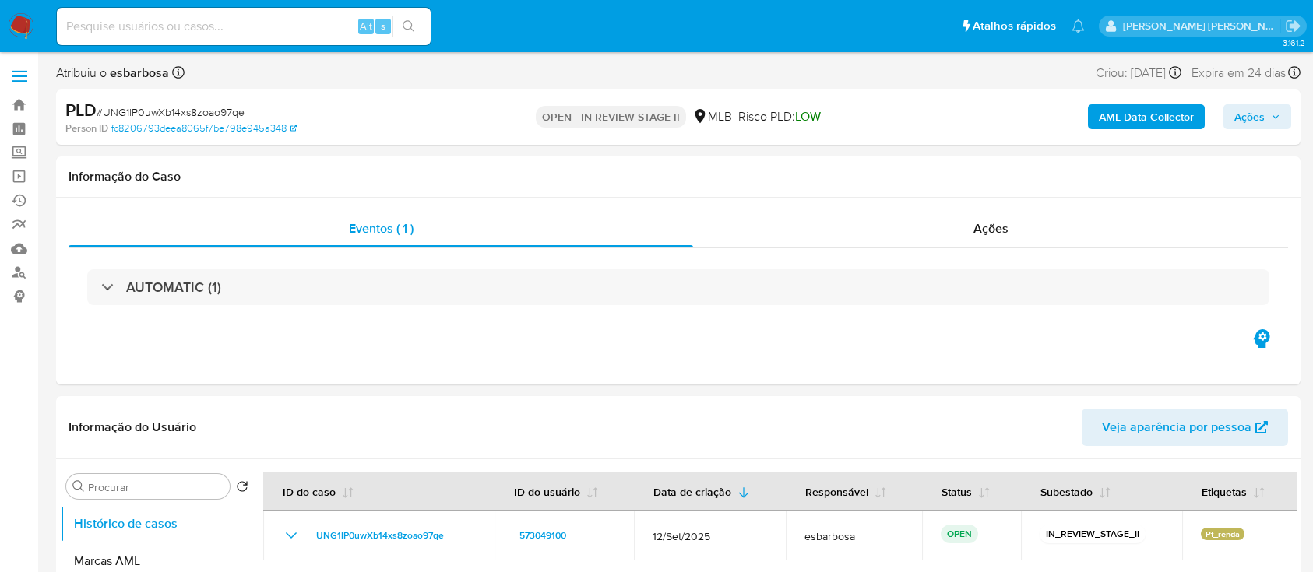
select select "10"
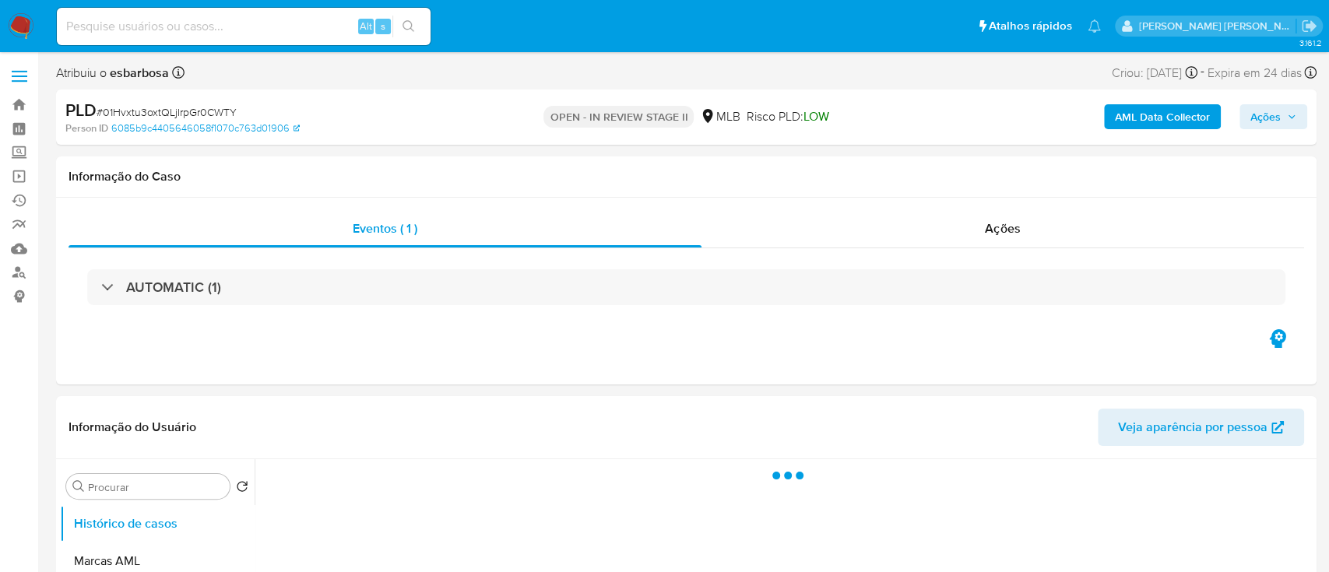
select select "10"
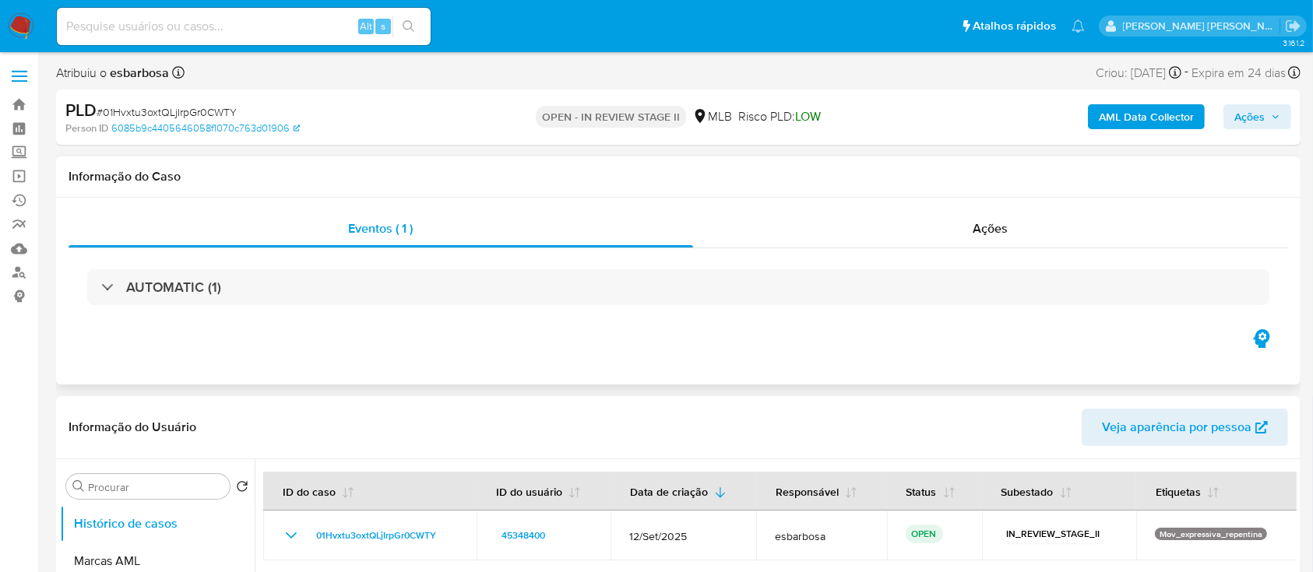
scroll to position [104, 0]
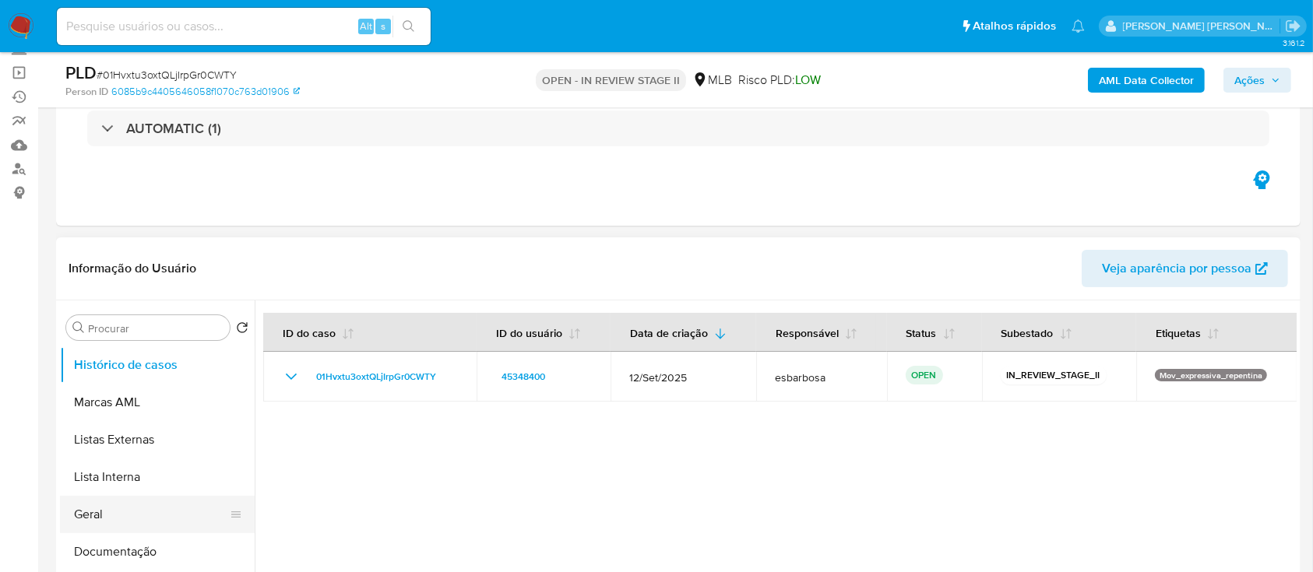
click at [125, 519] on button "Geral" at bounding box center [151, 514] width 182 height 37
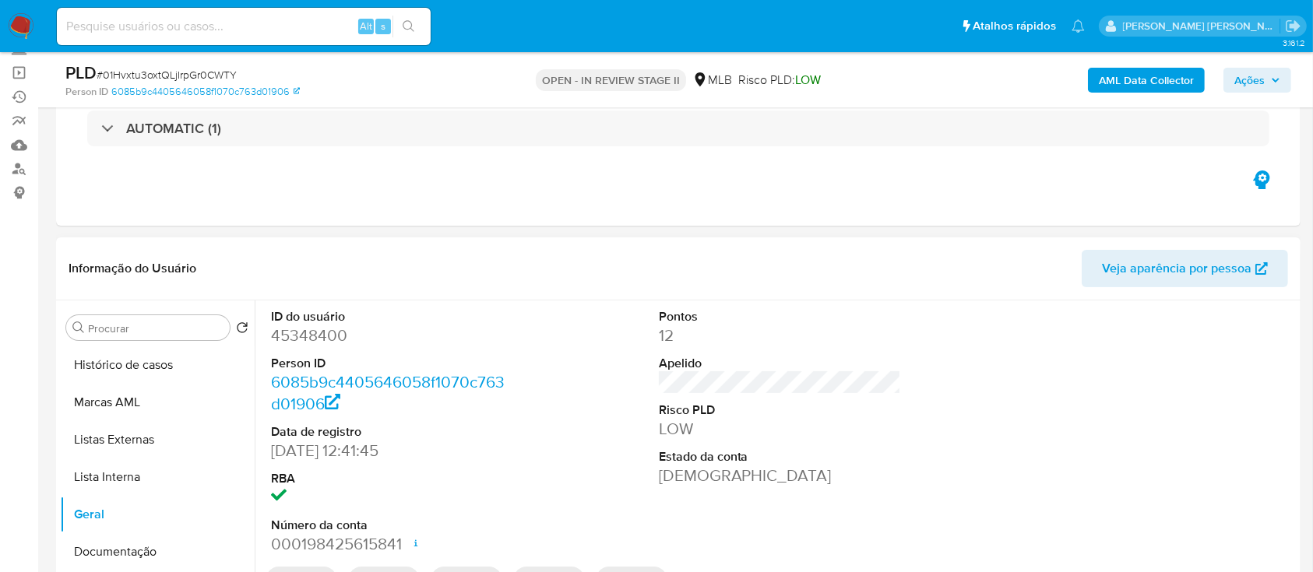
click at [329, 329] on dd "45348400" at bounding box center [392, 336] width 243 height 22
copy dd "45348400"
click at [114, 366] on button "Histórico de casos" at bounding box center [151, 365] width 182 height 37
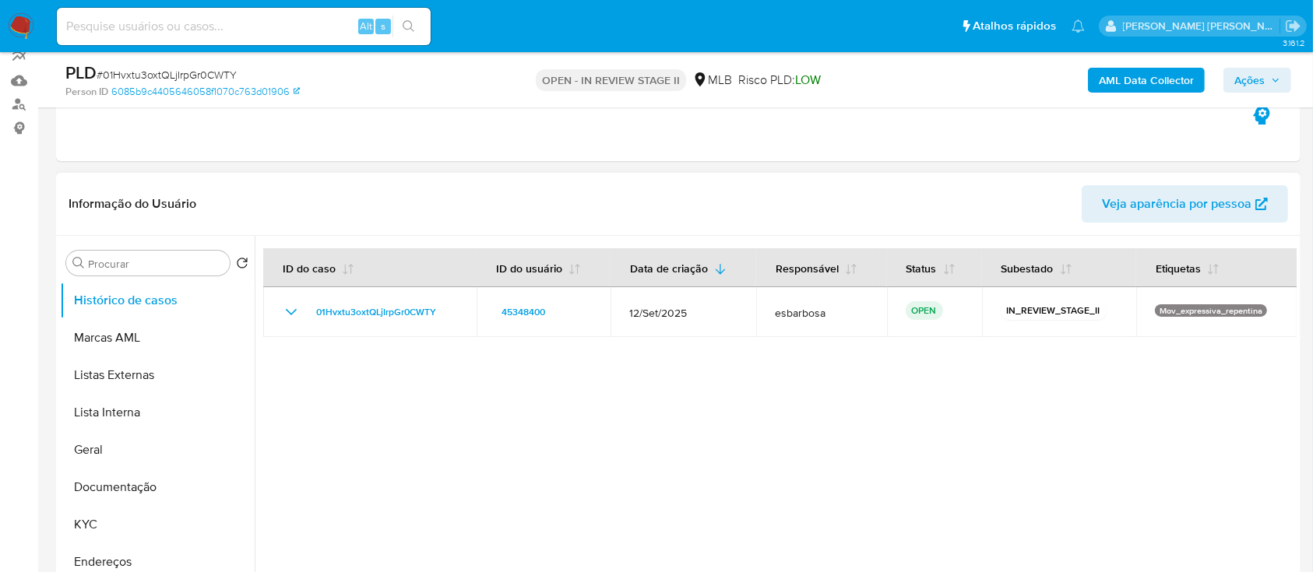
scroll to position [0, 0]
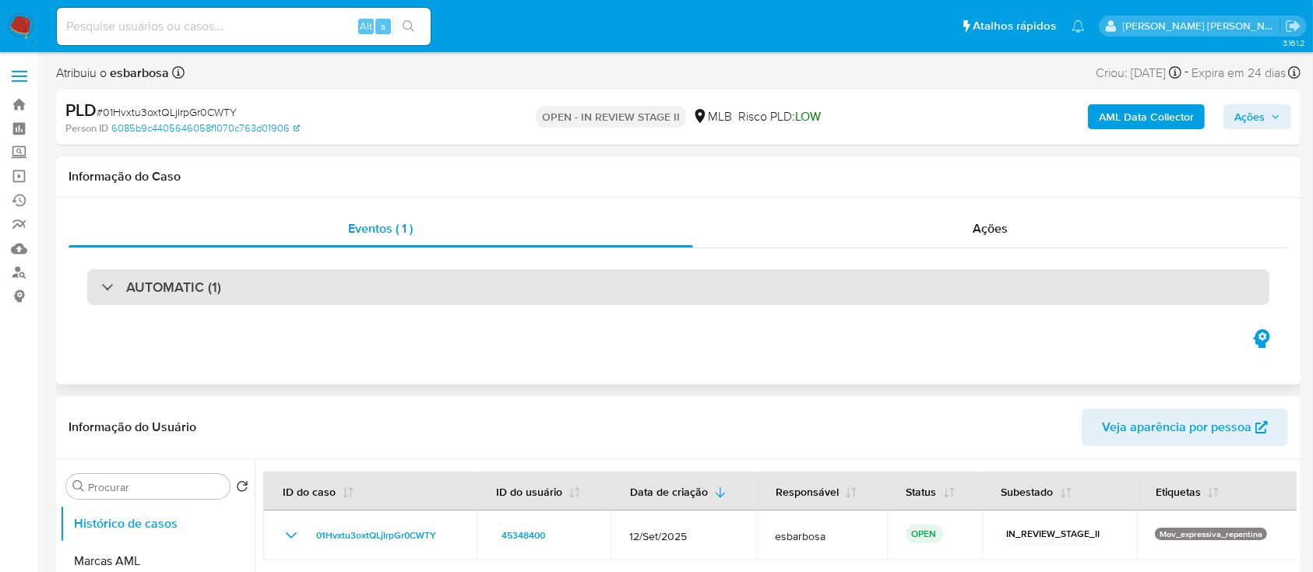
click at [280, 296] on div "AUTOMATIC (1)" at bounding box center [678, 287] width 1182 height 36
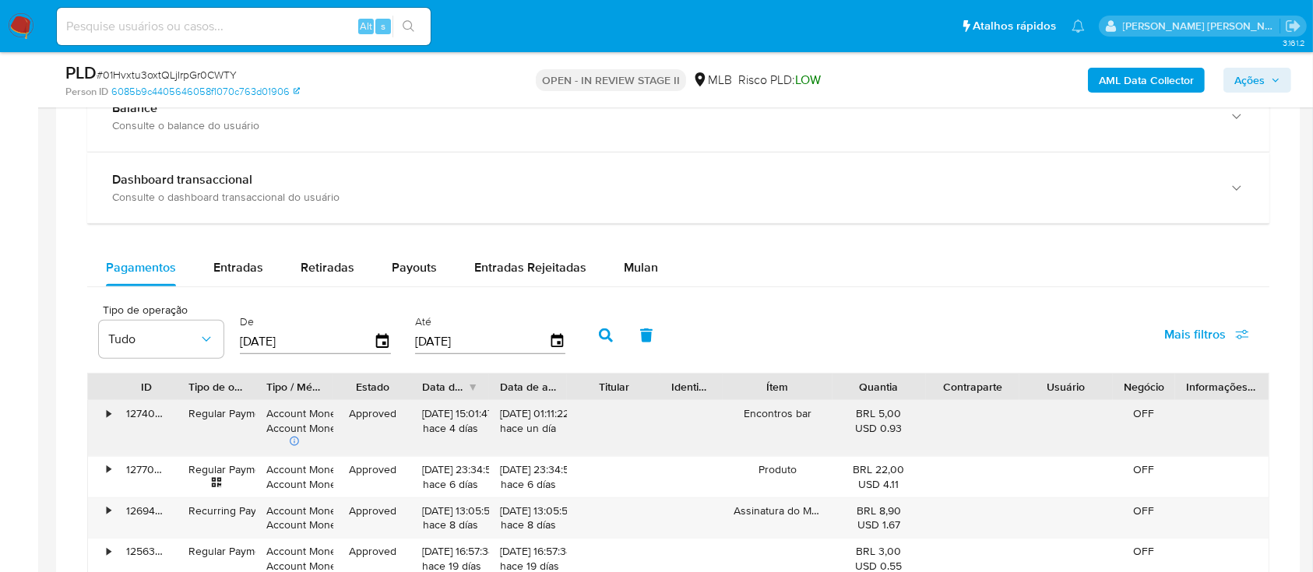
scroll to position [1661, 0]
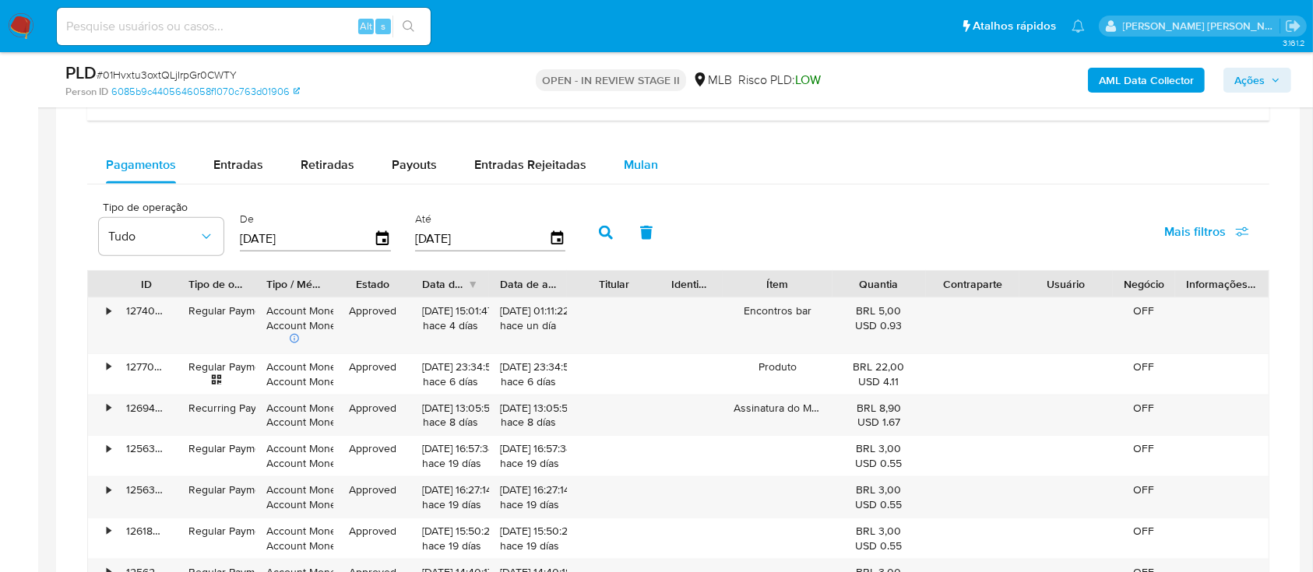
click at [640, 168] on span "Mulan" at bounding box center [641, 165] width 34 height 18
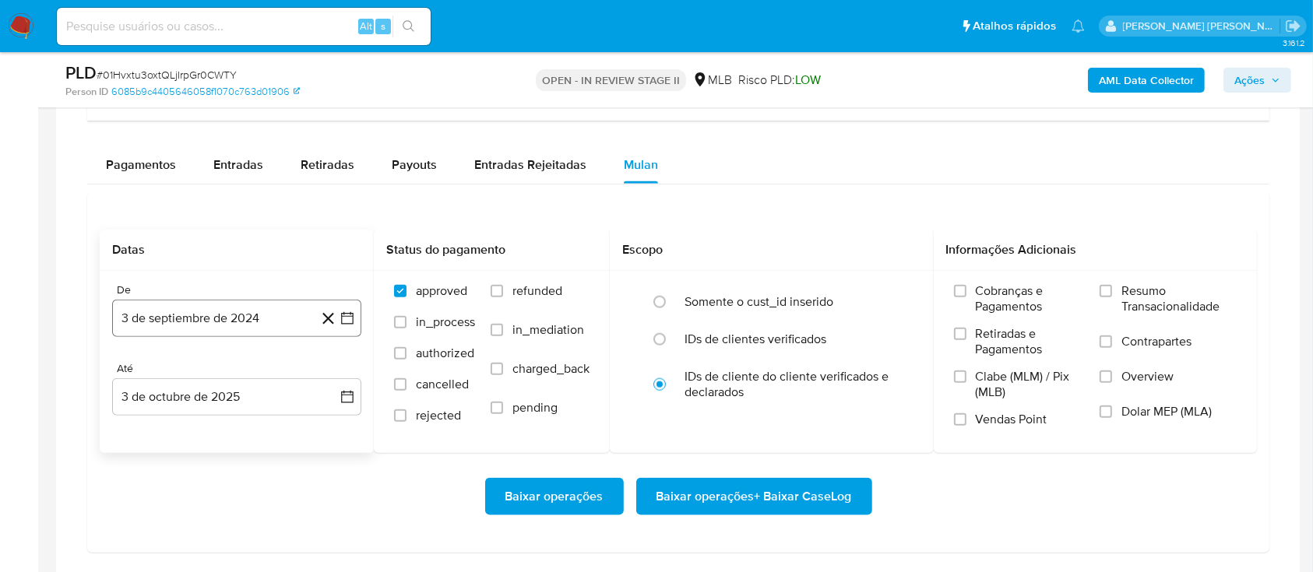
click at [140, 321] on button "3 de septiembre de 2024" at bounding box center [236, 318] width 249 height 37
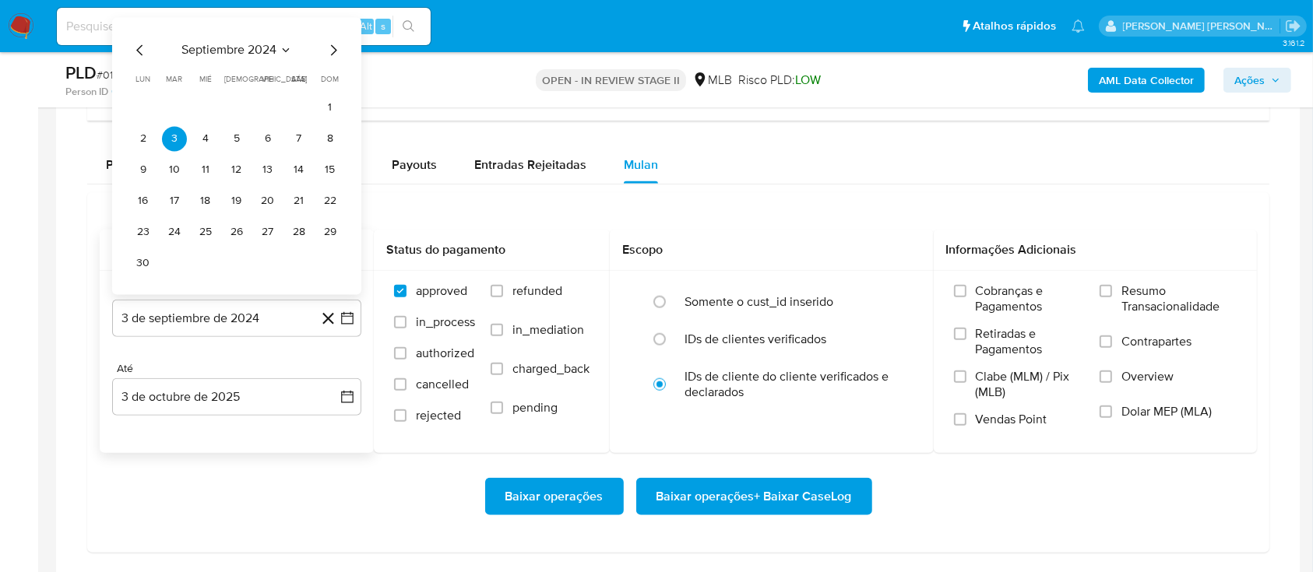
click at [218, 48] on span "septiembre 2024" at bounding box center [228, 51] width 95 height 16
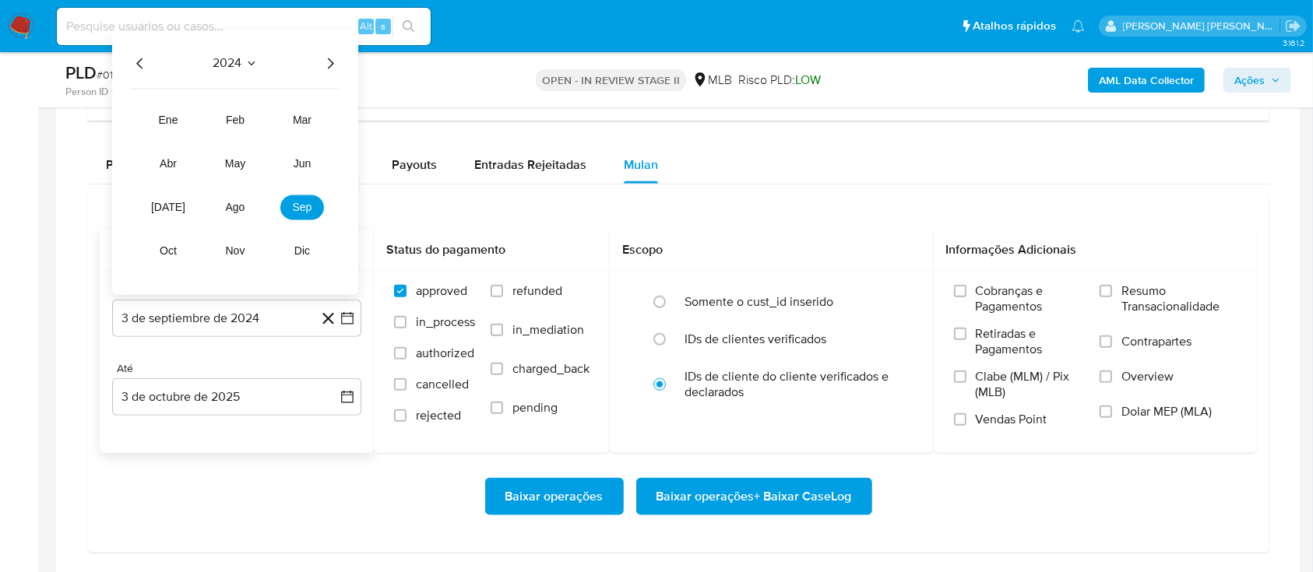
click at [323, 59] on icon "Año siguiente" at bounding box center [330, 64] width 19 height 19
click at [229, 206] on span "ago" at bounding box center [235, 208] width 19 height 12
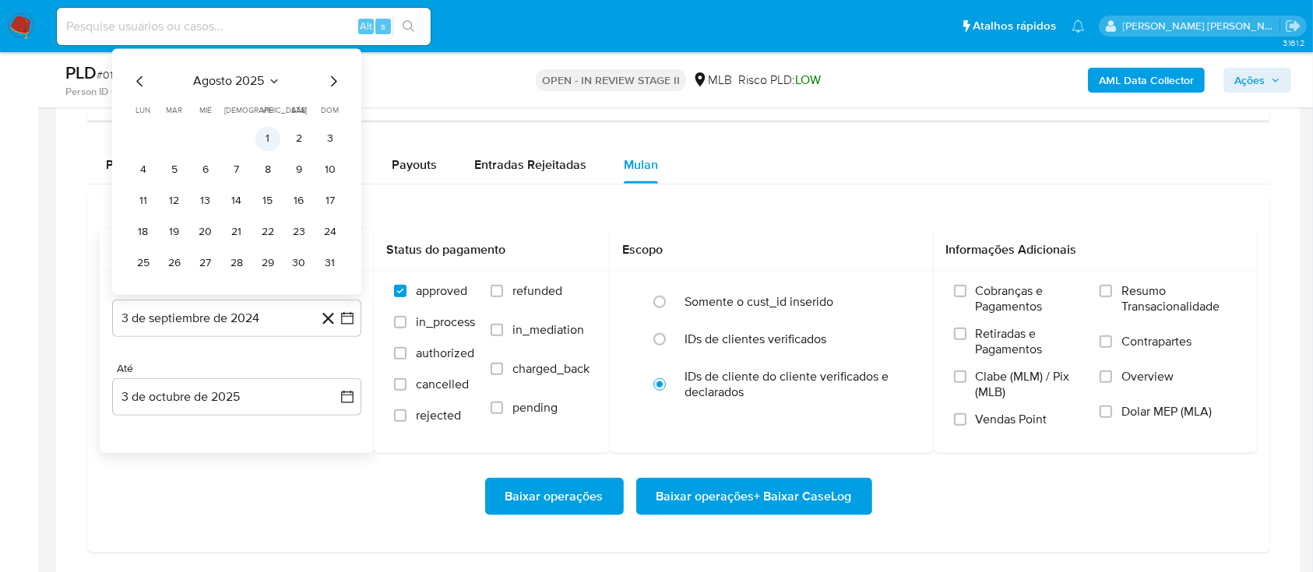
click at [271, 139] on button "1" at bounding box center [267, 139] width 25 height 25
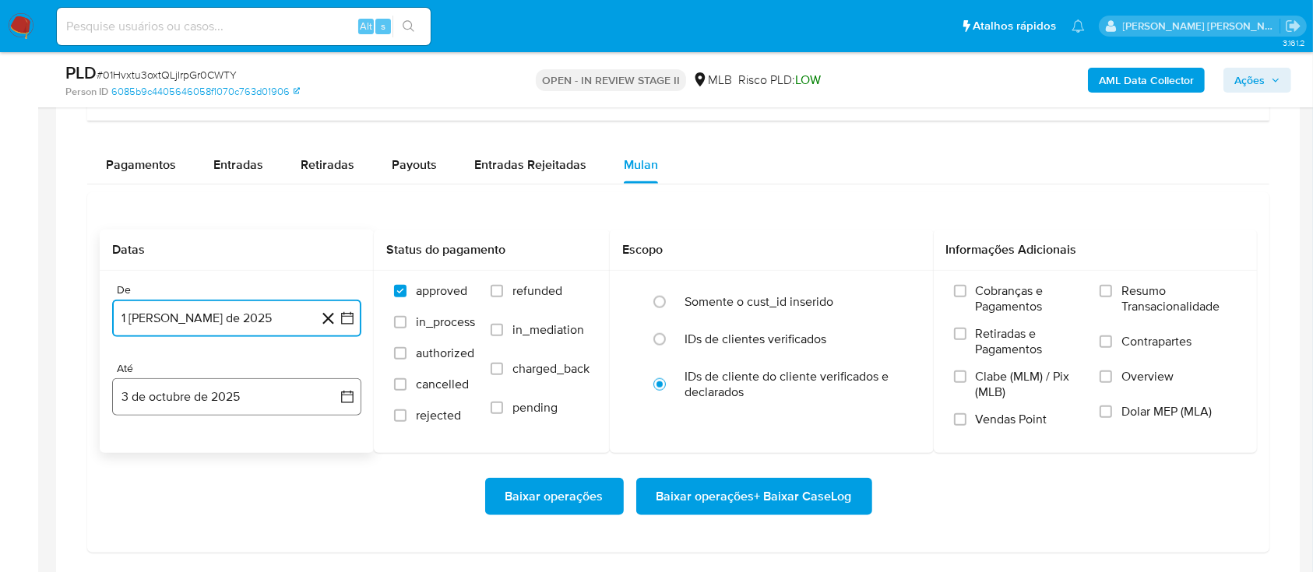
click at [243, 411] on button "3 de octubre de 2025" at bounding box center [236, 396] width 249 height 37
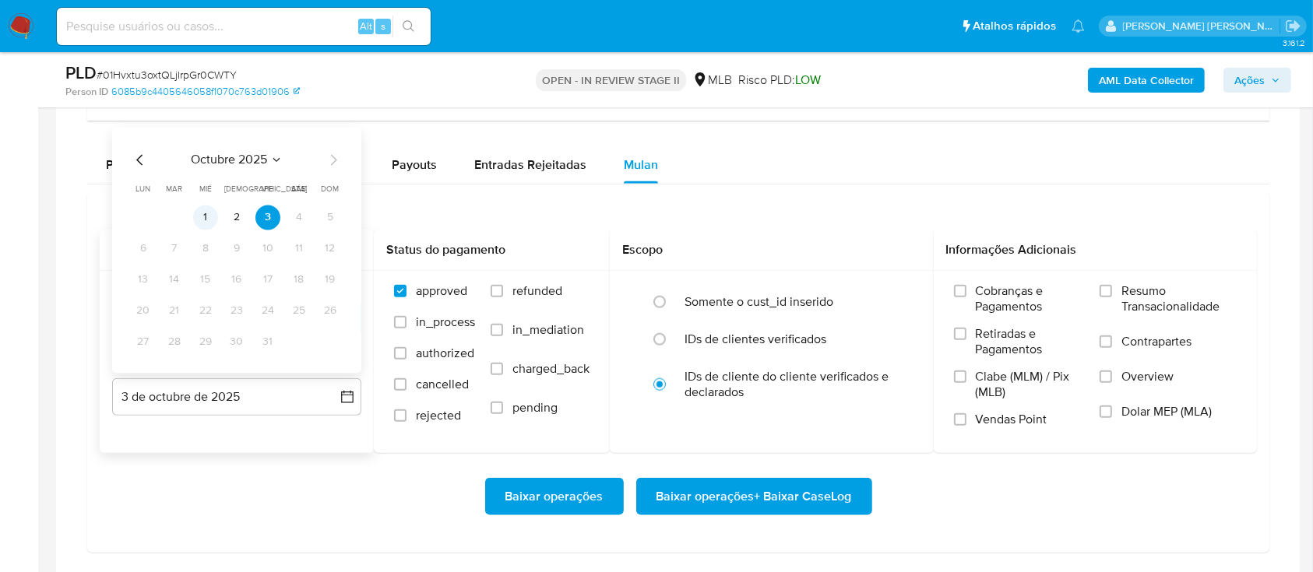
click at [209, 223] on button "1" at bounding box center [205, 218] width 25 height 25
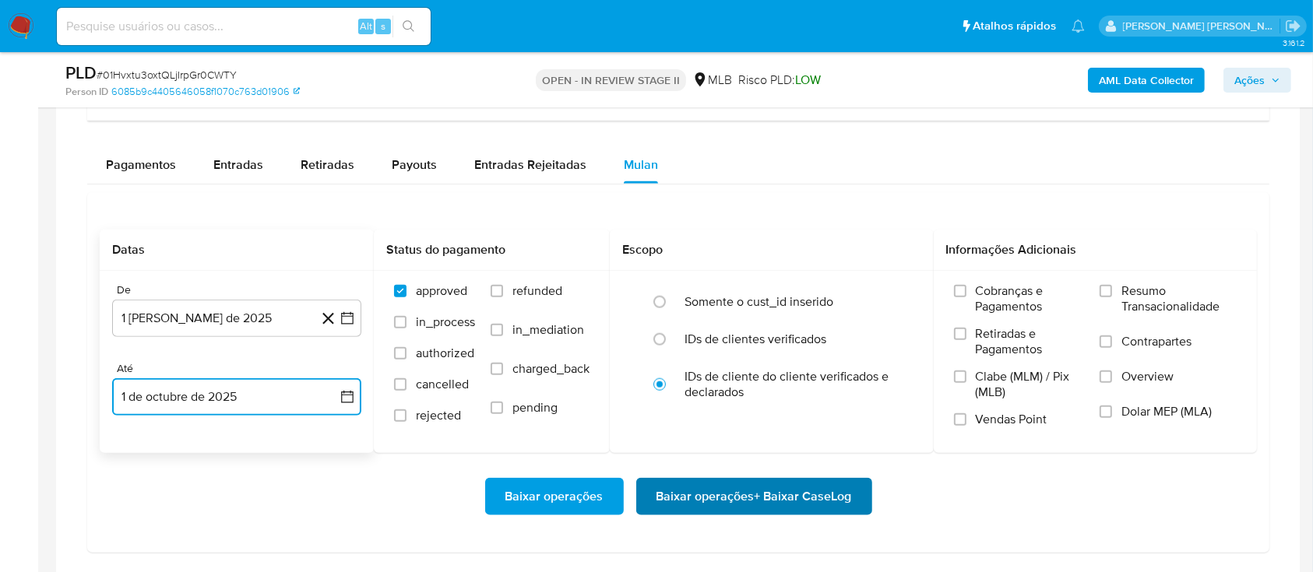
click at [728, 491] on span "Baixar operações + Baixar CaseLog" at bounding box center [753, 497] width 195 height 34
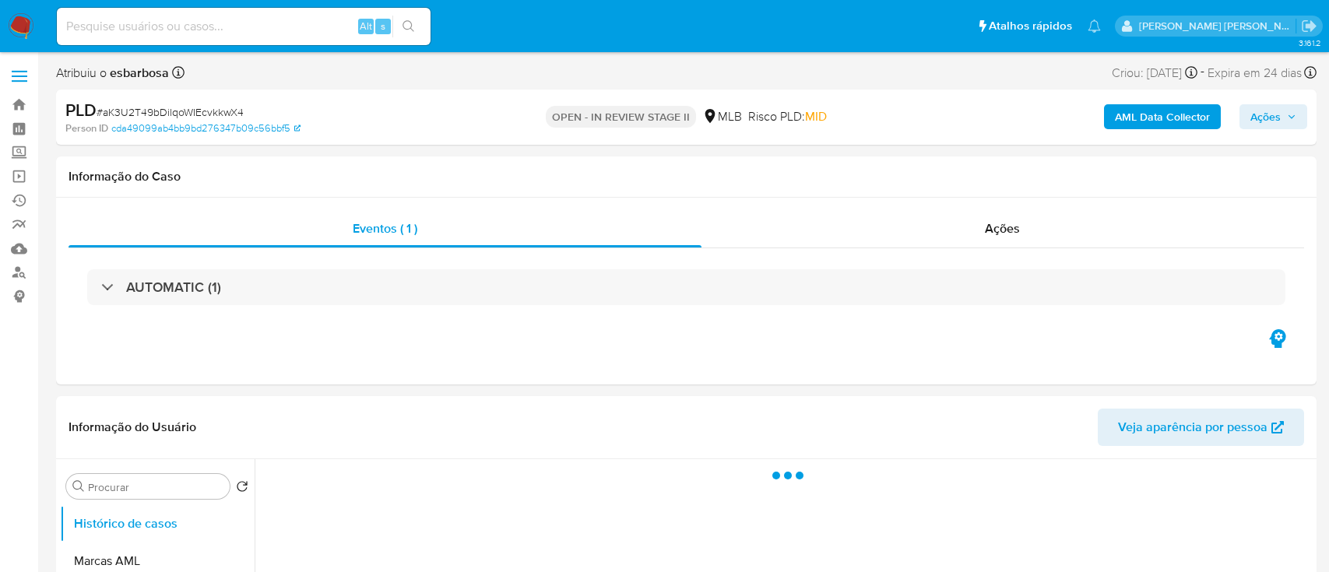
select select "10"
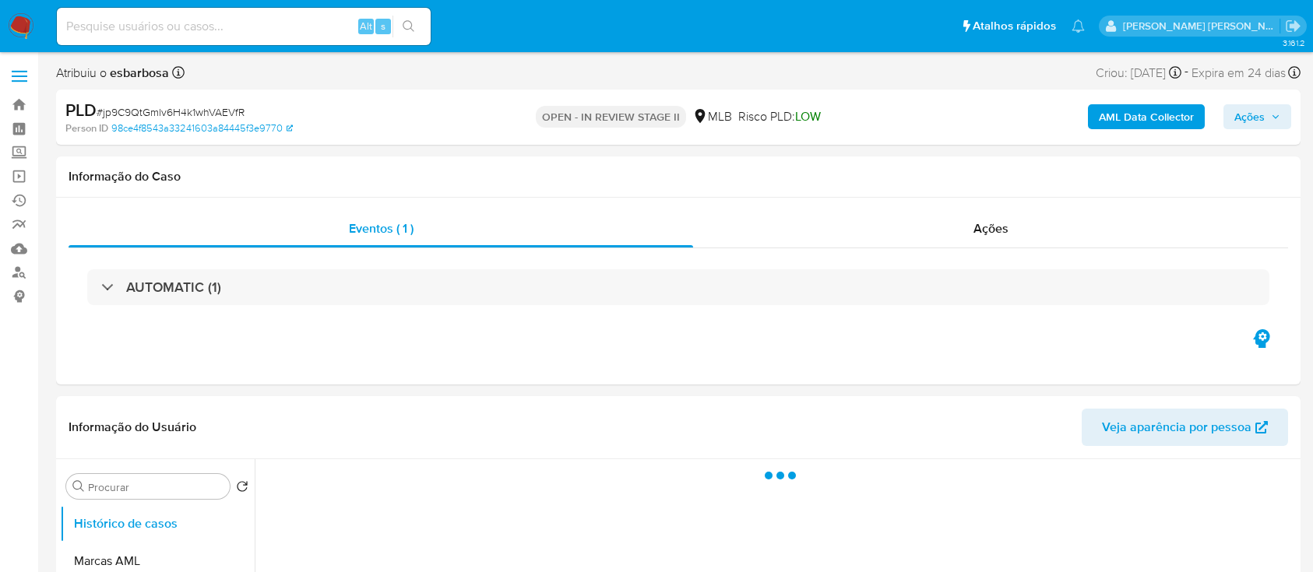
select select "10"
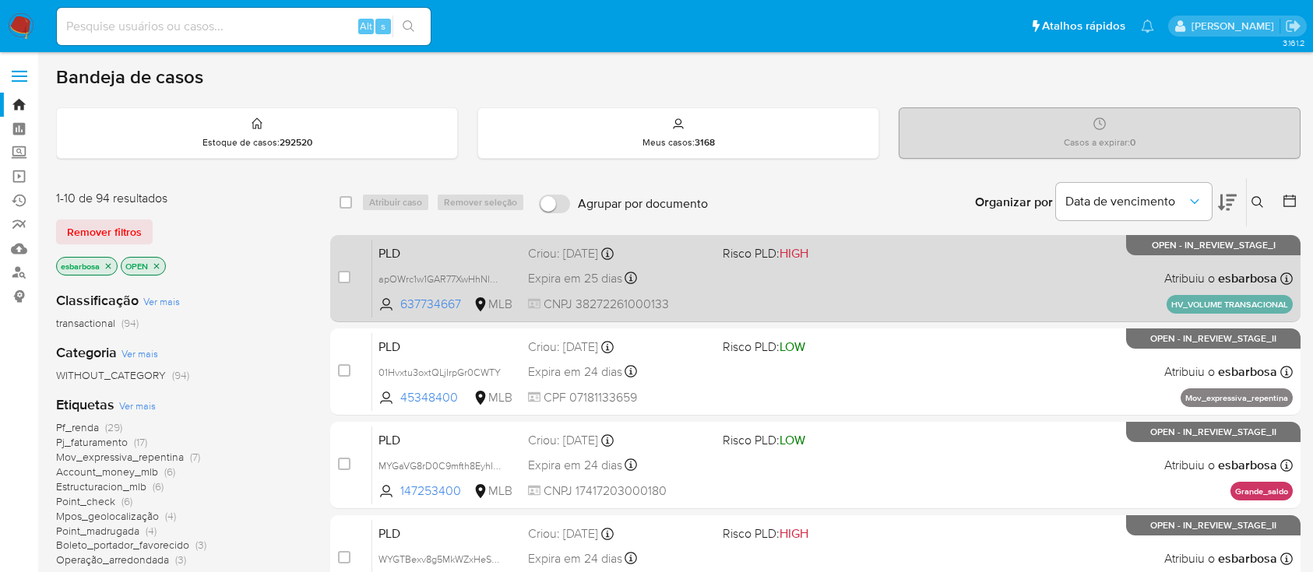
scroll to position [104, 0]
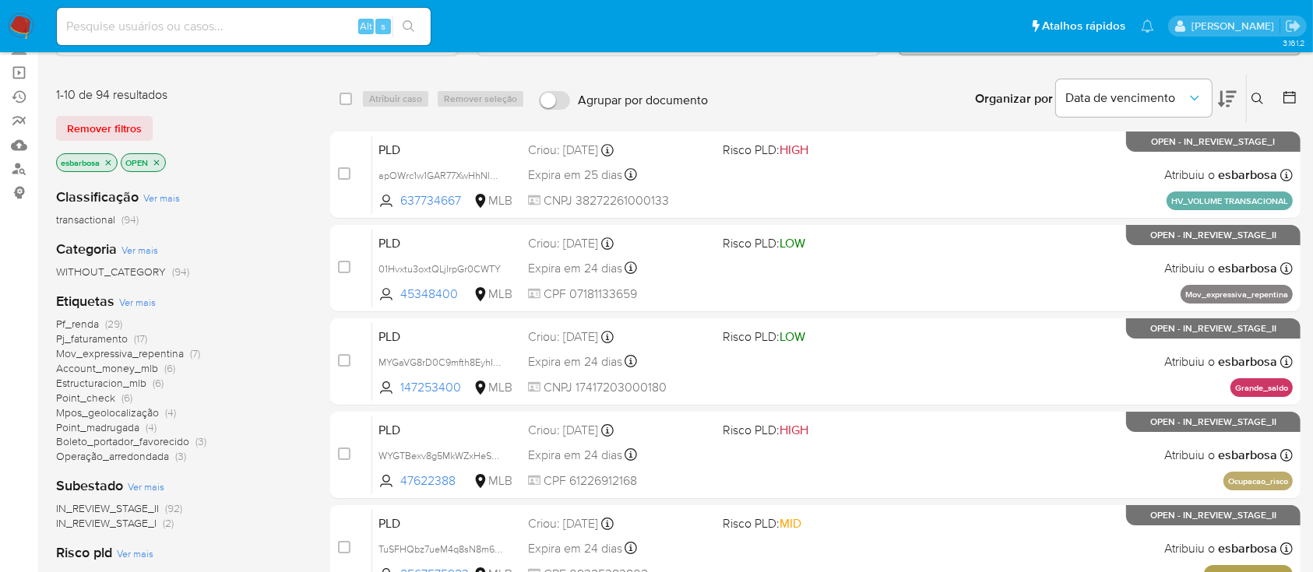
click at [26, 29] on img at bounding box center [21, 26] width 26 height 26
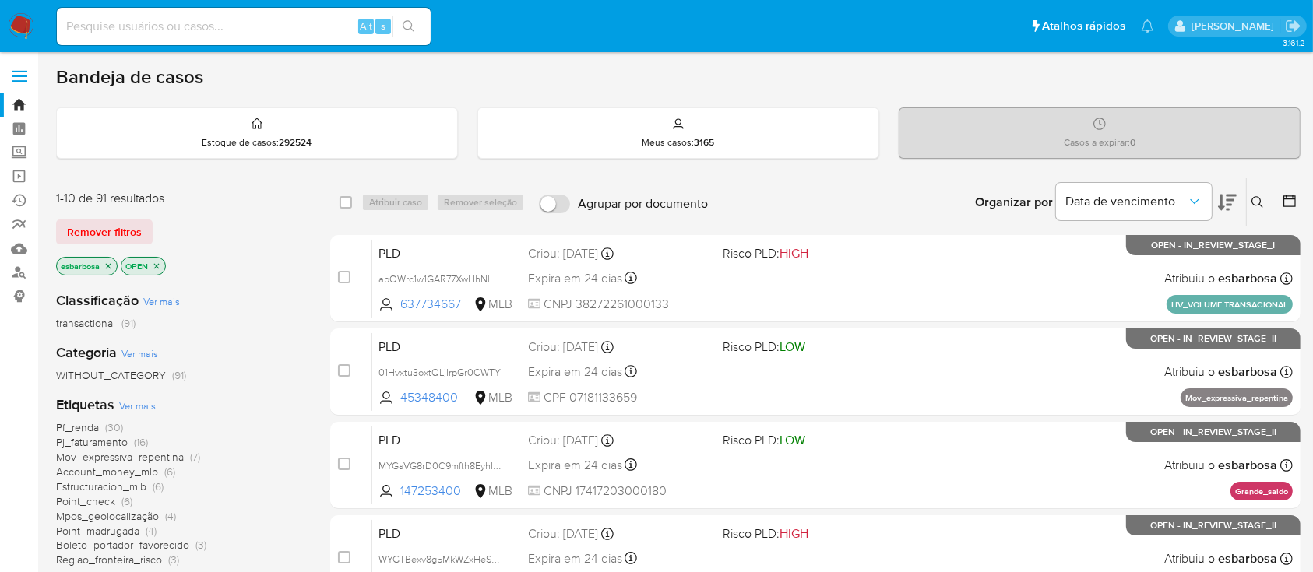
click at [23, 25] on img at bounding box center [21, 26] width 26 height 26
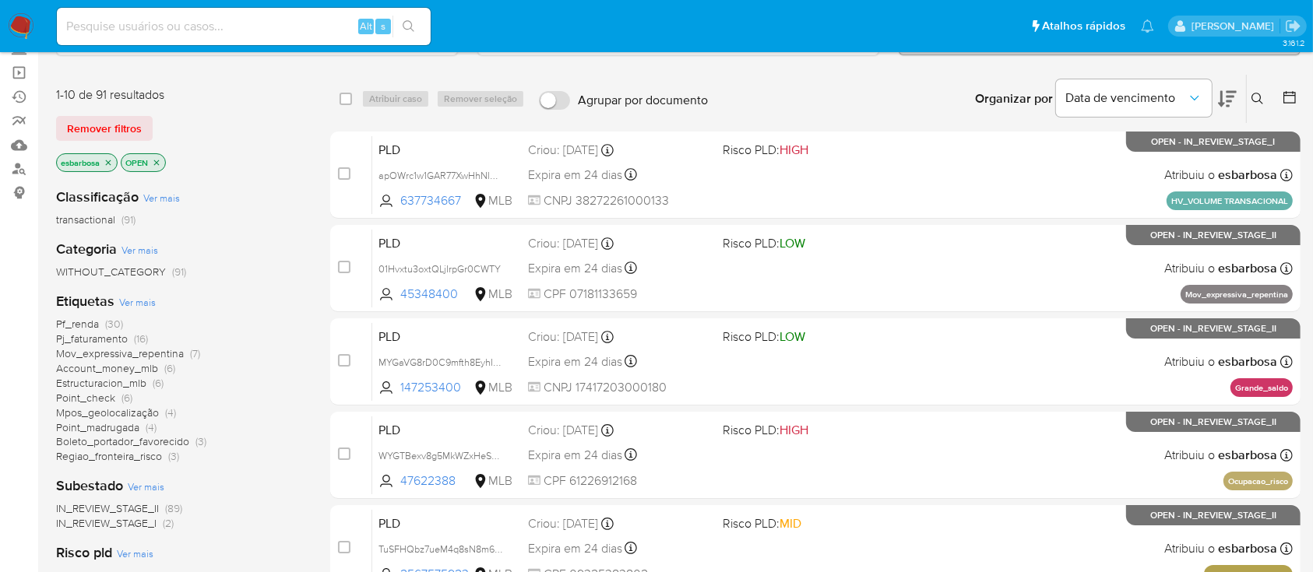
click at [81, 322] on span "Pf_renda" at bounding box center [77, 324] width 43 height 16
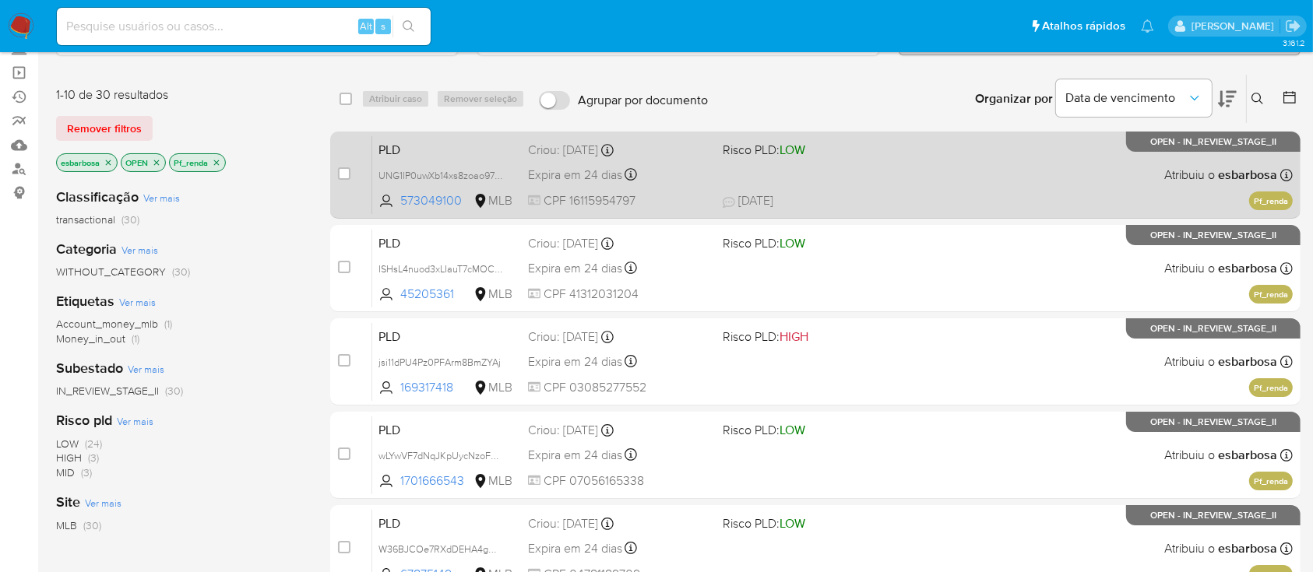
click at [916, 199] on span "[DATE] [DATE] 08:14" at bounding box center [911, 200] width 376 height 17
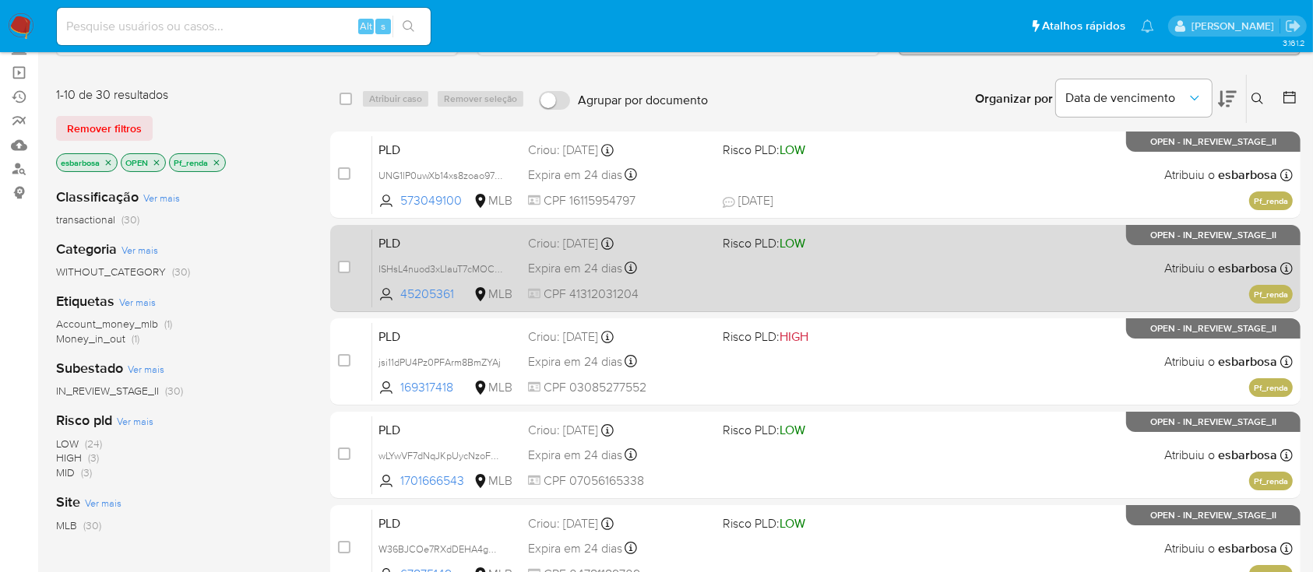
click at [912, 253] on div "PLD ISHsL4nuod3xLIauT7cMOCcd 45205361 MLB Risco PLD: LOW Criou: [DATE] Criou: […" at bounding box center [832, 268] width 920 height 79
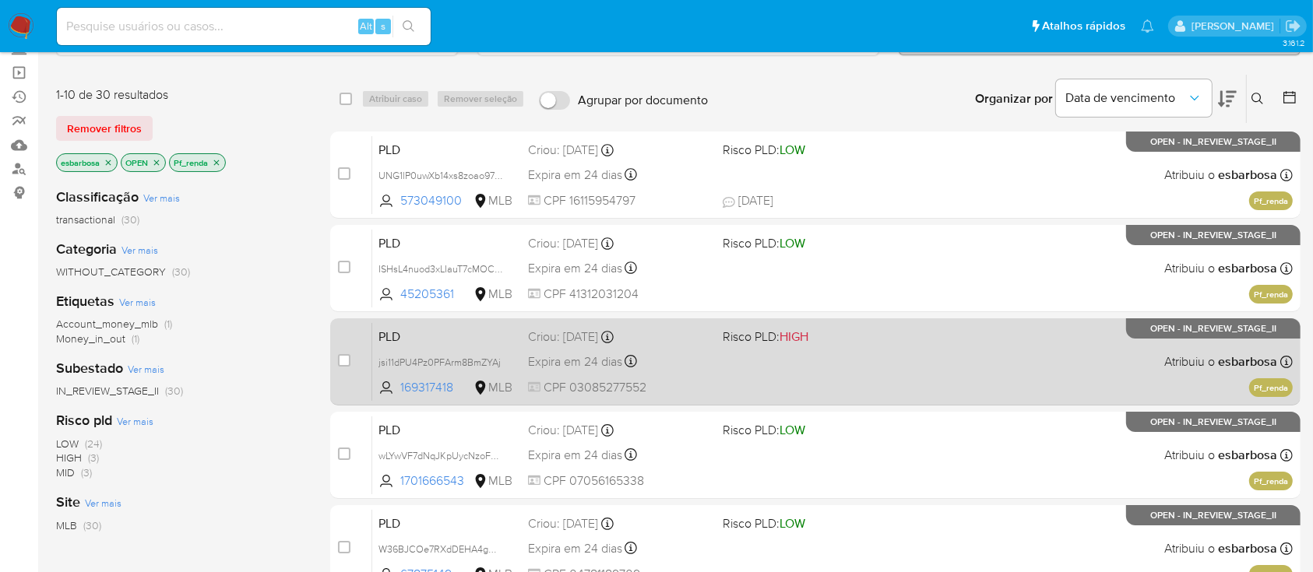
click at [882, 347] on div "PLD jsi11dPU4Pz0PFArm8BmZYAj 169317418 MLB Risco PLD: HIGH Criou: 12/09/2025 Cr…" at bounding box center [832, 361] width 920 height 79
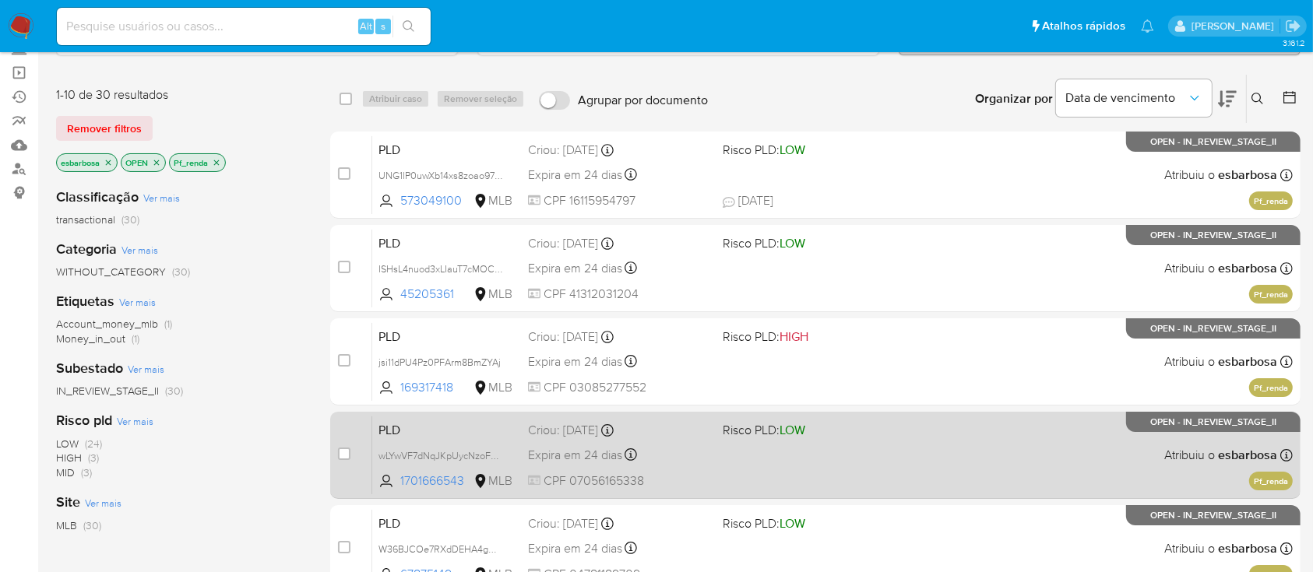
click at [851, 440] on div "PLD wLYwVF7dNqJKpUycNzoFqh32 1701666543 MLB Risco PLD: LOW Criou: 12/09/2025 Cr…" at bounding box center [832, 455] width 920 height 79
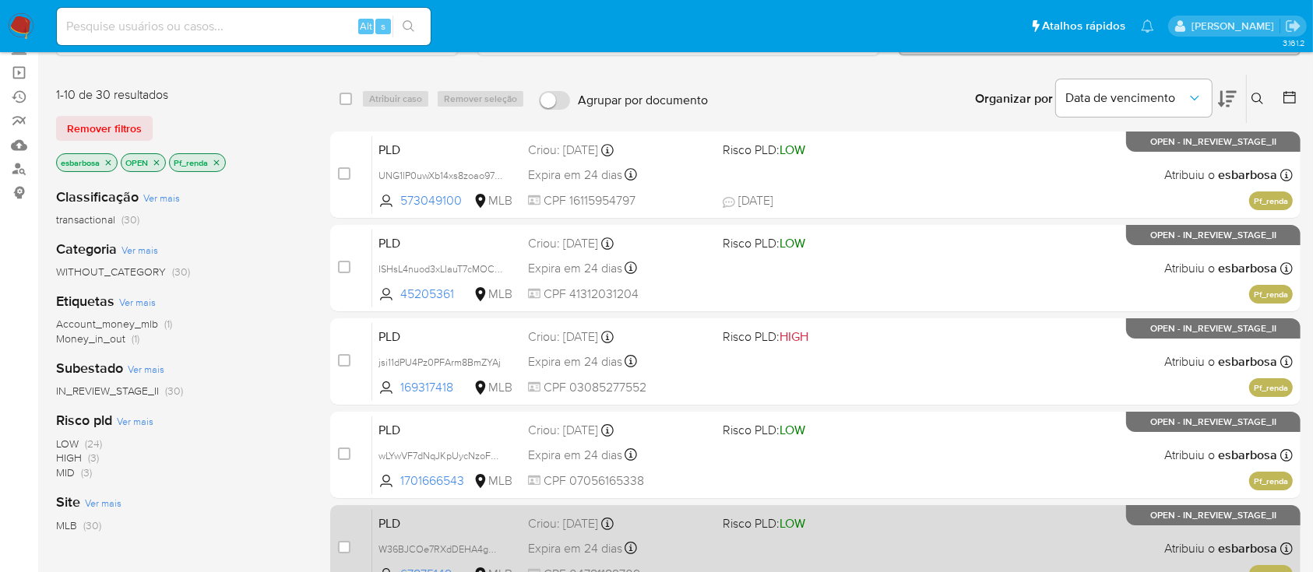
click at [928, 539] on div "PLD W36BJCOe7RXdDEHA4gHcSPZp 67875149 MLB Risco PLD: LOW Criou: 12/09/2025 Crio…" at bounding box center [832, 548] width 920 height 79
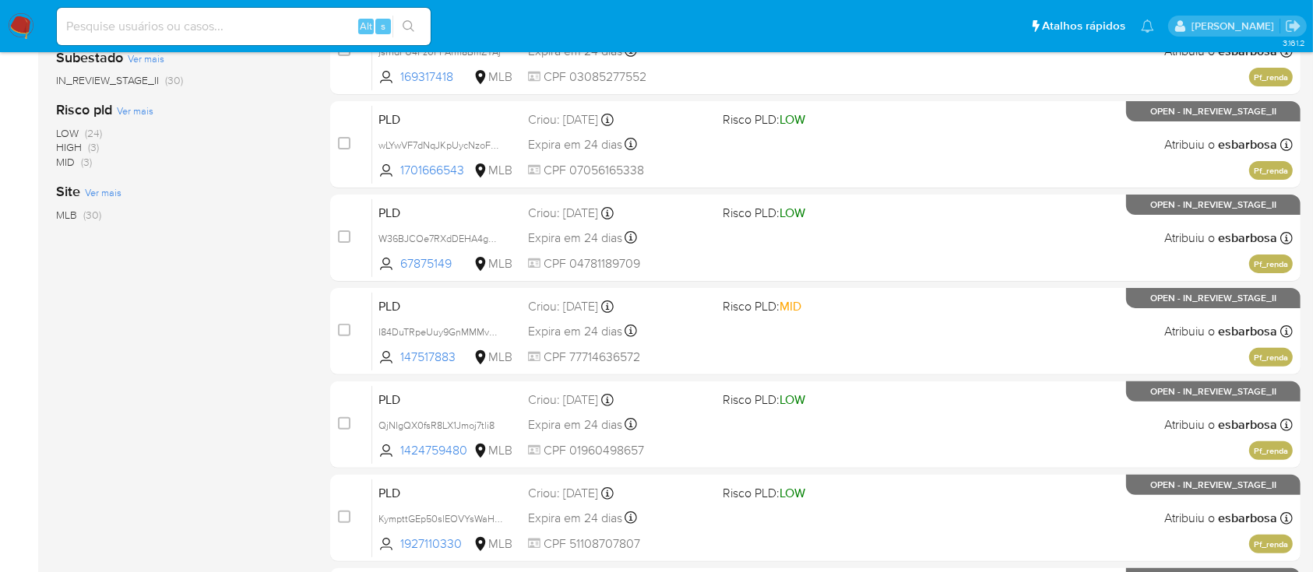
scroll to position [415, 0]
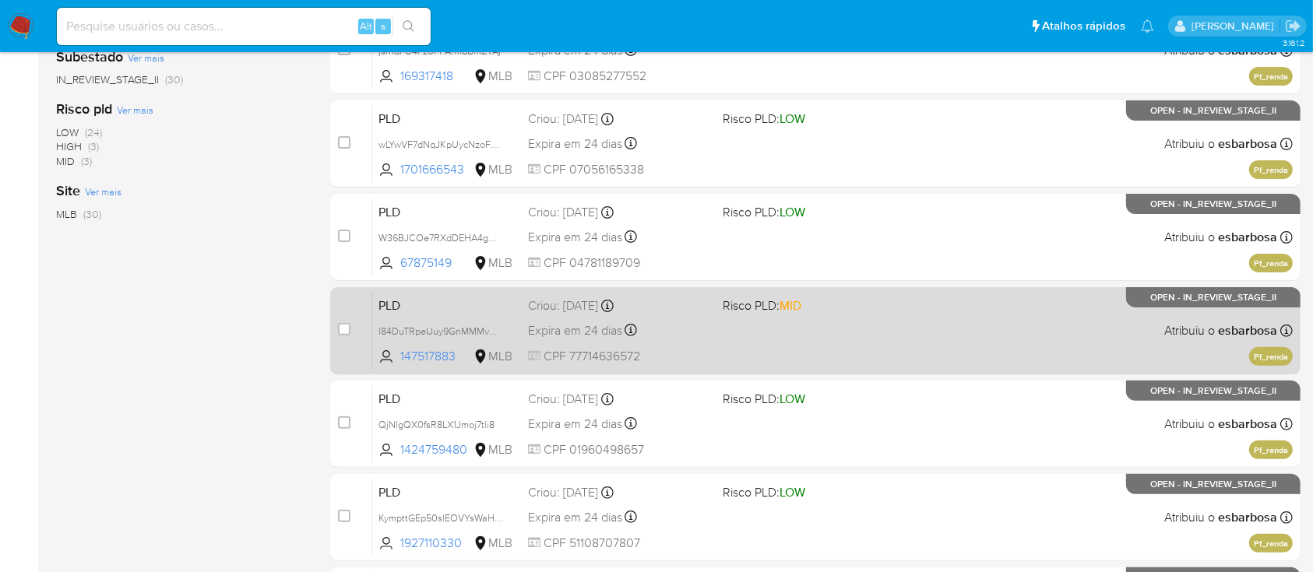
click at [847, 342] on div "PLD I84DuTRpeUuy9GnMMMvONWcu 147517883 MLB Risco PLD: MID Criou: 12/09/2025 Cri…" at bounding box center [832, 330] width 920 height 79
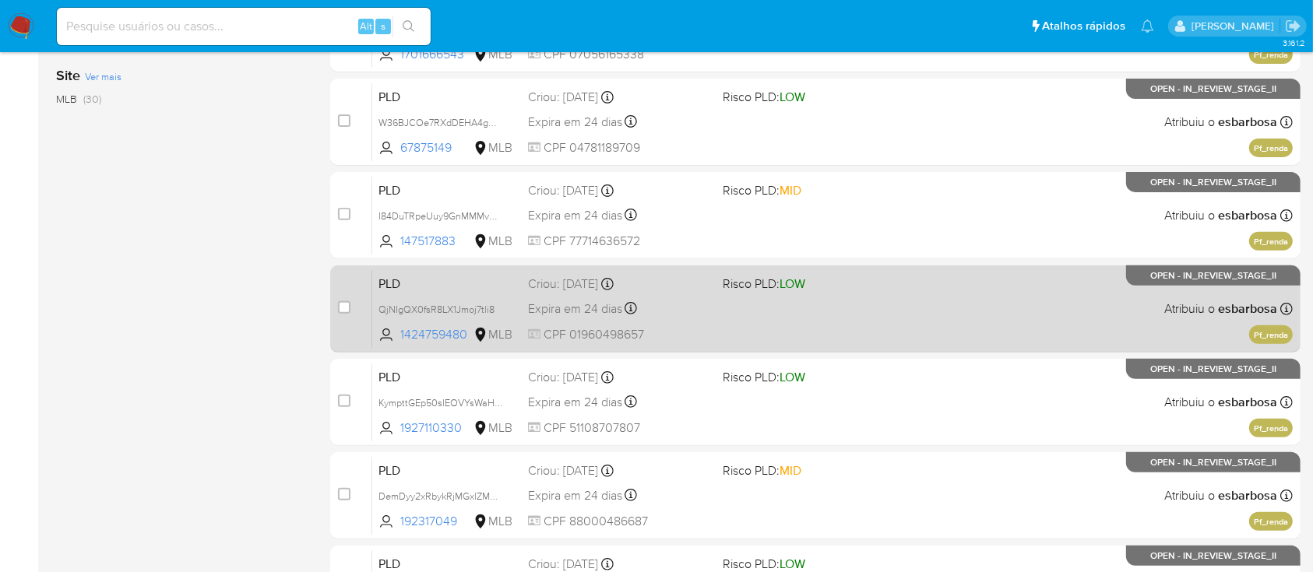
scroll to position [623, 0]
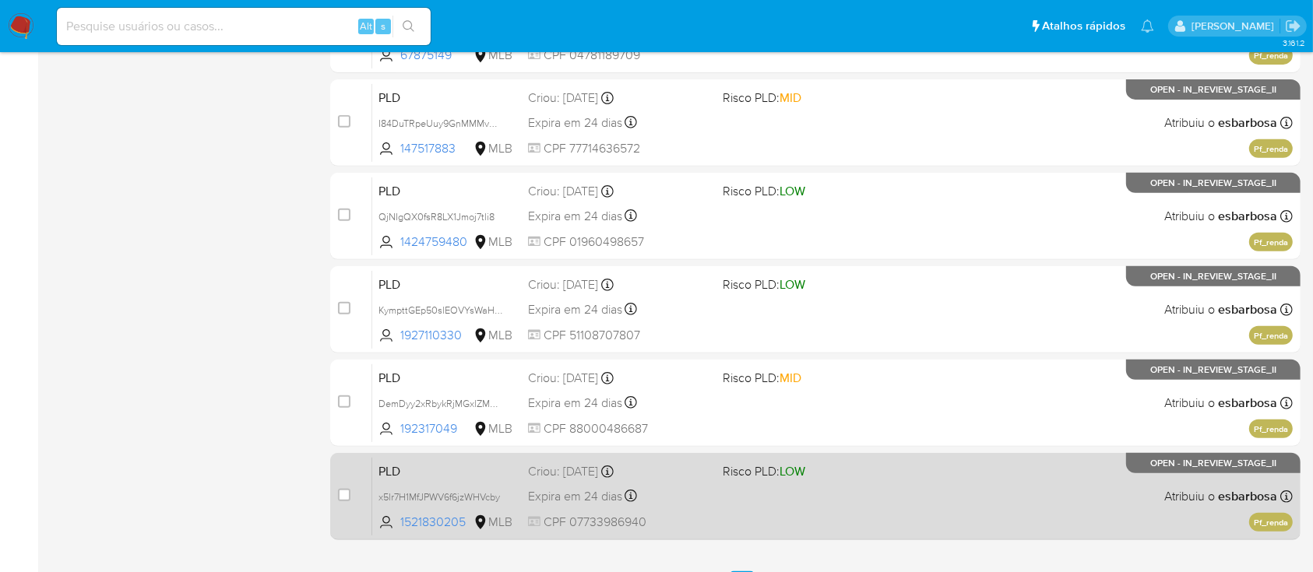
click at [802, 504] on div "PLD x5lr7H1MfJPWV6f6jzWHVcby 1521830205 MLB Risco PLD: LOW Criou: 12/09/2025 Cr…" at bounding box center [832, 496] width 920 height 79
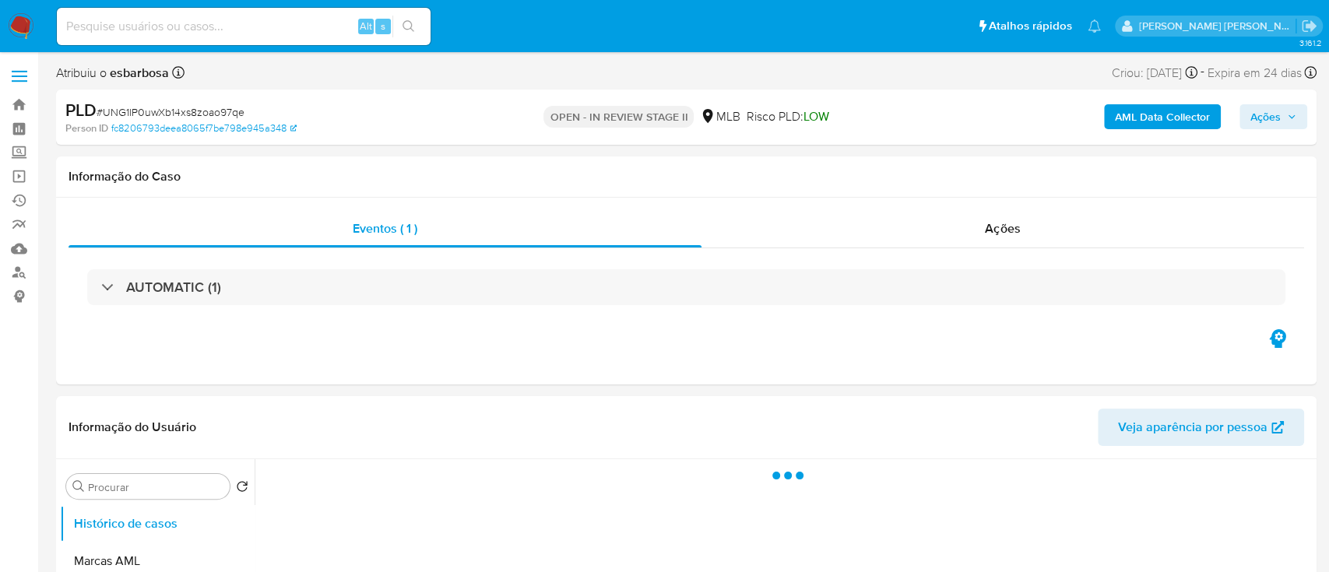
select select "10"
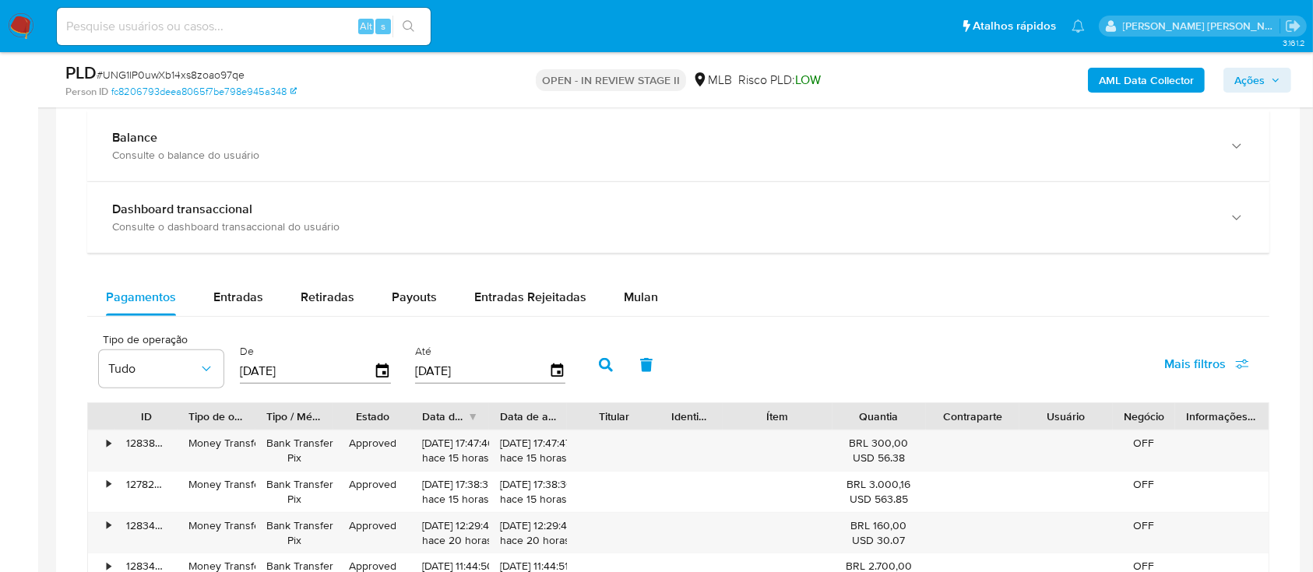
scroll to position [1142, 0]
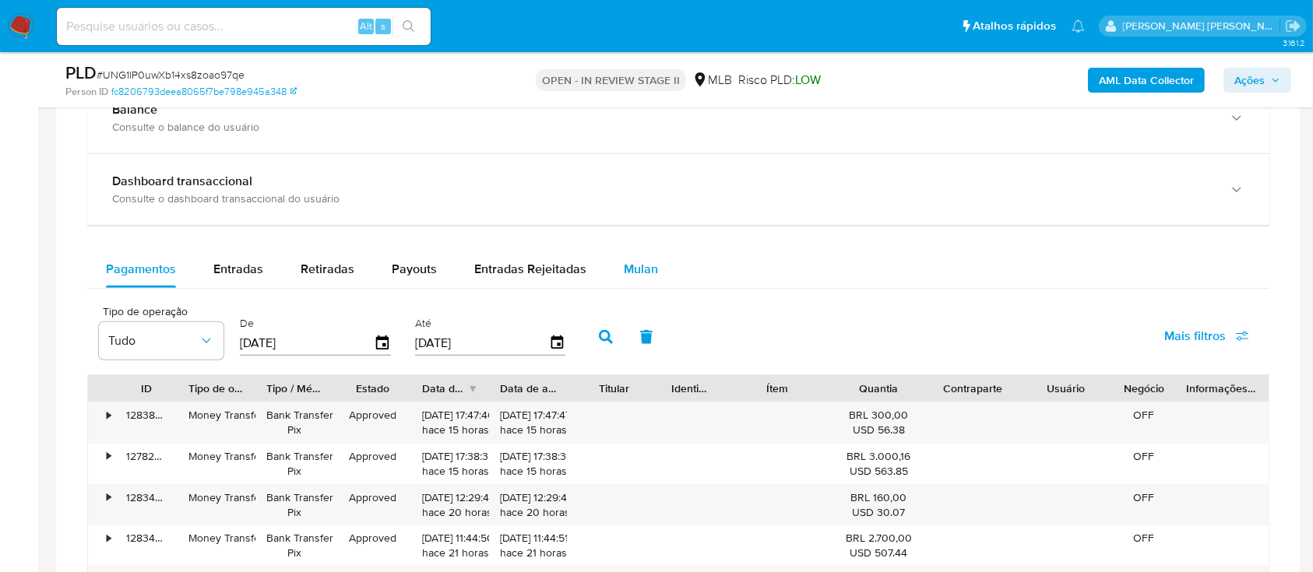
click at [642, 269] on span "Mulan" at bounding box center [641, 269] width 34 height 18
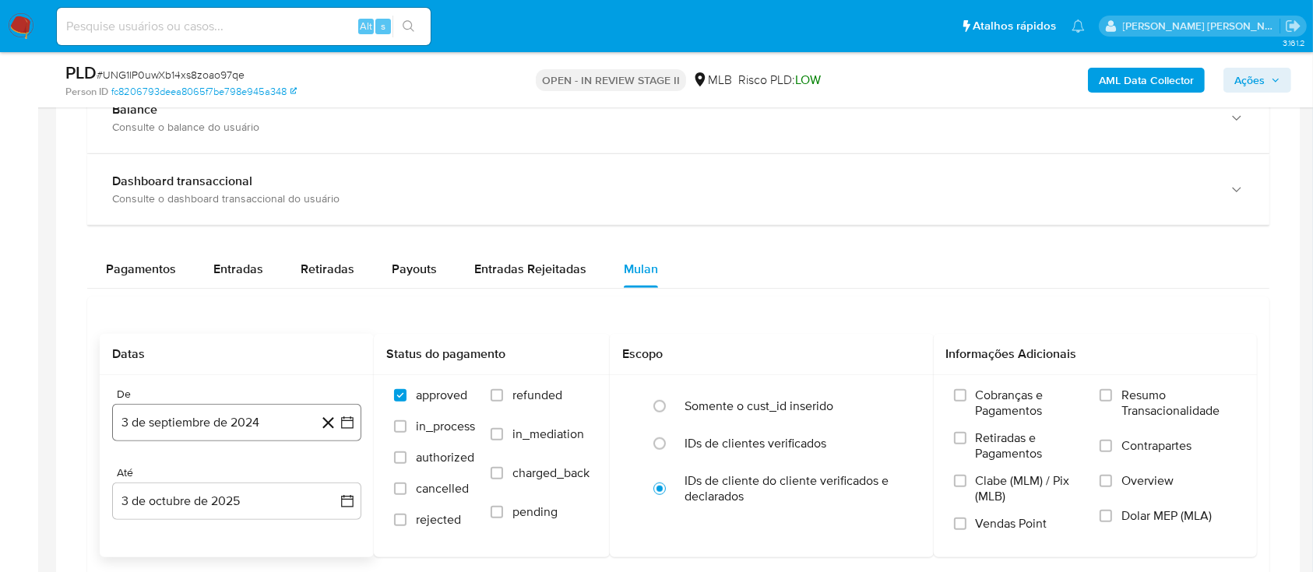
click at [263, 429] on button "3 de septiembre de 2024" at bounding box center [236, 422] width 249 height 37
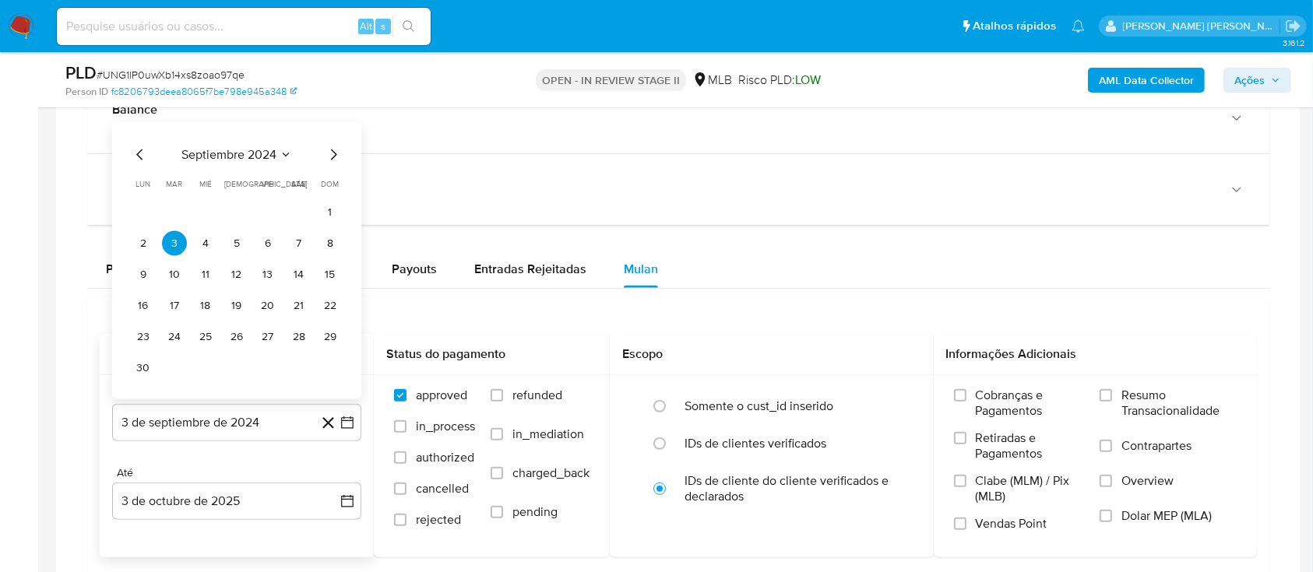
click at [272, 152] on span "septiembre 2024" at bounding box center [228, 155] width 95 height 16
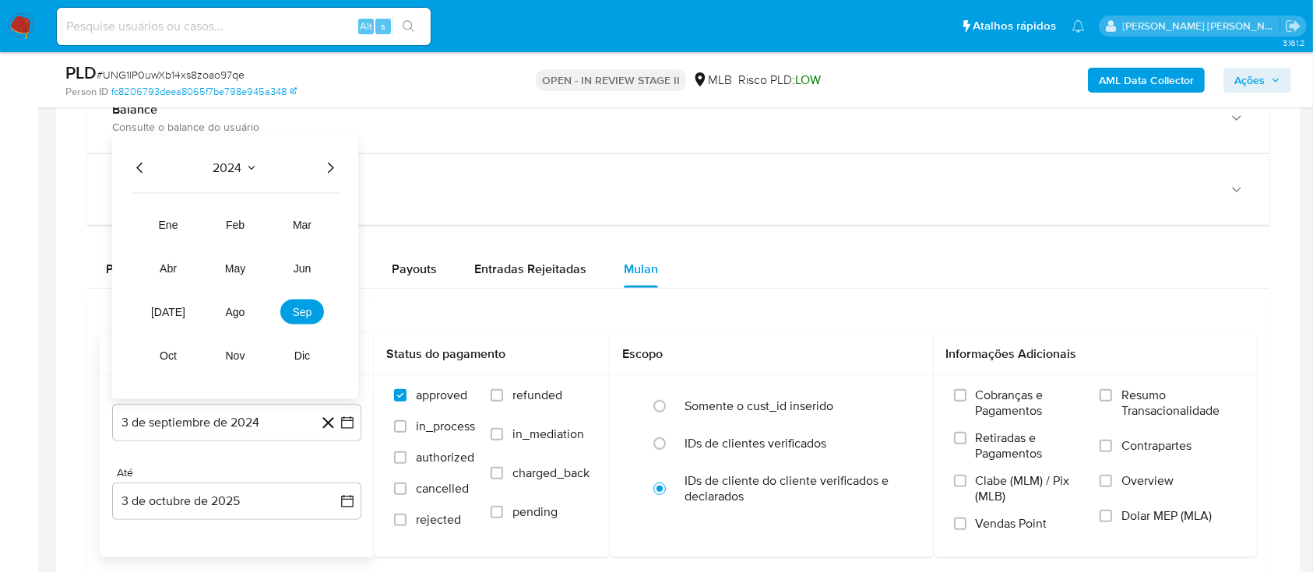
click at [335, 163] on icon "Año siguiente" at bounding box center [330, 168] width 19 height 19
click at [243, 313] on span "ago" at bounding box center [235, 312] width 19 height 12
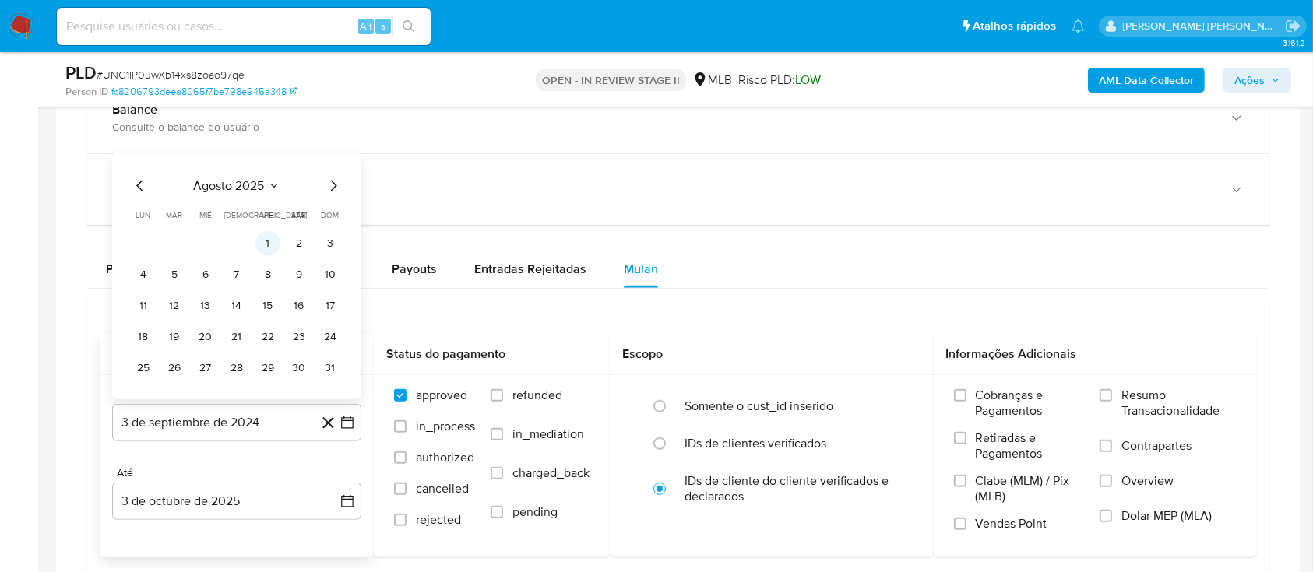
click at [268, 245] on button "1" at bounding box center [267, 243] width 25 height 25
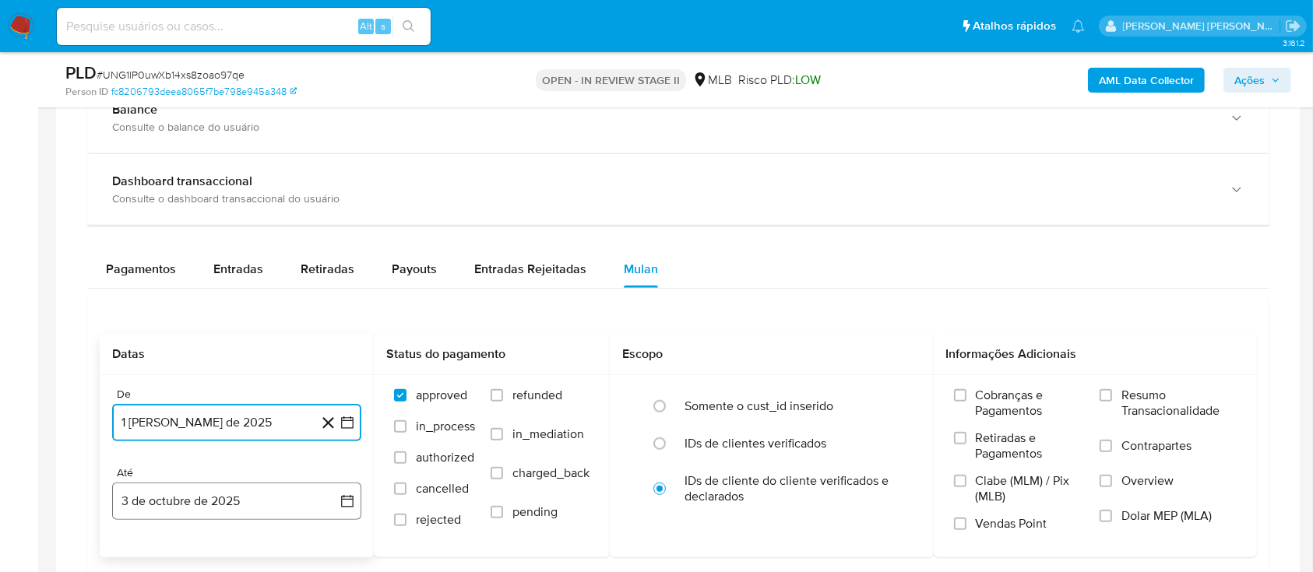
click at [267, 483] on button "3 de octubre de 2025" at bounding box center [236, 501] width 249 height 37
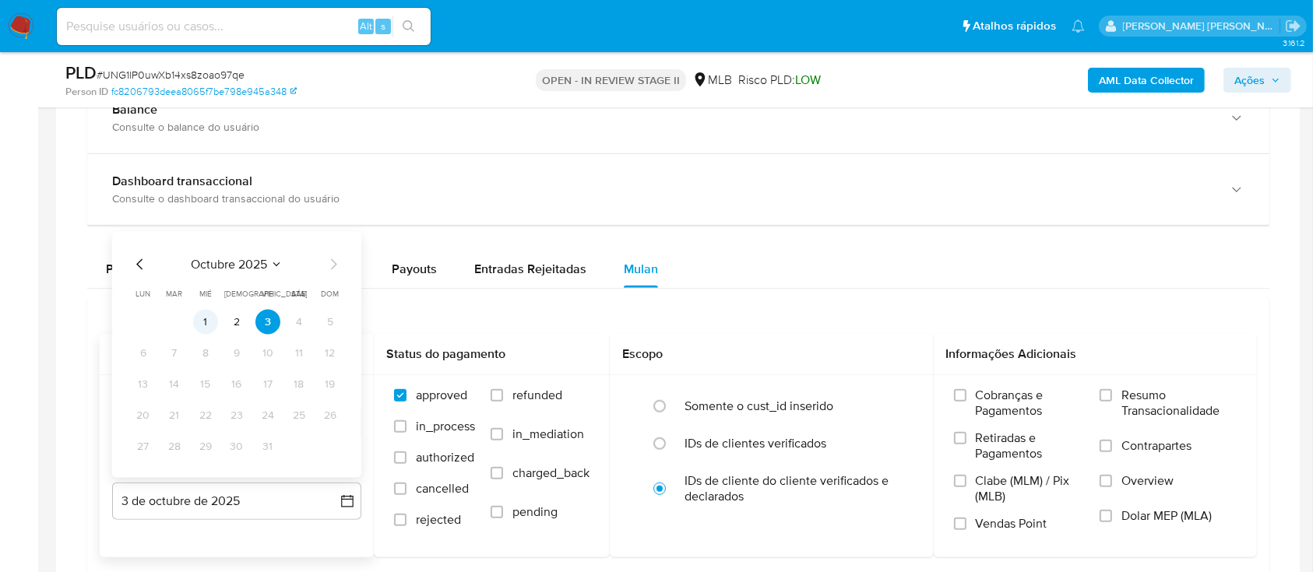
click at [212, 326] on button "1" at bounding box center [205, 322] width 25 height 25
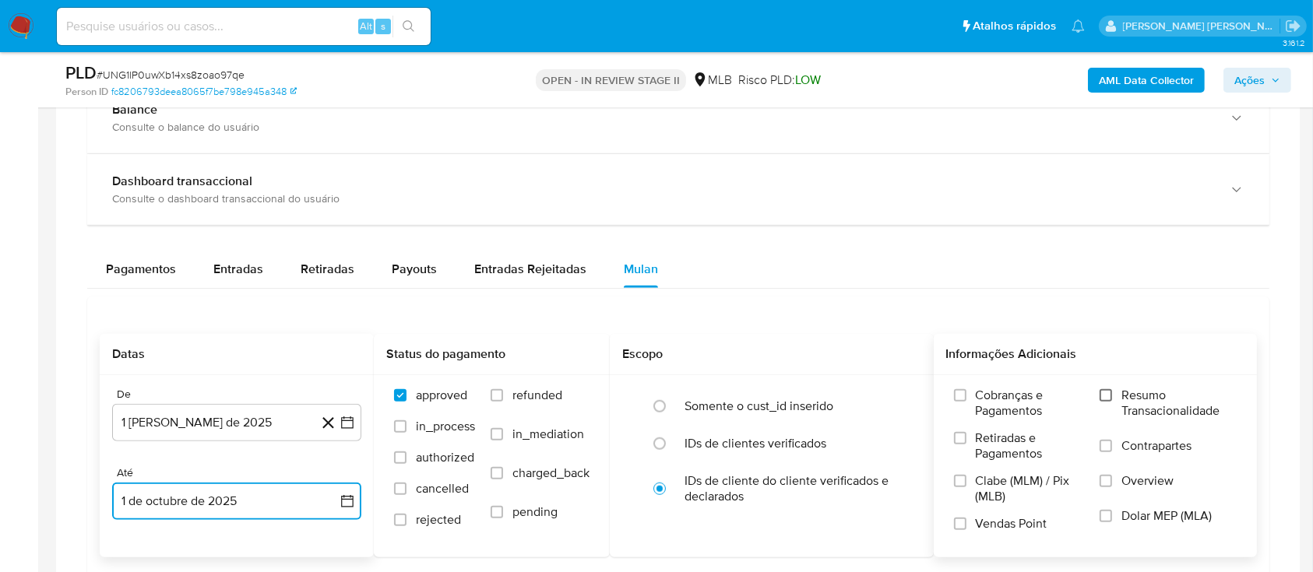
click at [1104, 396] on input "Resumo Transacionalidade" at bounding box center [1106, 395] width 12 height 12
click at [959, 521] on input "Vendas Point" at bounding box center [960, 524] width 12 height 12
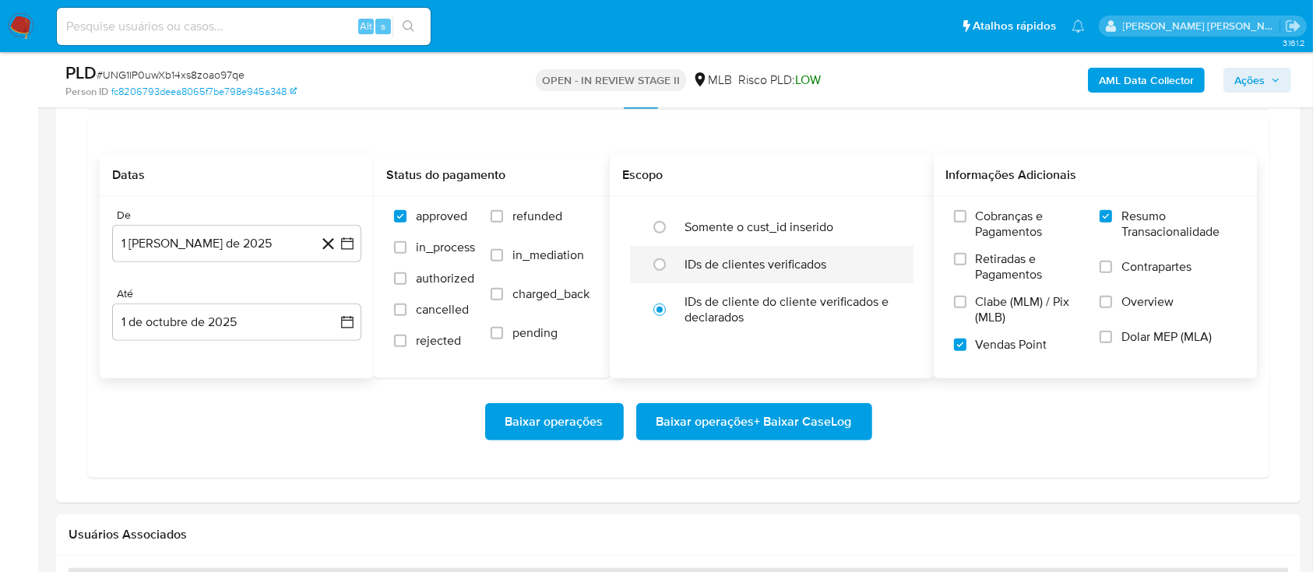
scroll to position [1350, 0]
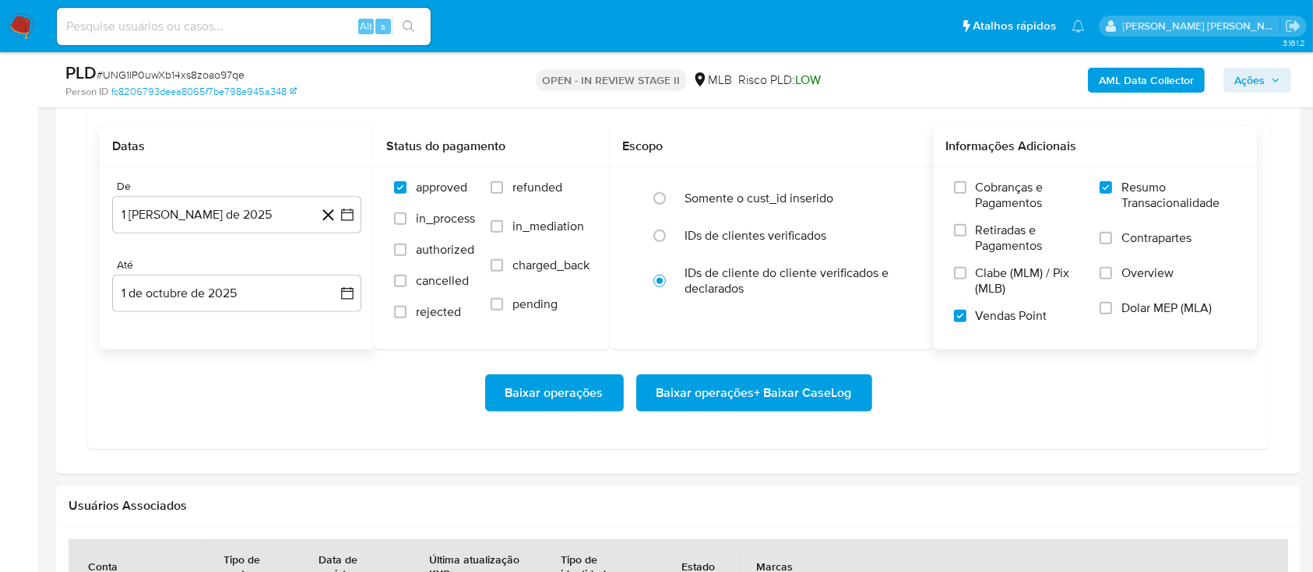
click at [781, 393] on span "Baixar operações + Baixar CaseLog" at bounding box center [753, 393] width 195 height 34
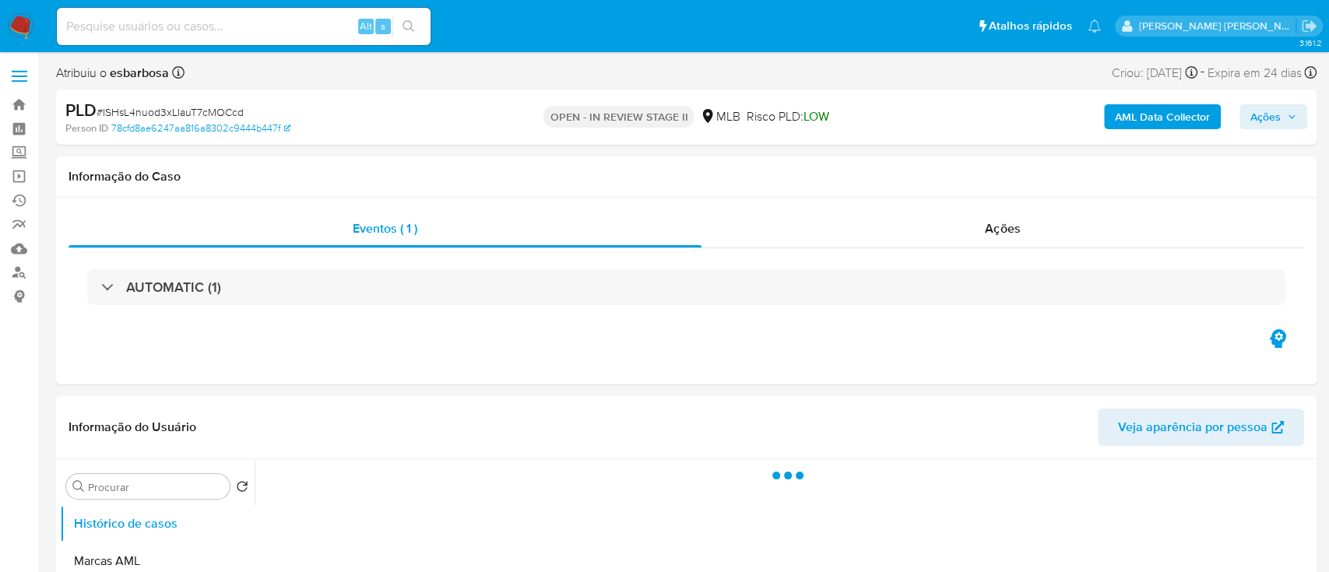
select select "10"
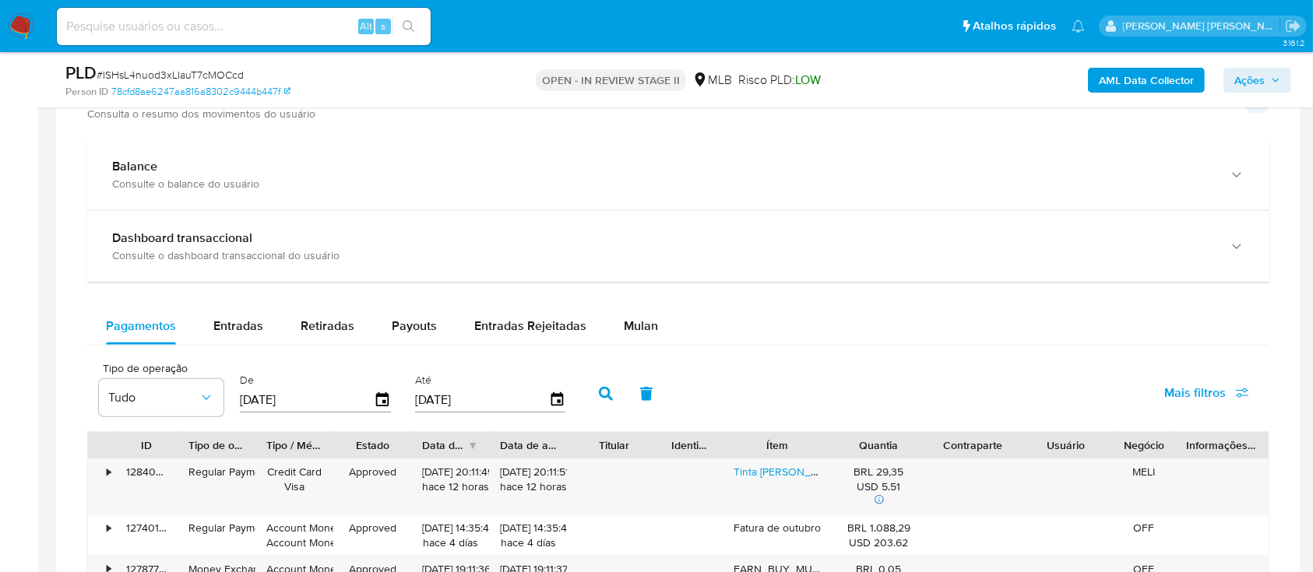
scroll to position [1038, 0]
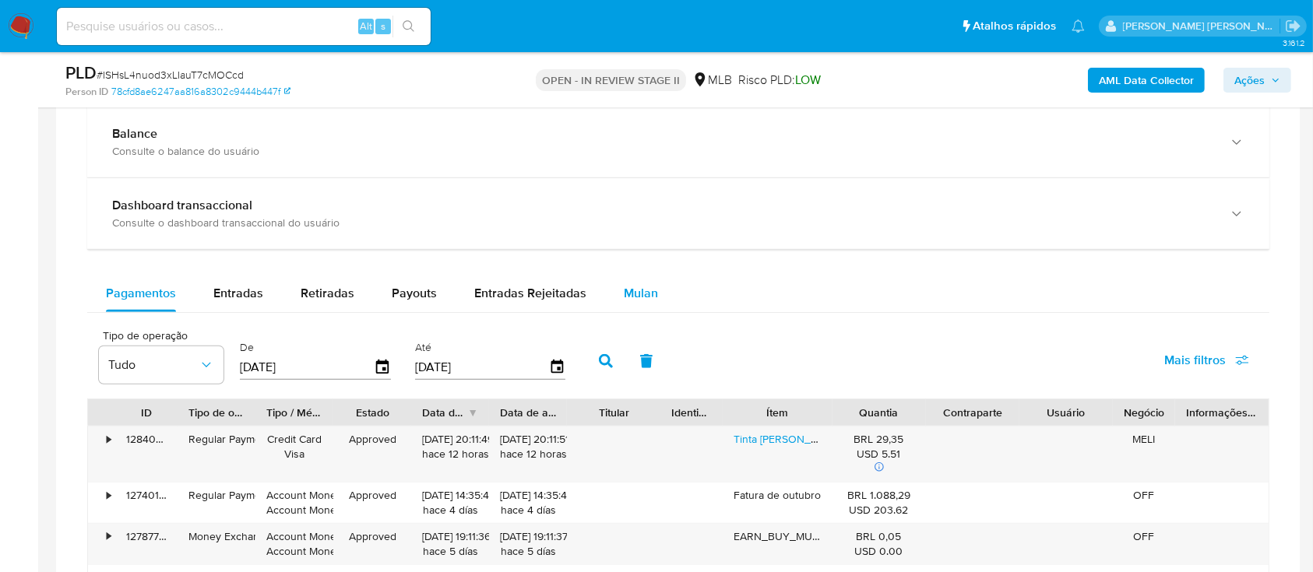
click at [628, 287] on span "Mulan" at bounding box center [641, 293] width 34 height 18
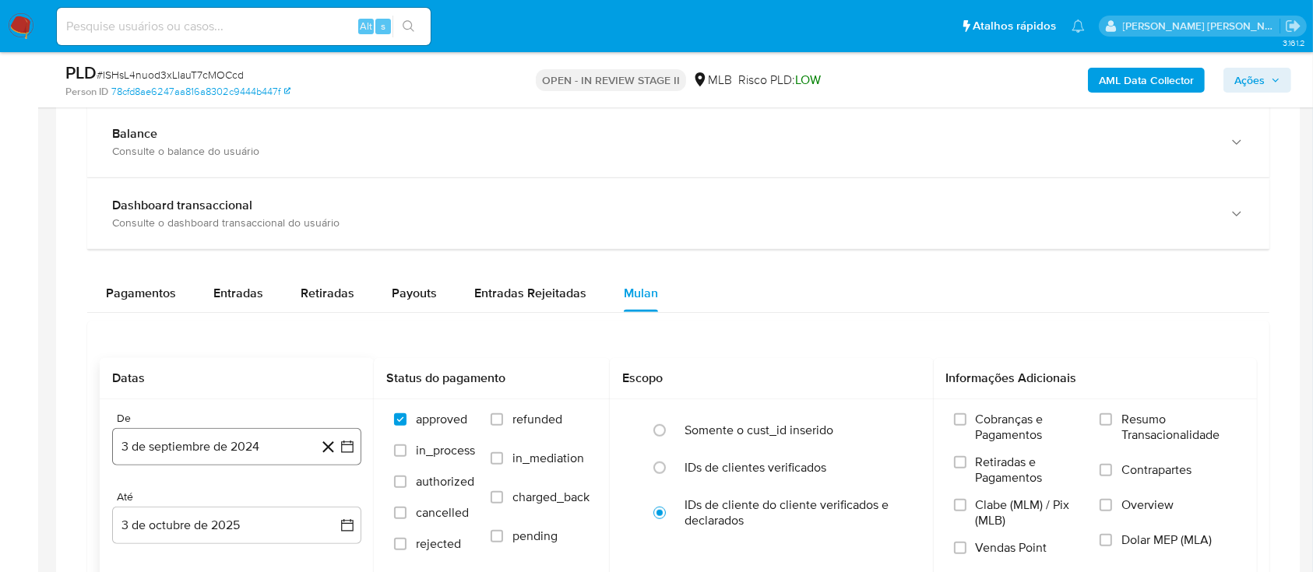
click at [273, 448] on button "3 de septiembre de 2024" at bounding box center [236, 446] width 249 height 37
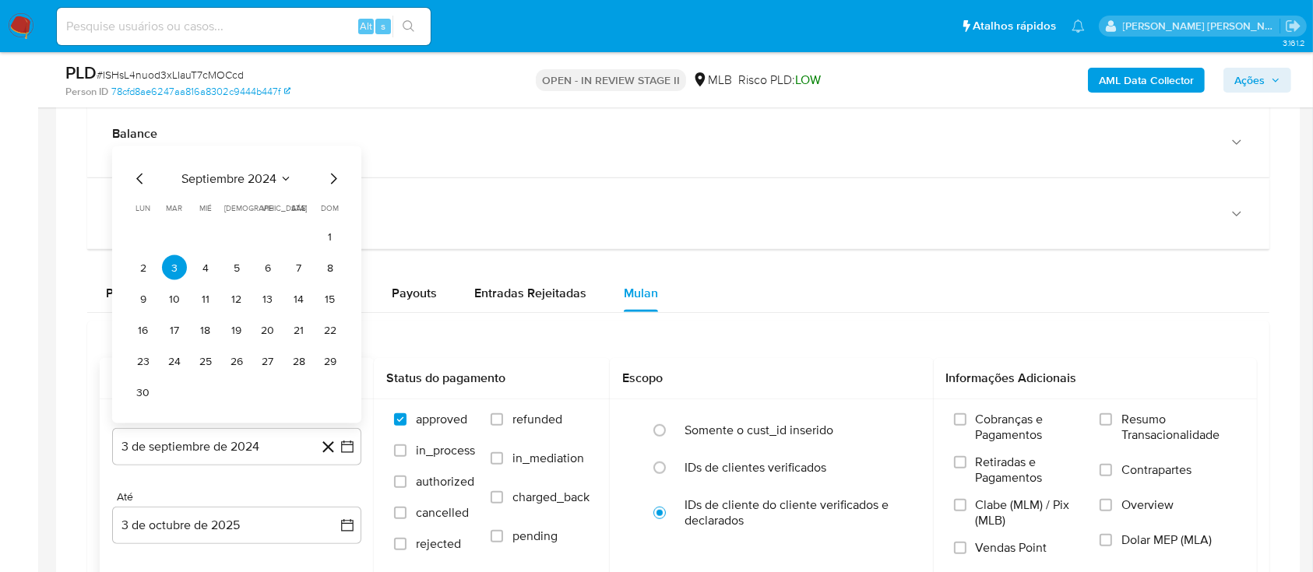
click at [268, 175] on span "septiembre 2024" at bounding box center [228, 179] width 95 height 16
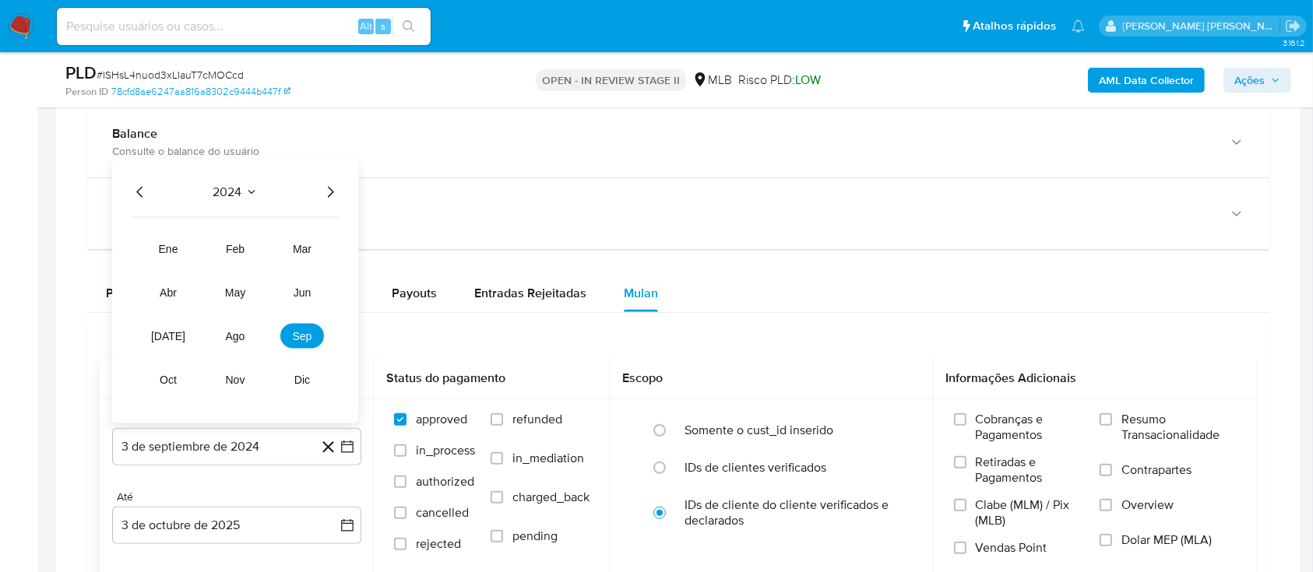
click at [330, 186] on icon "Año siguiente" at bounding box center [330, 192] width 19 height 19
click at [237, 346] on button "ago" at bounding box center [235, 336] width 44 height 25
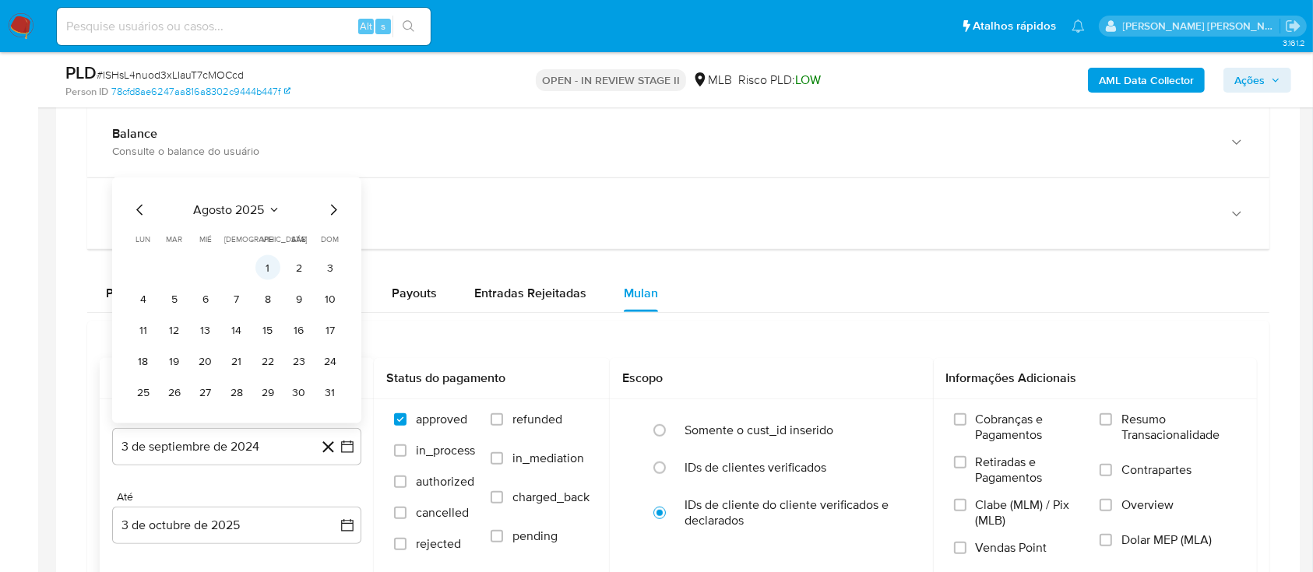
click at [271, 269] on button "1" at bounding box center [267, 267] width 25 height 25
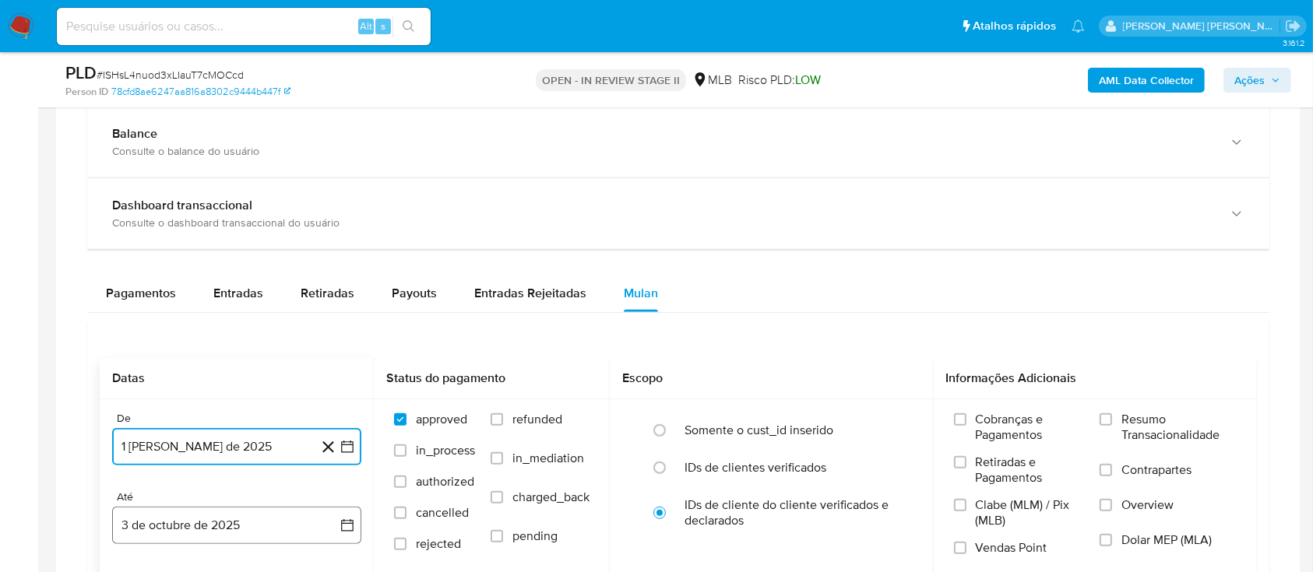
click at [242, 526] on button "3 de octubre de 2025" at bounding box center [236, 525] width 249 height 37
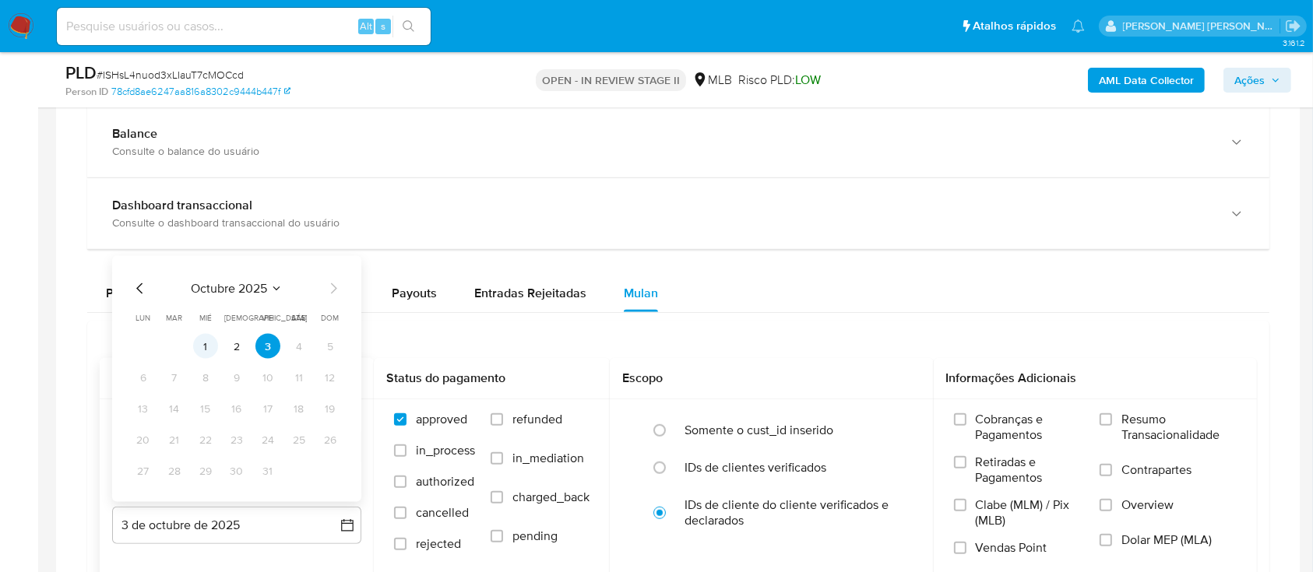
click at [216, 356] on td "1" at bounding box center [205, 346] width 25 height 25
click at [208, 344] on button "1" at bounding box center [205, 346] width 25 height 25
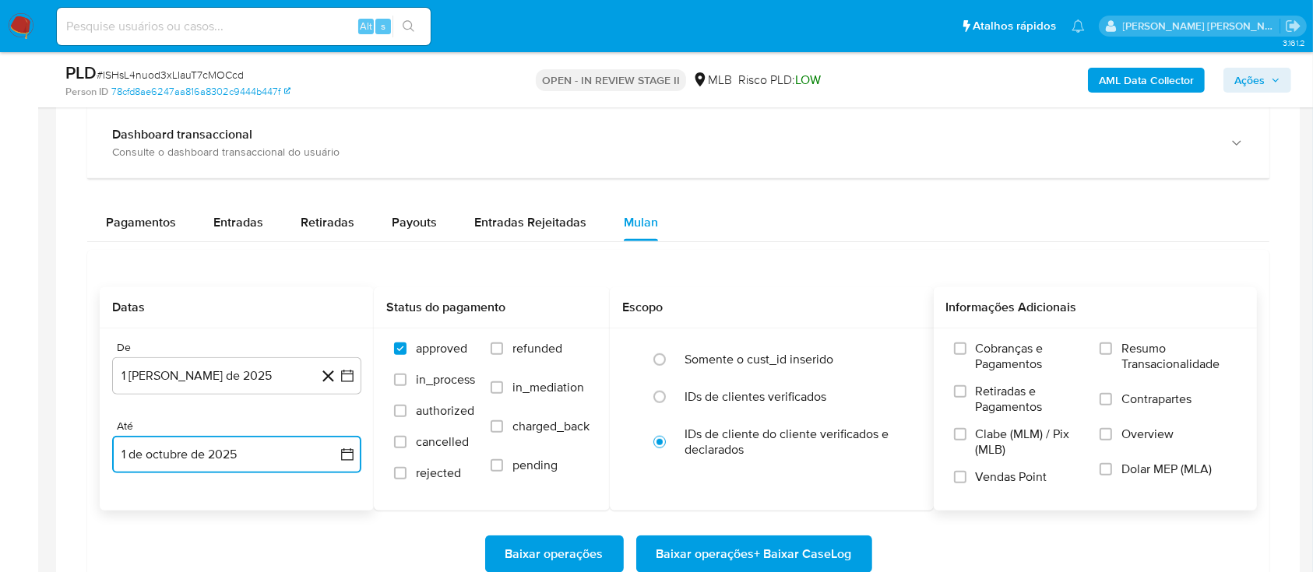
scroll to position [1142, 0]
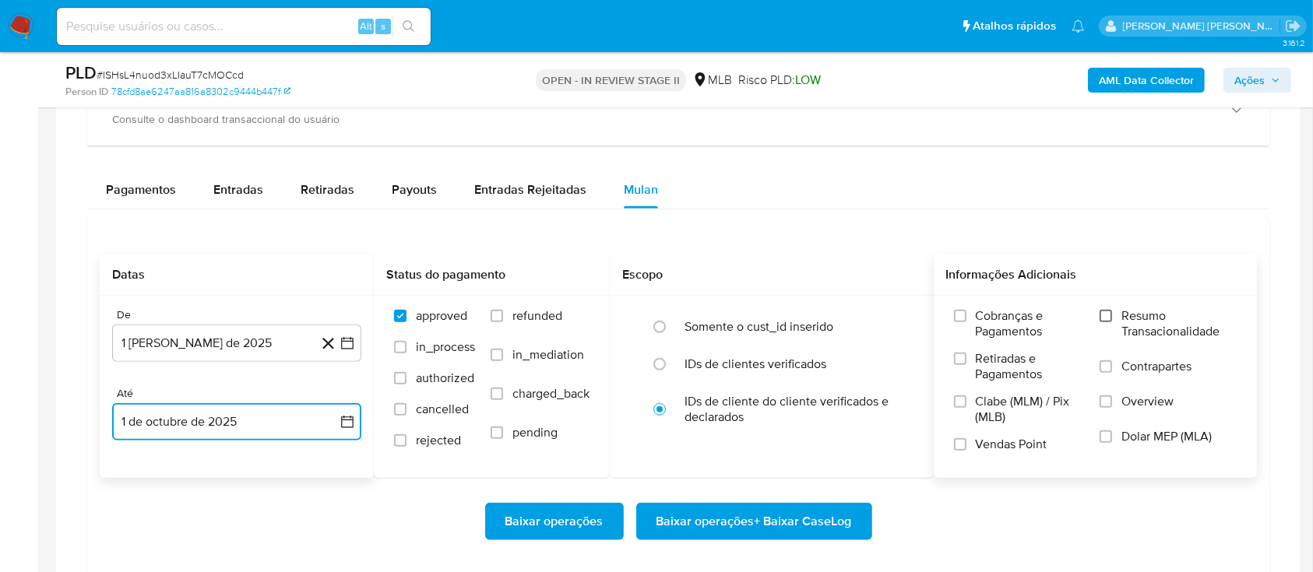
click at [1103, 315] on input "Resumo Transacionalidade" at bounding box center [1106, 316] width 12 height 12
click at [965, 445] on input "Vendas Point" at bounding box center [960, 444] width 12 height 12
click at [813, 507] on span "Baixar operações + Baixar CaseLog" at bounding box center [753, 522] width 195 height 34
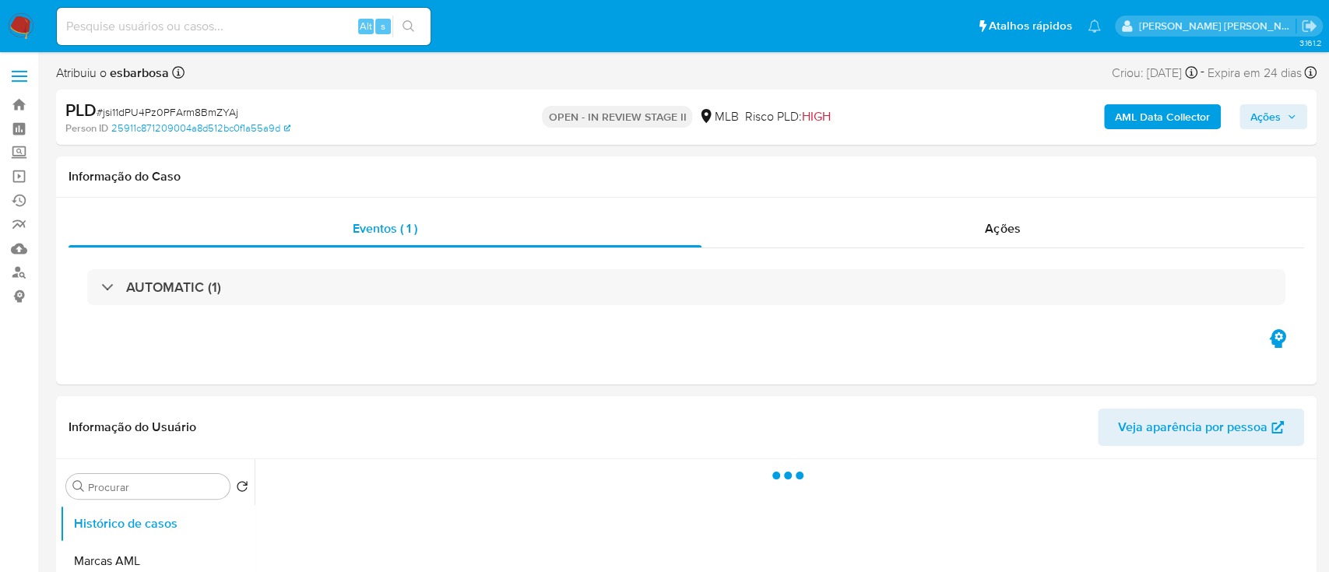
select select "10"
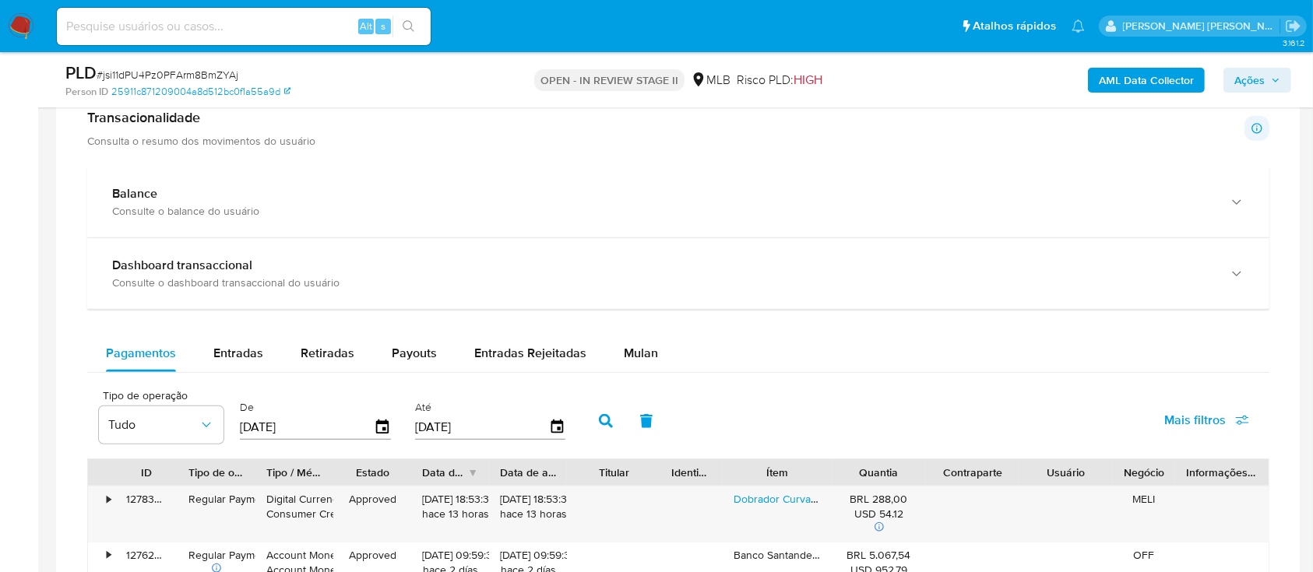
scroll to position [1038, 0]
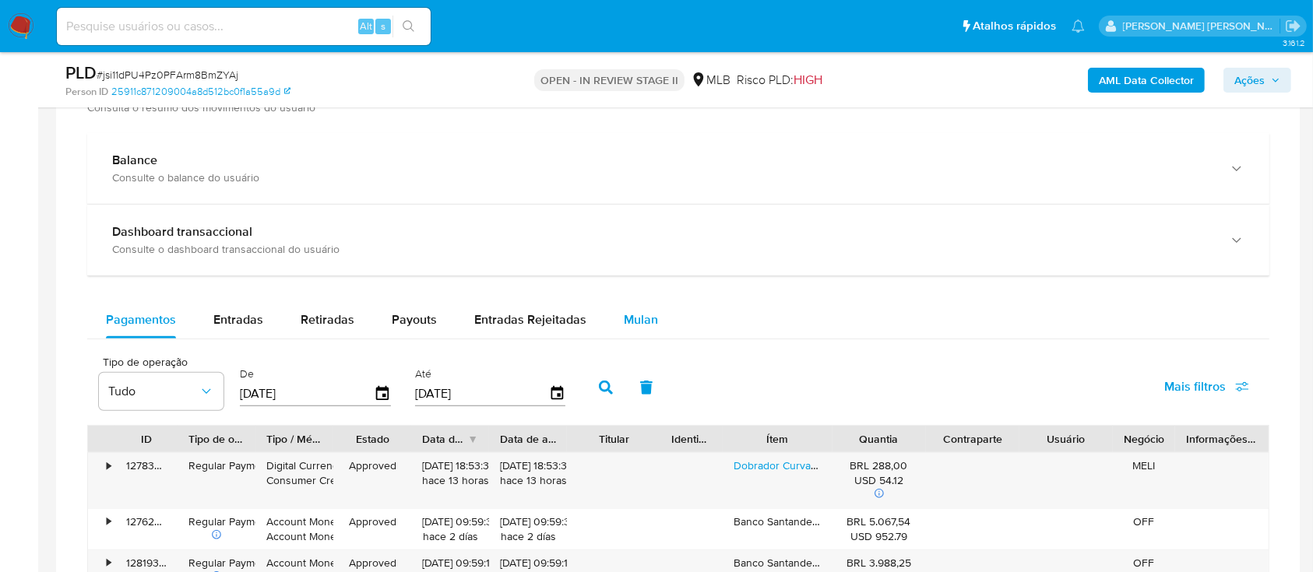
click at [625, 316] on span "Mulan" at bounding box center [641, 320] width 34 height 18
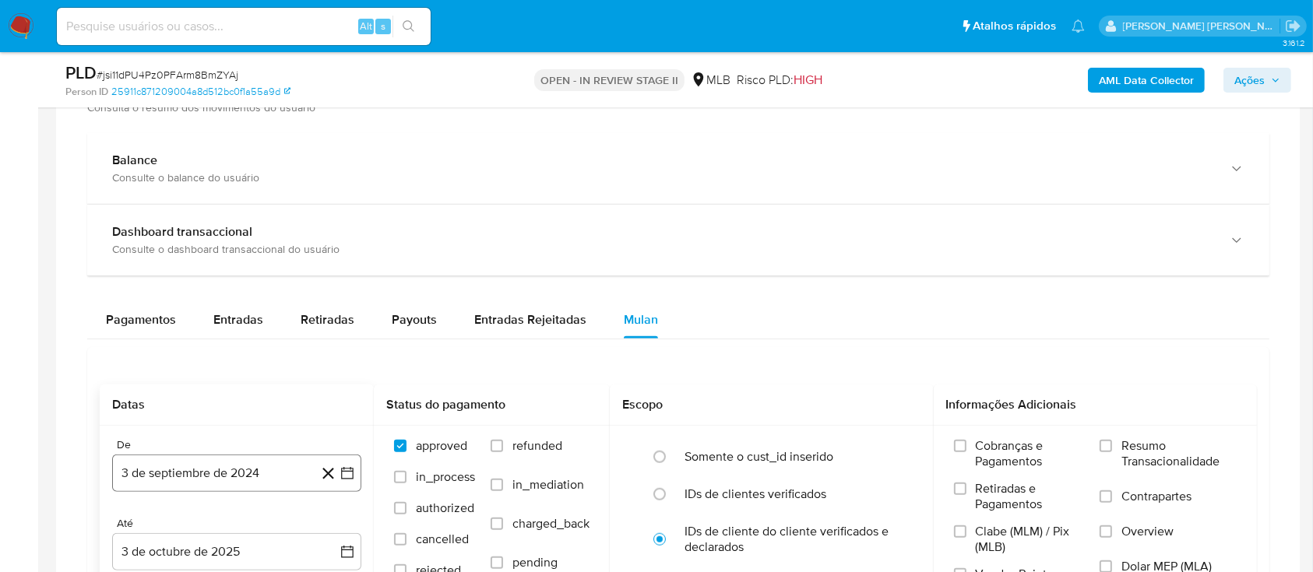
click at [232, 477] on button "3 de septiembre de 2024" at bounding box center [236, 473] width 249 height 37
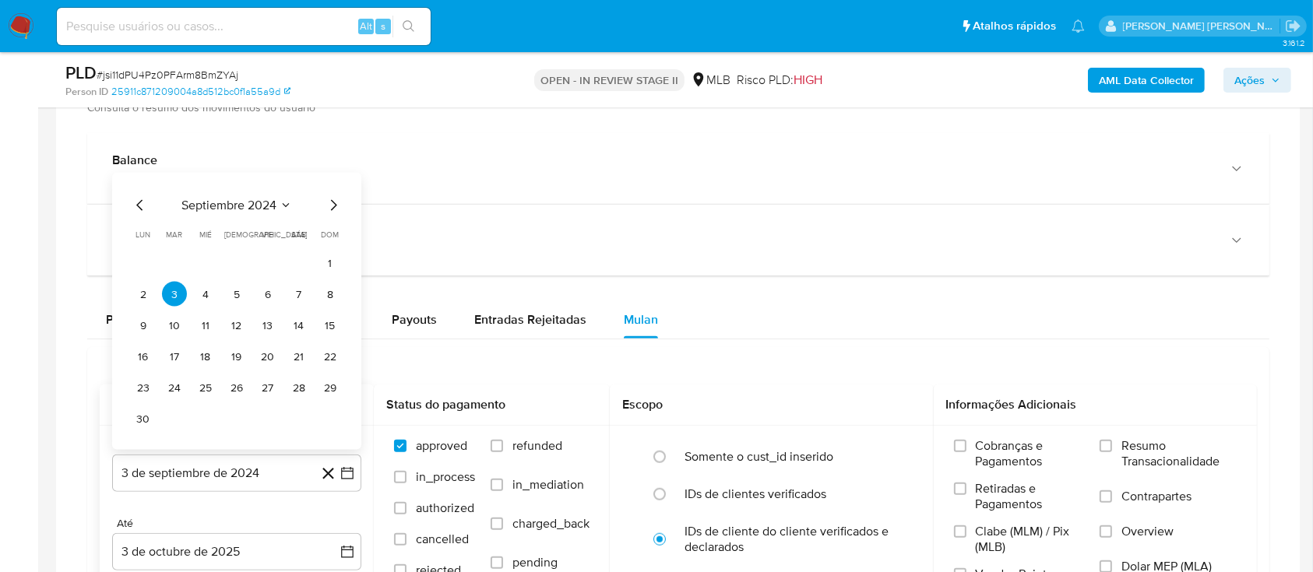
click at [255, 212] on span "septiembre 2024" at bounding box center [228, 206] width 95 height 16
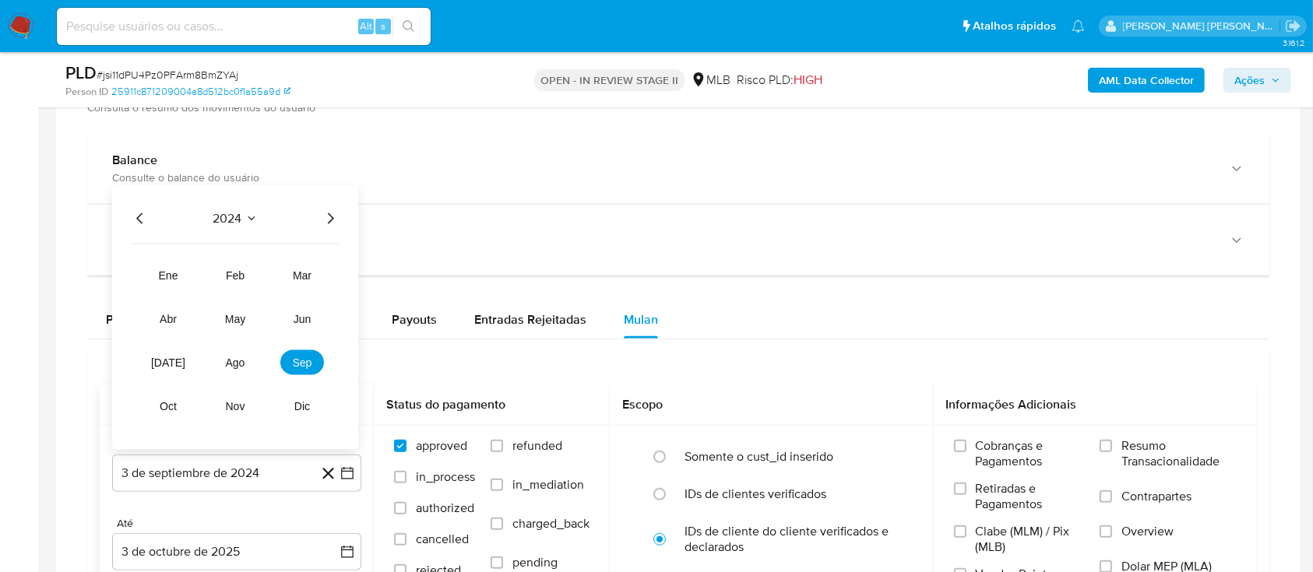
click at [326, 213] on icon "Año siguiente" at bounding box center [330, 218] width 19 height 19
click at [244, 357] on span "ago" at bounding box center [235, 363] width 19 height 12
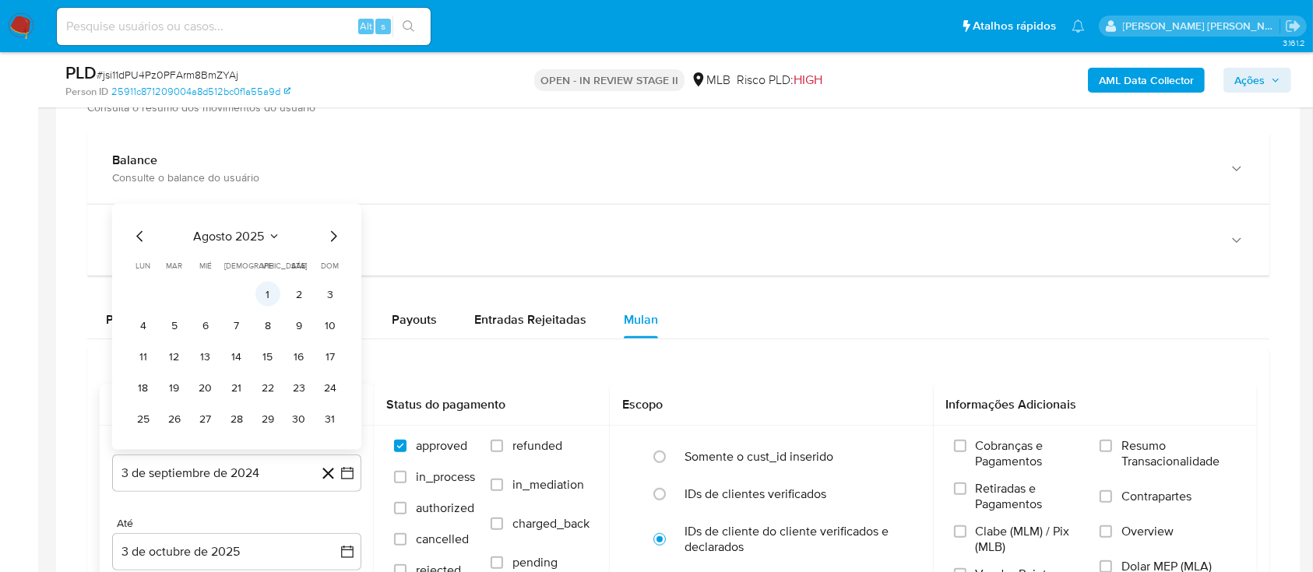
click at [261, 294] on button "1" at bounding box center [267, 294] width 25 height 25
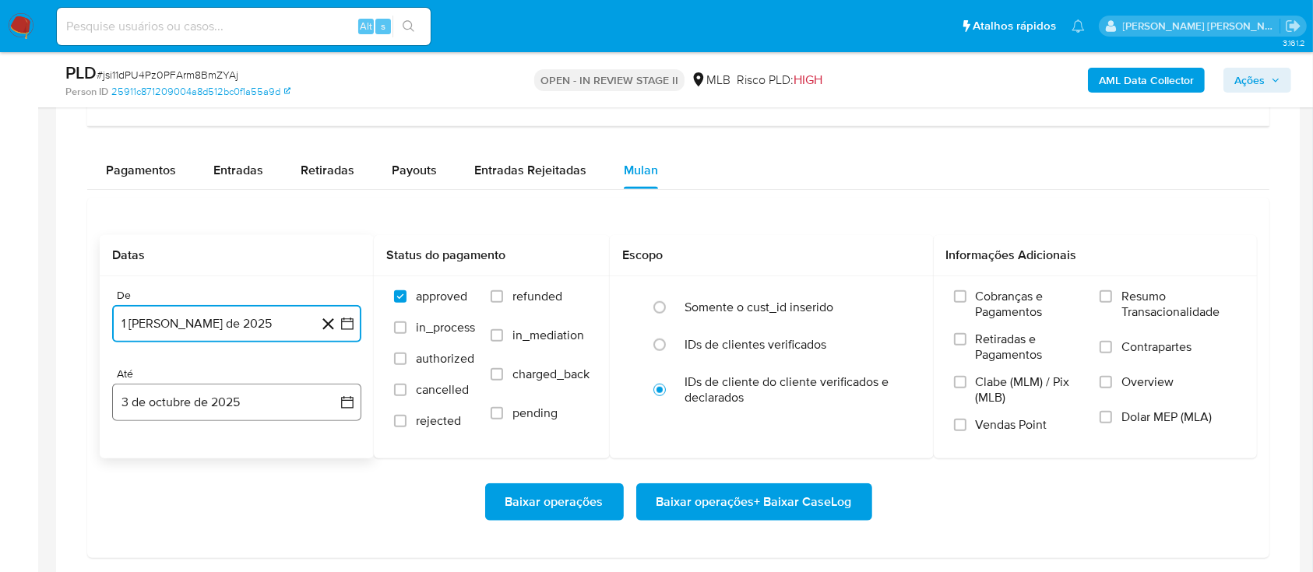
scroll to position [1246, 0]
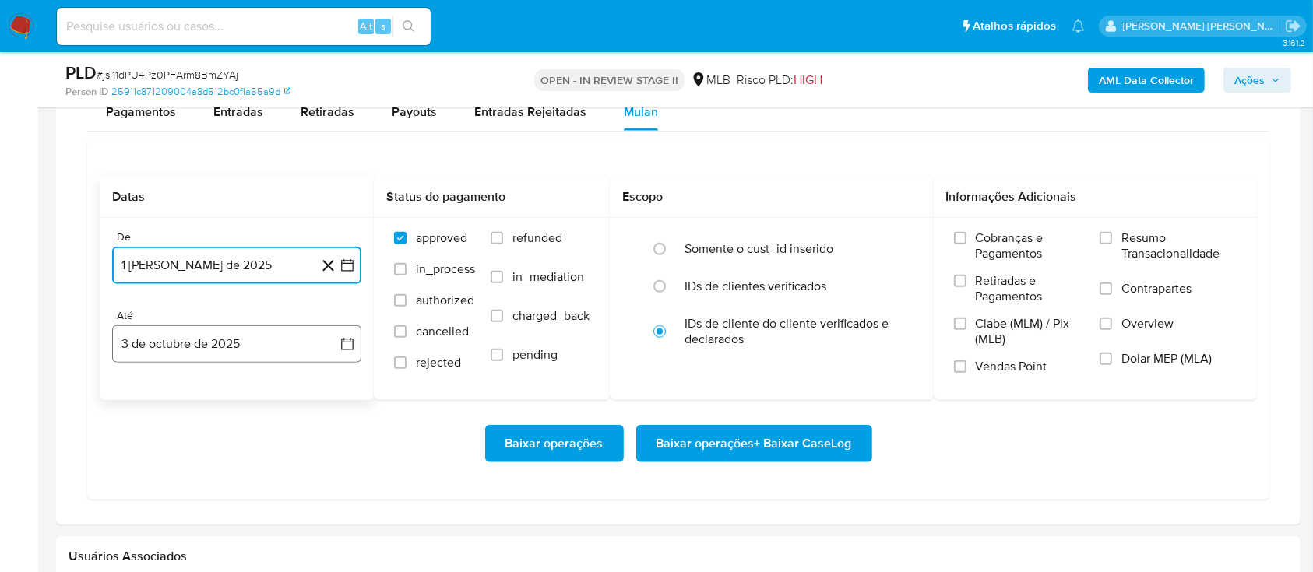
click at [284, 339] on button "3 de octubre de 2025" at bounding box center [236, 344] width 249 height 37
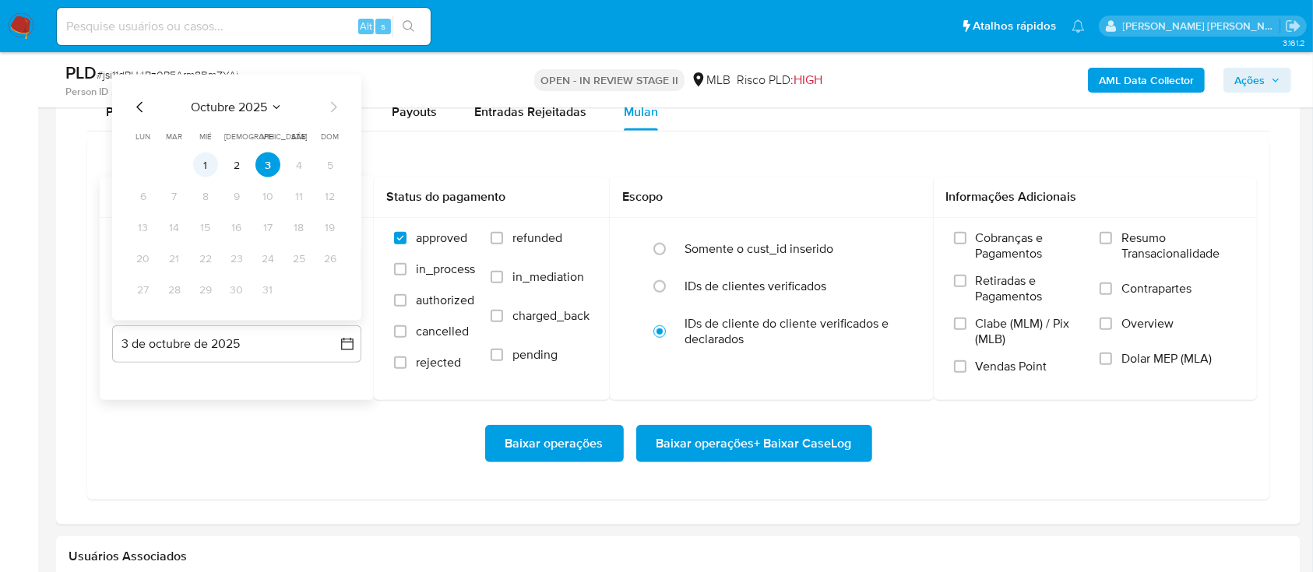
click at [207, 171] on button "1" at bounding box center [205, 165] width 25 height 25
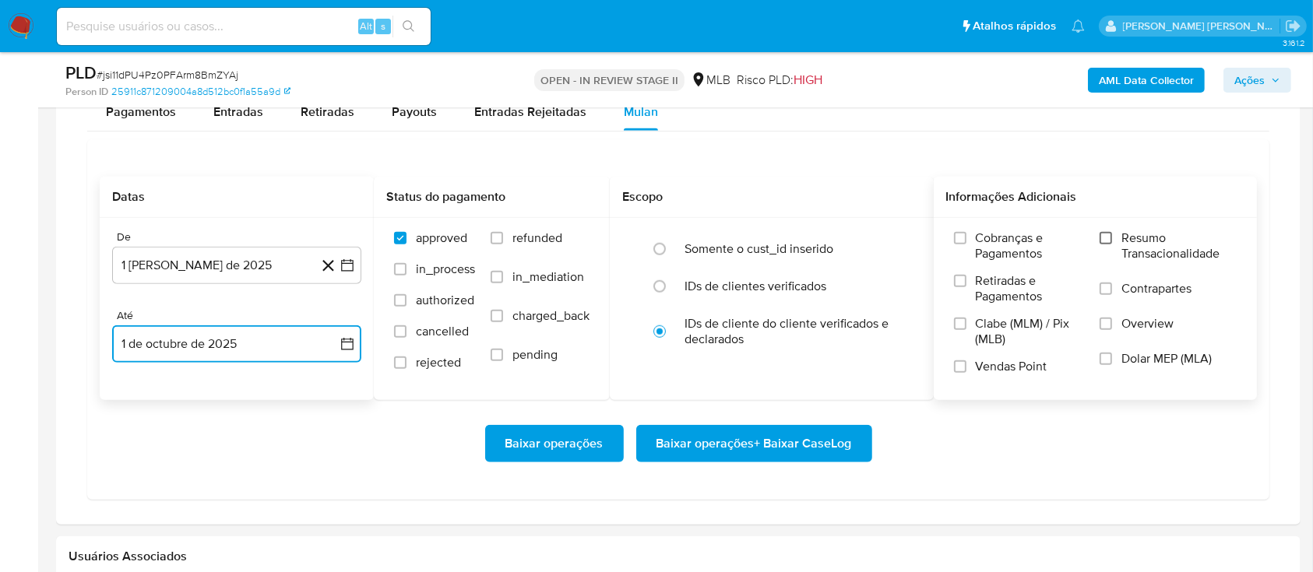
click at [1111, 238] on input "Resumo Transacionalidade" at bounding box center [1106, 238] width 12 height 12
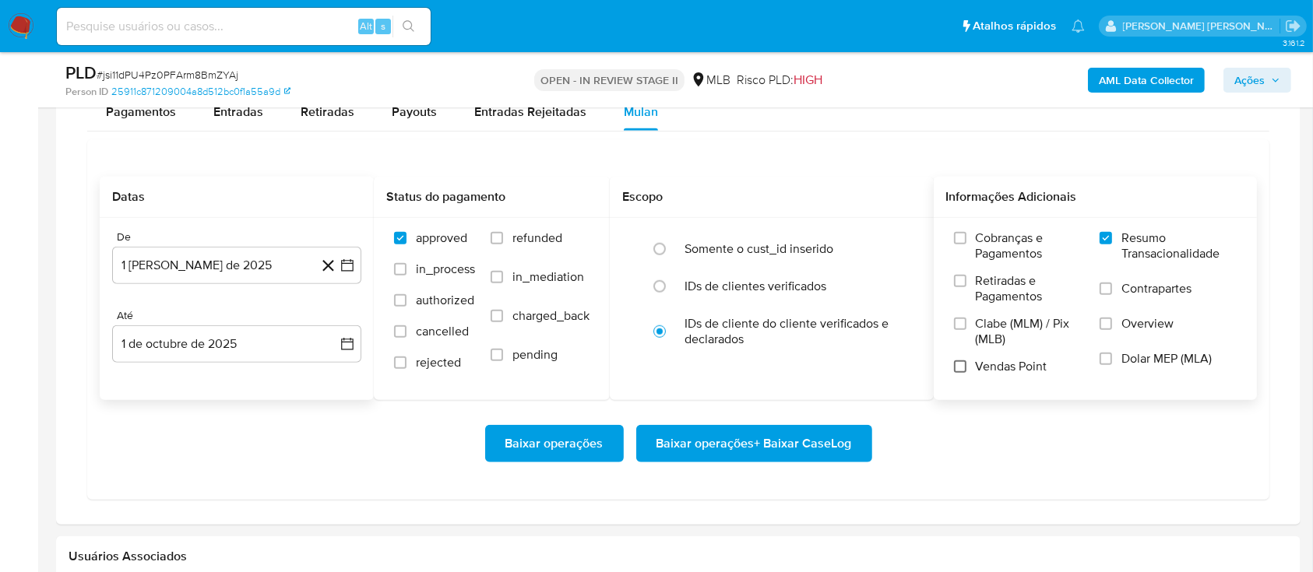
click at [966, 364] on input "Vendas Point" at bounding box center [960, 367] width 12 height 12
click at [748, 437] on span "Baixar operações + Baixar CaseLog" at bounding box center [753, 444] width 195 height 34
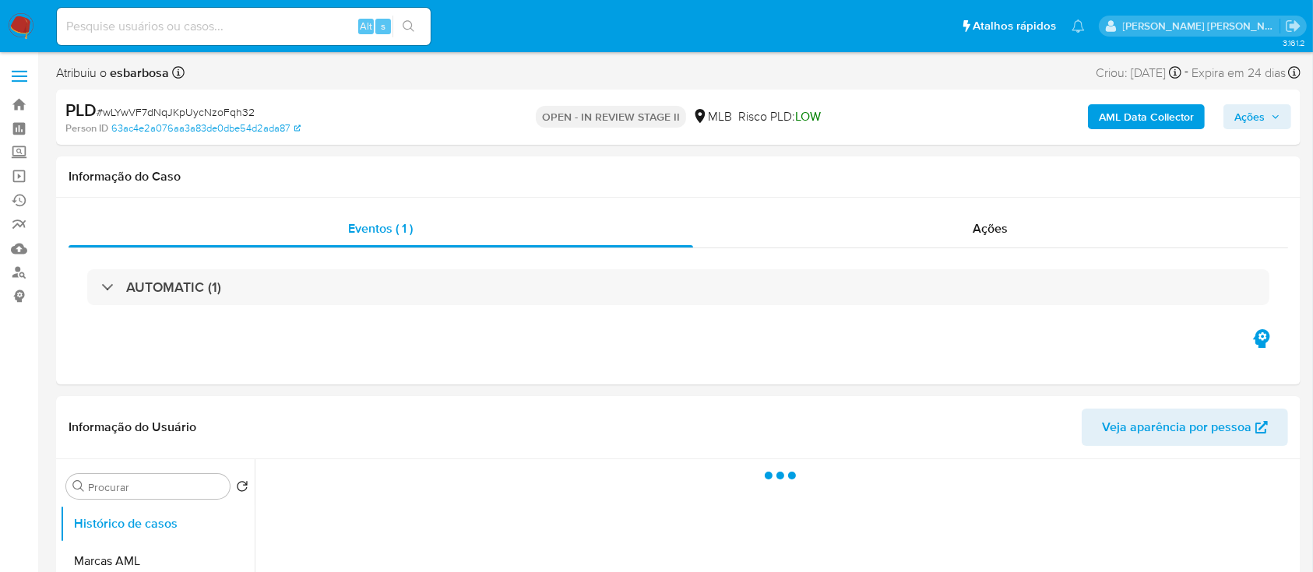
select select "10"
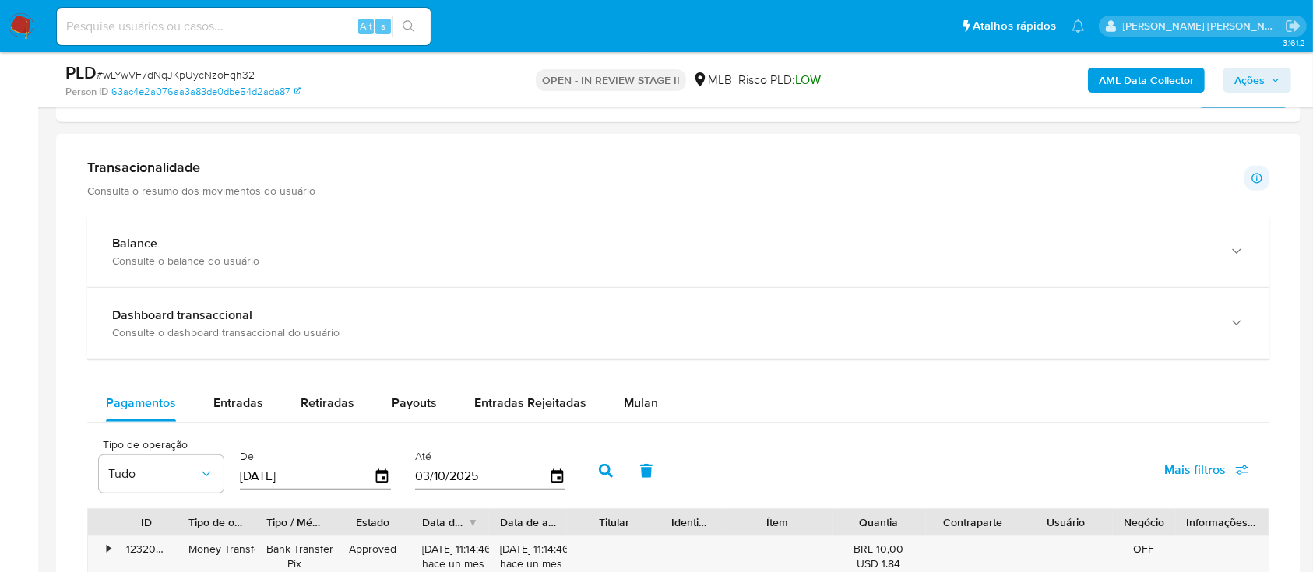
scroll to position [1142, 0]
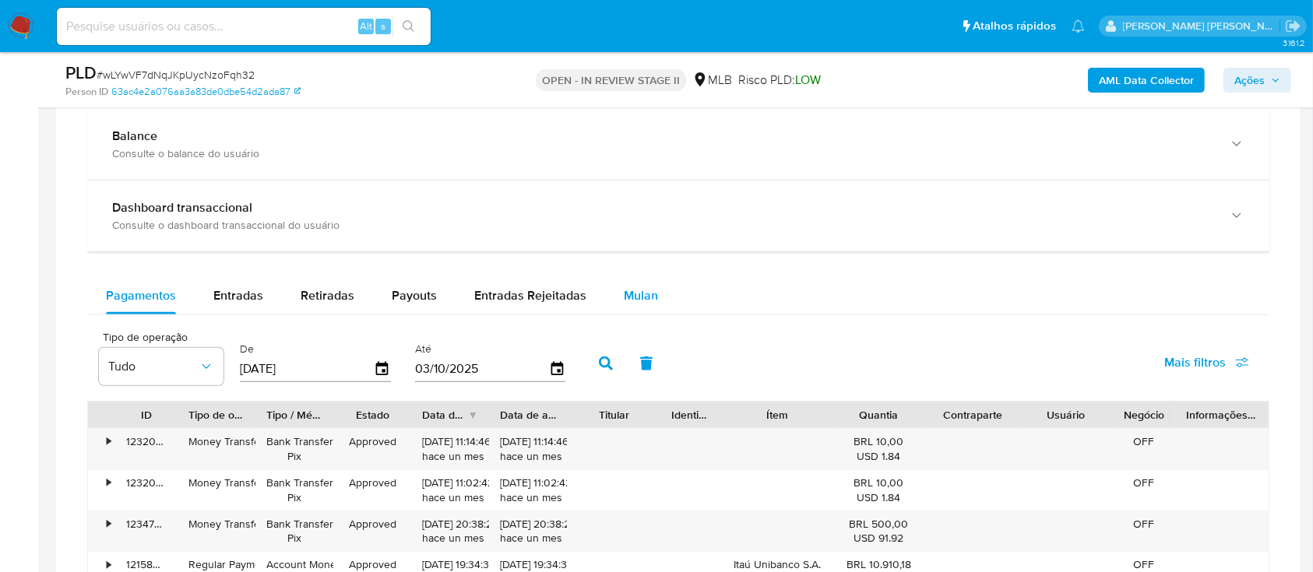
click at [653, 290] on button "Mulan" at bounding box center [641, 295] width 72 height 37
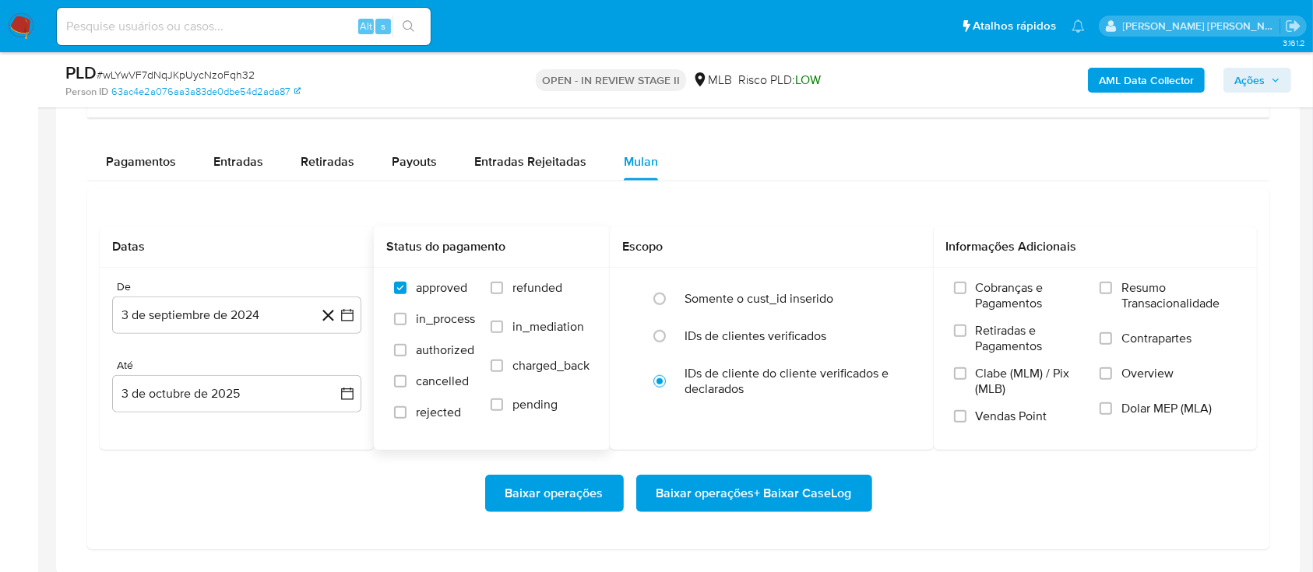
scroll to position [1350, 0]
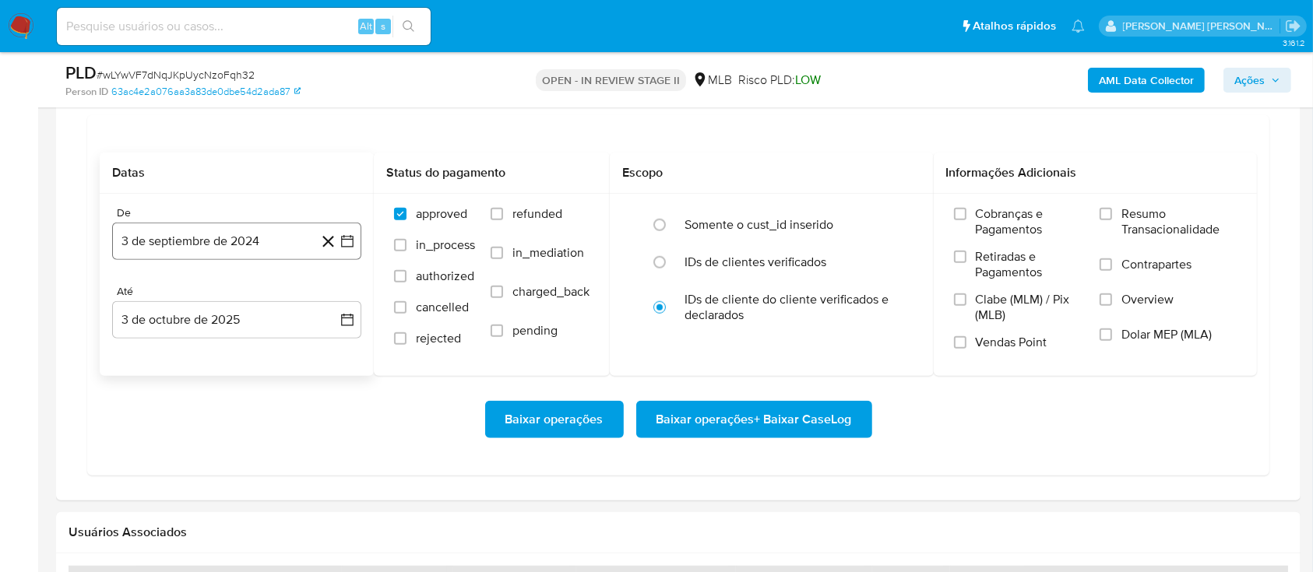
click at [256, 252] on button "3 de septiembre de 2024" at bounding box center [236, 241] width 249 height 37
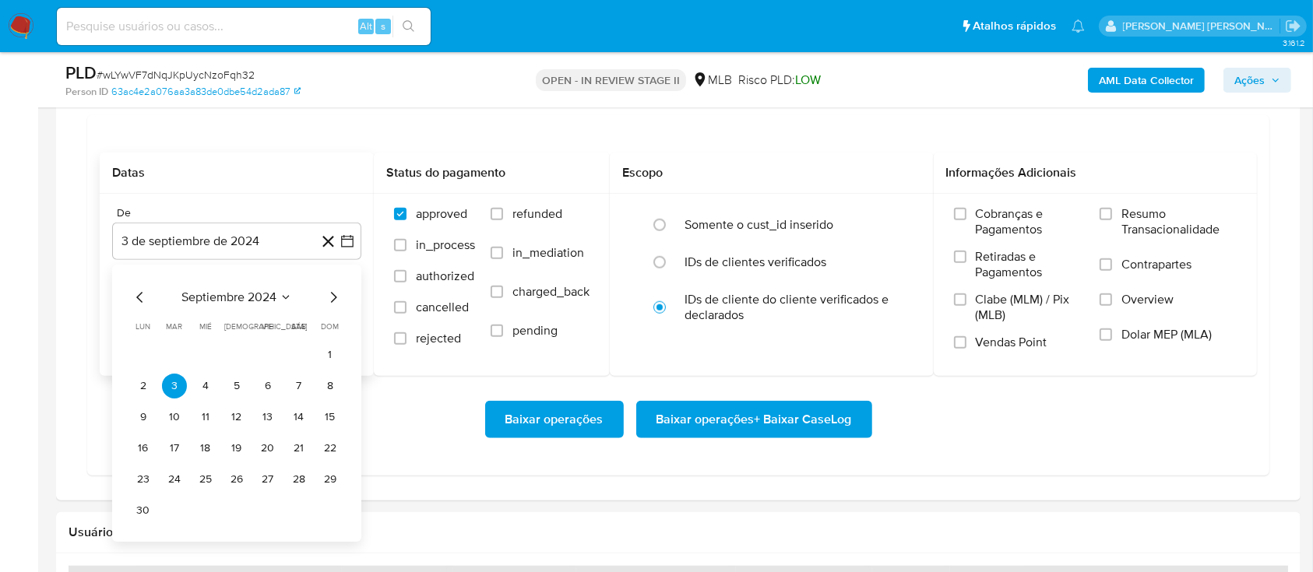
click at [236, 290] on span "septiembre 2024" at bounding box center [228, 298] width 95 height 16
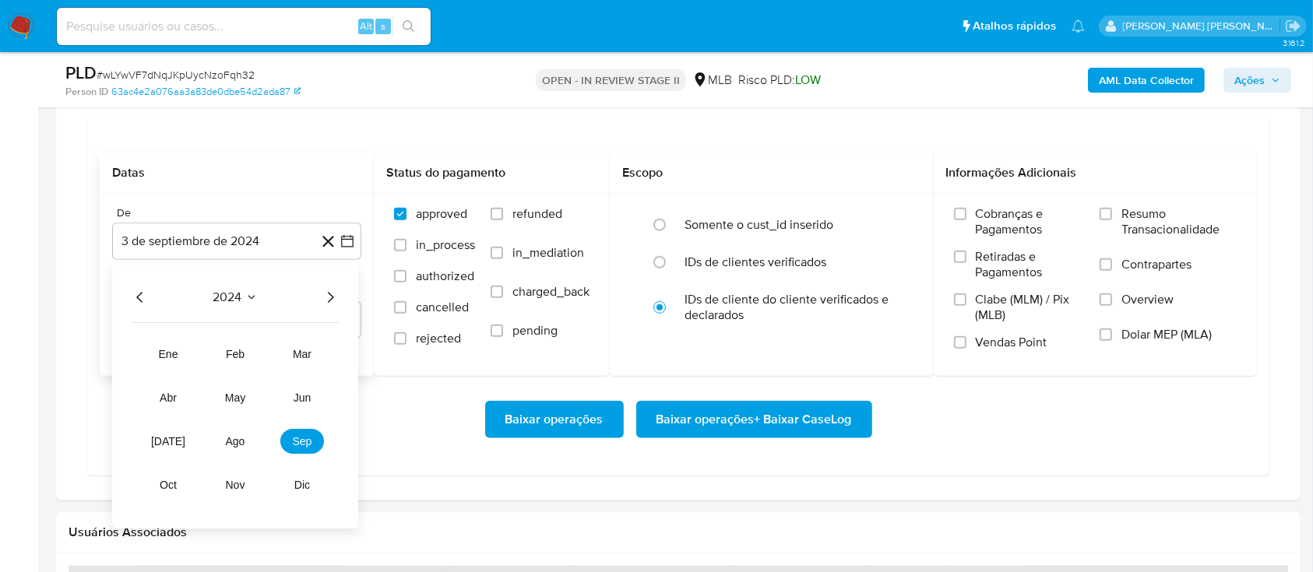
click at [329, 300] on icon "Año siguiente" at bounding box center [331, 297] width 6 height 11
click at [241, 445] on span "ago" at bounding box center [235, 441] width 19 height 12
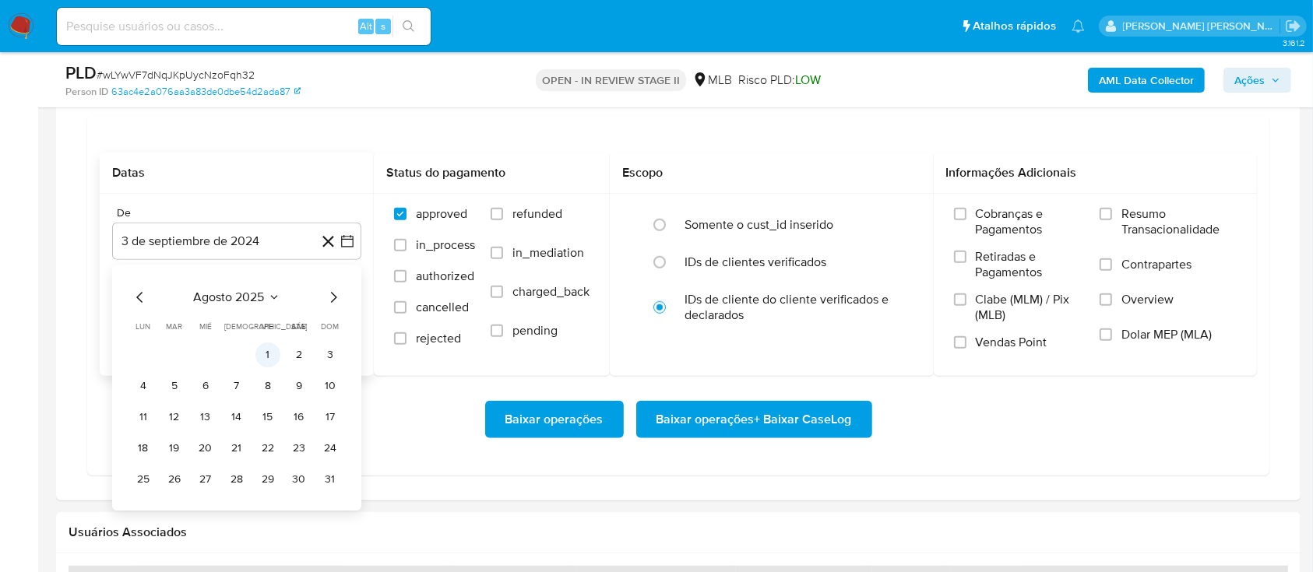
click at [265, 347] on button "1" at bounding box center [267, 355] width 25 height 25
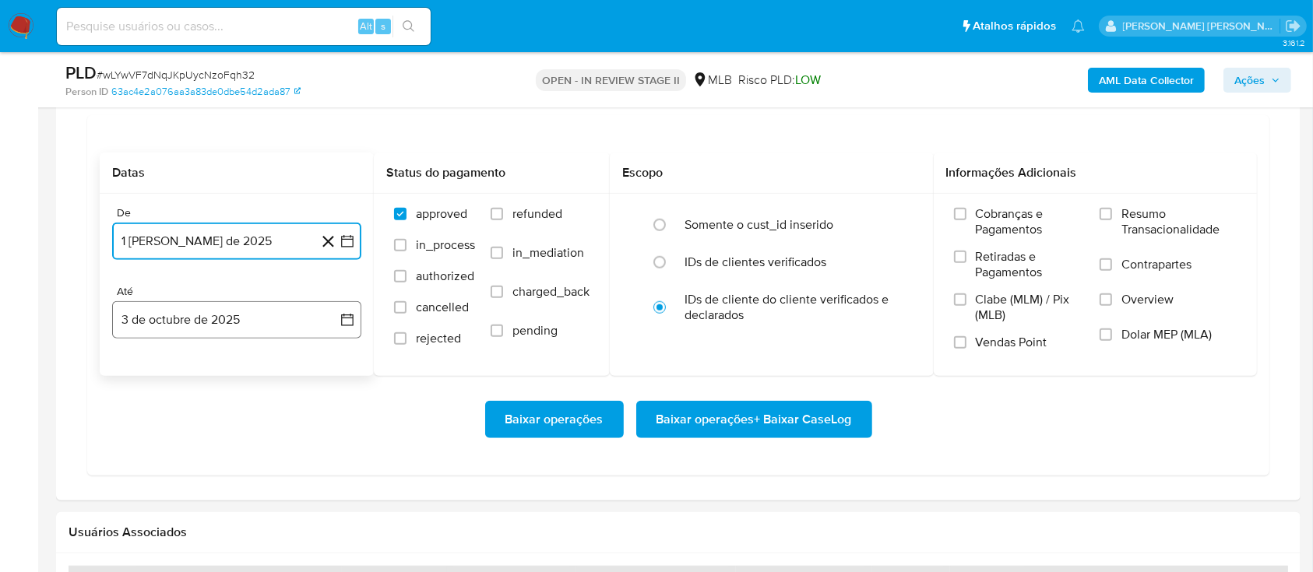
click at [266, 321] on button "3 de octubre de 2025" at bounding box center [236, 319] width 249 height 37
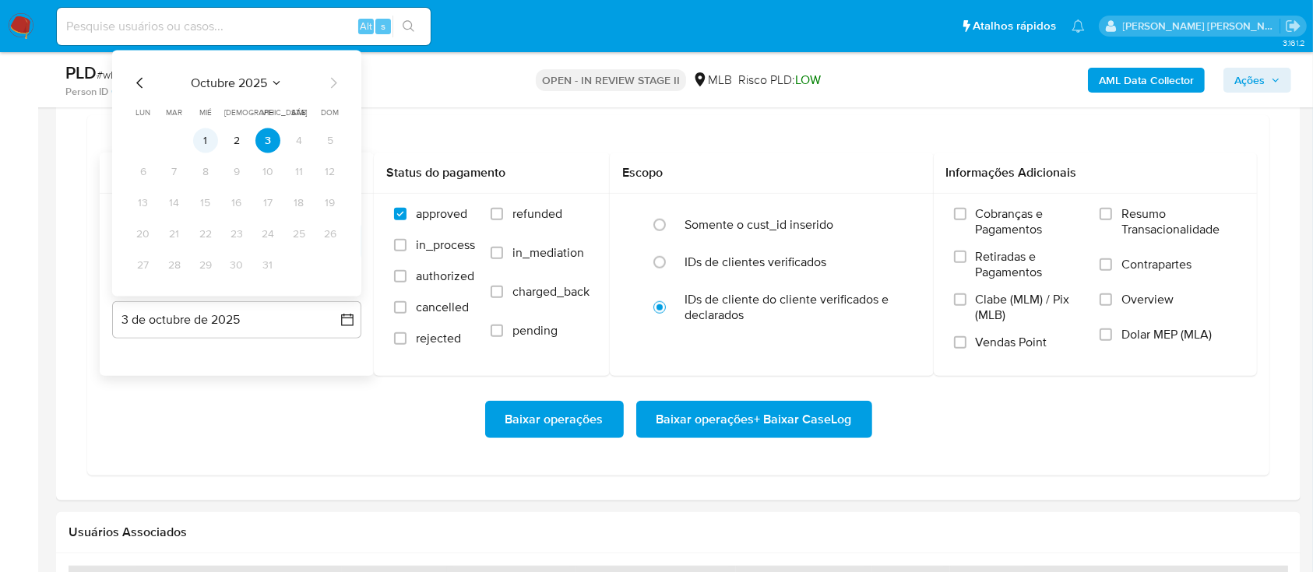
click at [202, 134] on button "1" at bounding box center [205, 140] width 25 height 25
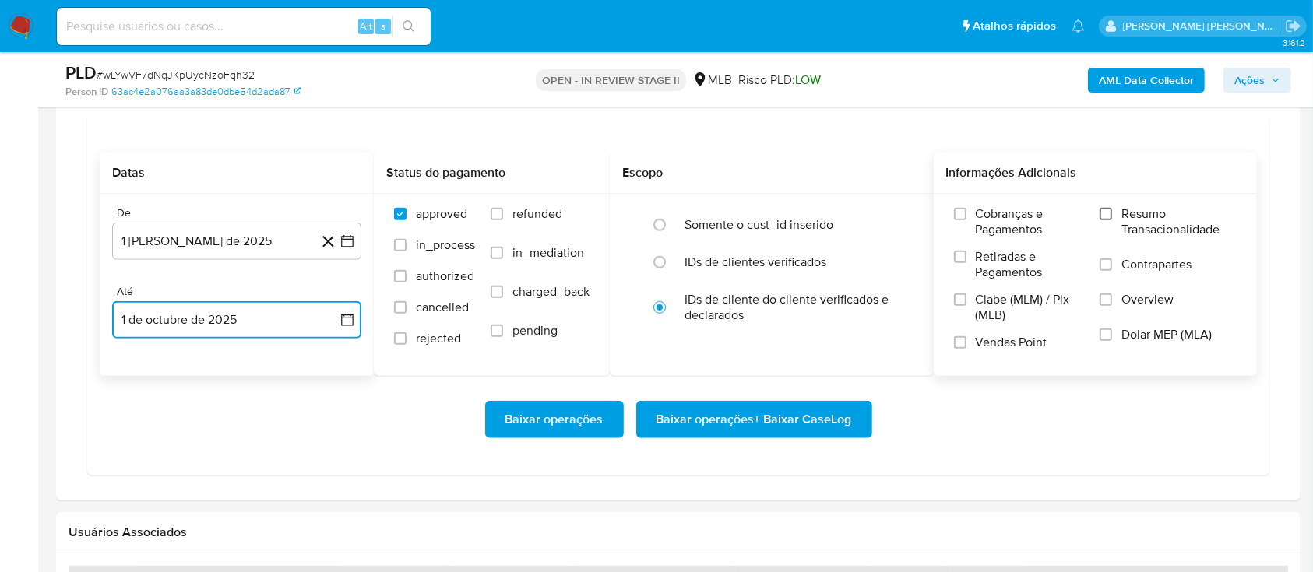
click at [1105, 213] on input "Resumo Transacionalidade" at bounding box center [1106, 214] width 12 height 12
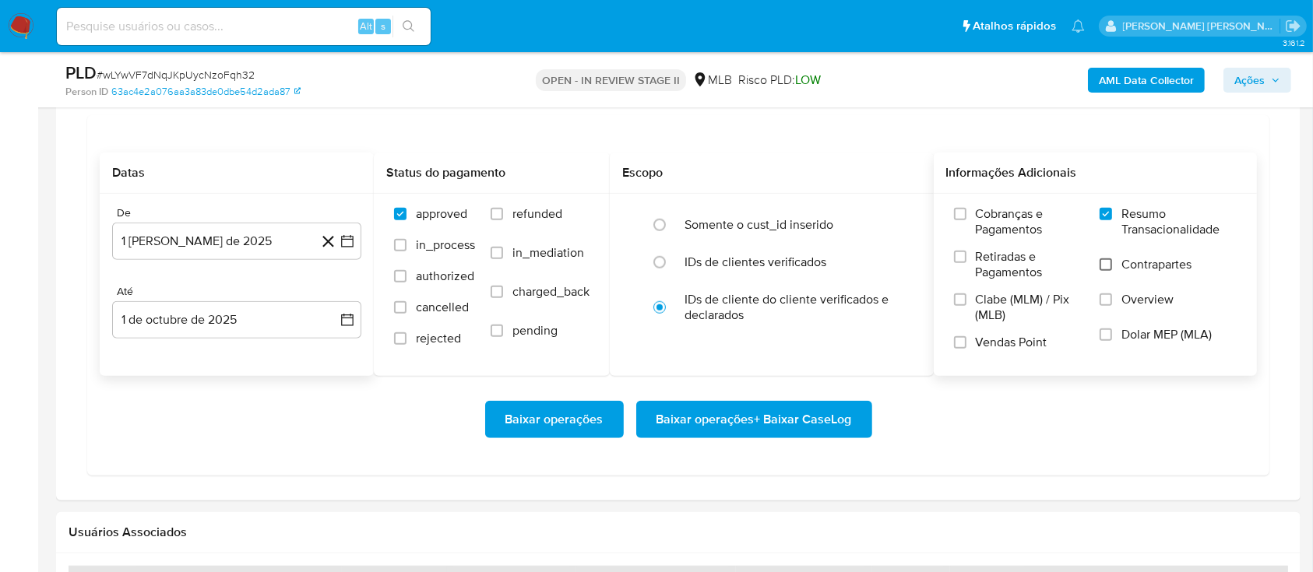
click at [1107, 266] on input "Contrapartes" at bounding box center [1106, 265] width 12 height 12
click at [959, 341] on input "Vendas Point" at bounding box center [960, 342] width 12 height 12
click at [818, 421] on span "Baixar operações + Baixar CaseLog" at bounding box center [753, 420] width 195 height 34
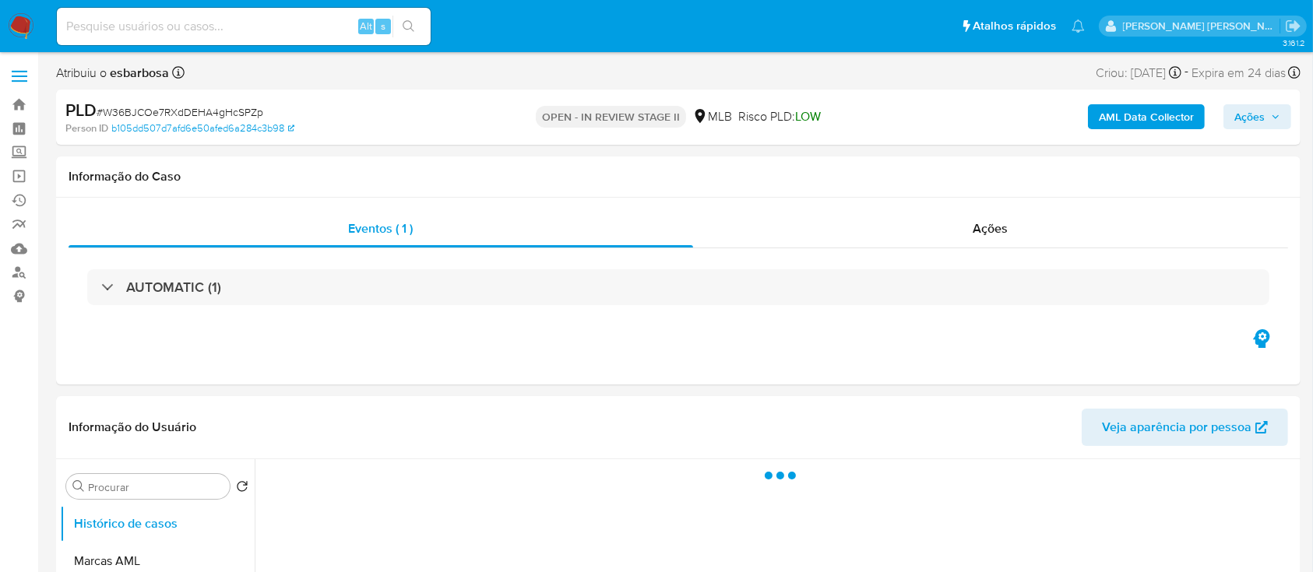
select select "10"
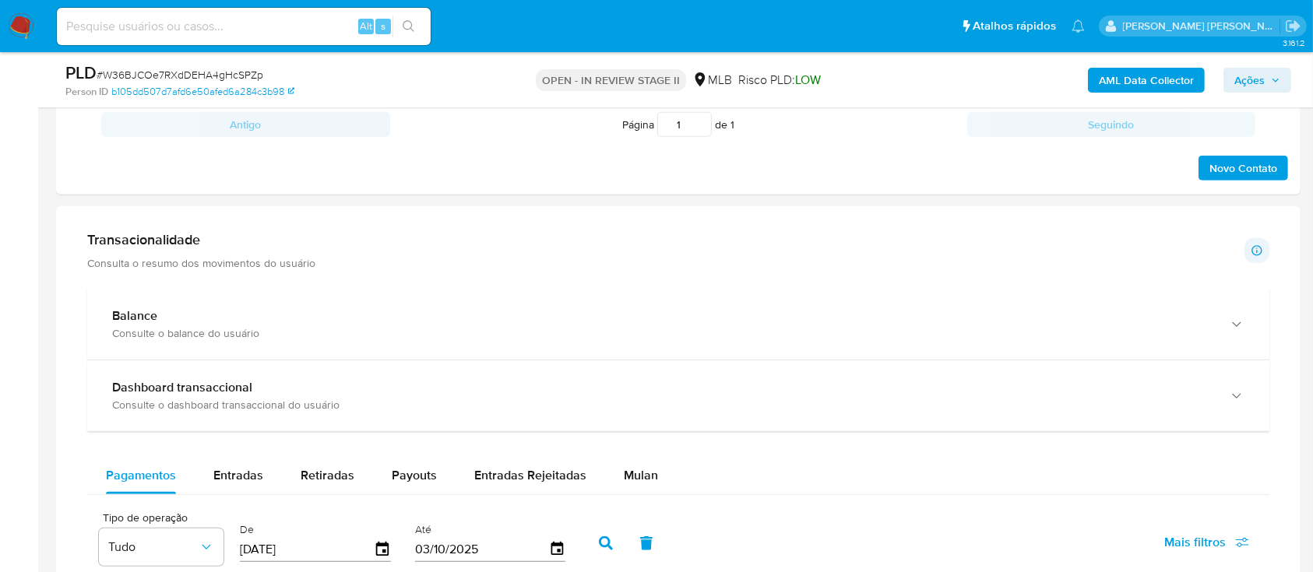
scroll to position [1038, 0]
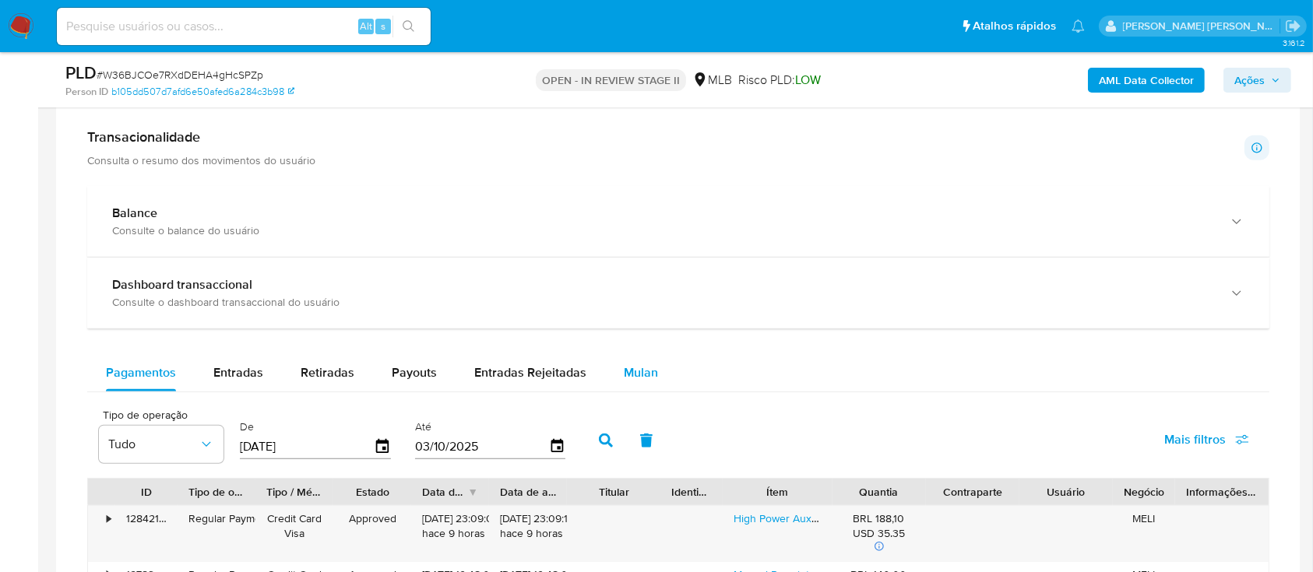
click at [624, 358] on div "Mulan" at bounding box center [641, 372] width 34 height 37
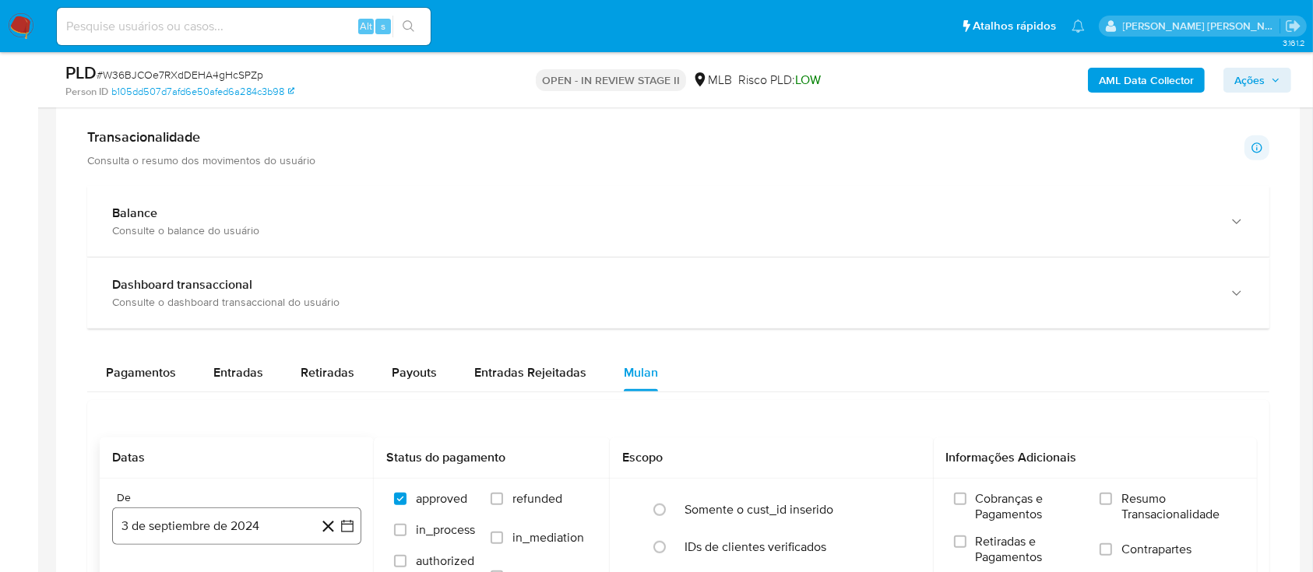
scroll to position [1246, 0]
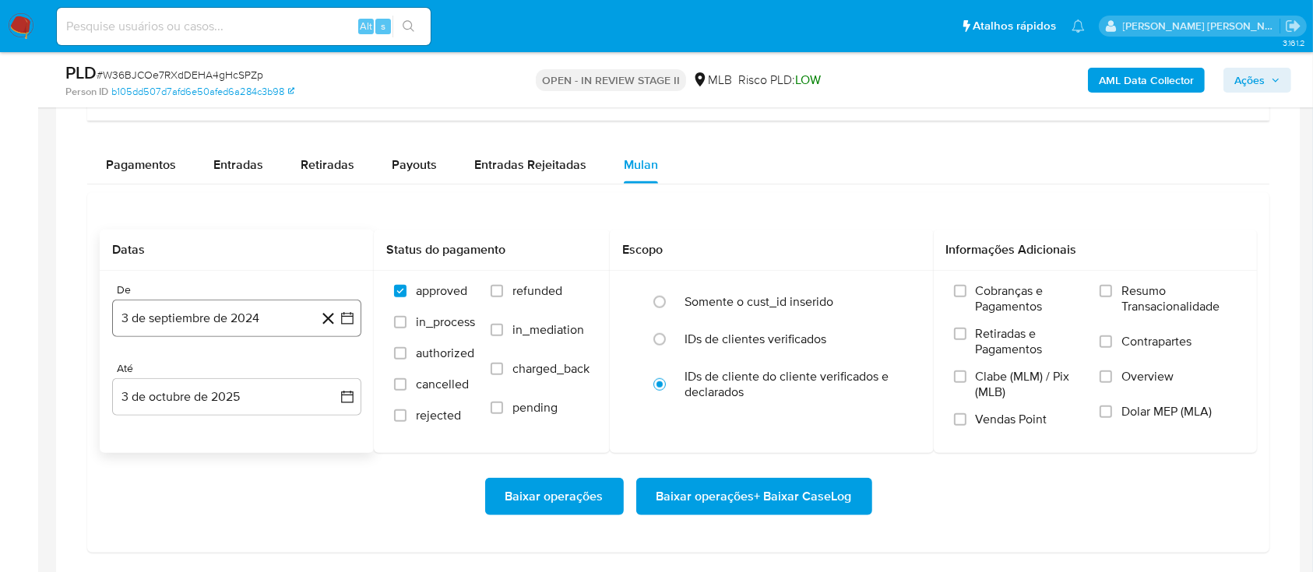
click at [212, 326] on button "3 de septiembre de 2024" at bounding box center [236, 318] width 249 height 37
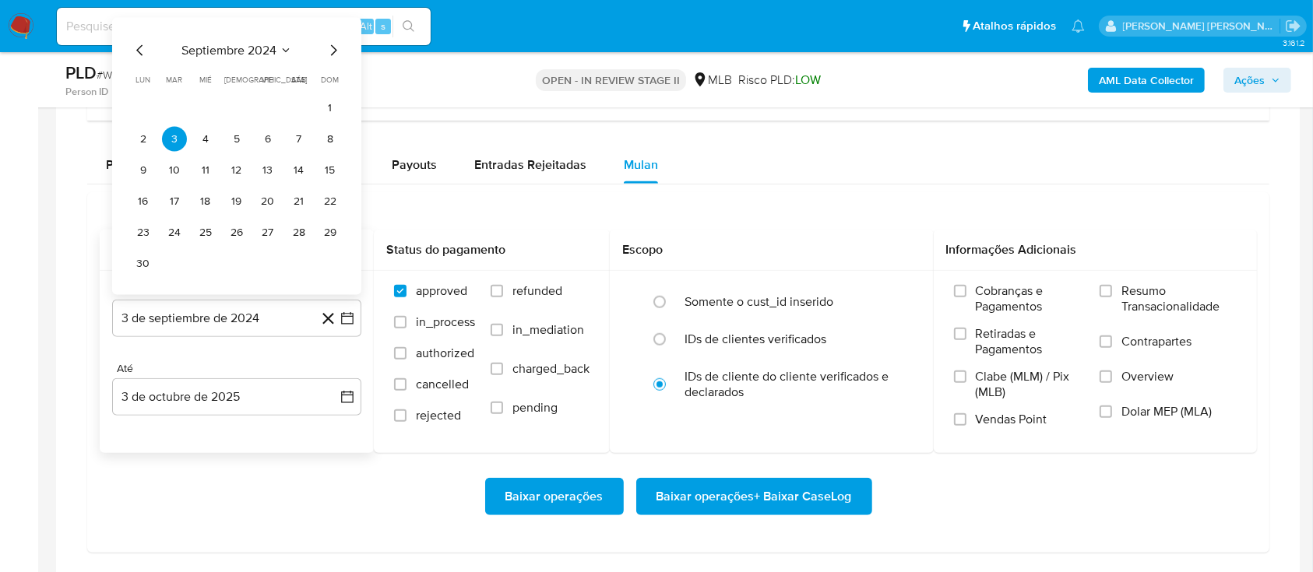
click at [255, 51] on span "septiembre 2024" at bounding box center [228, 51] width 95 height 16
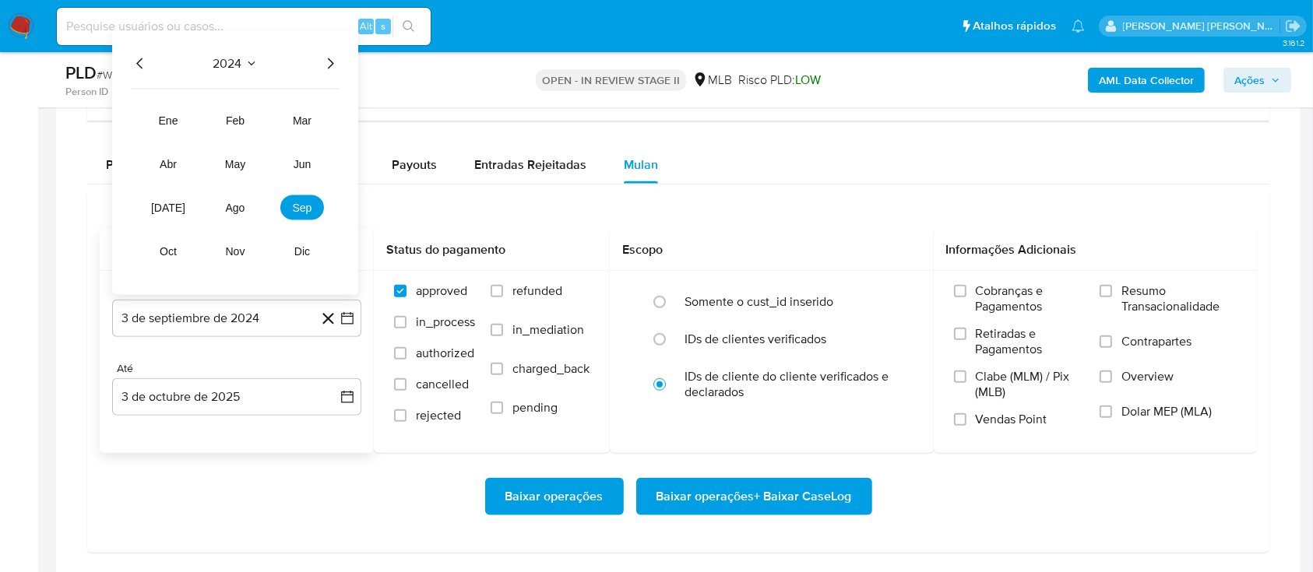
click at [333, 62] on icon "Año siguiente" at bounding box center [330, 64] width 19 height 19
click at [239, 213] on button "ago" at bounding box center [235, 207] width 44 height 25
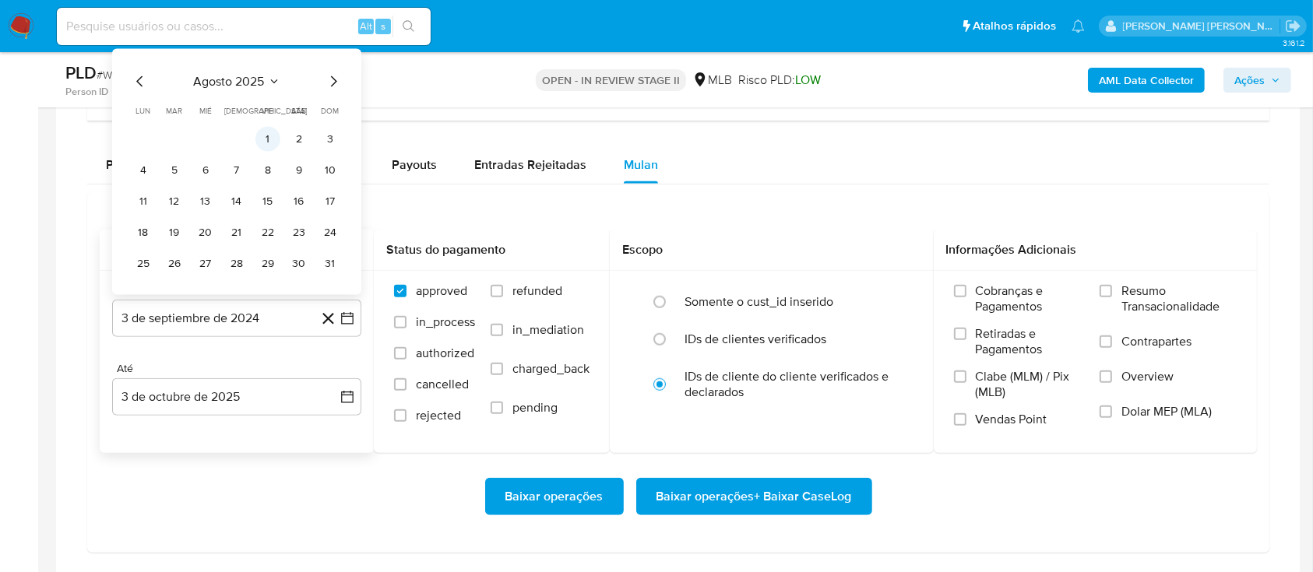
click at [269, 140] on button "1" at bounding box center [267, 139] width 25 height 25
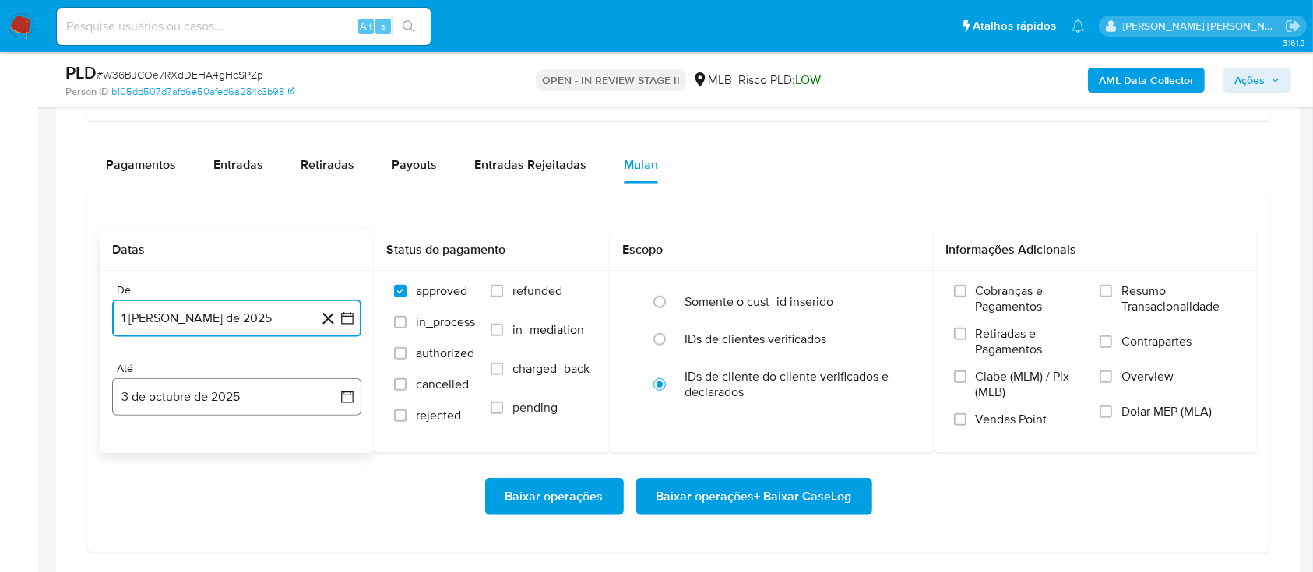
click at [253, 400] on button "3 de octubre de 2025" at bounding box center [236, 396] width 249 height 37
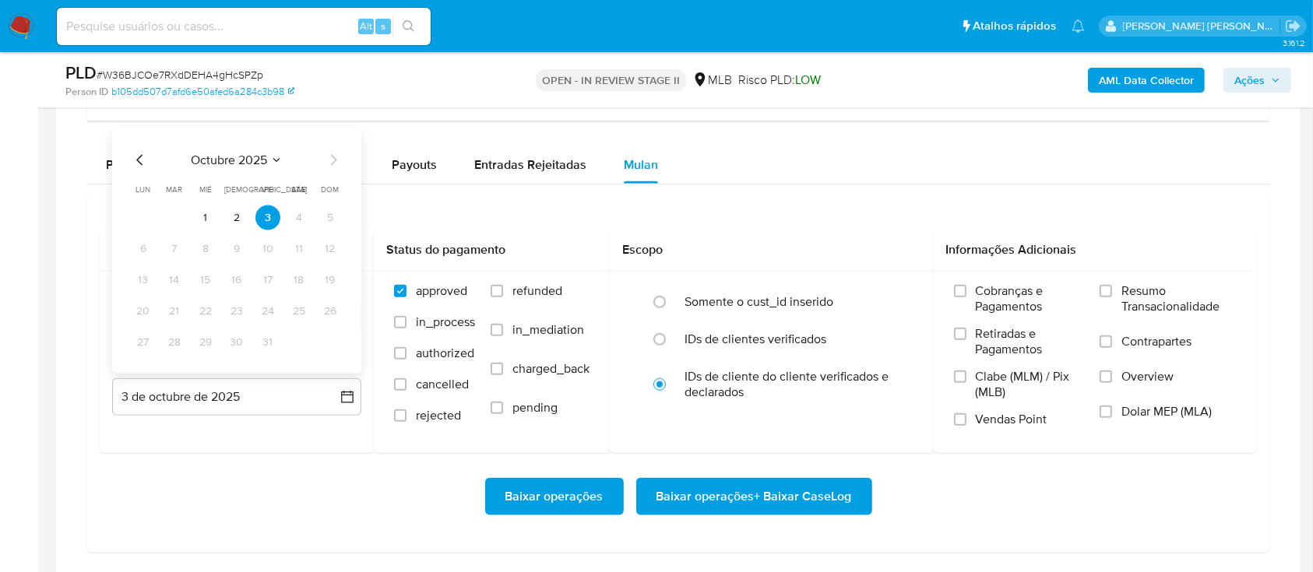
click at [211, 214] on button "1" at bounding box center [205, 218] width 25 height 25
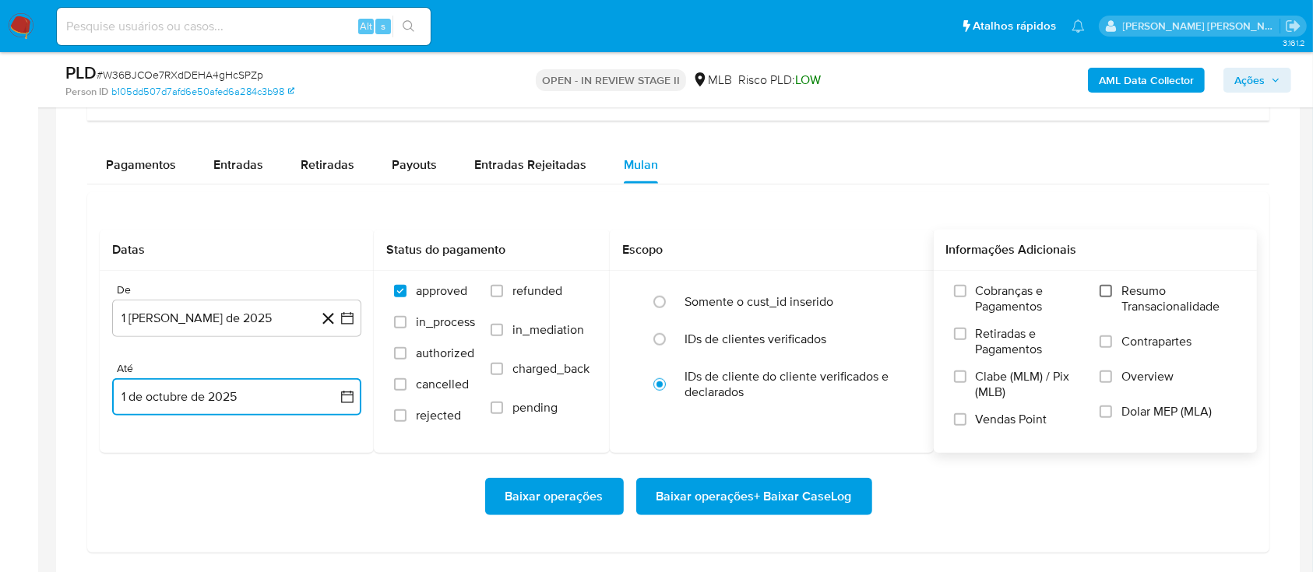
click at [1109, 289] on input "Resumo Transacionalidade" at bounding box center [1106, 291] width 12 height 12
click at [1115, 349] on label "Contrapartes" at bounding box center [1168, 351] width 137 height 35
click at [1112, 348] on input "Contrapartes" at bounding box center [1106, 342] width 12 height 12
click at [969, 418] on label "Vendas Point" at bounding box center [1019, 425] width 131 height 27
click at [966, 418] on input "Vendas Point" at bounding box center [960, 420] width 12 height 12
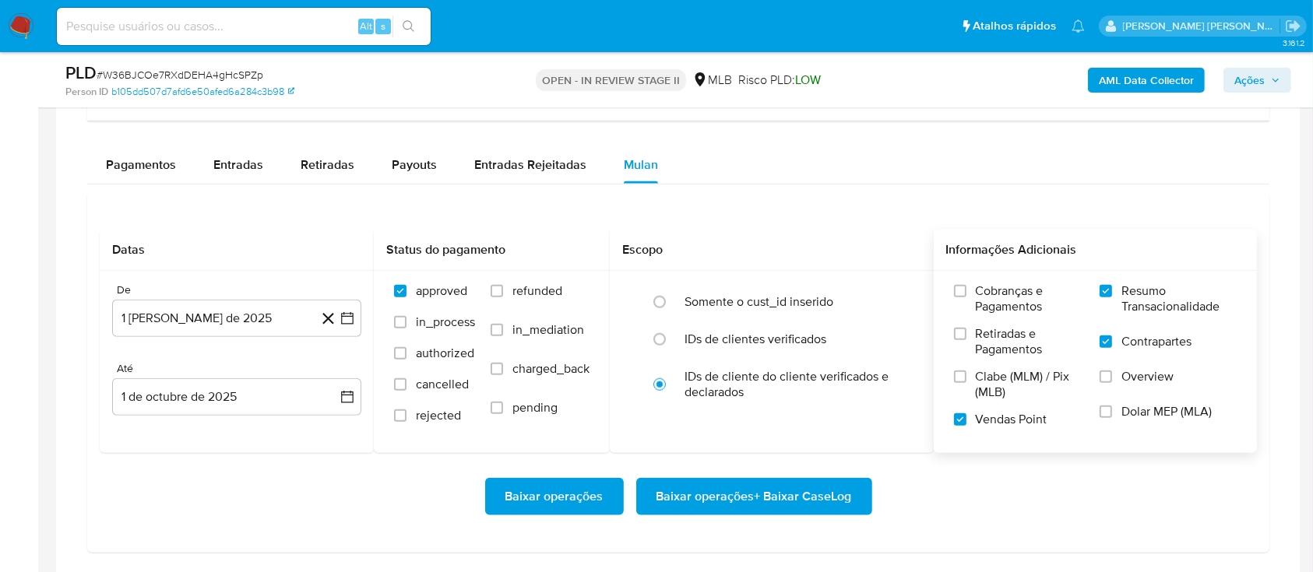
click at [782, 498] on span "Baixar operações + Baixar CaseLog" at bounding box center [753, 497] width 195 height 34
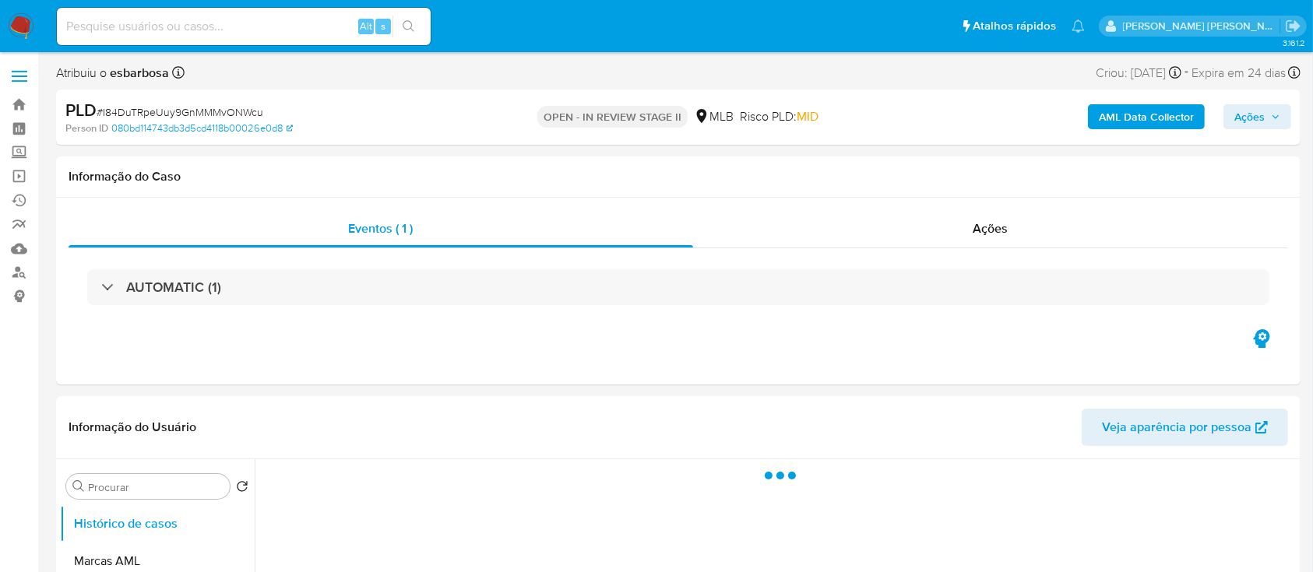
select select "10"
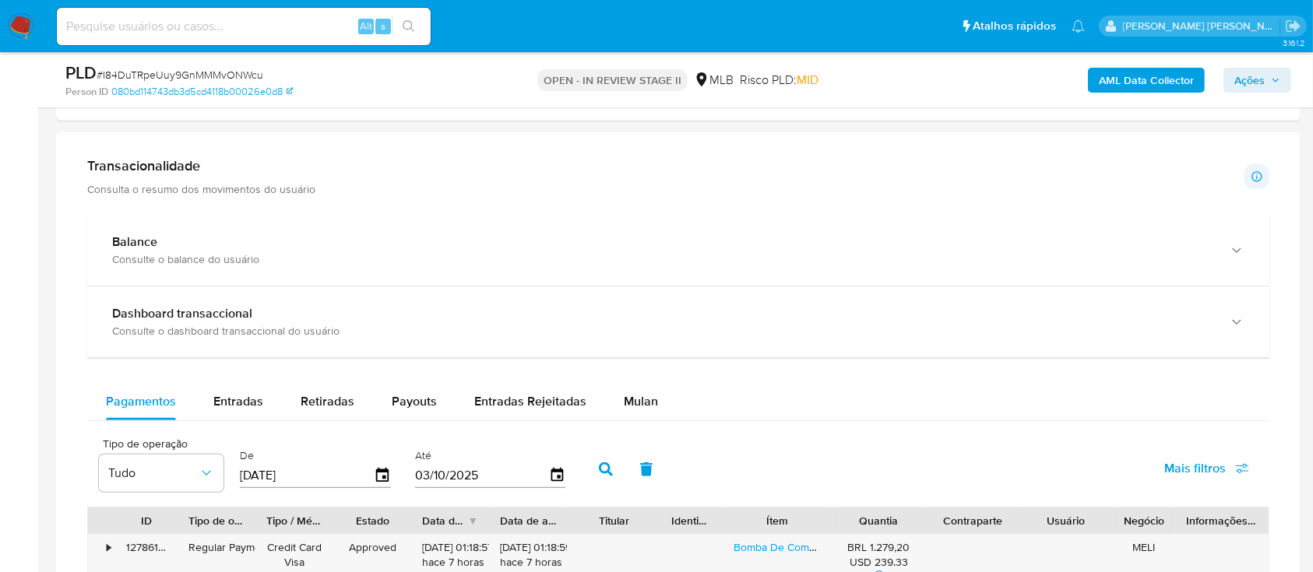
scroll to position [1142, 0]
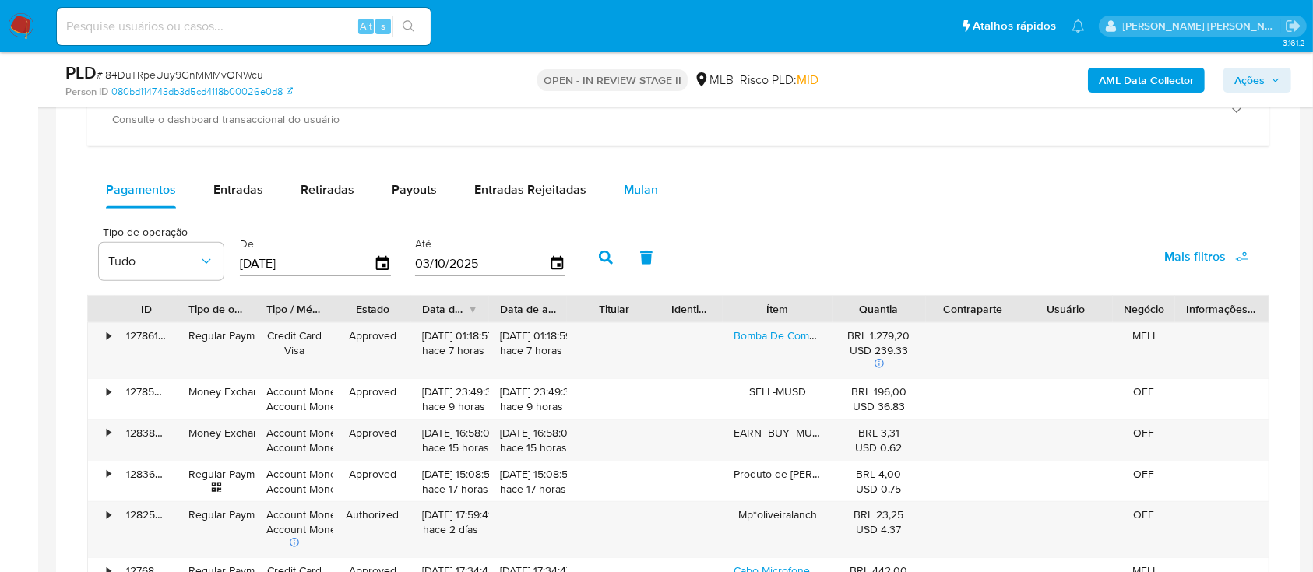
click at [629, 188] on span "Mulan" at bounding box center [641, 190] width 34 height 18
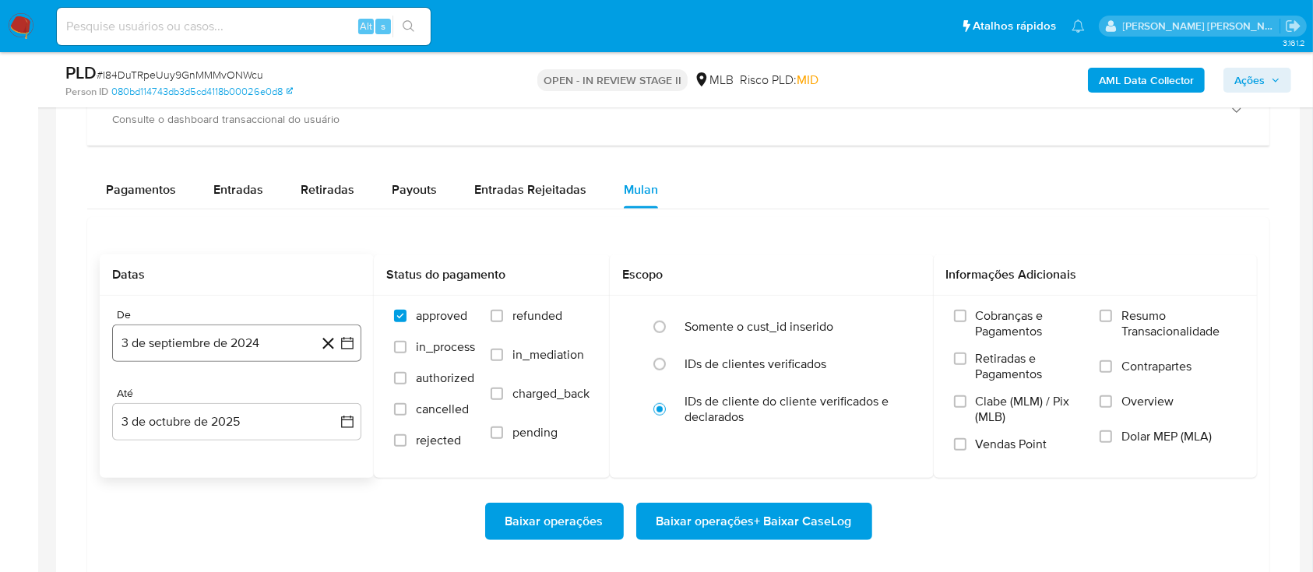
click at [219, 337] on button "3 de septiembre de 2024" at bounding box center [236, 343] width 249 height 37
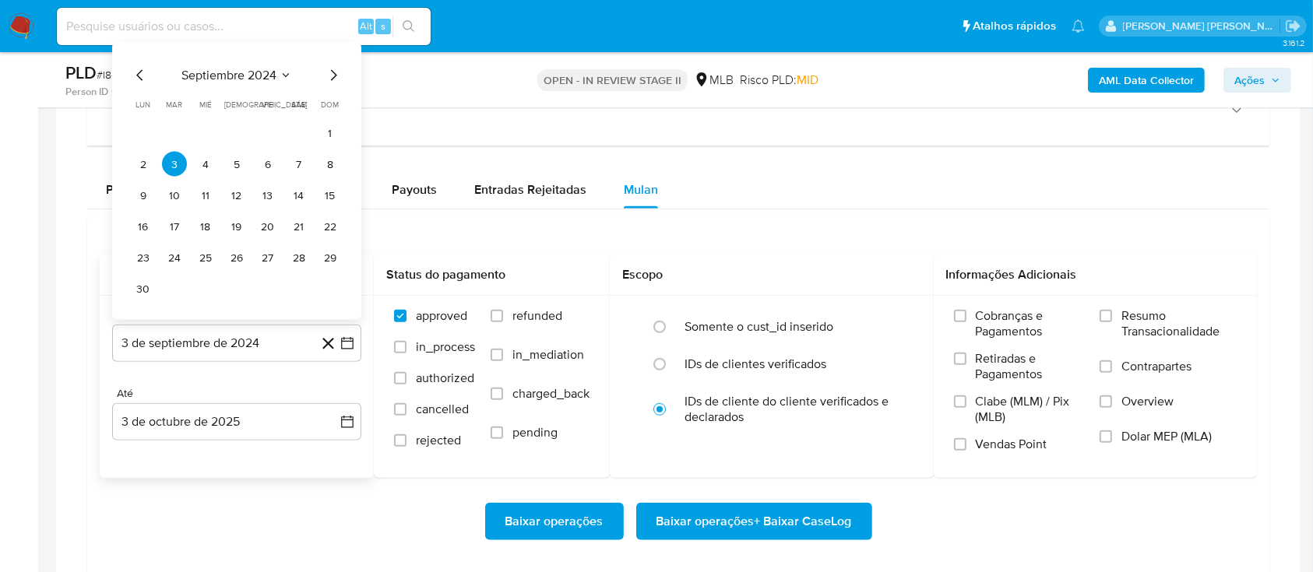
click at [235, 68] on span "septiembre 2024" at bounding box center [228, 76] width 95 height 16
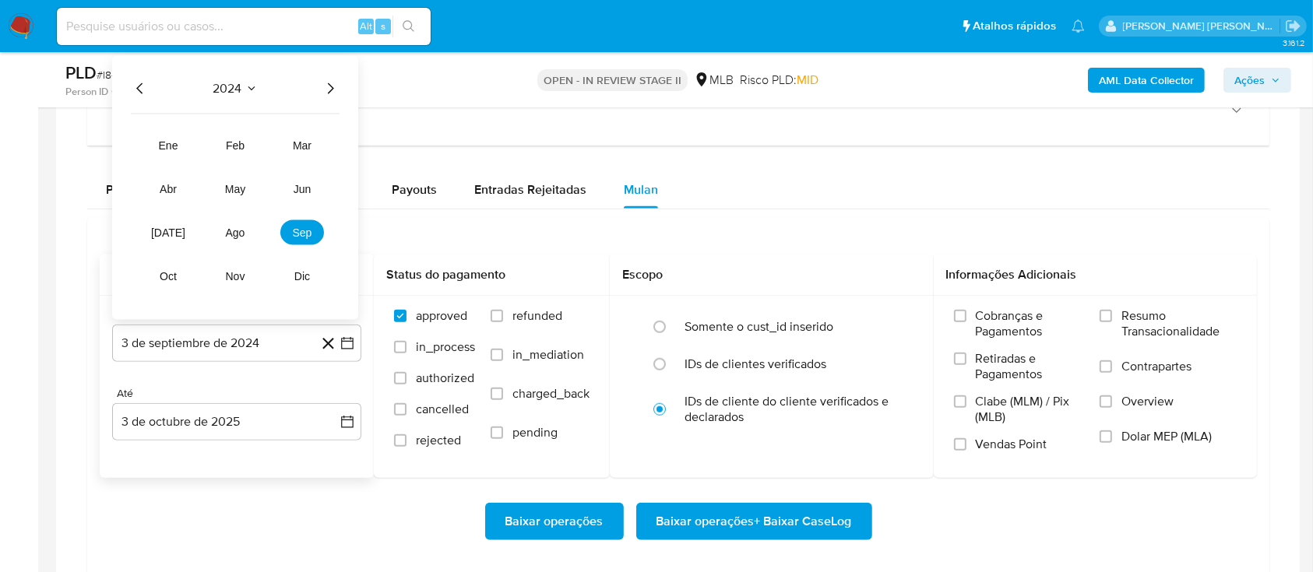
click at [329, 87] on icon "Año siguiente" at bounding box center [330, 88] width 19 height 19
click at [231, 231] on span "ago" at bounding box center [235, 233] width 19 height 12
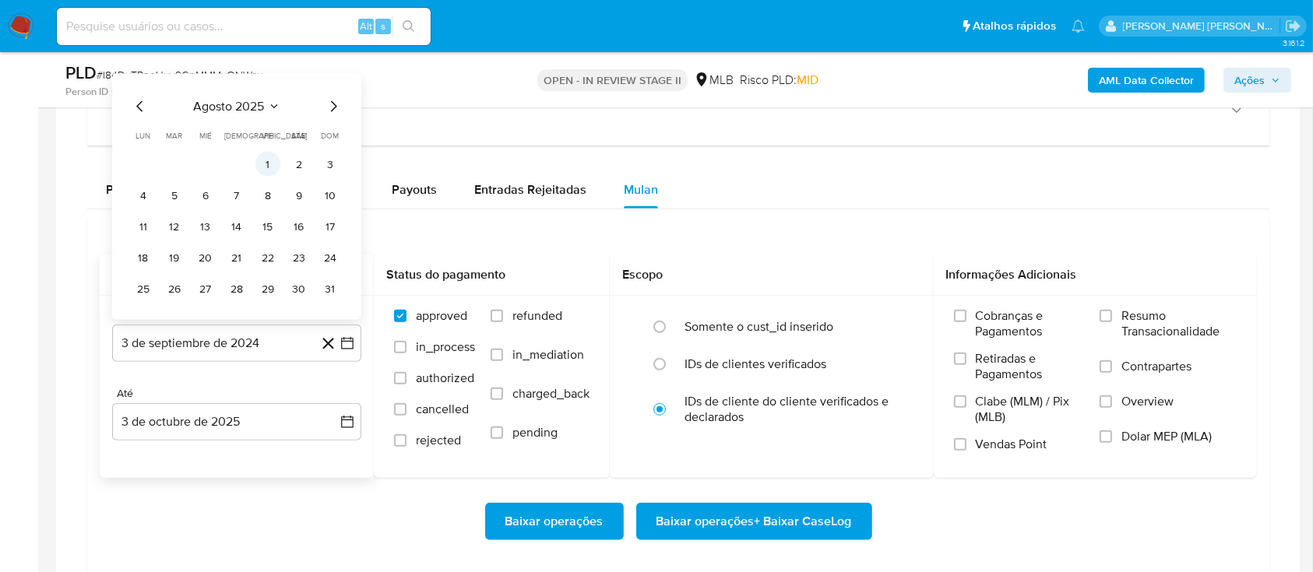
click at [270, 170] on button "1" at bounding box center [267, 164] width 25 height 25
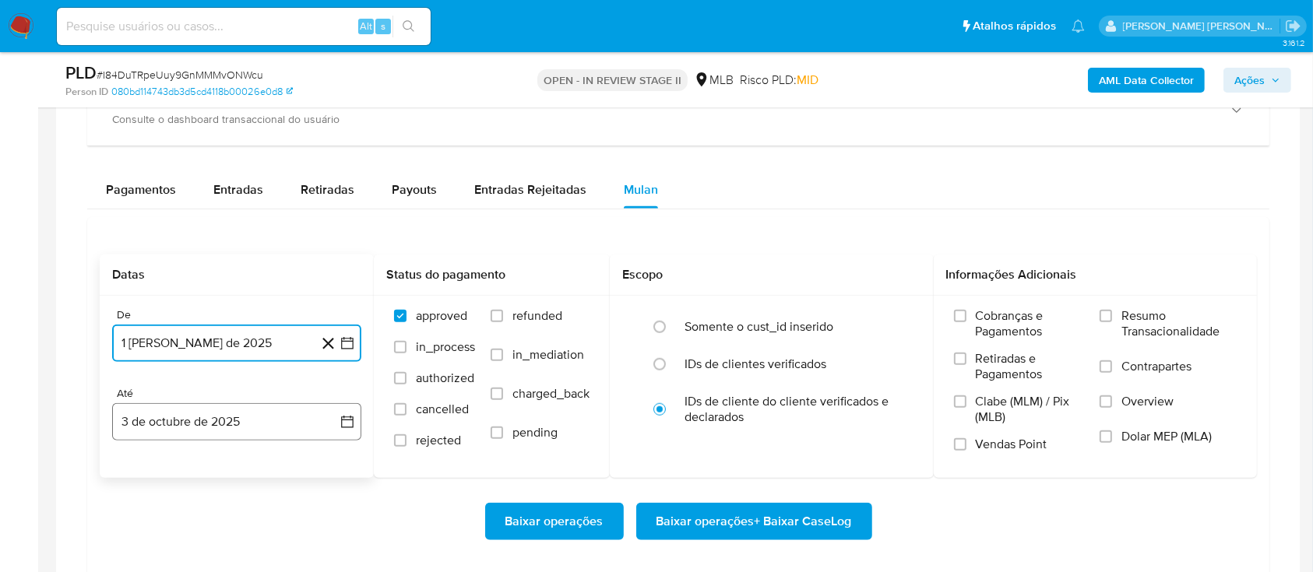
click at [311, 410] on button "3 de octubre de 2025" at bounding box center [236, 421] width 249 height 37
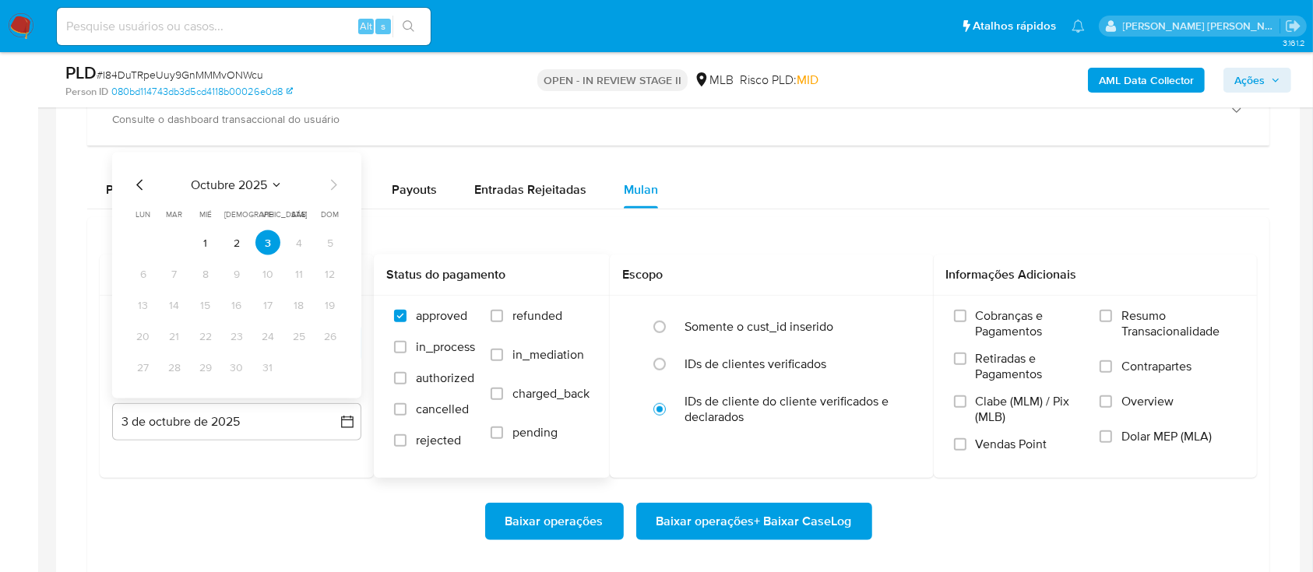
drag, startPoint x: 209, startPoint y: 249, endPoint x: 428, endPoint y: 279, distance: 220.8
click at [210, 249] on button "1" at bounding box center [205, 243] width 25 height 25
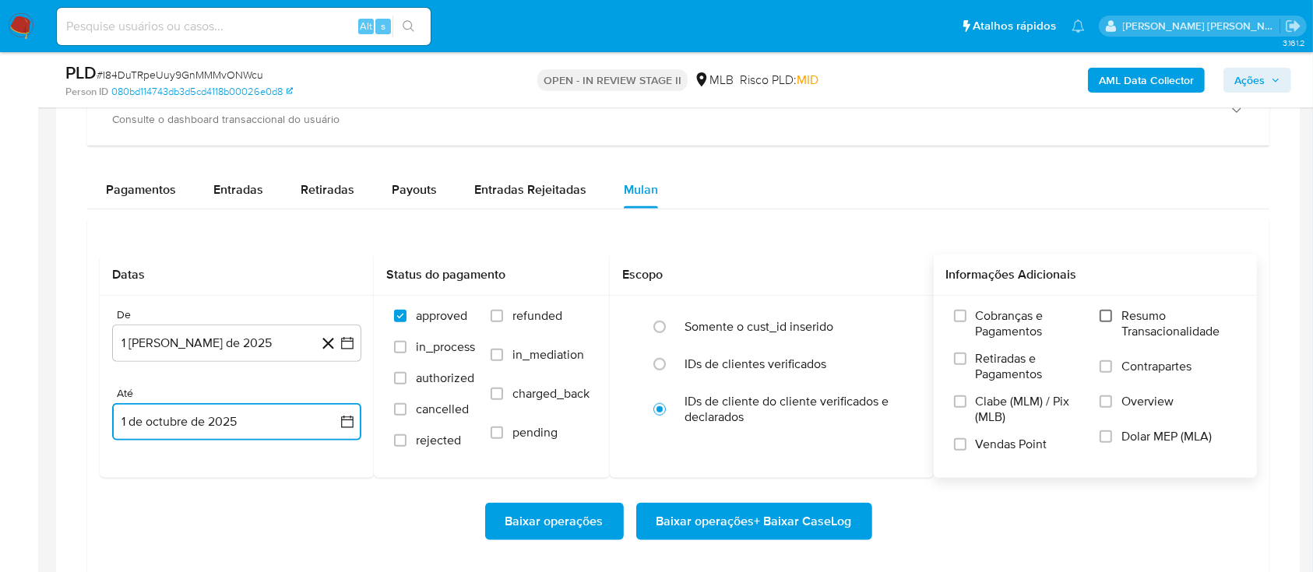
click at [1106, 315] on input "Resumo Transacionalidade" at bounding box center [1106, 316] width 12 height 12
click at [956, 444] on input "Vendas Point" at bounding box center [960, 444] width 12 height 12
click at [784, 512] on span "Baixar operações + Baixar CaseLog" at bounding box center [753, 522] width 195 height 34
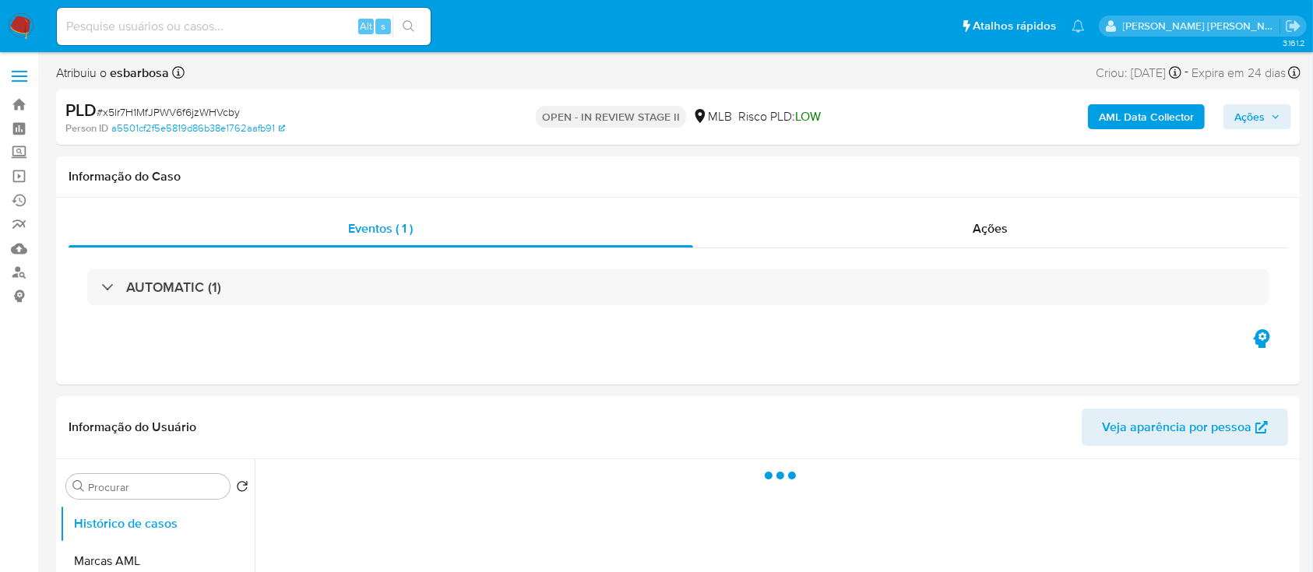
select select "10"
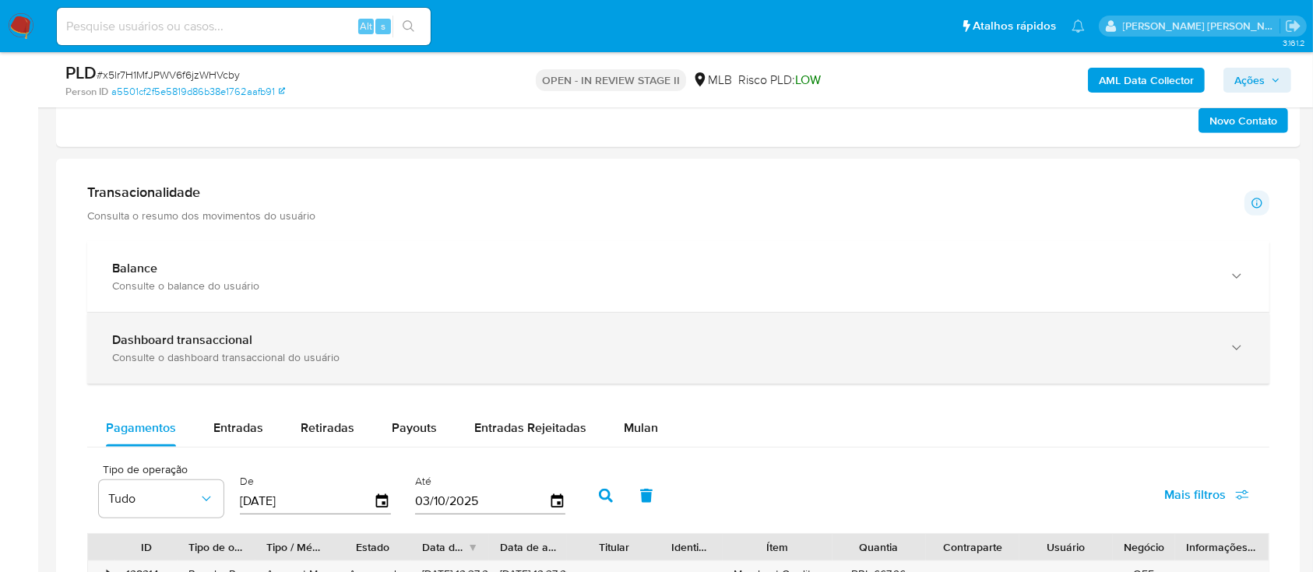
scroll to position [1038, 0]
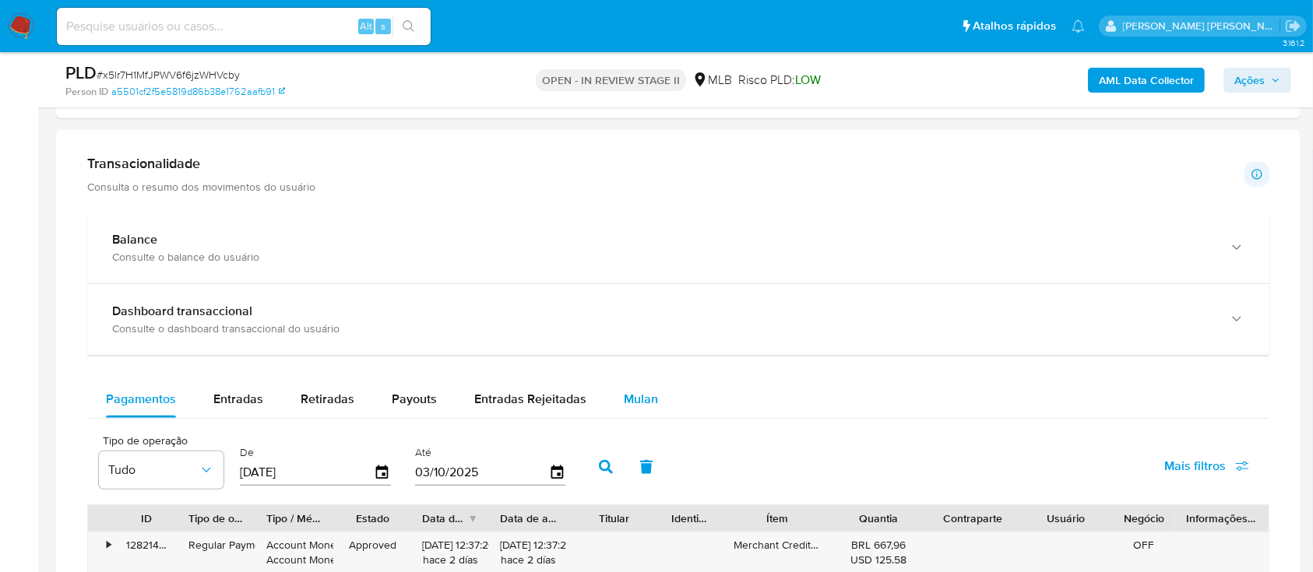
click at [635, 406] on span "Mulan" at bounding box center [641, 399] width 34 height 18
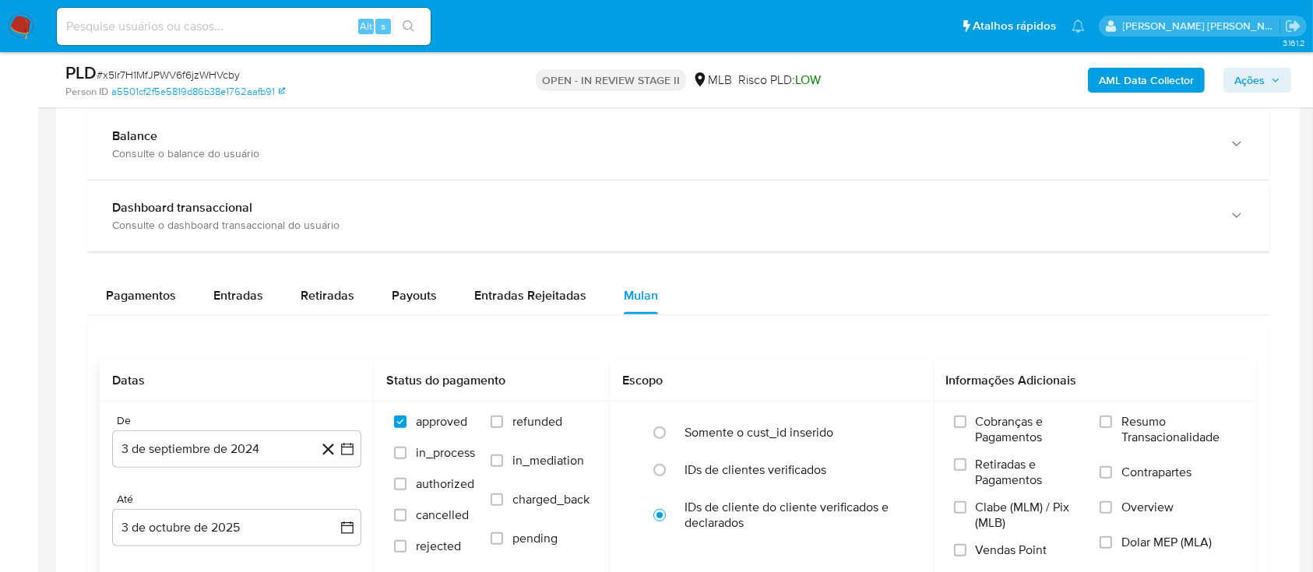
scroll to position [1246, 0]
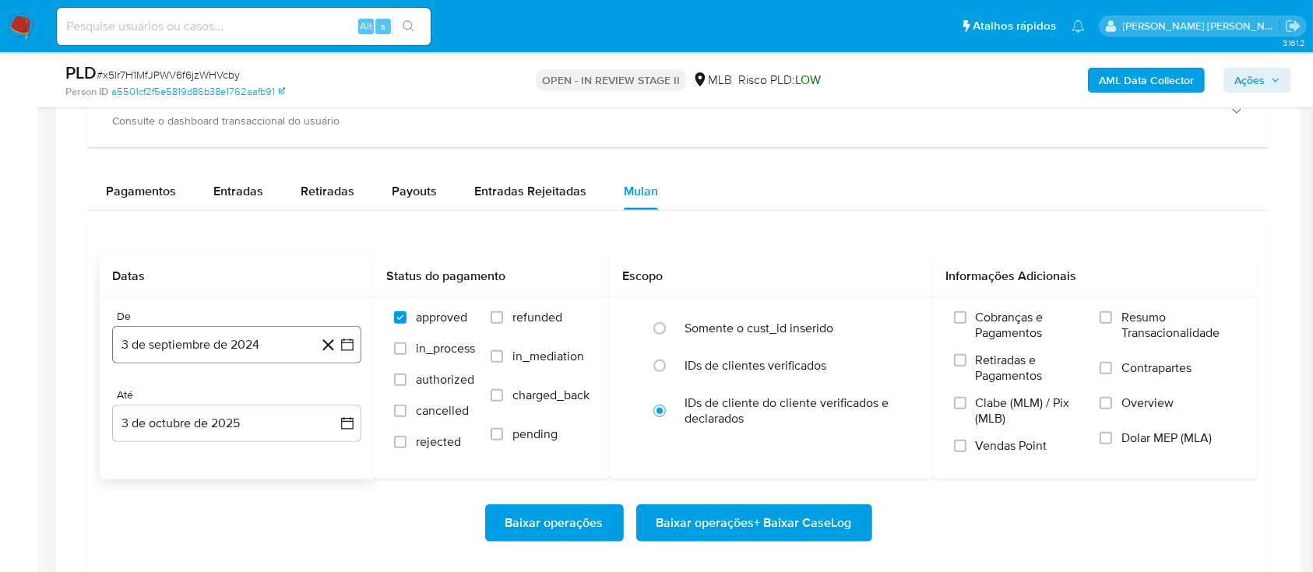
click at [249, 346] on button "3 de septiembre de 2024" at bounding box center [236, 344] width 249 height 37
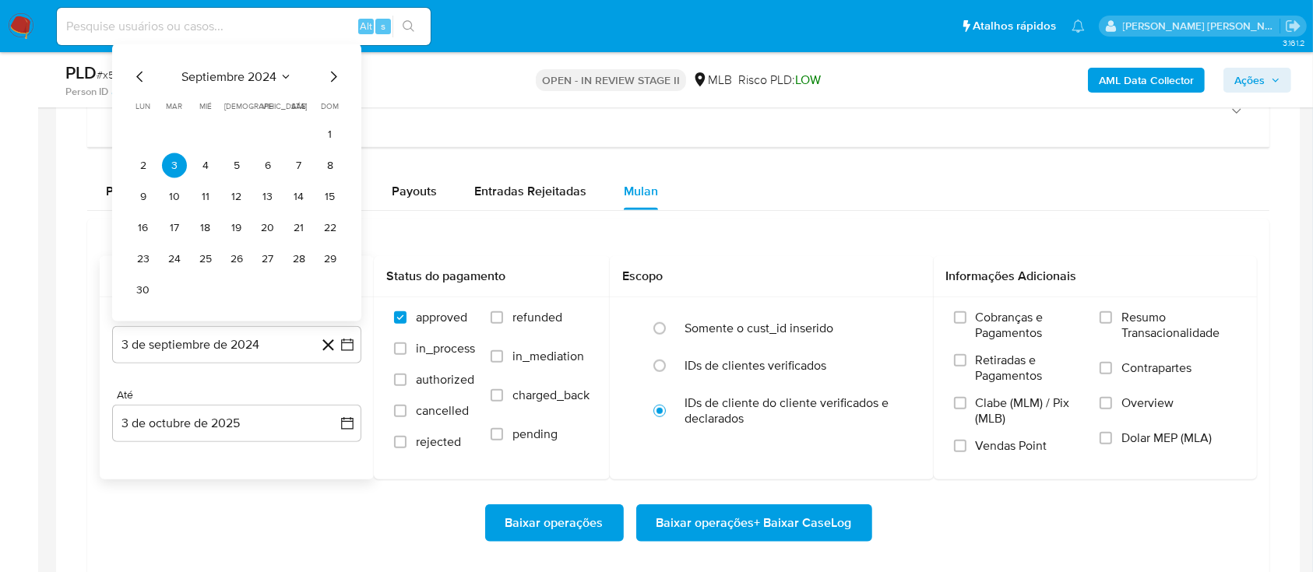
click at [262, 78] on span "septiembre 2024" at bounding box center [228, 77] width 95 height 16
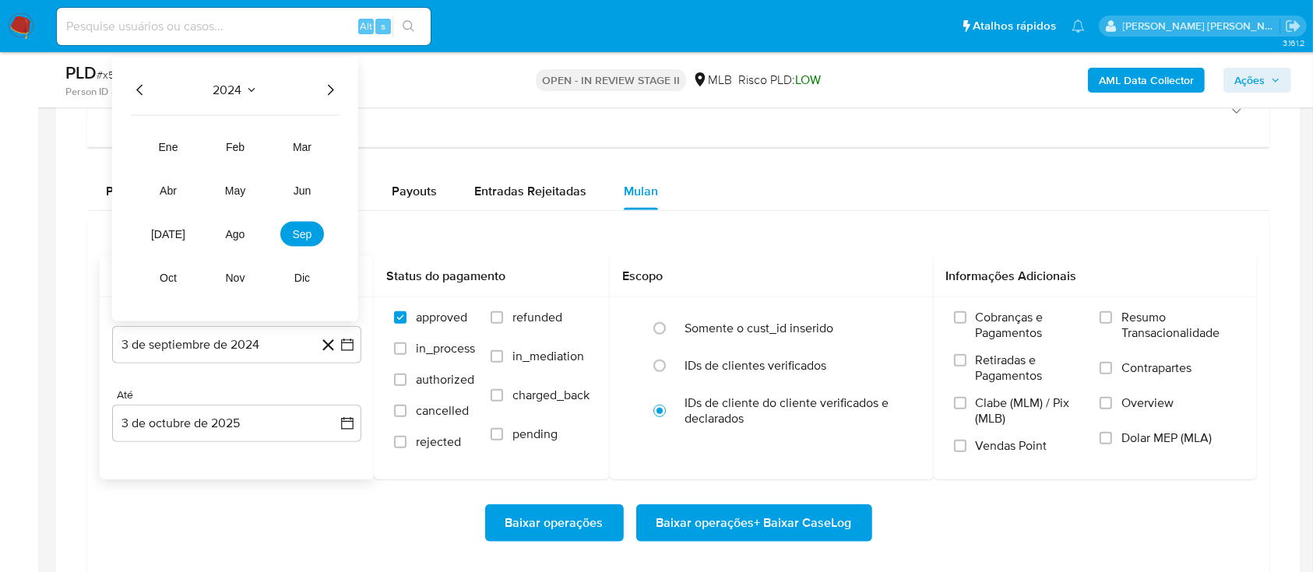
click at [331, 93] on icon "Año siguiente" at bounding box center [330, 90] width 19 height 19
click at [243, 236] on span "ago" at bounding box center [235, 234] width 19 height 12
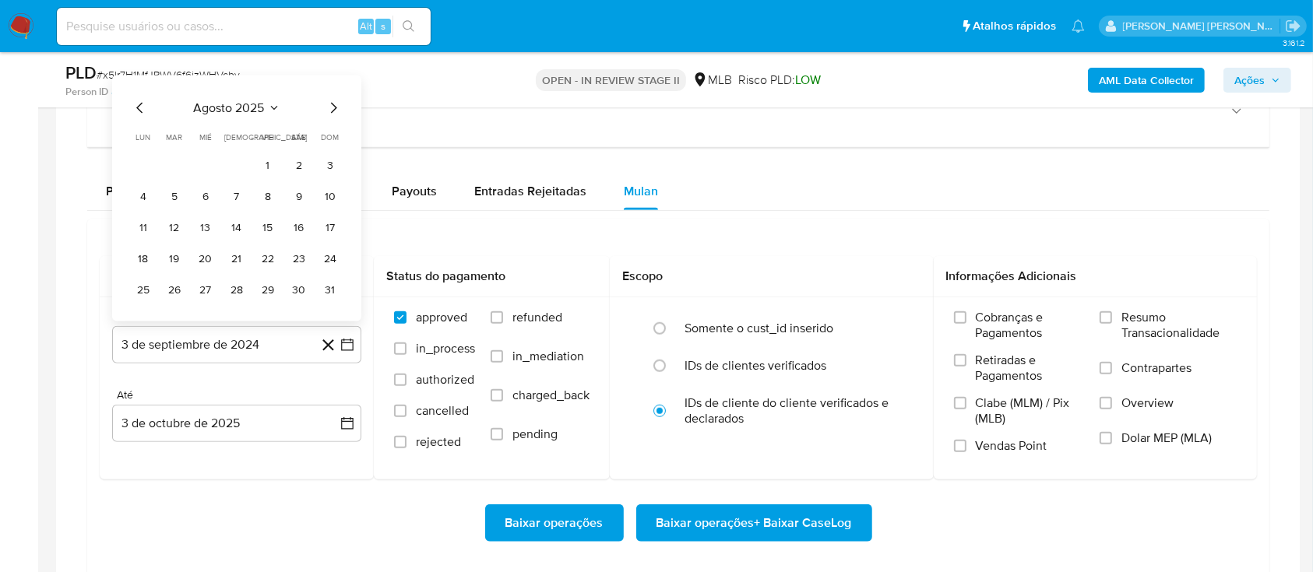
drag, startPoint x: 262, startPoint y: 164, endPoint x: 244, endPoint y: 224, distance: 62.6
click at [261, 164] on button "1" at bounding box center [267, 165] width 25 height 25
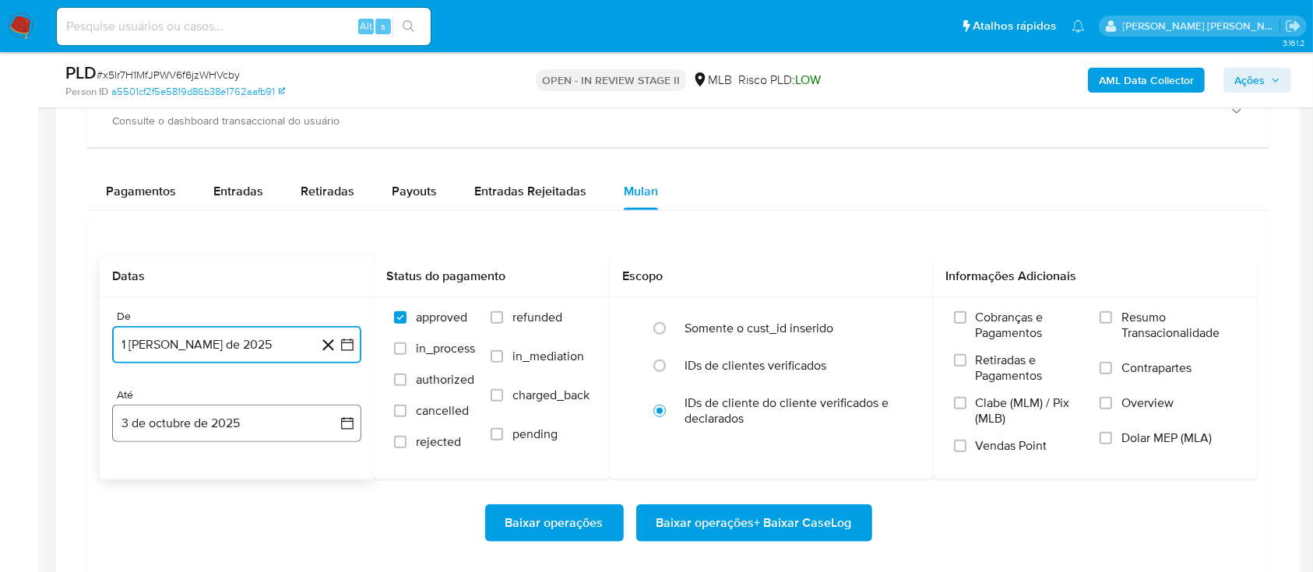
click at [202, 438] on button "3 de octubre de 2025" at bounding box center [236, 423] width 249 height 37
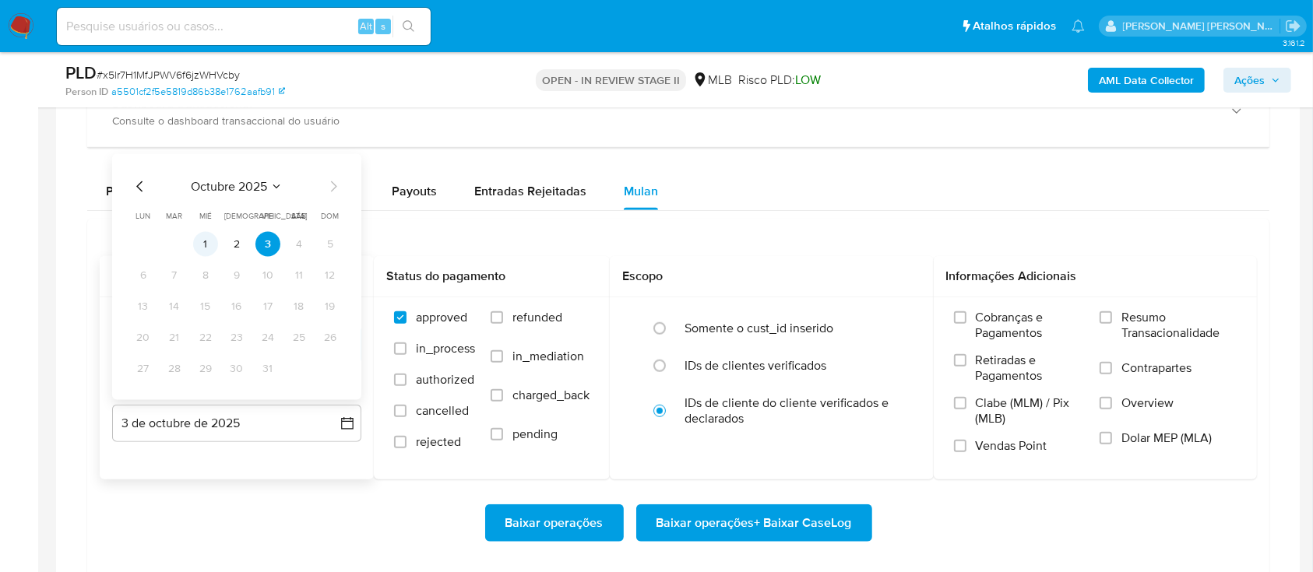
click at [200, 234] on button "1" at bounding box center [205, 244] width 25 height 25
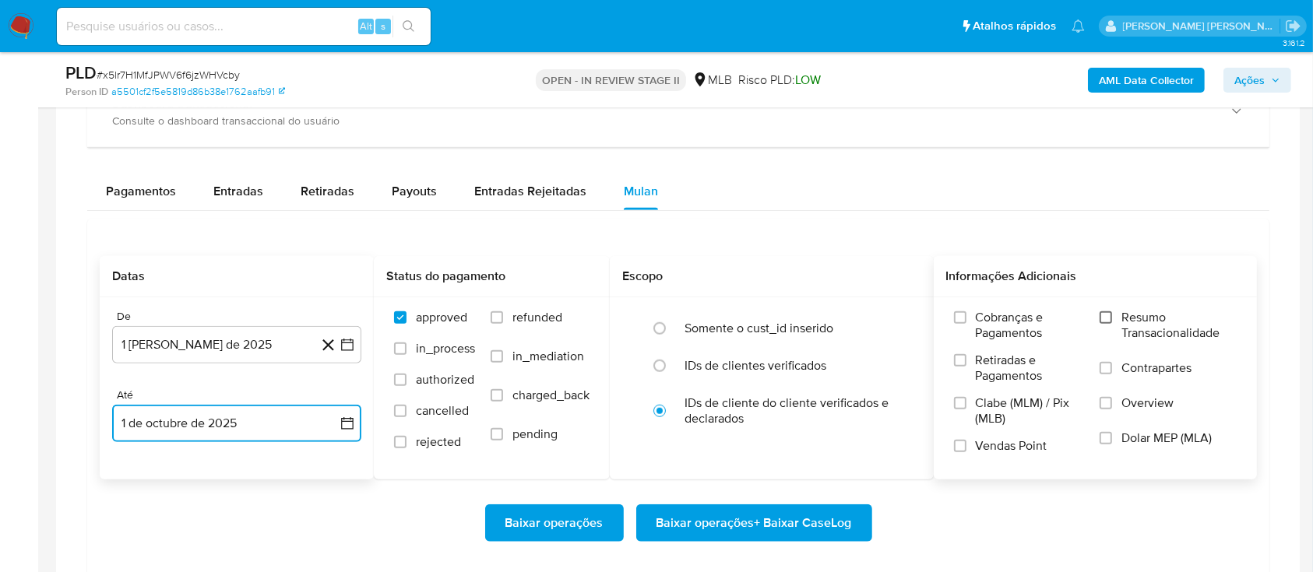
click at [1107, 317] on input "Resumo Transacionalidade" at bounding box center [1106, 317] width 12 height 12
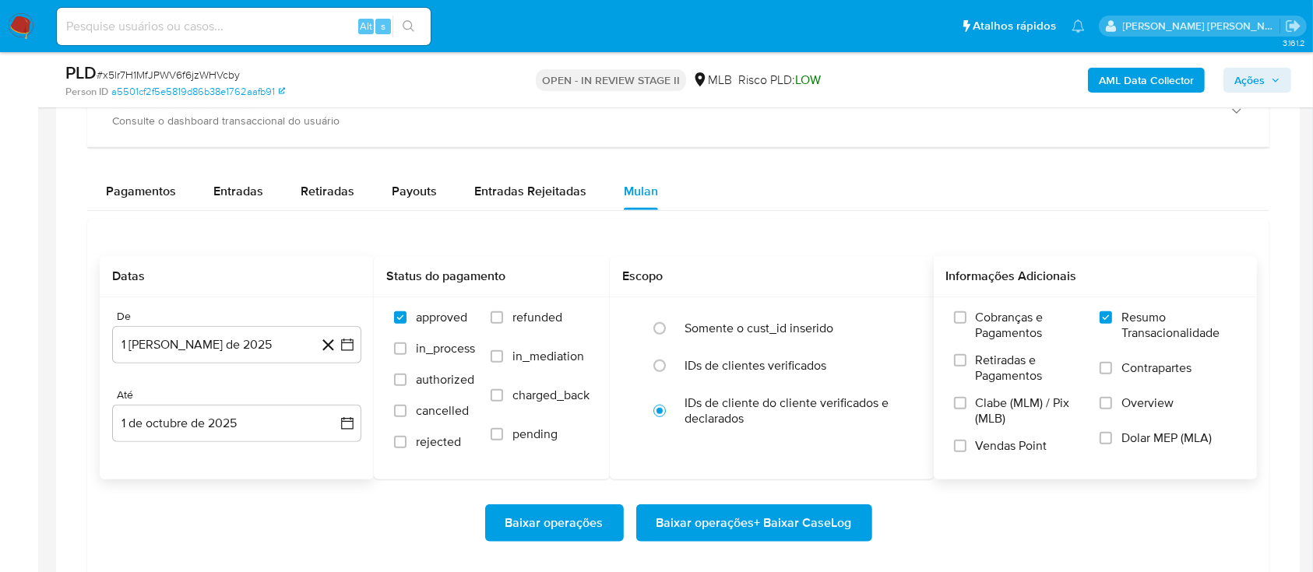
click at [956, 438] on label "Vendas Point" at bounding box center [1019, 451] width 131 height 27
click at [956, 440] on input "Vendas Point" at bounding box center [960, 446] width 12 height 12
click at [790, 519] on span "Baixar operações + Baixar CaseLog" at bounding box center [753, 523] width 195 height 34
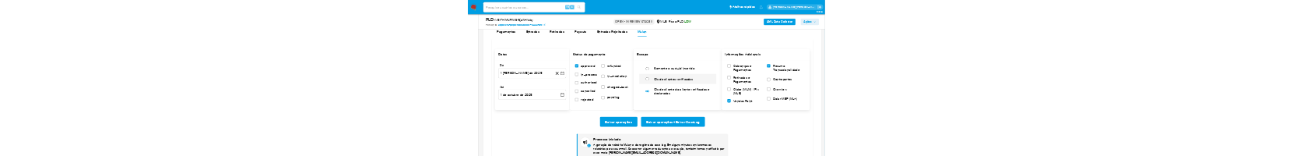
scroll to position [1350, 0]
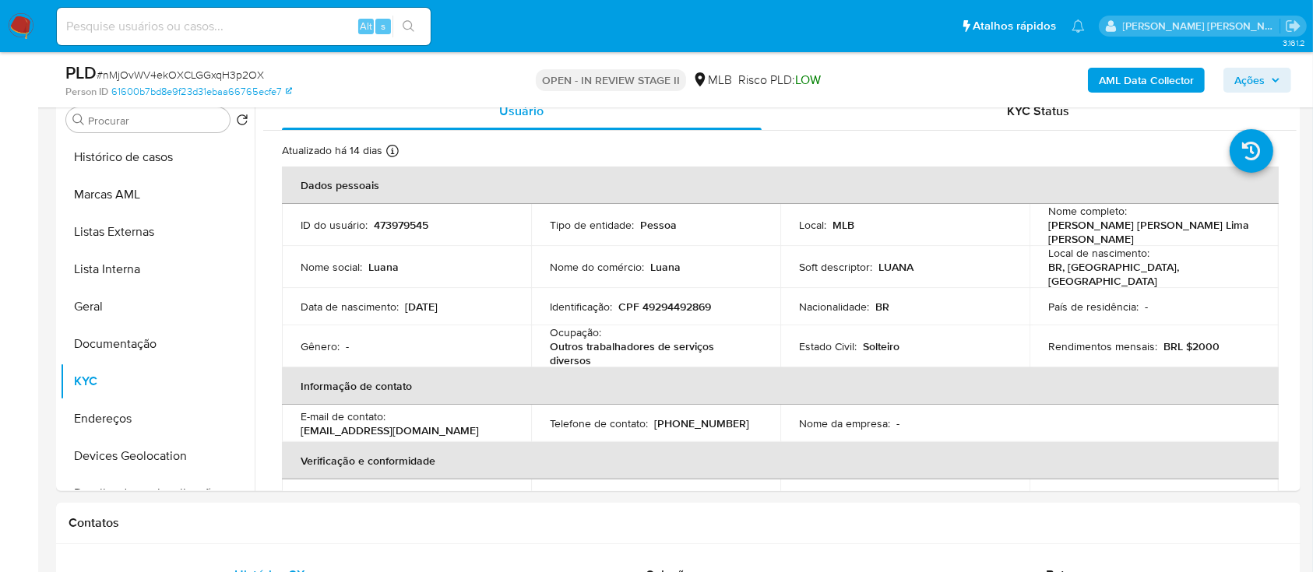
scroll to position [44, 0]
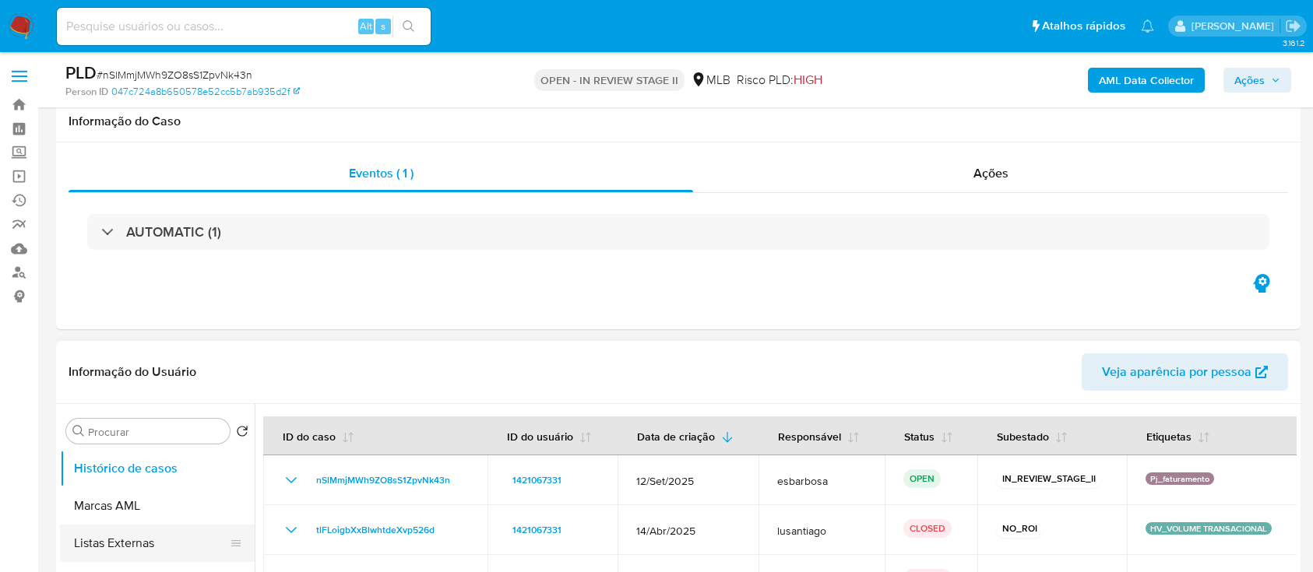
scroll to position [207, 0]
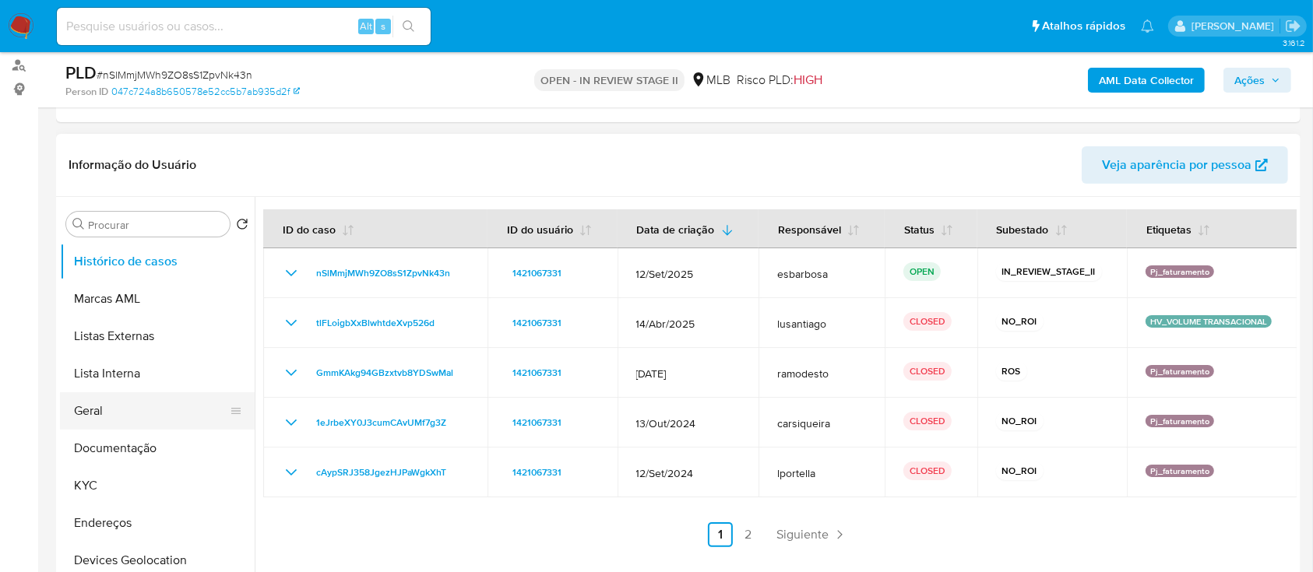
click at [114, 410] on button "Geral" at bounding box center [151, 410] width 182 height 37
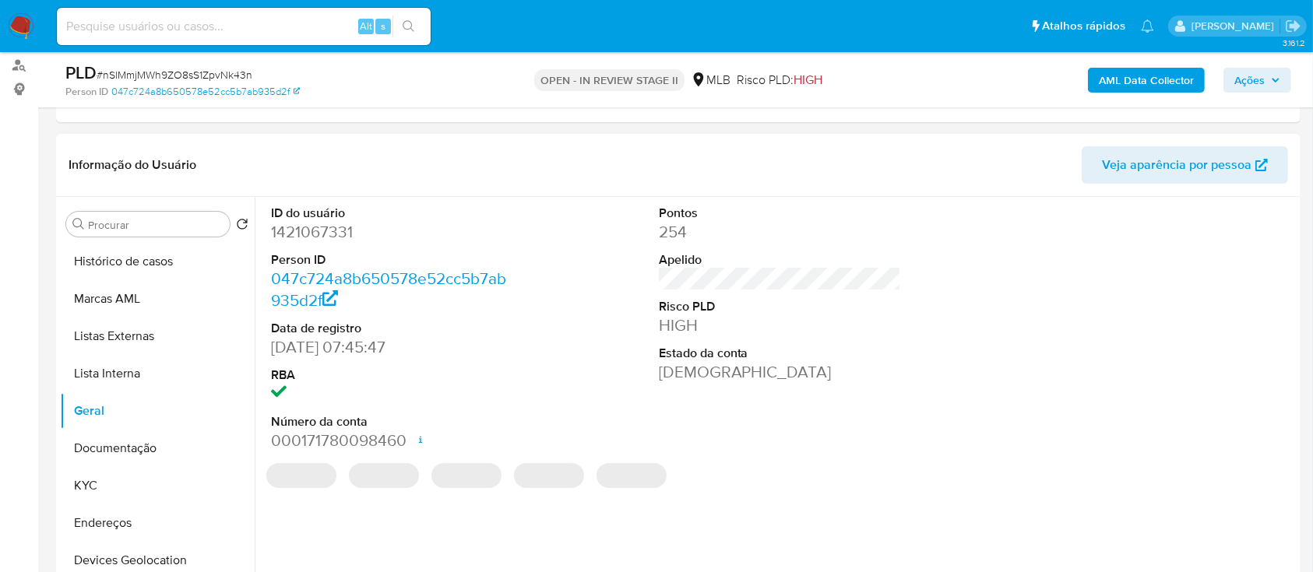
click at [313, 231] on dd "1421067331" at bounding box center [392, 232] width 243 height 22
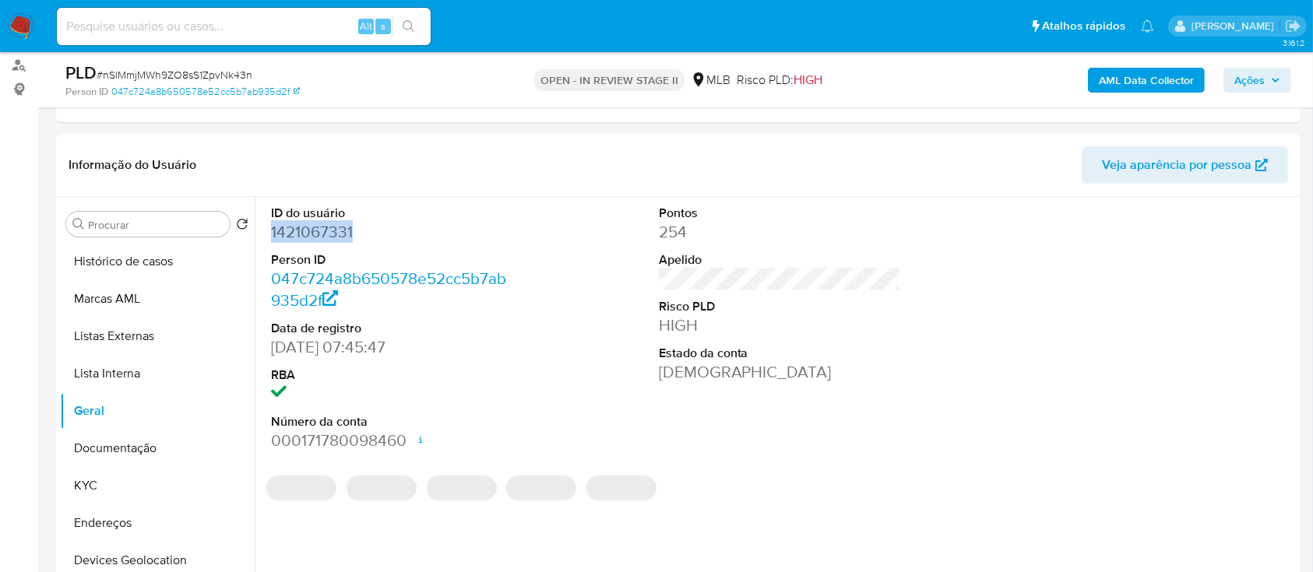
copy dd "1421067331"
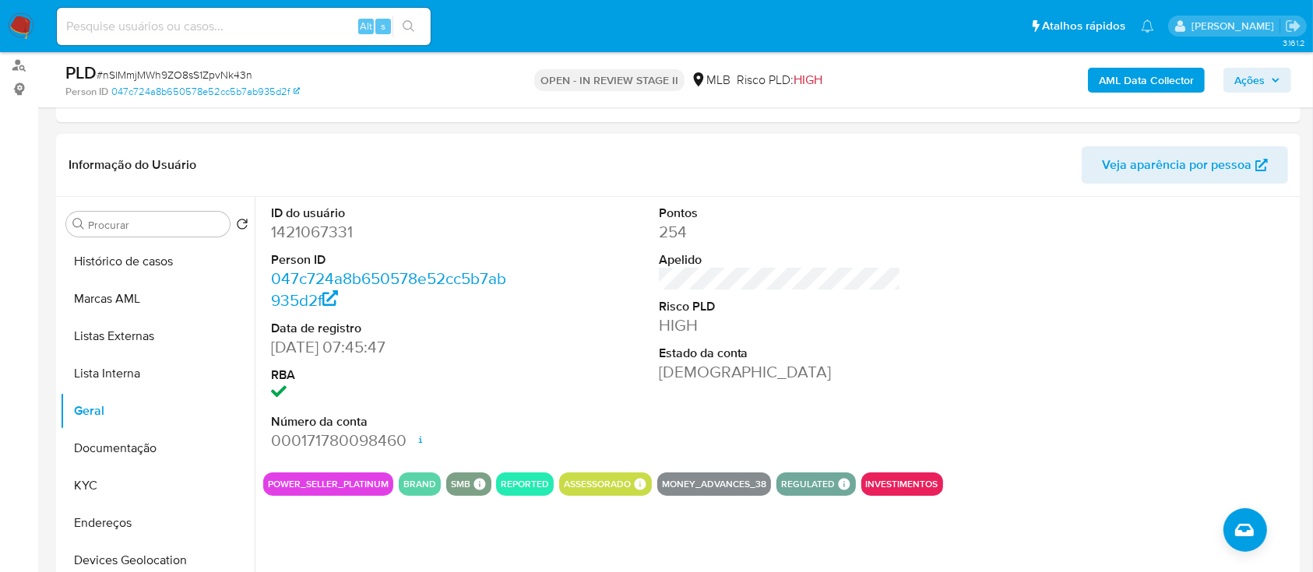
click at [210, 71] on span "# nSlMmjMWh9ZO8sS1ZpvNk43n" at bounding box center [175, 75] width 156 height 16
copy span "nSlMmjMWh9ZO8sS1ZpvNk43n"
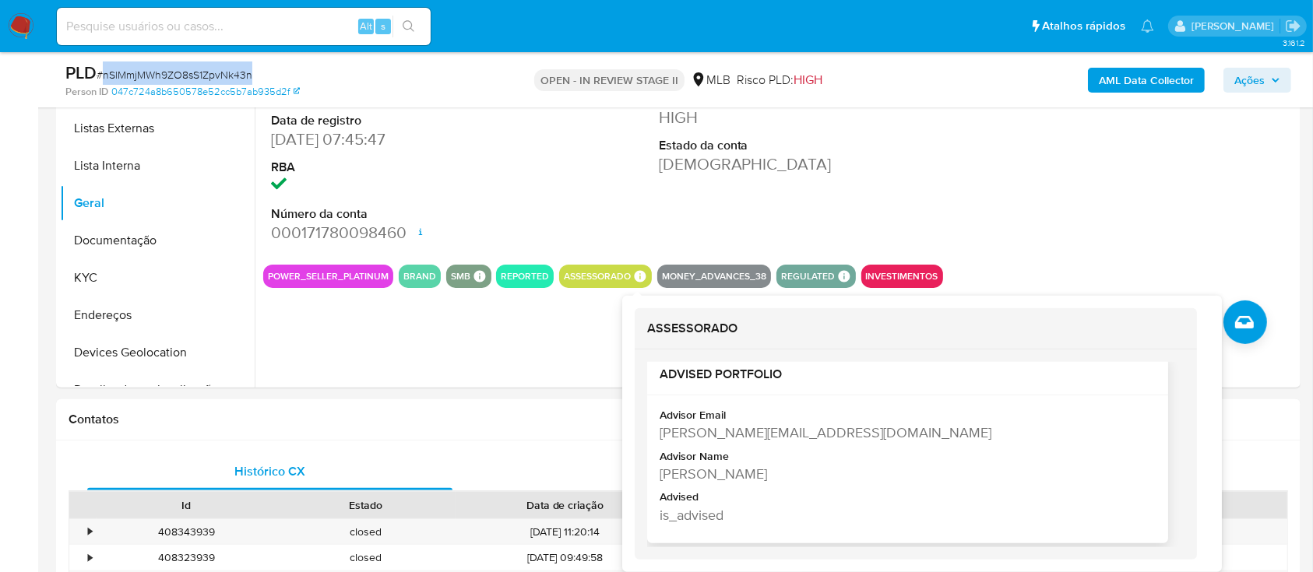
scroll to position [21, 0]
drag, startPoint x: 800, startPoint y: 466, endPoint x: 661, endPoint y: 414, distance: 147.8
click at [661, 414] on div "Advisor Email amanda.brasil@mercadolivre.com Advisor Name Amanda Brasil Santos …" at bounding box center [908, 467] width 496 height 123
copy div "Advisor Email amanda.brasil@mercadolivre.com Advisor Name Amanda Brasil Santos"
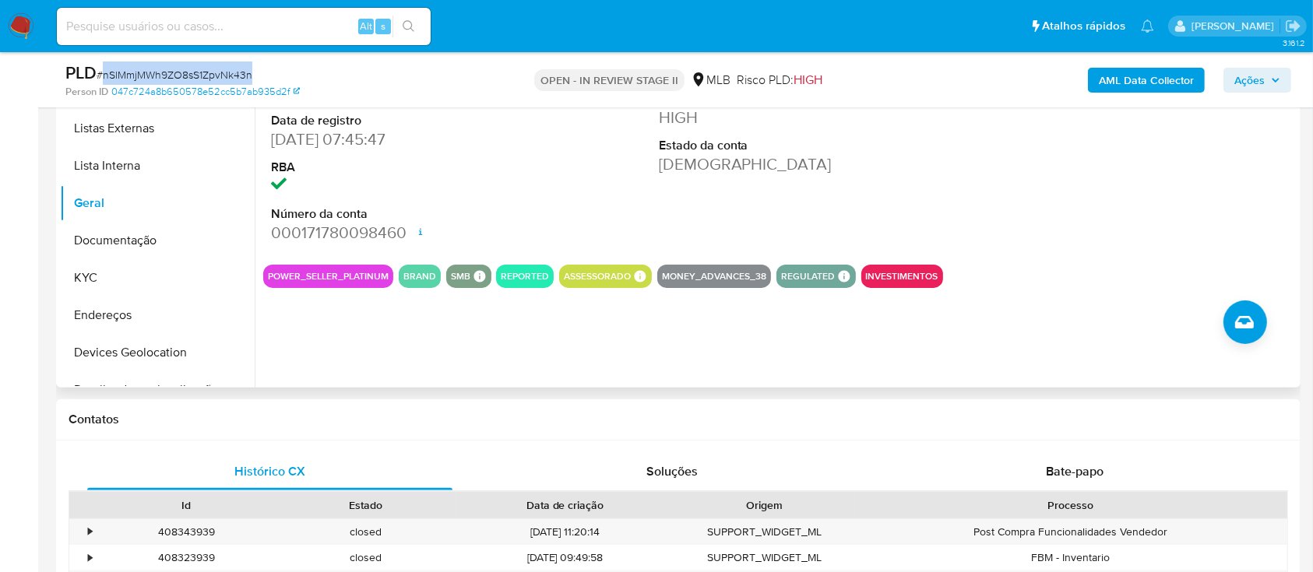
scroll to position [311, 0]
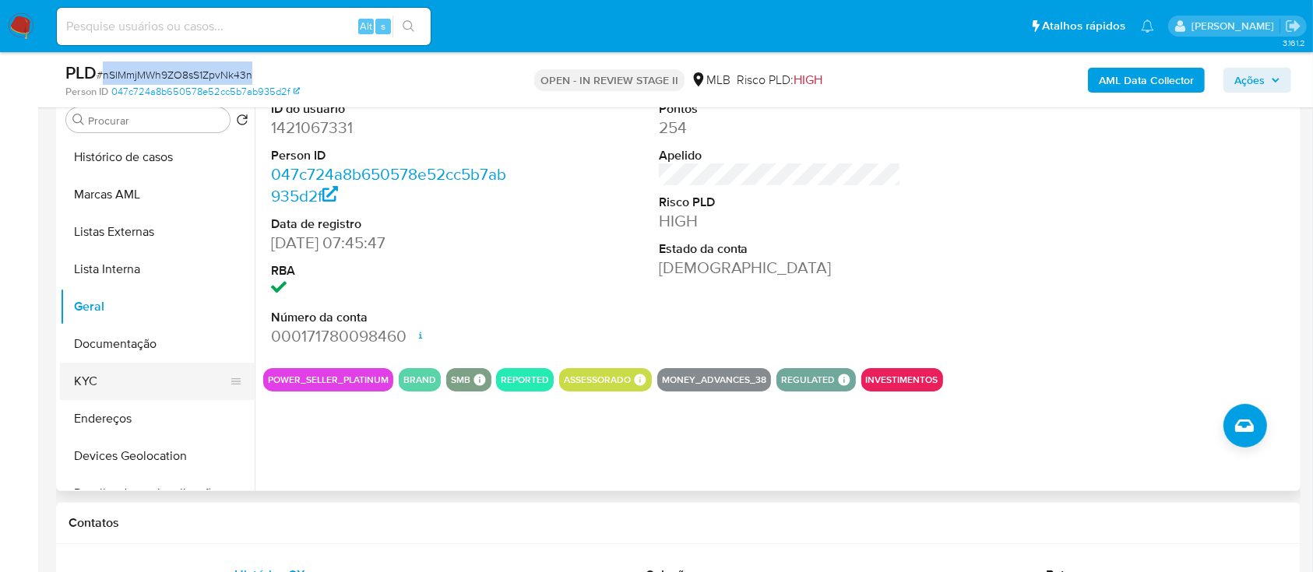
click at [111, 383] on button "KYC" at bounding box center [151, 381] width 182 height 37
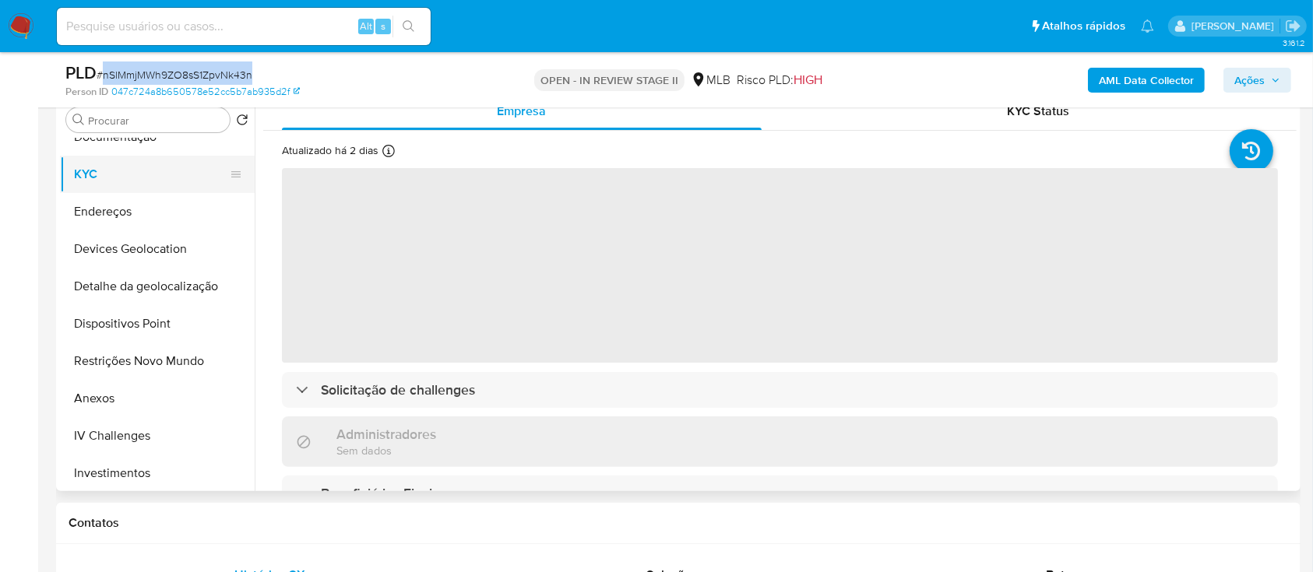
scroll to position [104, 0]
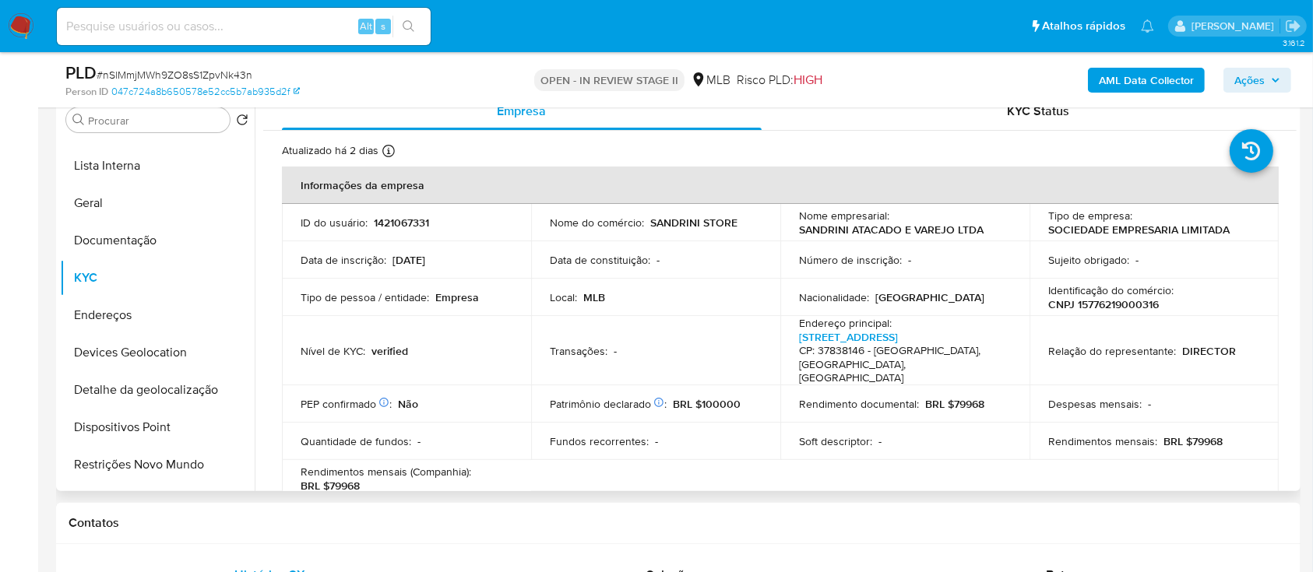
click at [1142, 304] on p "CNPJ 15776219000316" at bounding box center [1103, 304] width 111 height 14
copy p "15776219000316"
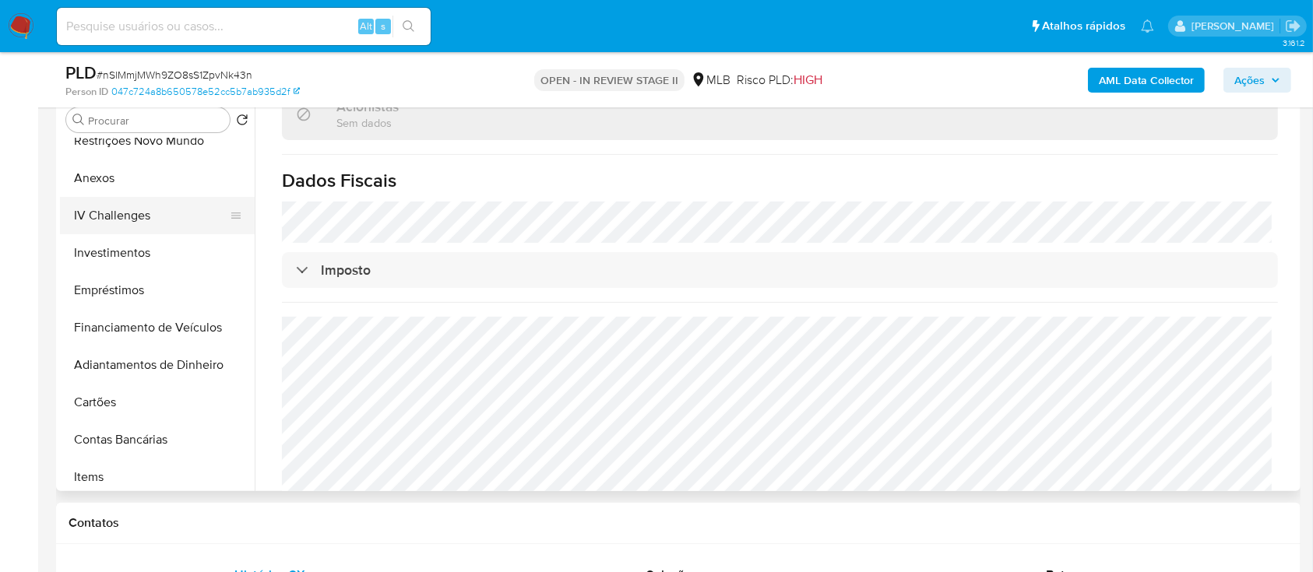
scroll to position [519, 0]
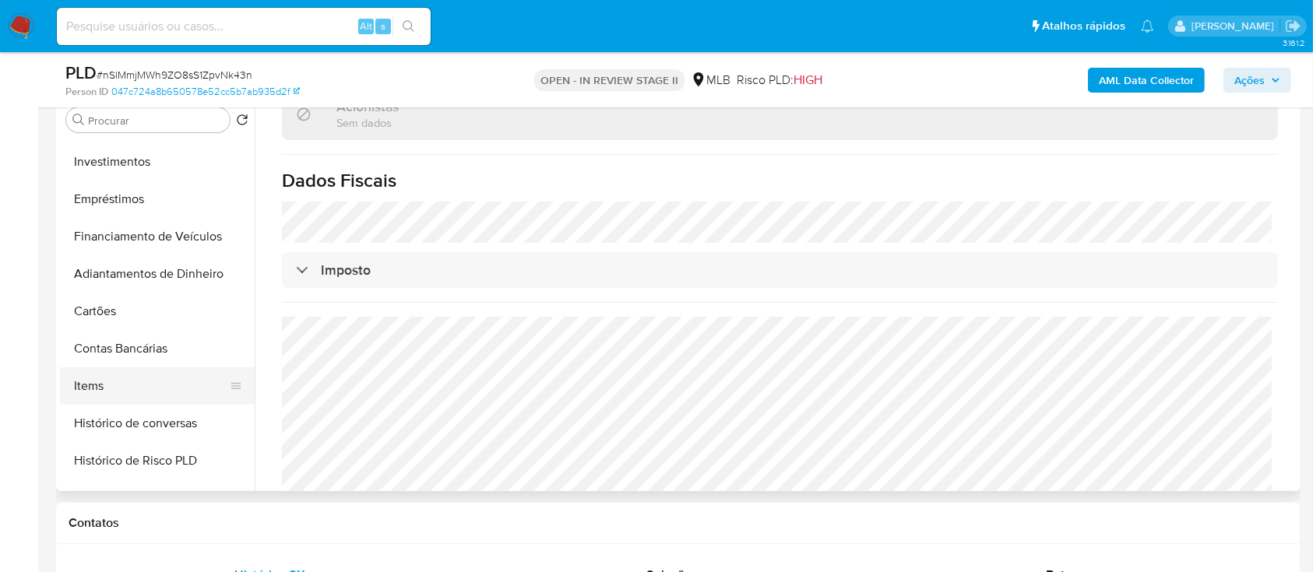
click at [78, 382] on button "Items" at bounding box center [151, 386] width 182 height 37
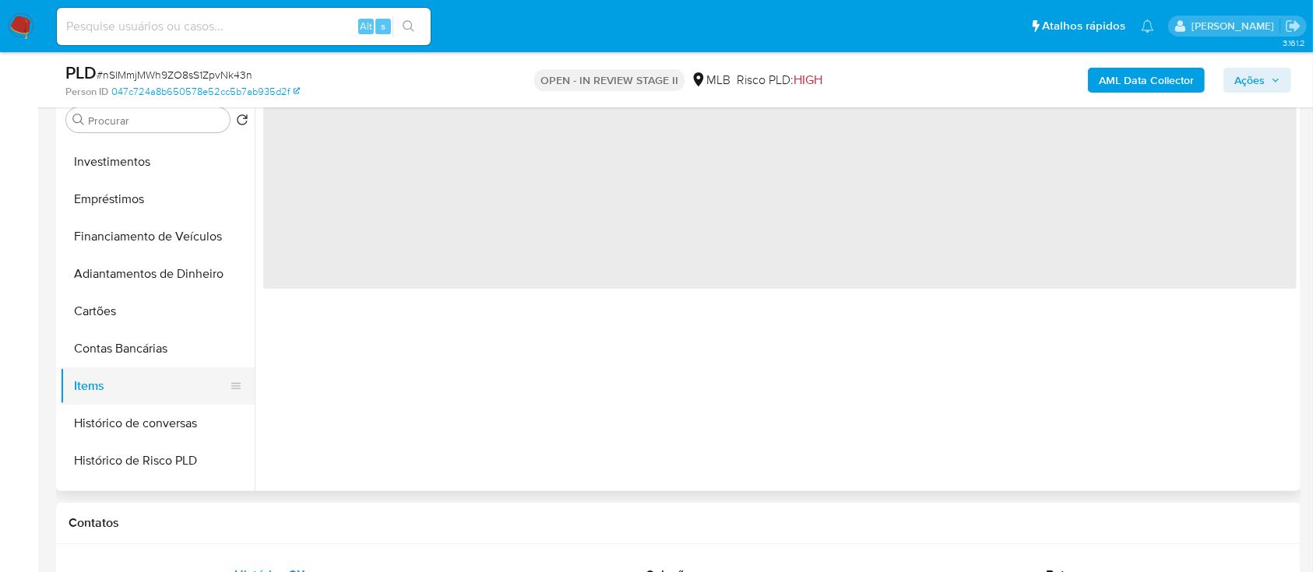
scroll to position [0, 0]
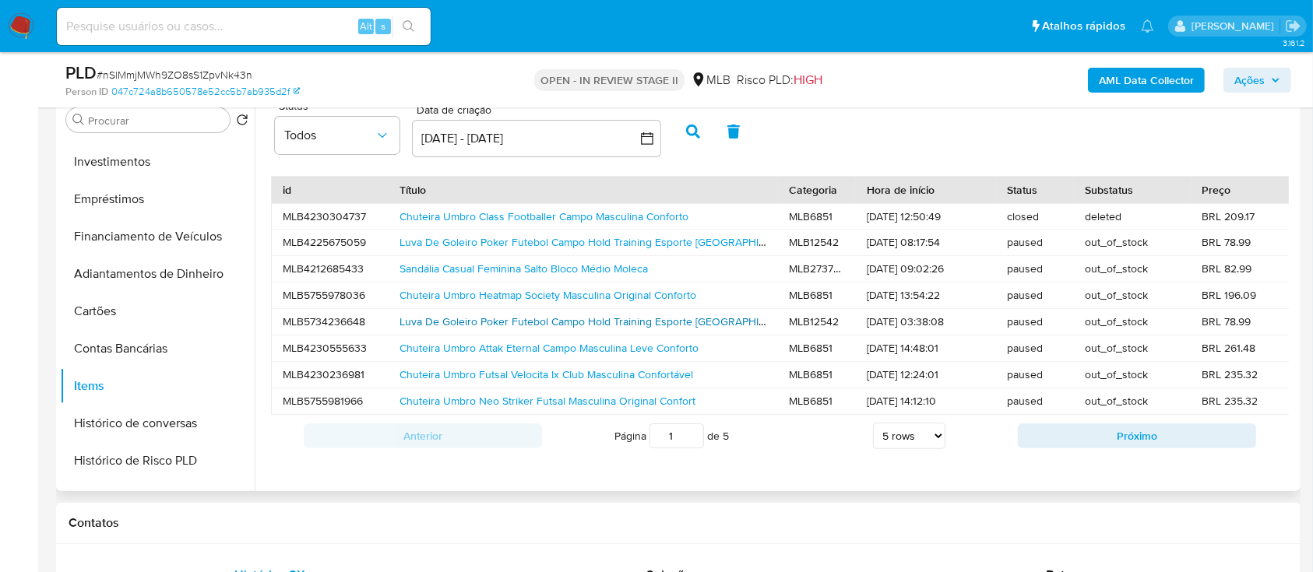
click at [470, 327] on link "Luva De Goleiro Poker Futebol Campo Hold Training Esporte Cor Preto-verde Taman…" at bounding box center [675, 322] width 553 height 16
click at [494, 402] on link "Chuteira Umbro Neo Striker Futsal Masculina Original Confort" at bounding box center [547, 401] width 296 height 16
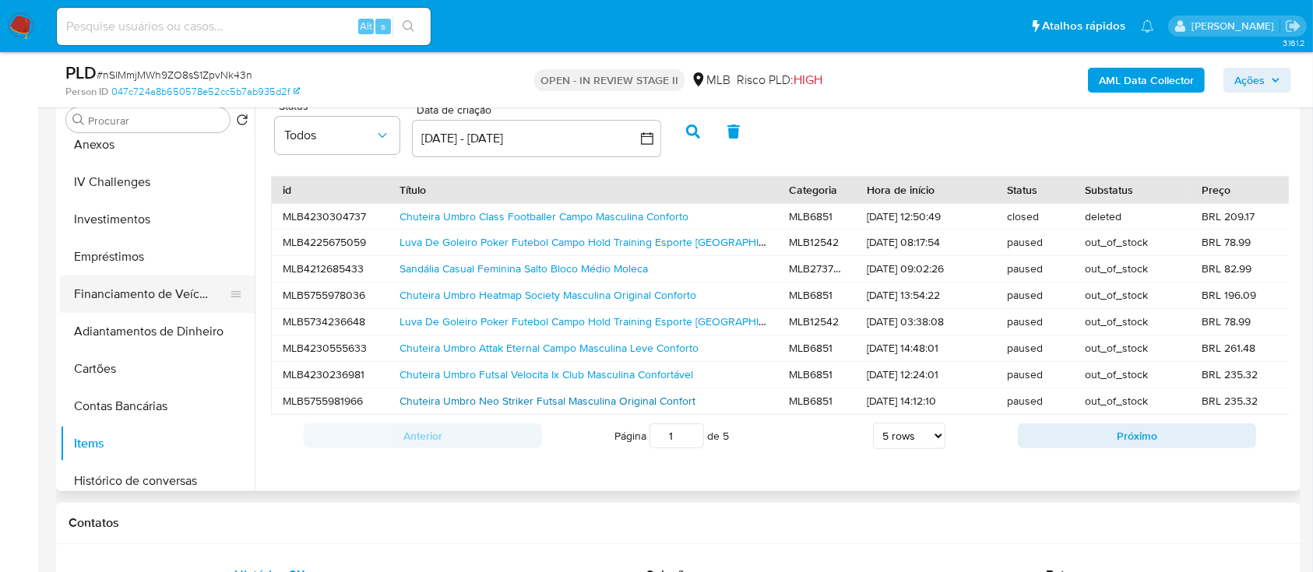
scroll to position [415, 0]
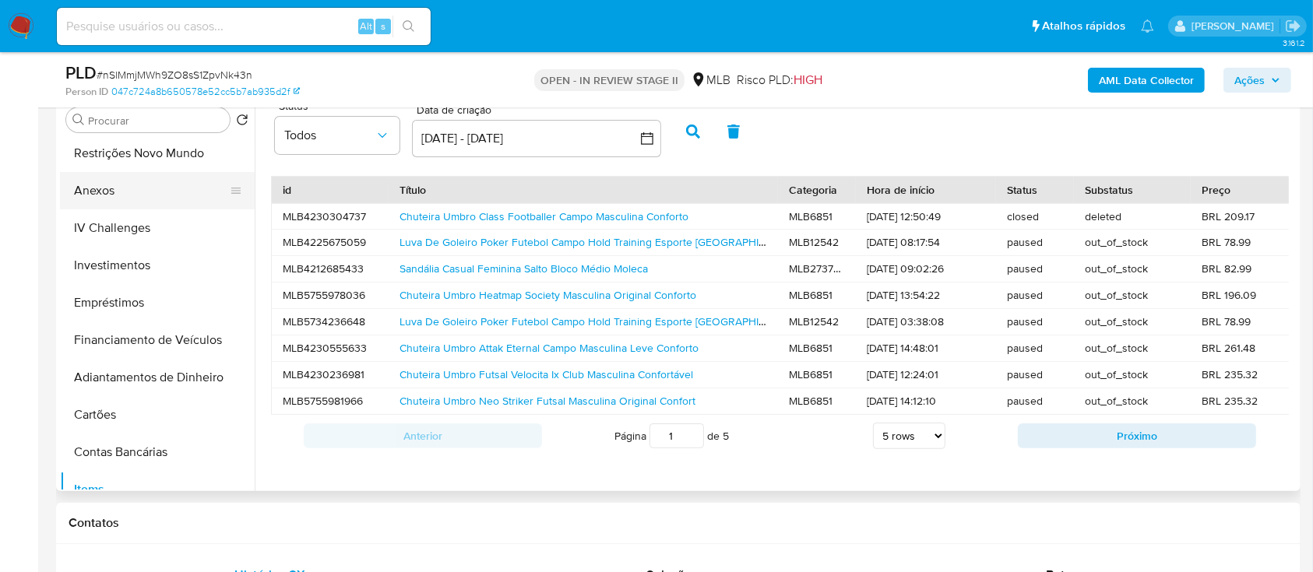
click at [117, 183] on button "Anexos" at bounding box center [151, 190] width 182 height 37
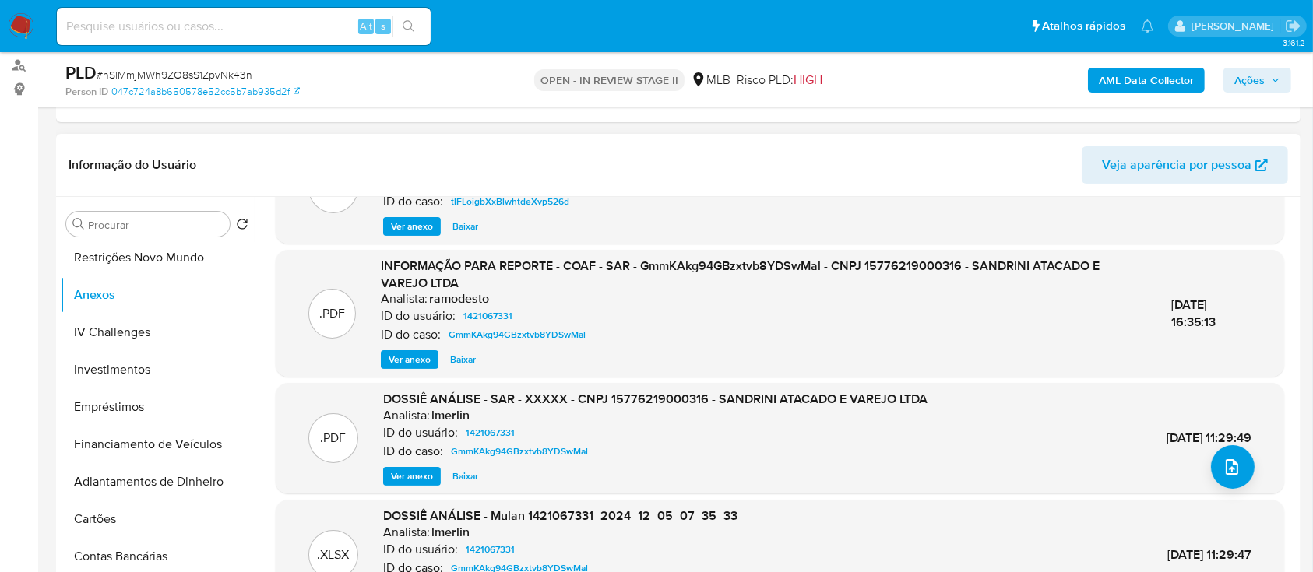
scroll to position [104, 0]
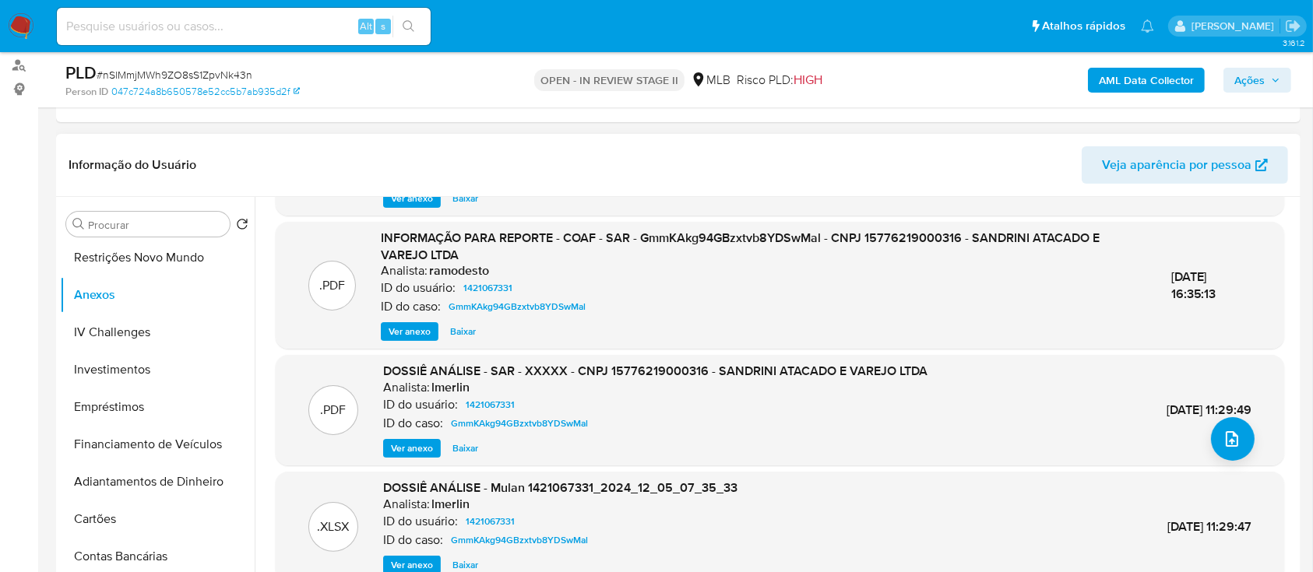
click at [393, 332] on span "Ver anexo" at bounding box center [410, 332] width 42 height 16
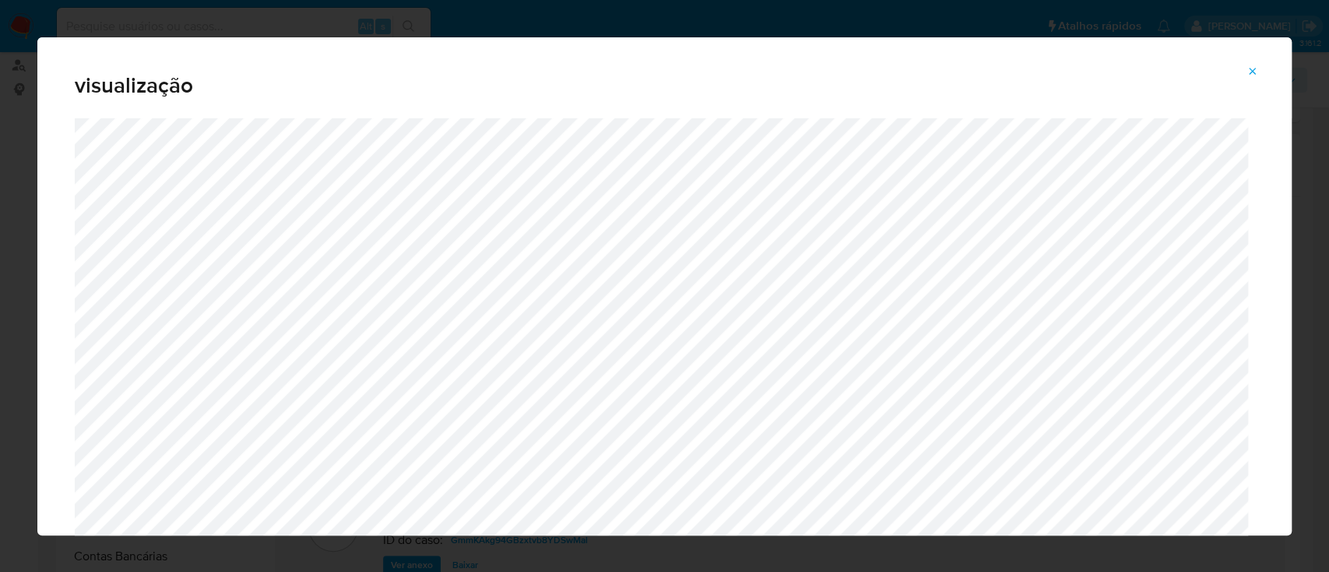
click at [1254, 70] on icon "Attachment preview" at bounding box center [1253, 71] width 7 height 7
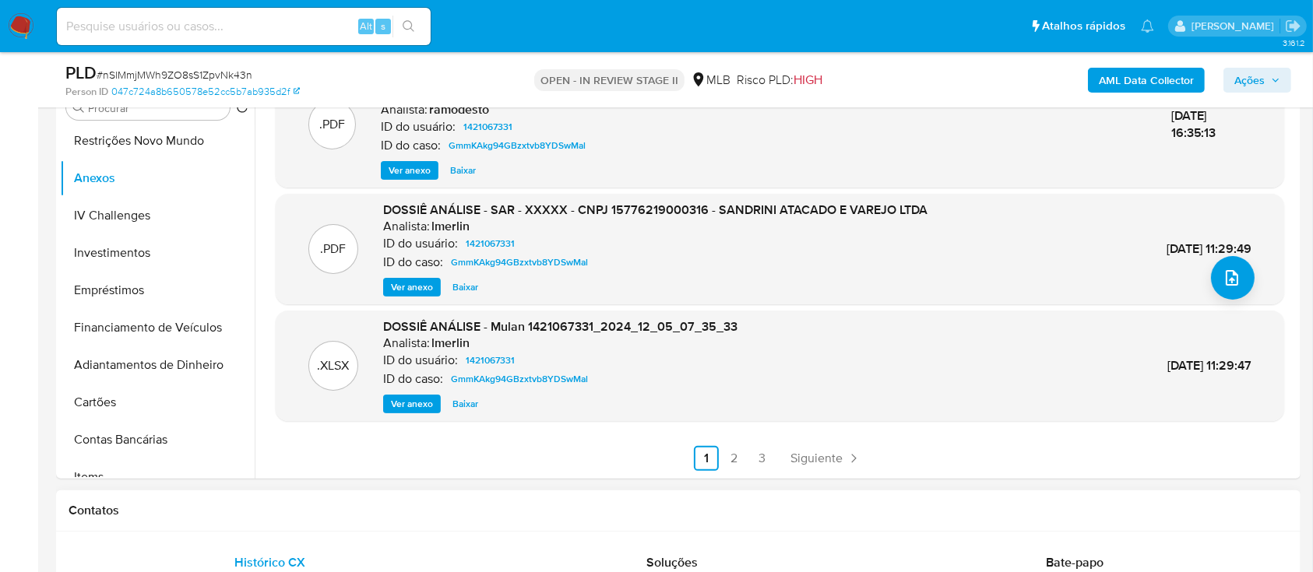
scroll to position [415, 0]
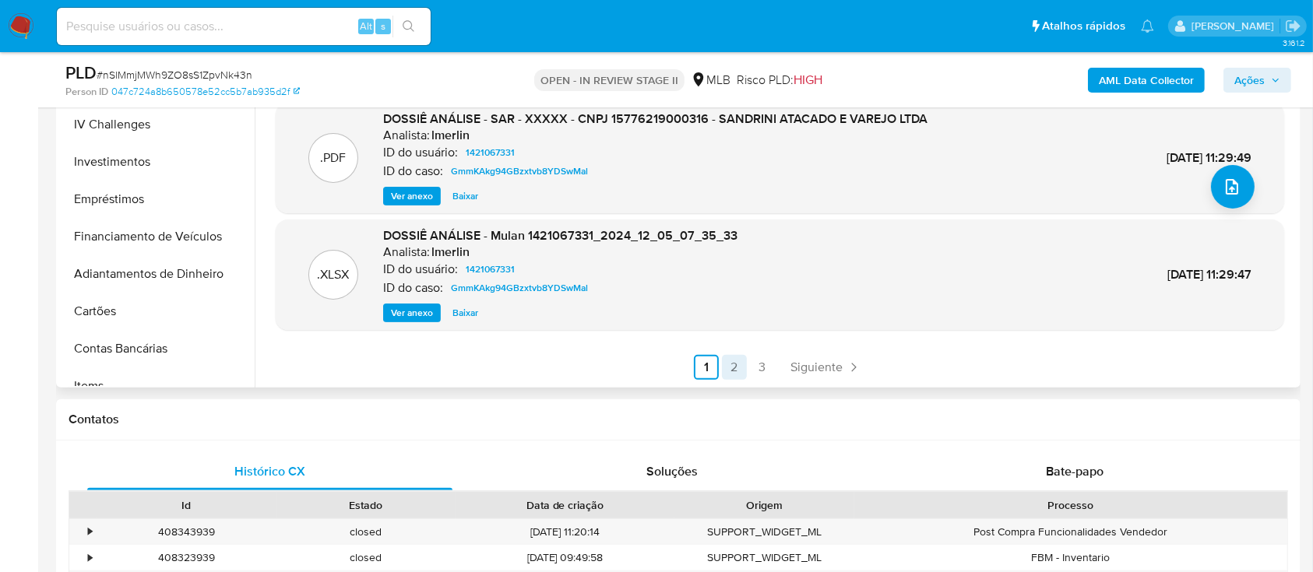
click at [730, 363] on link "2" at bounding box center [734, 367] width 25 height 25
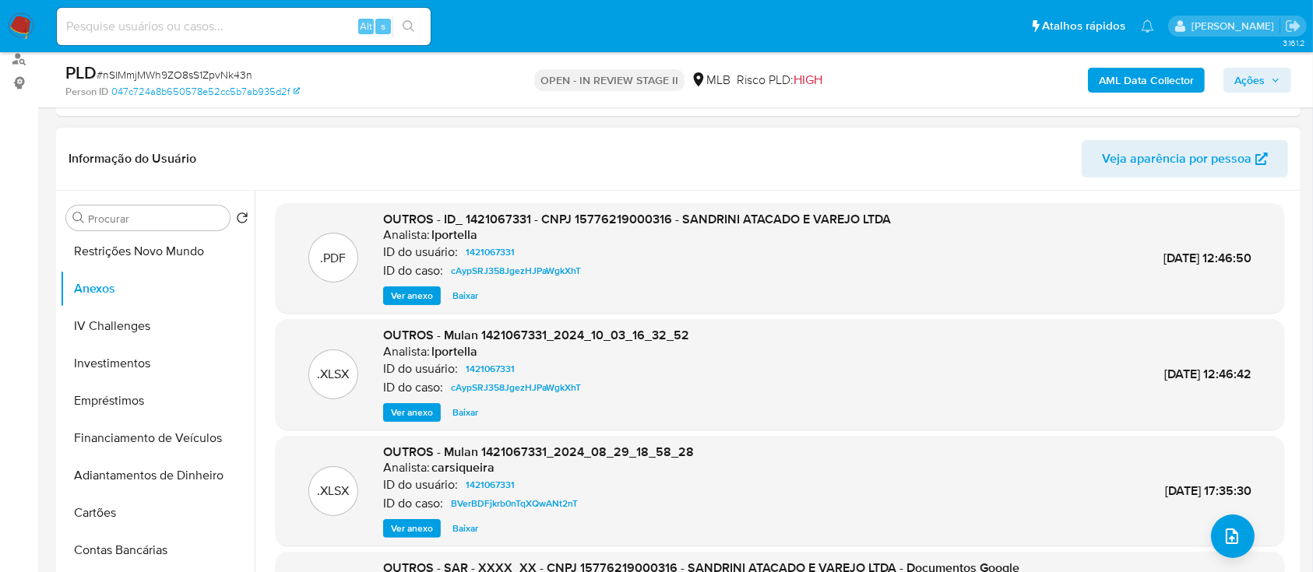
scroll to position [207, 0]
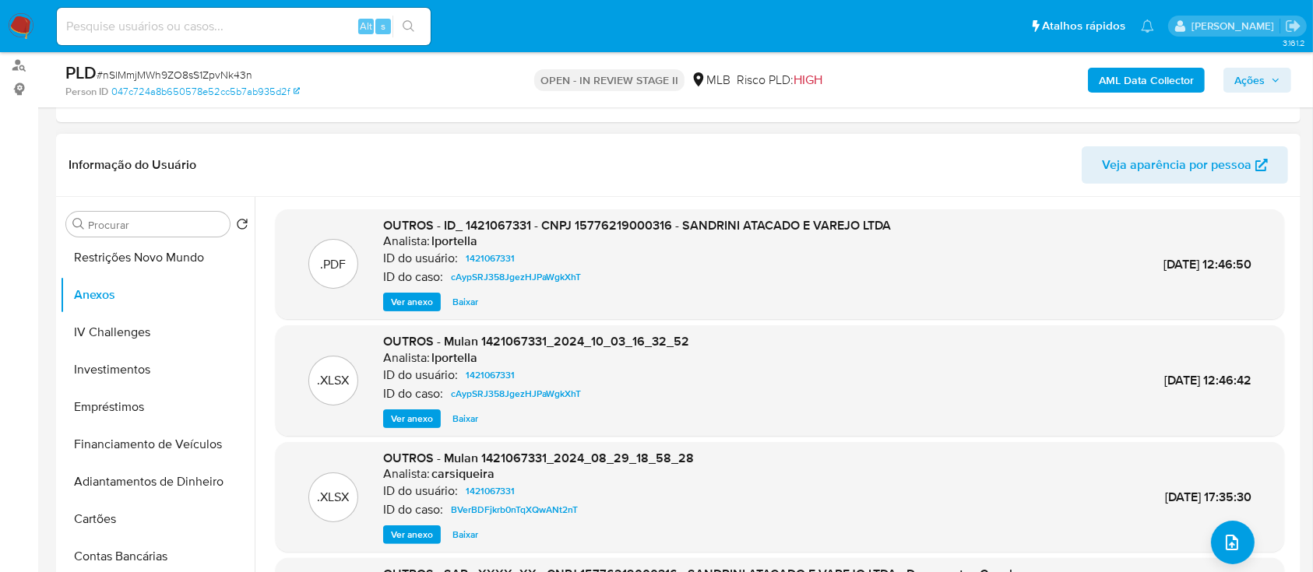
click at [419, 304] on span "Ver anexo" at bounding box center [412, 302] width 42 height 16
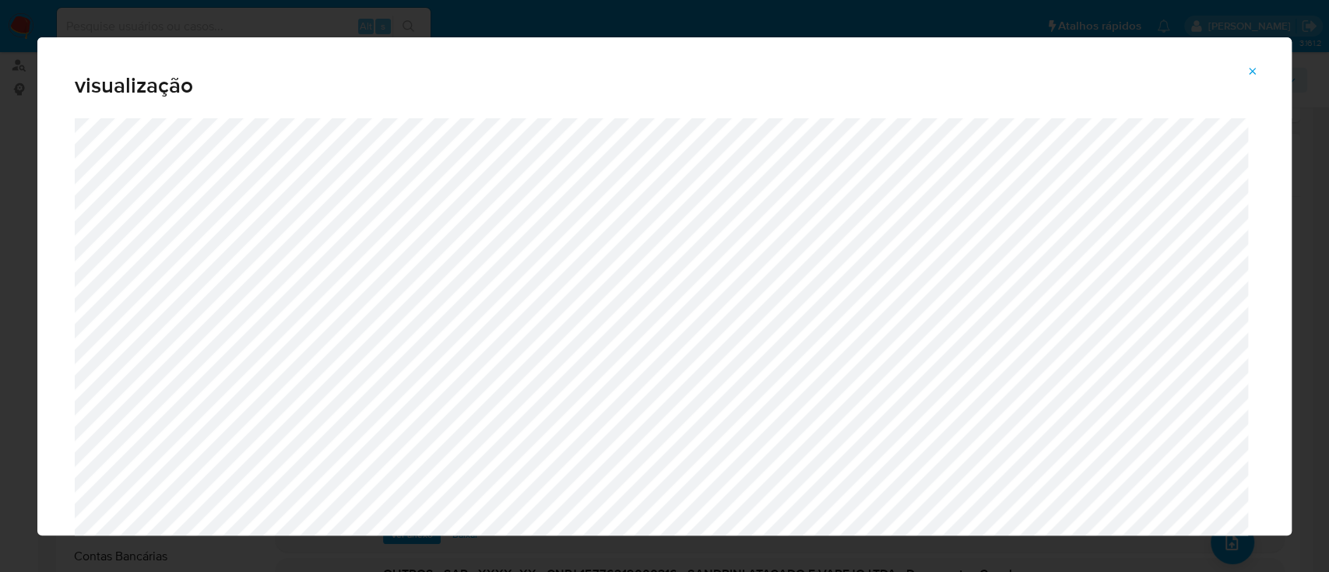
click at [1252, 68] on icon "Attachment preview" at bounding box center [1253, 71] width 12 height 12
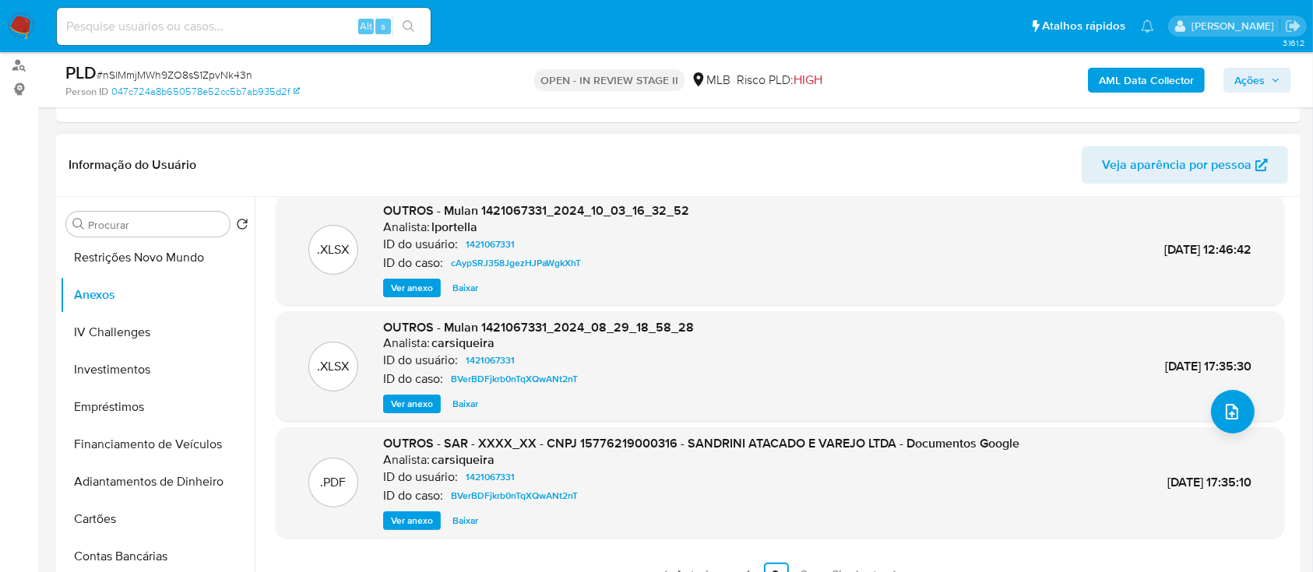
scroll to position [415, 0]
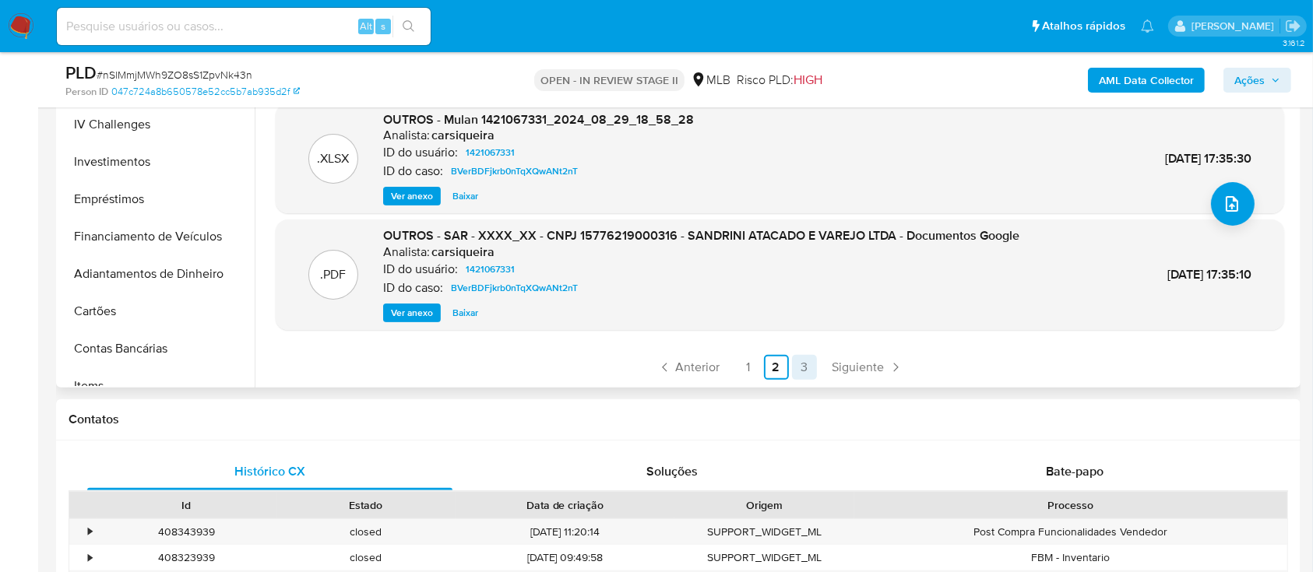
click at [797, 359] on link "3" at bounding box center [804, 367] width 25 height 25
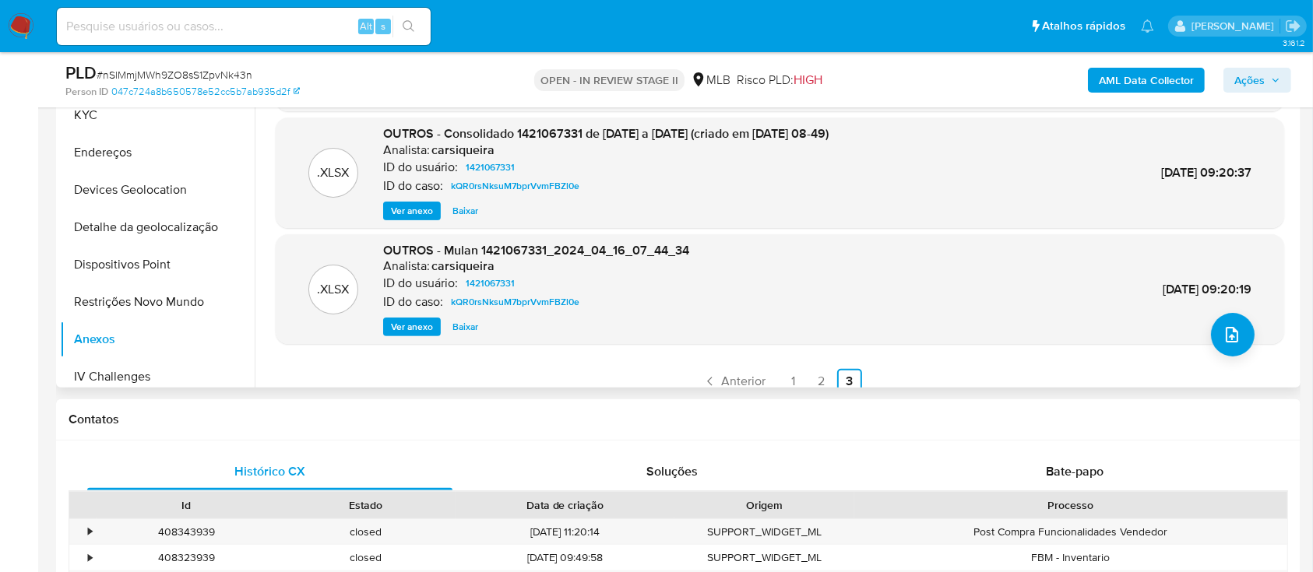
scroll to position [0, 0]
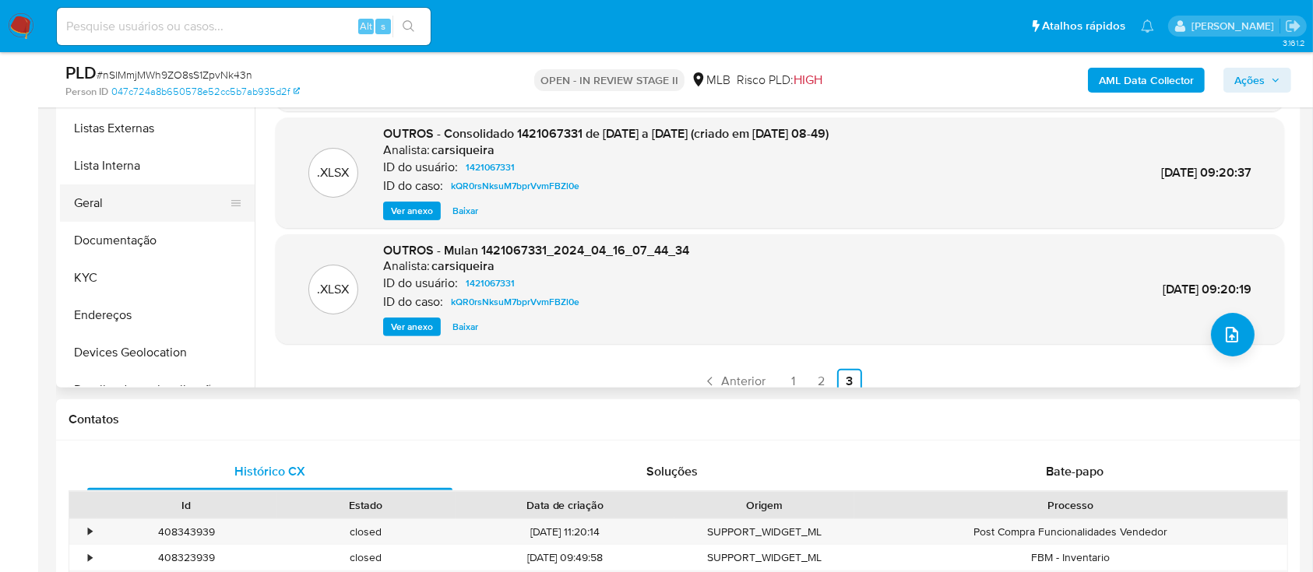
click at [121, 204] on button "Geral" at bounding box center [151, 203] width 182 height 37
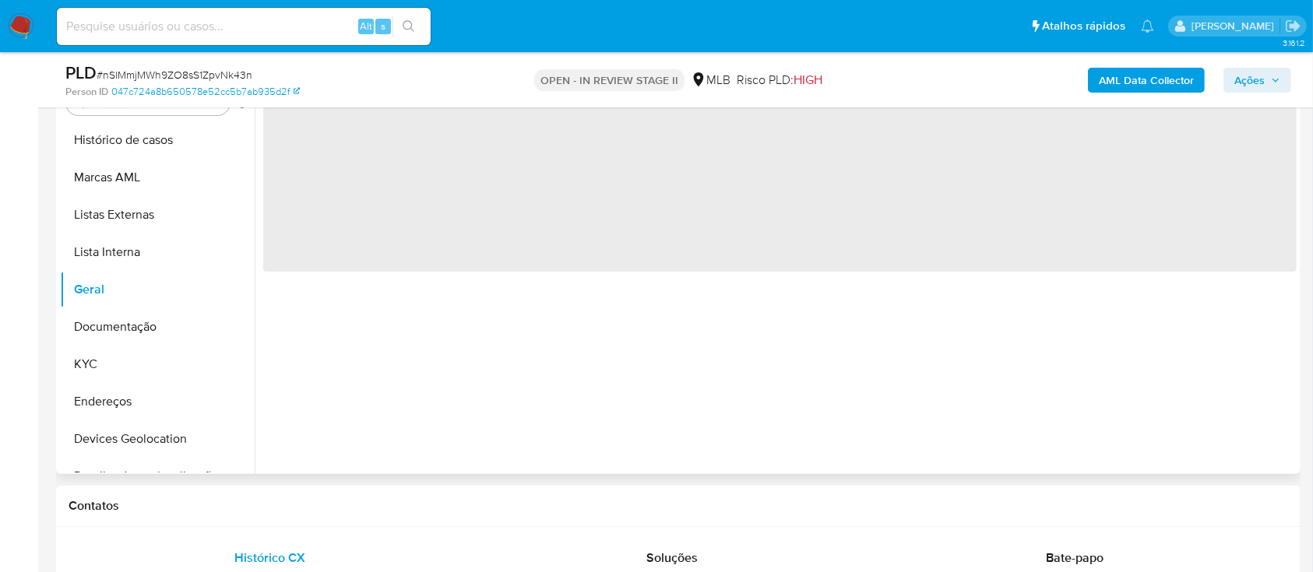
scroll to position [207, 0]
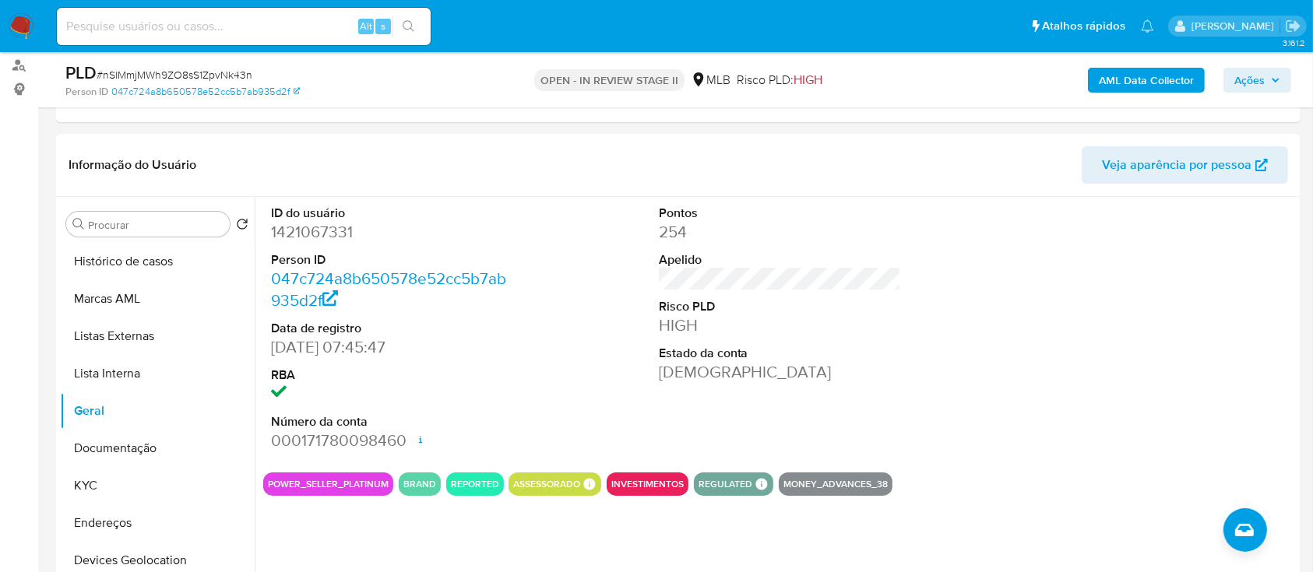
click at [1251, 83] on span "Ações" at bounding box center [1249, 80] width 30 height 25
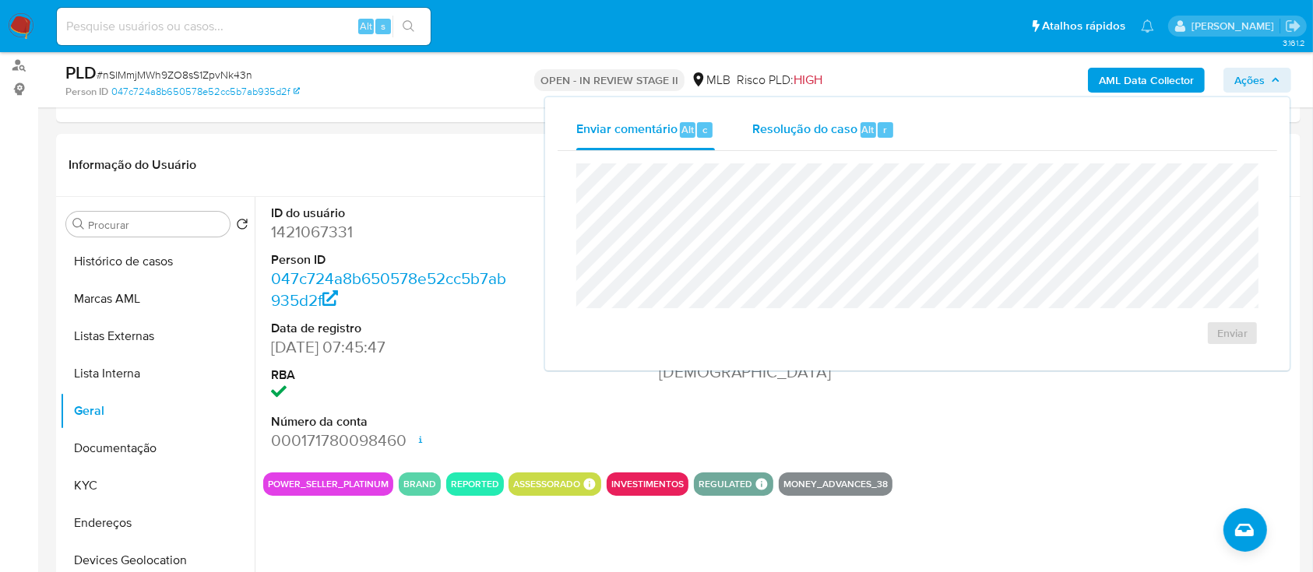
click at [814, 142] on div "Resolução do caso Alt r" at bounding box center [823, 130] width 143 height 40
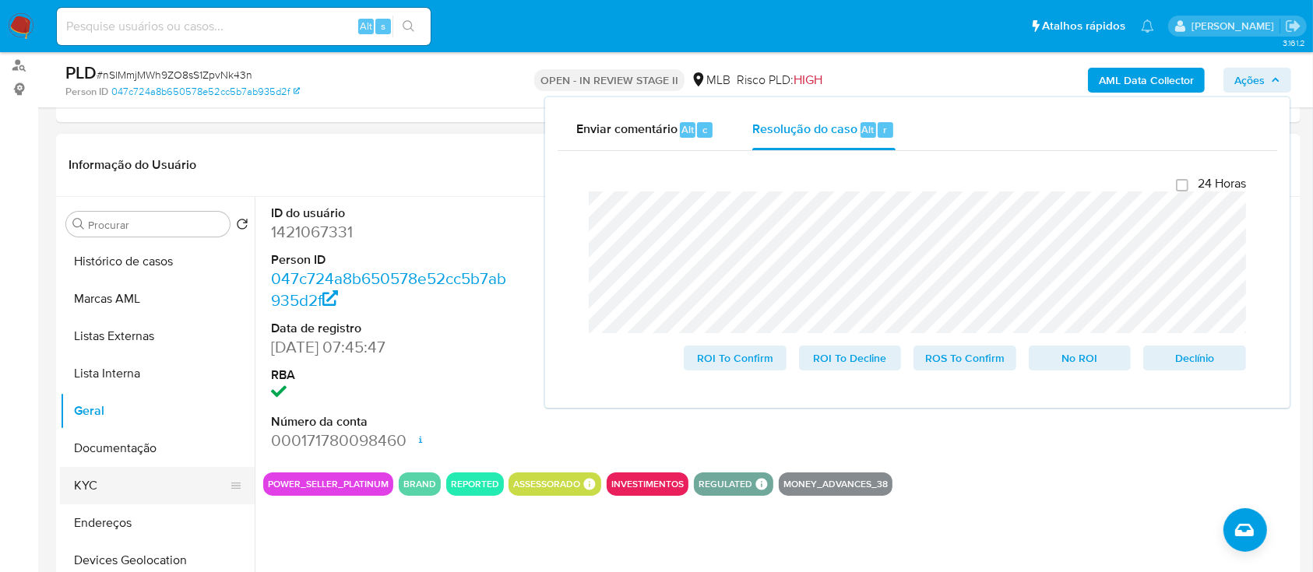
click at [114, 488] on button "KYC" at bounding box center [151, 485] width 182 height 37
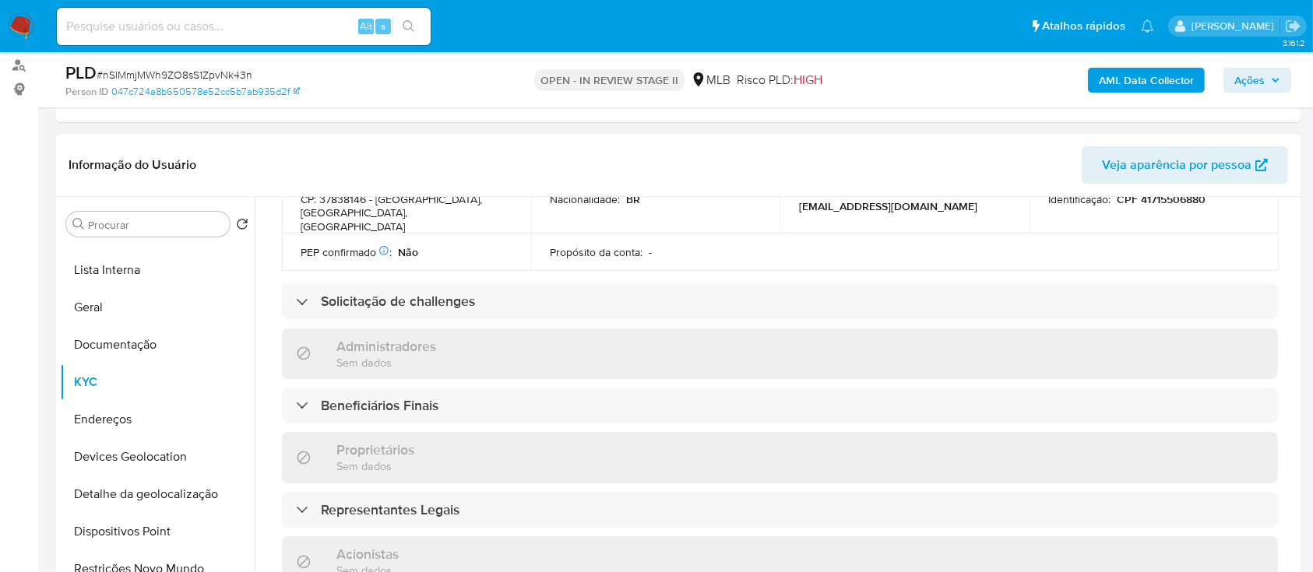
scroll to position [623, 0]
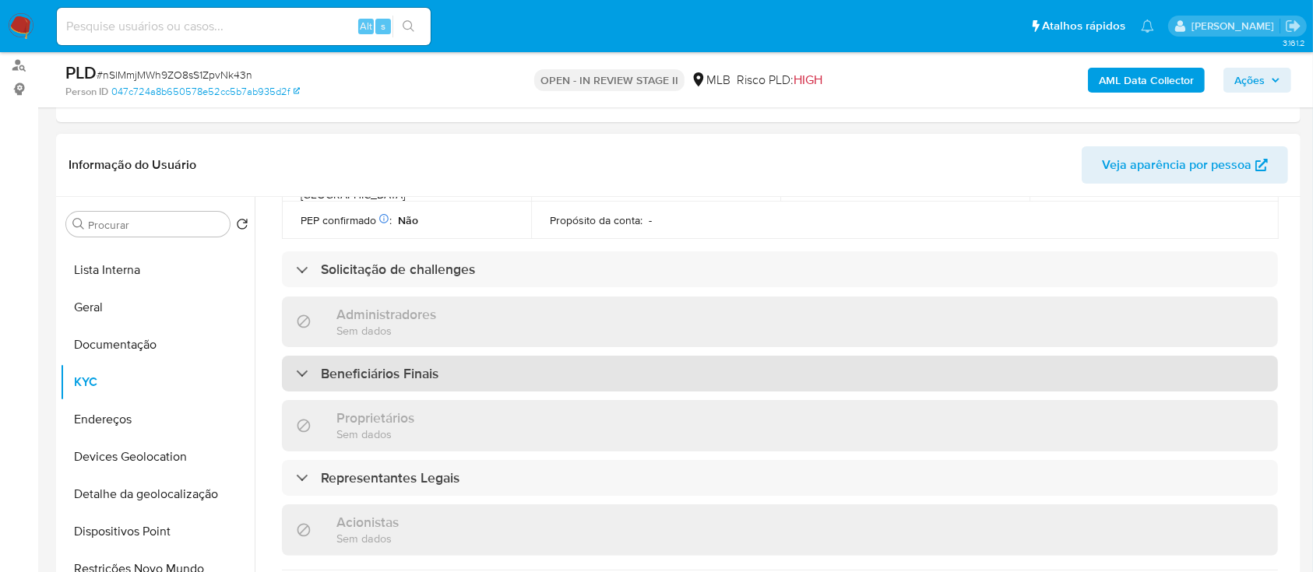
click at [419, 361] on div "Beneficiários Finais" at bounding box center [780, 374] width 996 height 36
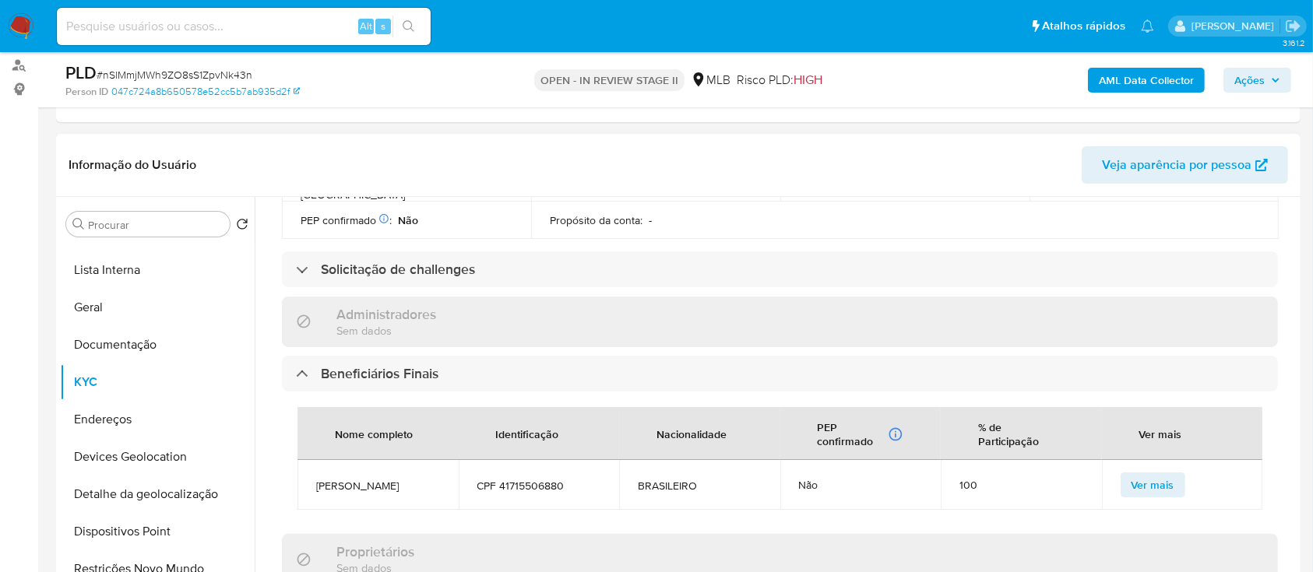
drag, startPoint x: 377, startPoint y: 475, endPoint x: 311, endPoint y: 460, distance: 67.1
click at [311, 460] on td "RENAN SANDRINI MOREIRA" at bounding box center [377, 485] width 161 height 50
copy span "RENAN SANDRINI MOREIRA"
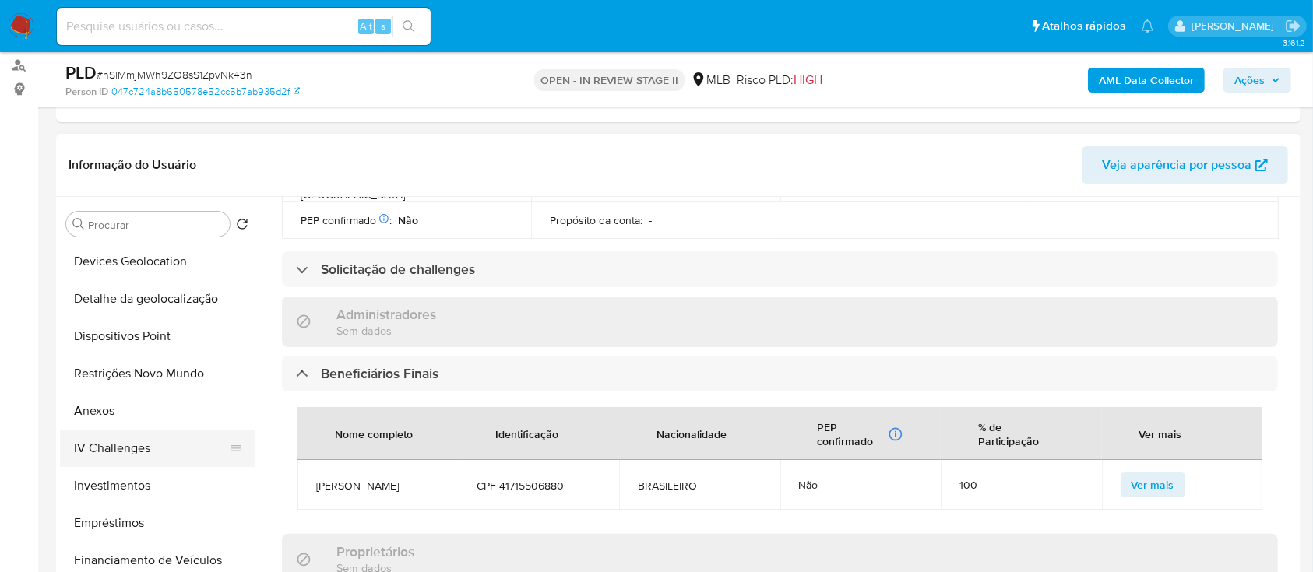
scroll to position [311, 0]
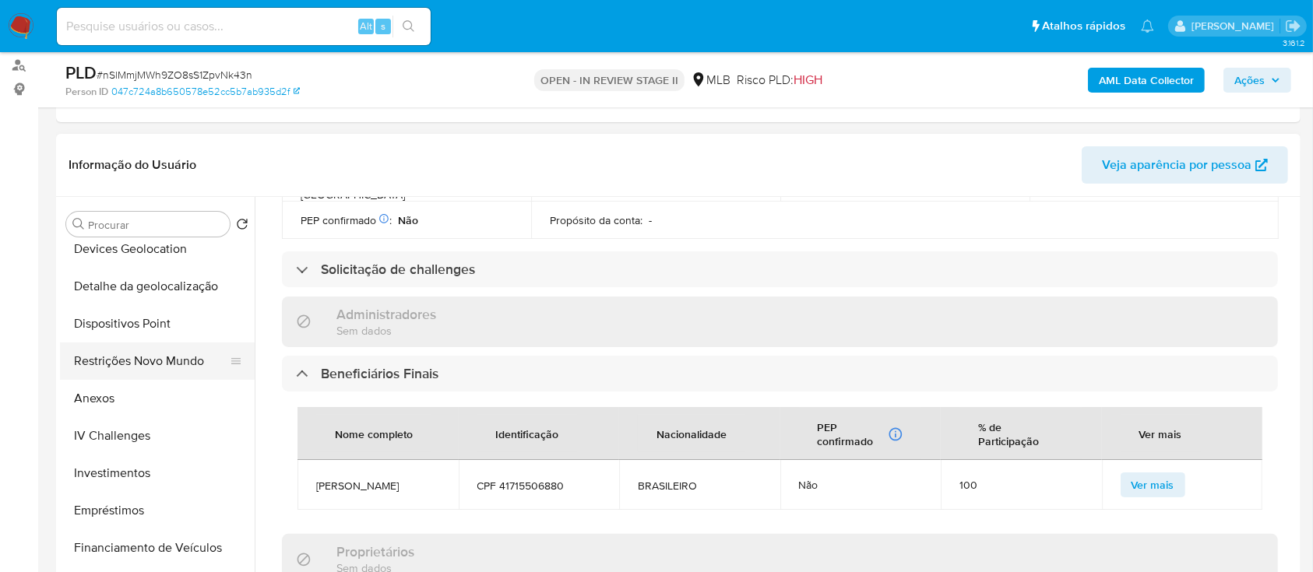
click at [149, 372] on button "Restrições Novo Mundo" at bounding box center [151, 361] width 182 height 37
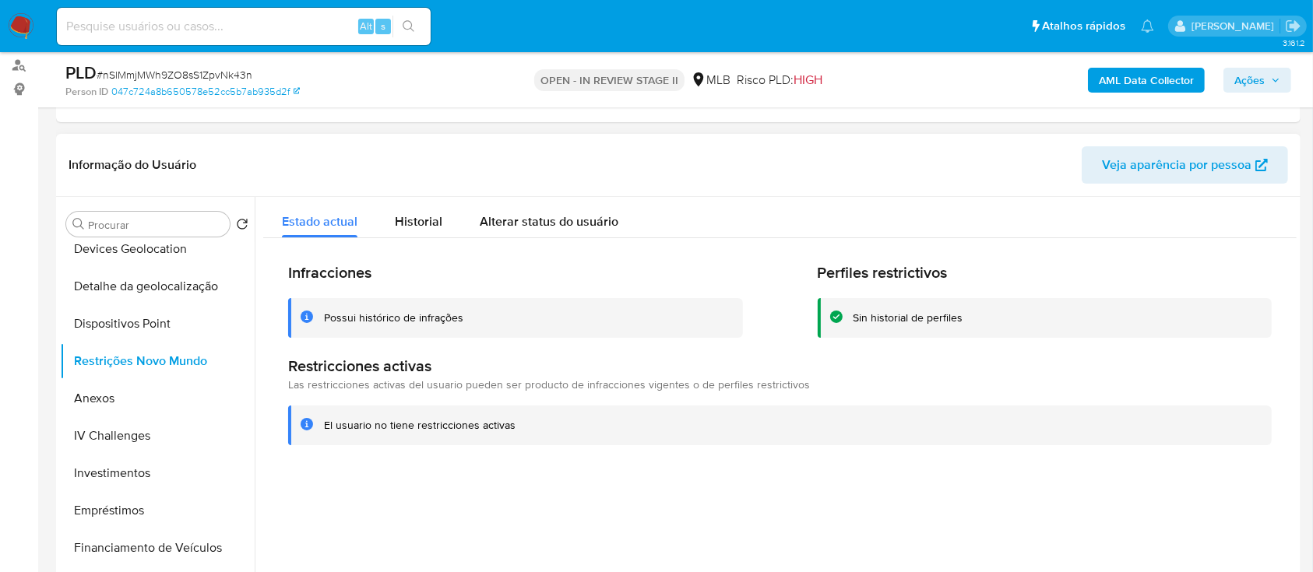
click at [428, 311] on div "Possui histórico de infrações" at bounding box center [393, 318] width 139 height 15
click at [430, 312] on div "Possui histórico de infrações" at bounding box center [393, 318] width 139 height 15
click at [427, 320] on div "Possui histórico de infrações" at bounding box center [393, 318] width 139 height 15
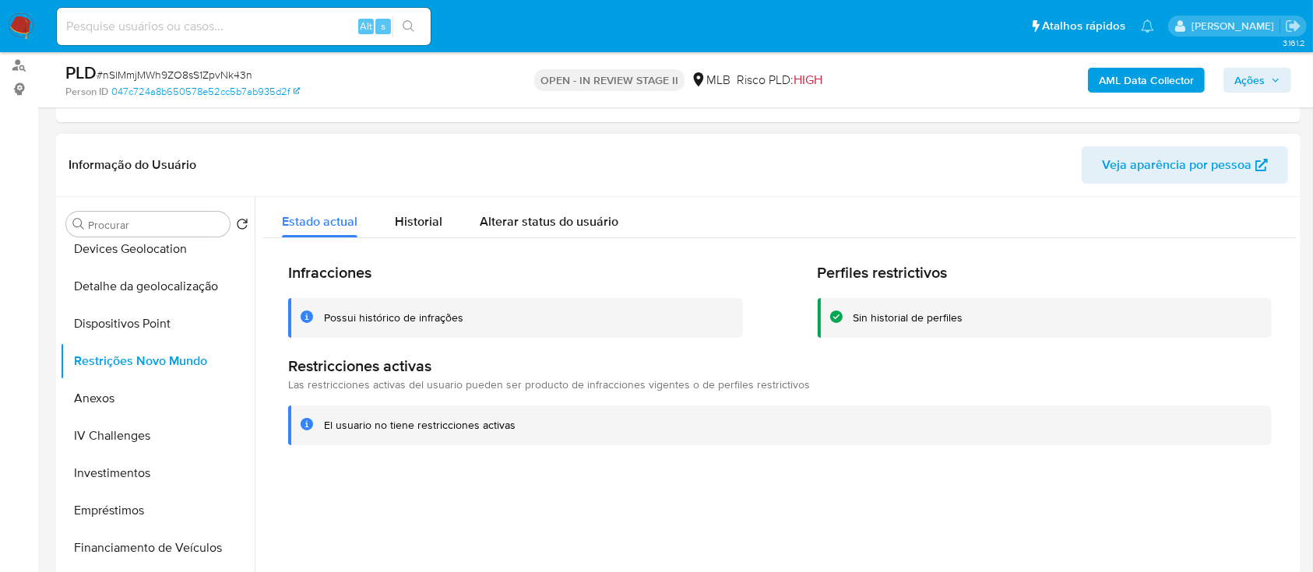
click at [427, 320] on div "Possui histórico de infrações" at bounding box center [393, 318] width 139 height 15
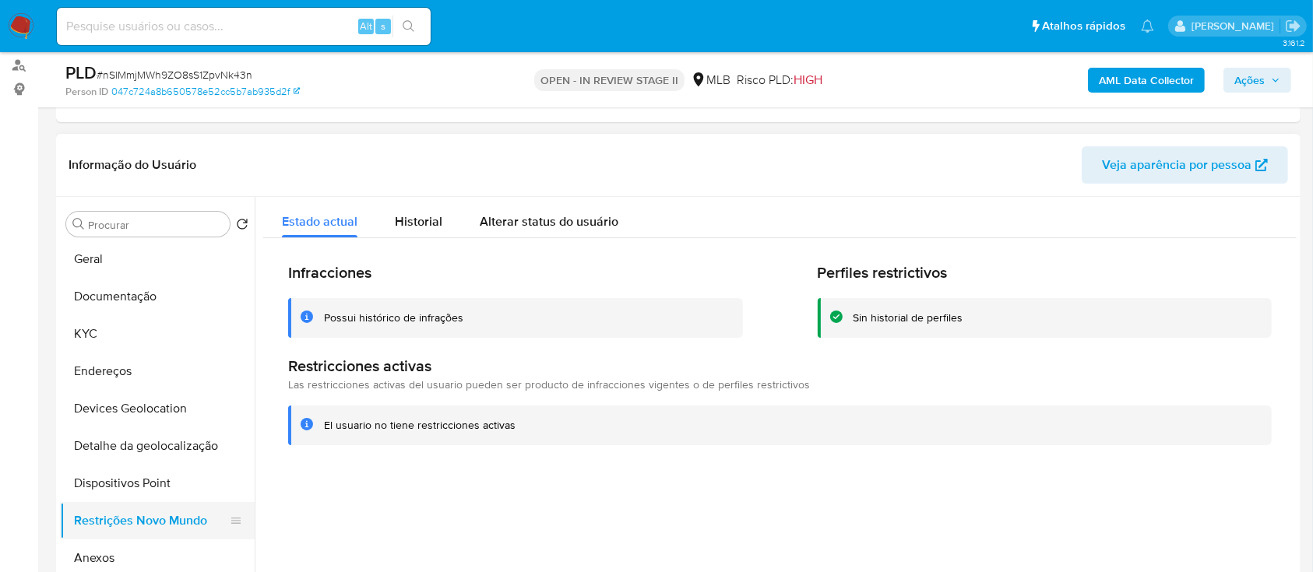
scroll to position [104, 0]
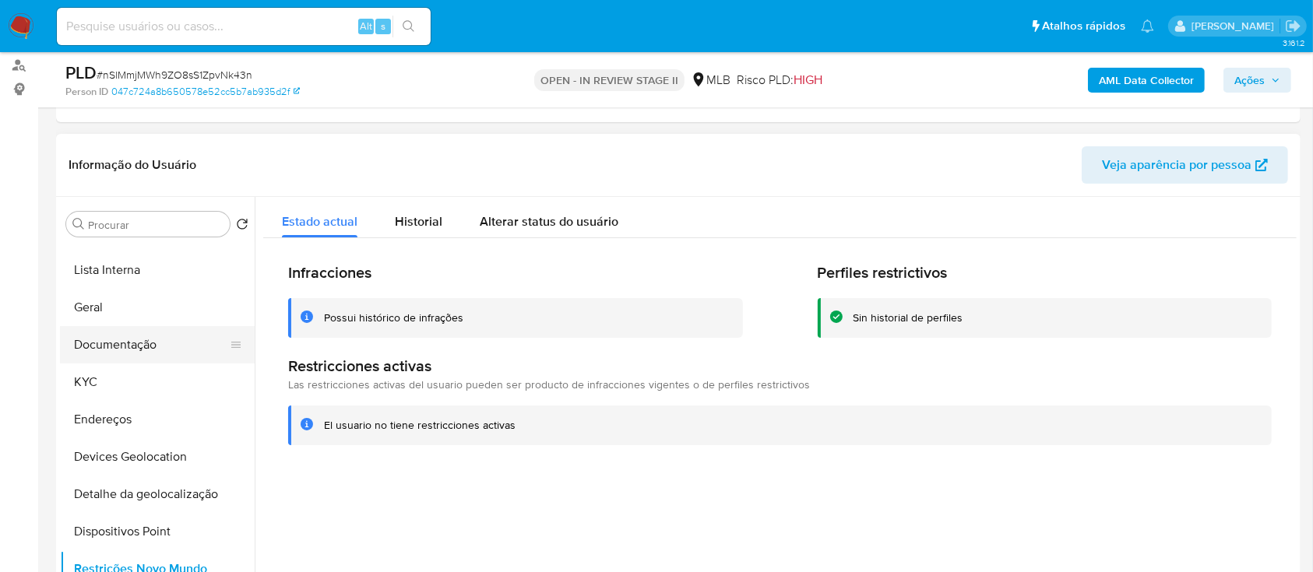
click at [135, 335] on button "Documentação" at bounding box center [151, 344] width 182 height 37
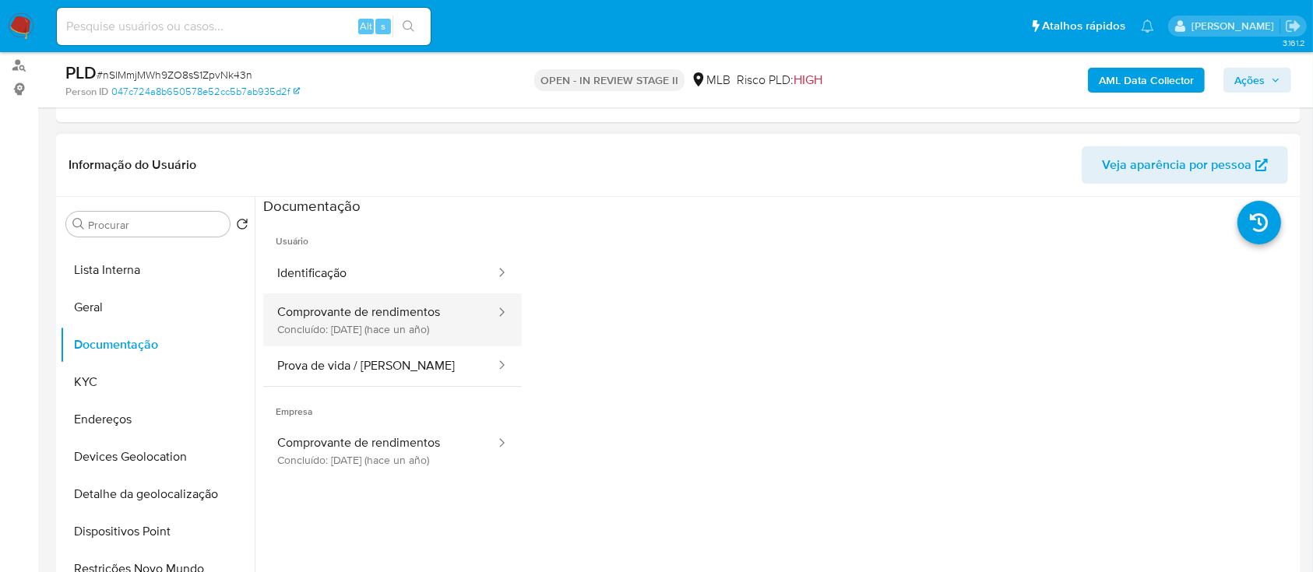
click at [359, 322] on button "Comprovante de rendimentos Concluído: 30/04/2024 (hace un año)" at bounding box center [380, 320] width 234 height 53
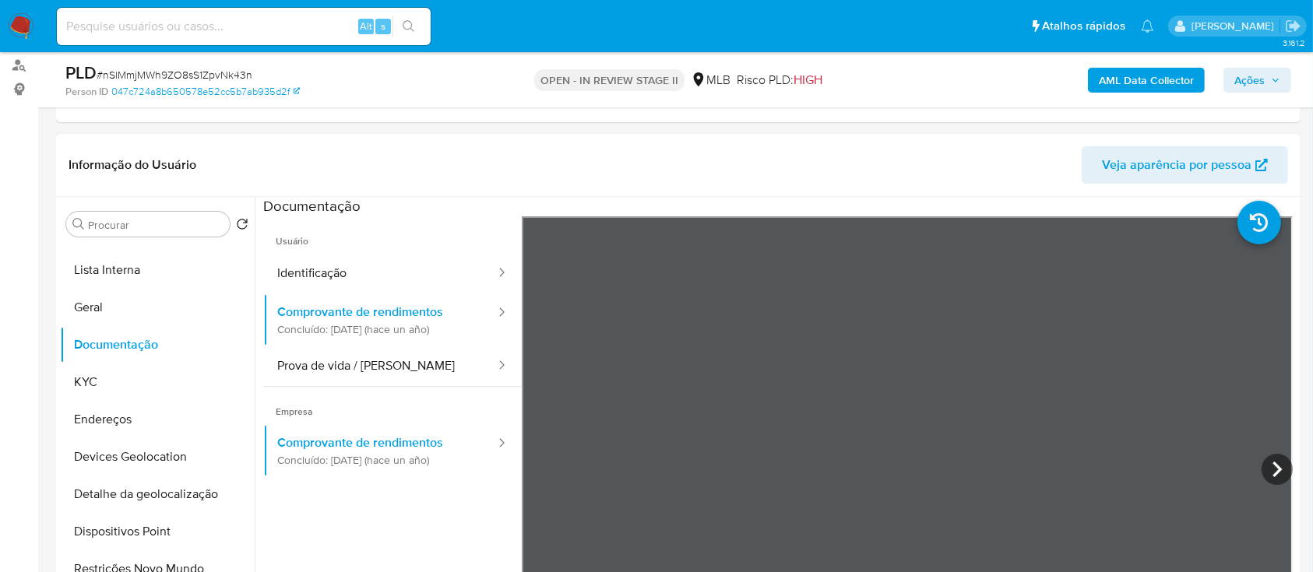
scroll to position [311, 0]
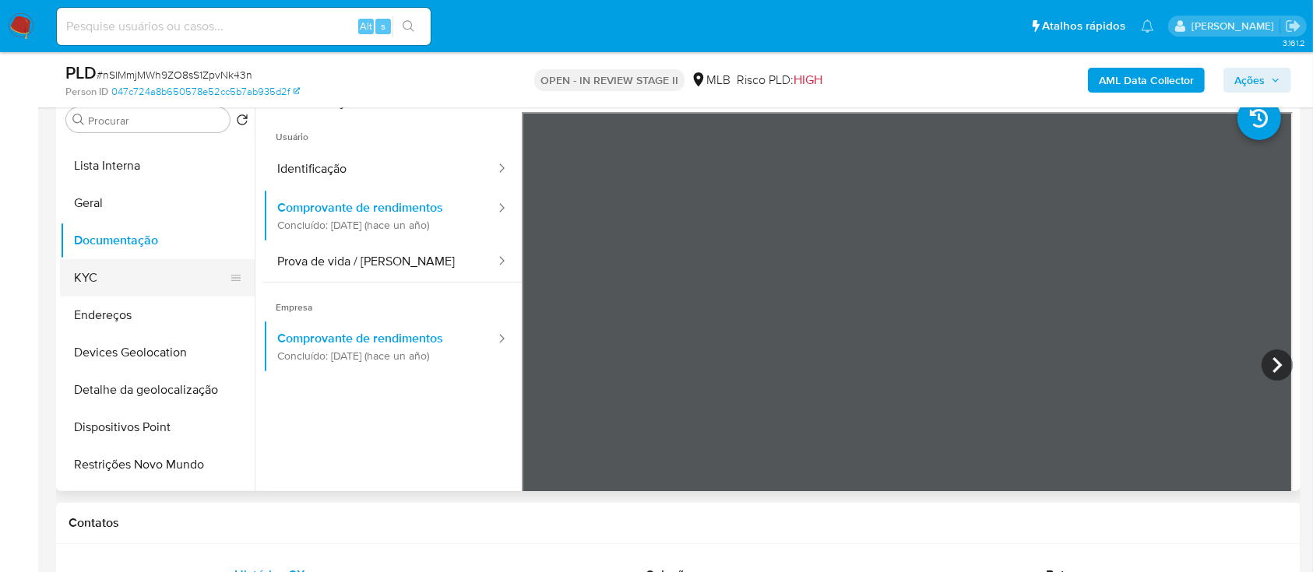
click at [143, 277] on button "KYC" at bounding box center [151, 277] width 182 height 37
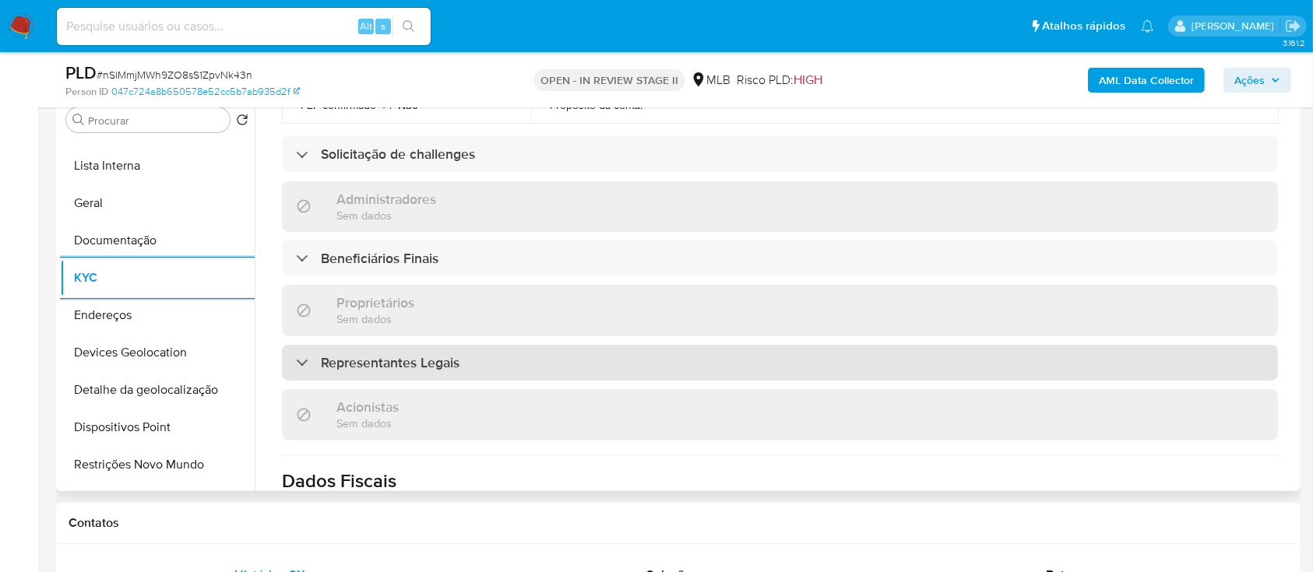
scroll to position [625, 0]
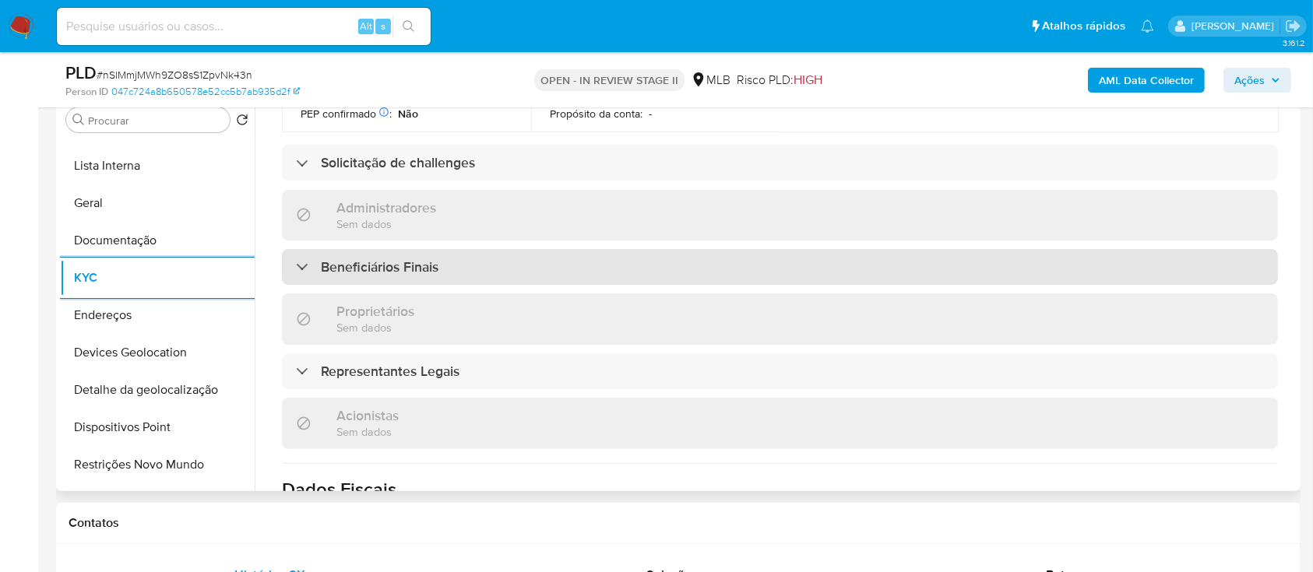
click at [371, 252] on div "Beneficiários Finais" at bounding box center [780, 267] width 996 height 36
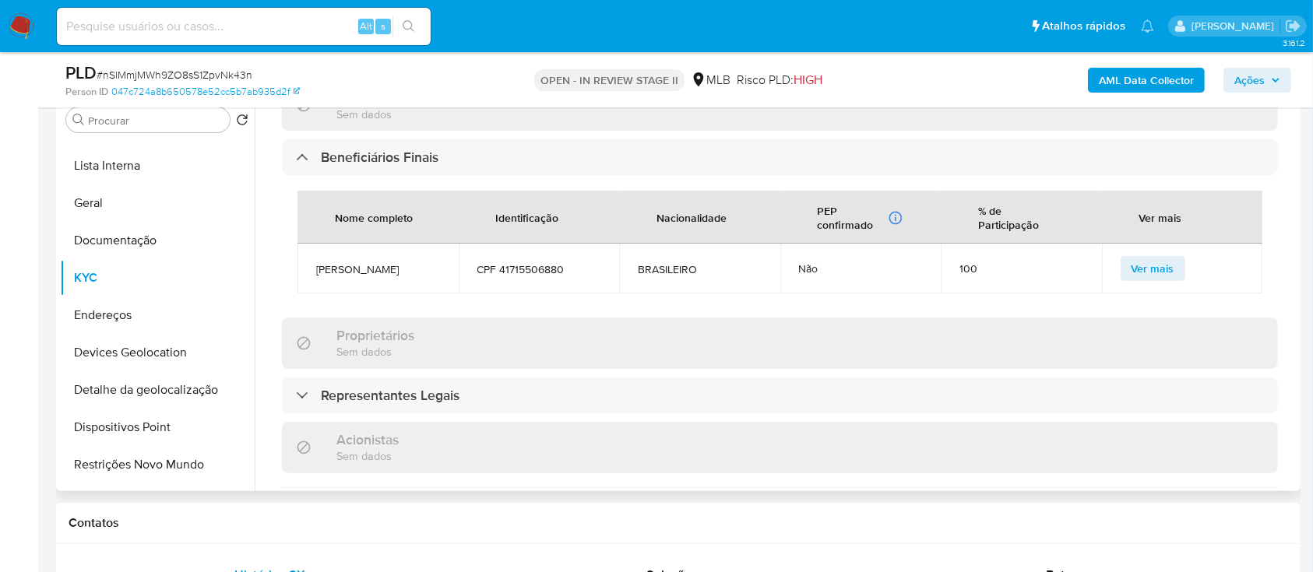
scroll to position [833, 0]
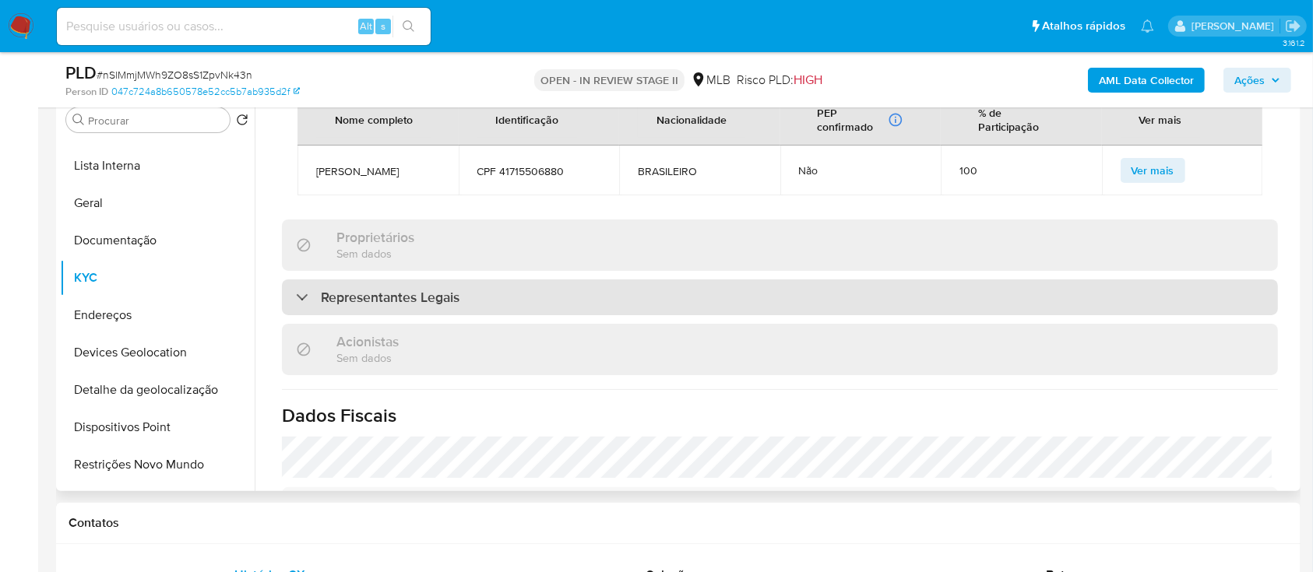
click at [372, 290] on h3 "Representantes Legais" at bounding box center [390, 297] width 139 height 17
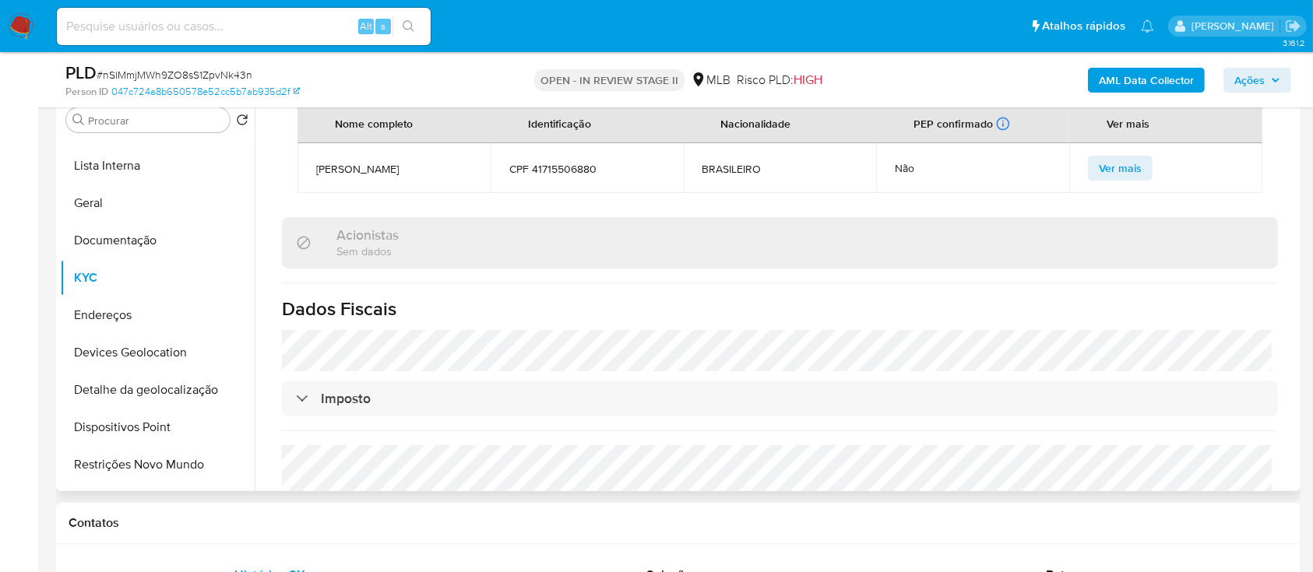
scroll to position [1206, 0]
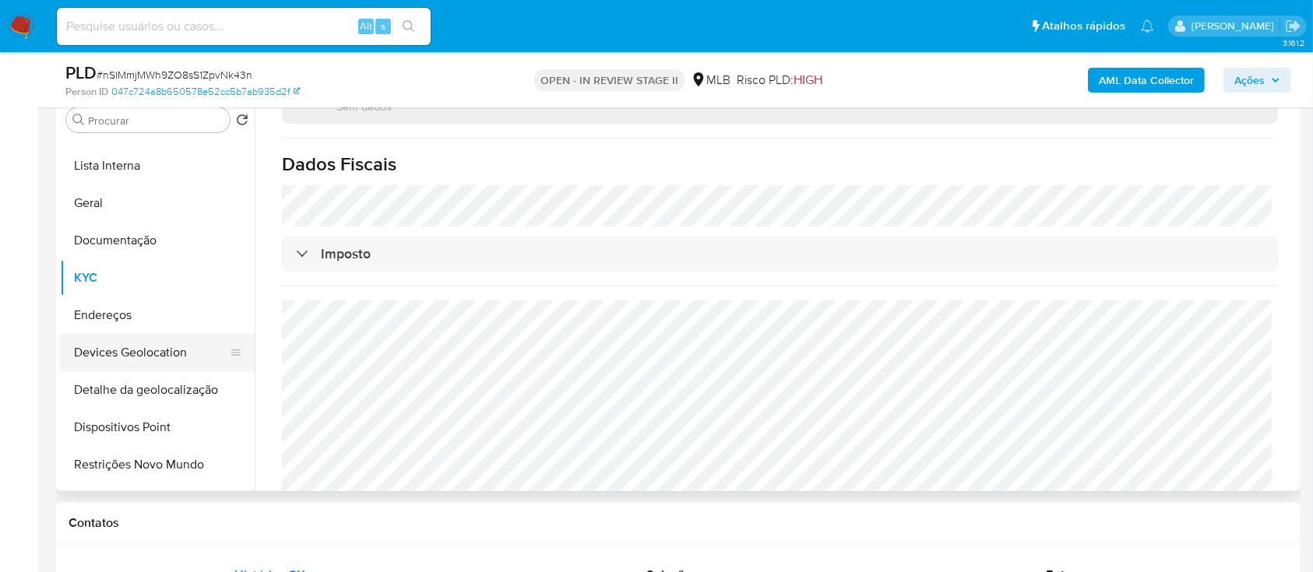
click at [138, 344] on button "Devices Geolocation" at bounding box center [151, 352] width 182 height 37
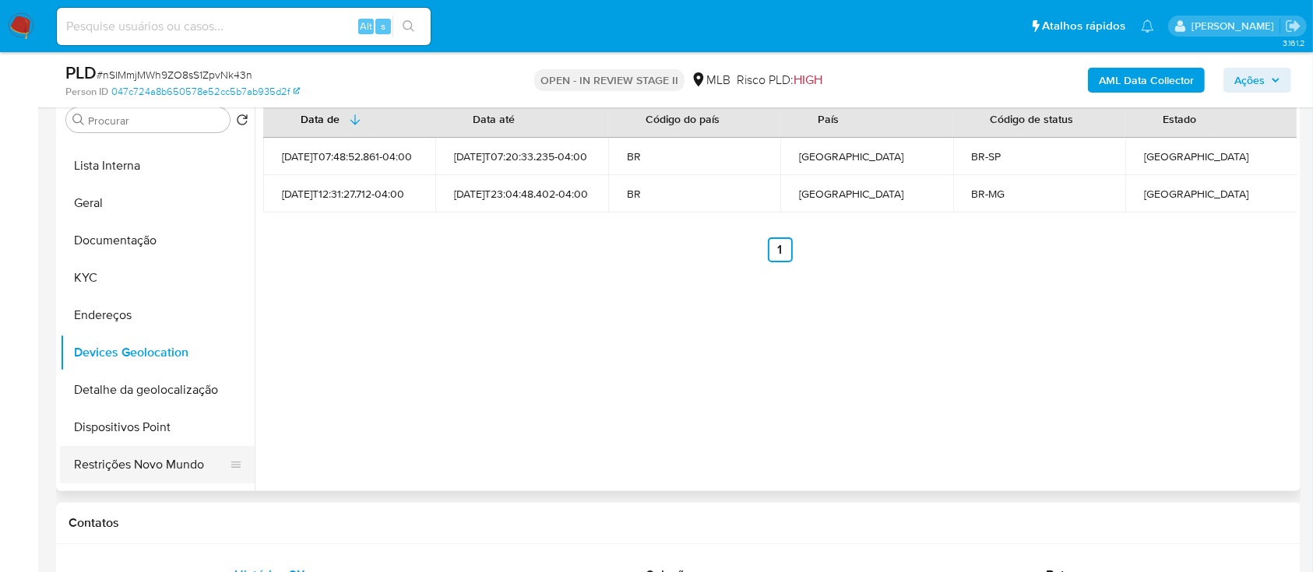
click at [127, 458] on button "Restrições Novo Mundo" at bounding box center [151, 464] width 182 height 37
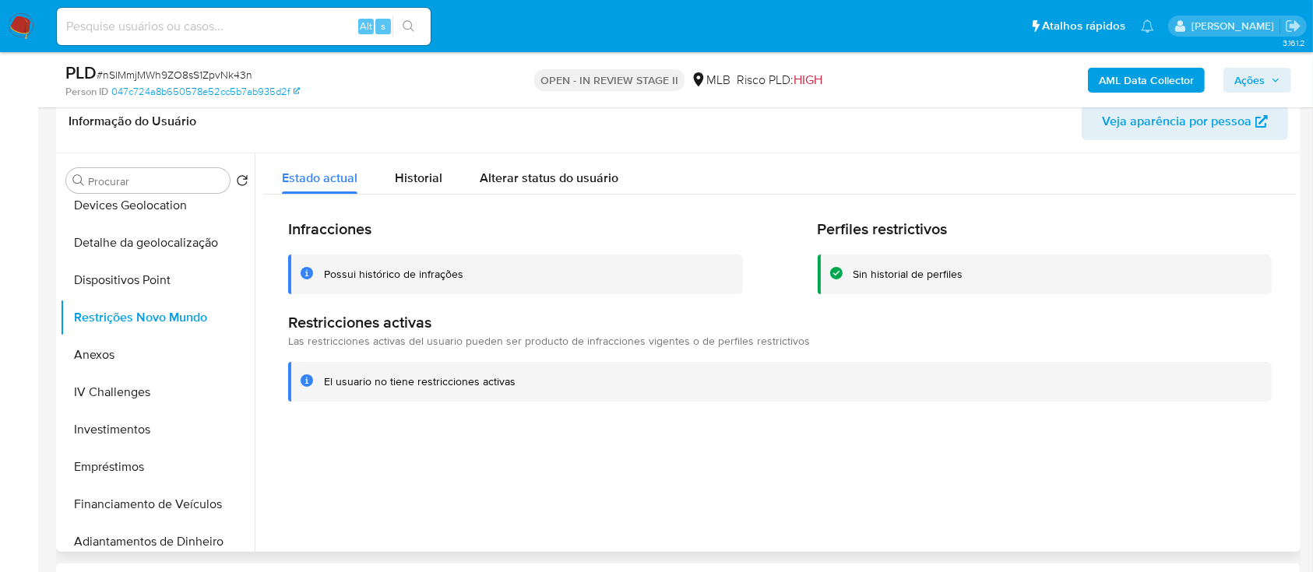
scroll to position [207, 0]
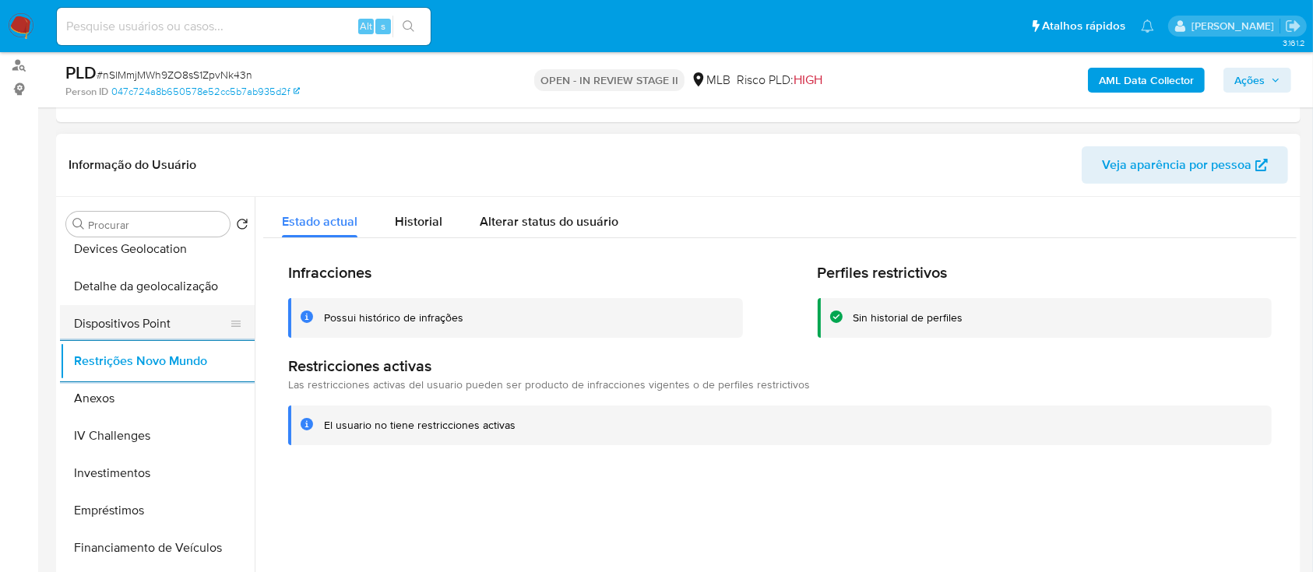
click at [130, 326] on button "Dispositivos Point" at bounding box center [151, 323] width 182 height 37
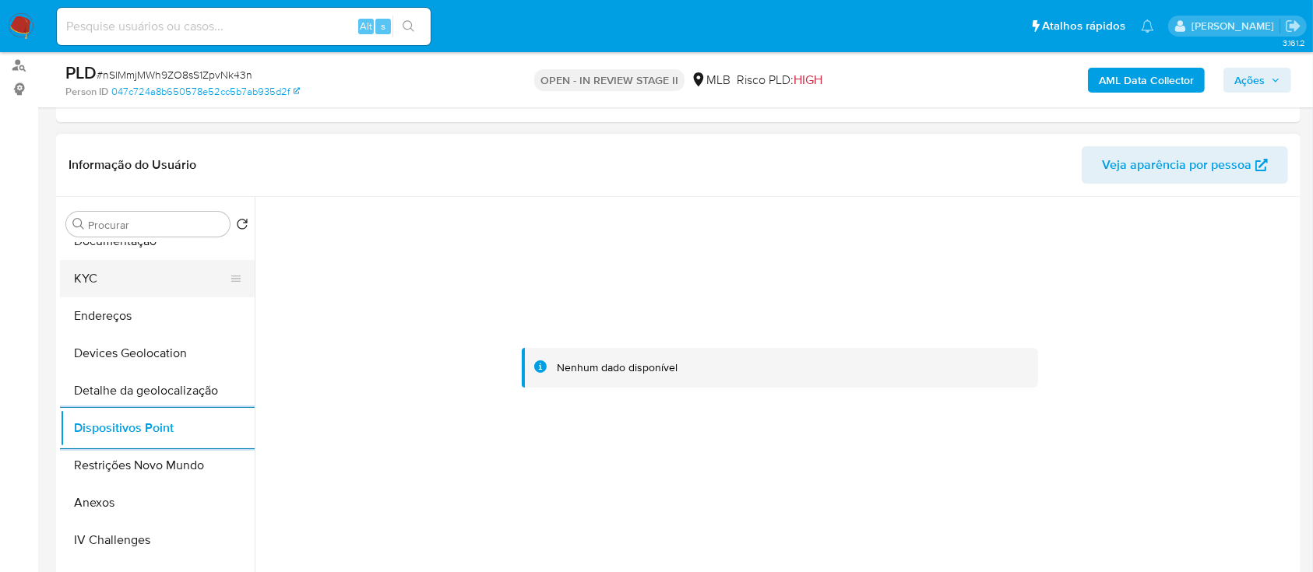
click at [117, 278] on button "KYC" at bounding box center [151, 278] width 182 height 37
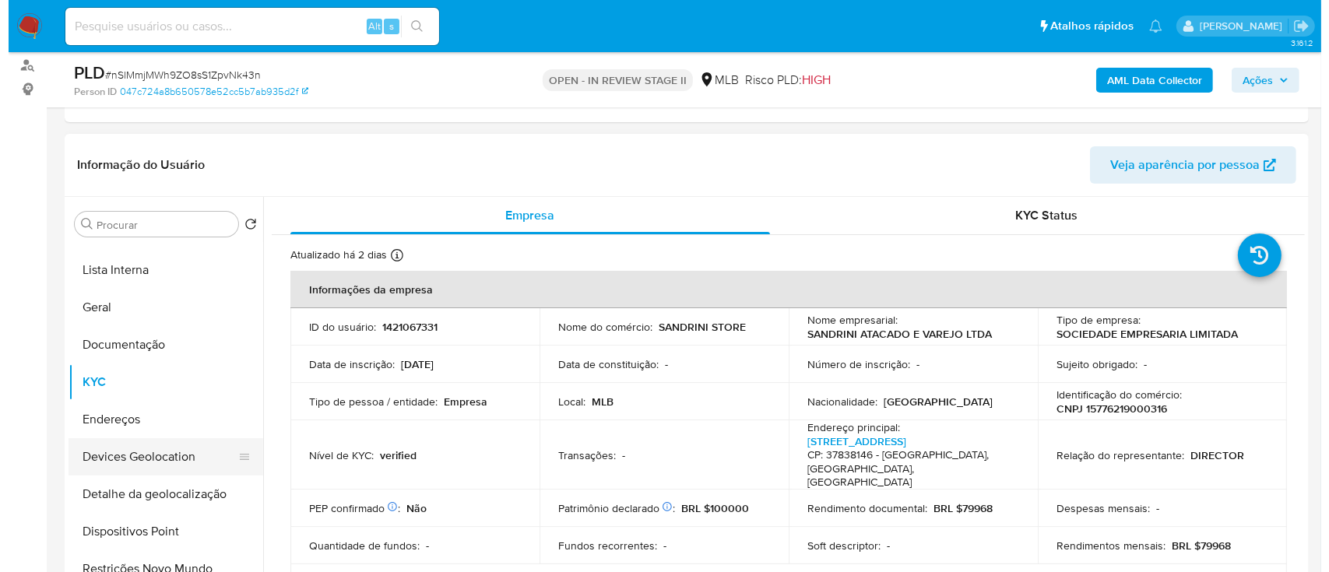
scroll to position [311, 0]
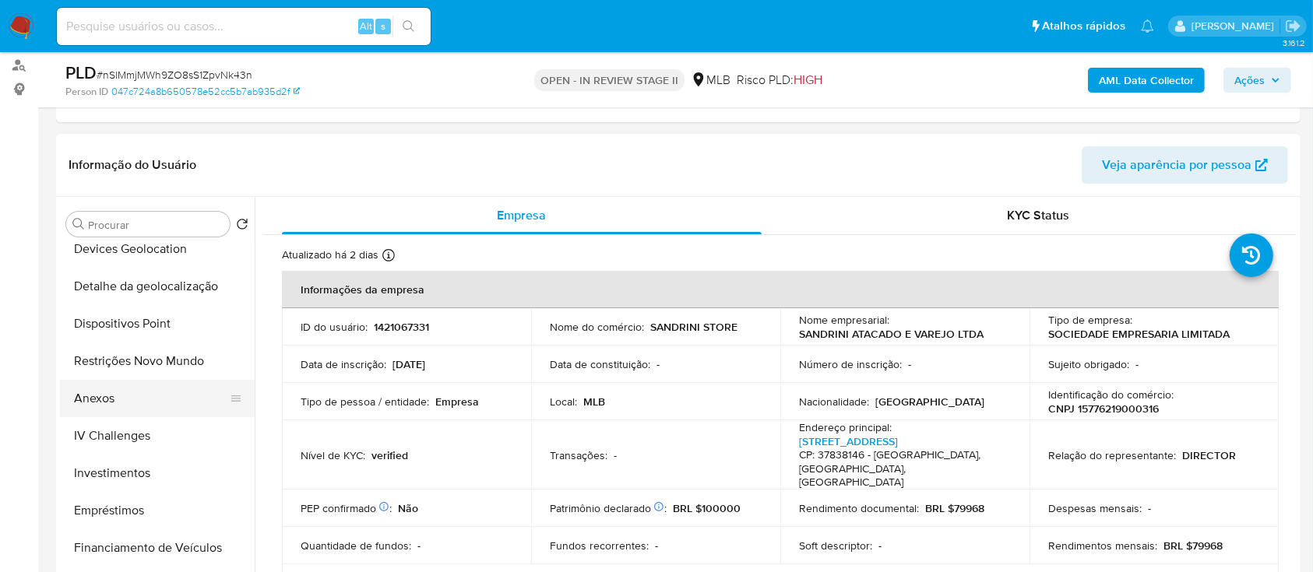
click at [97, 396] on button "Anexos" at bounding box center [151, 398] width 182 height 37
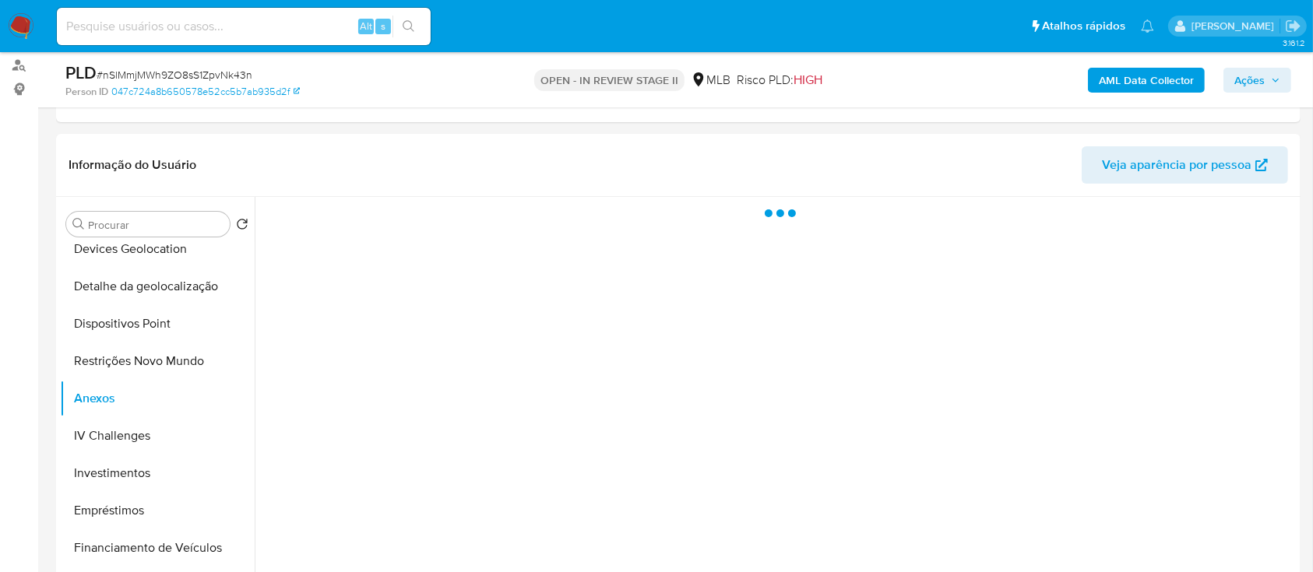
click at [1134, 79] on b "AML Data Collector" at bounding box center [1146, 80] width 95 height 25
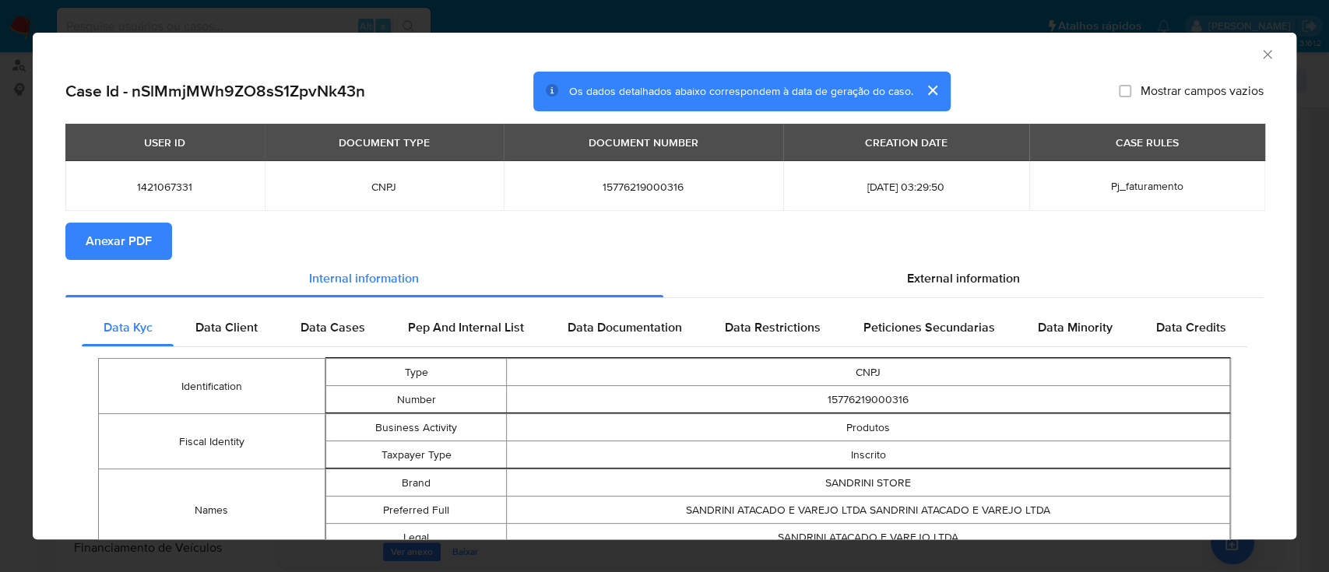
click at [125, 248] on span "Anexar PDF" at bounding box center [119, 241] width 66 height 34
click at [1260, 56] on icon "Fechar a janela" at bounding box center [1268, 55] width 16 height 16
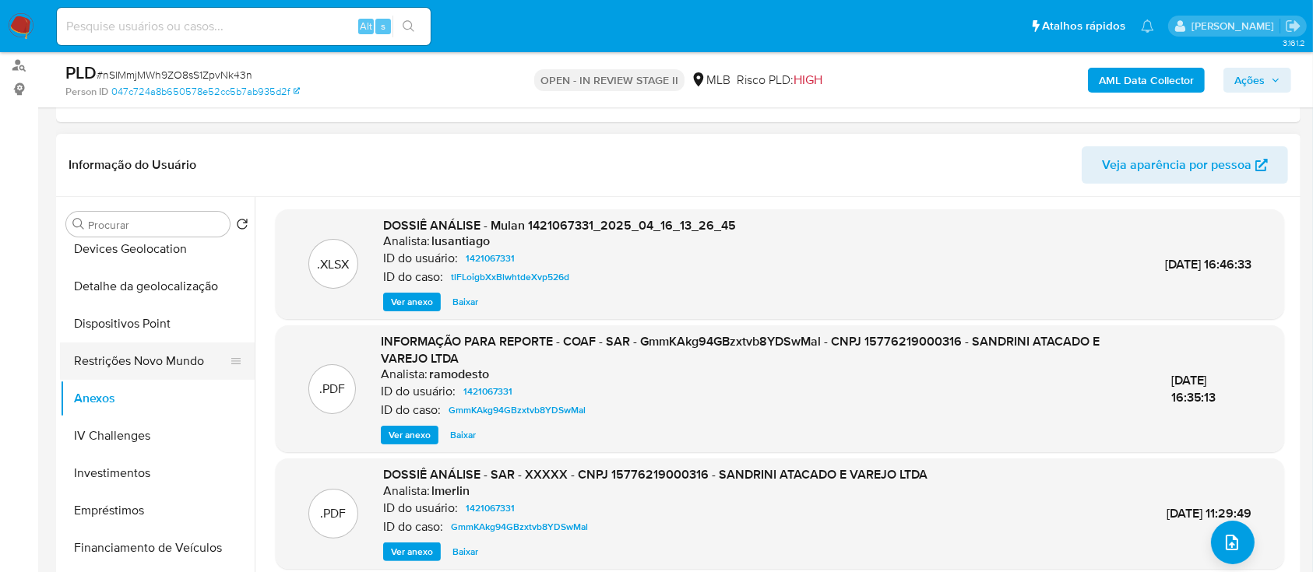
click at [128, 357] on button "Restrições Novo Mundo" at bounding box center [151, 361] width 182 height 37
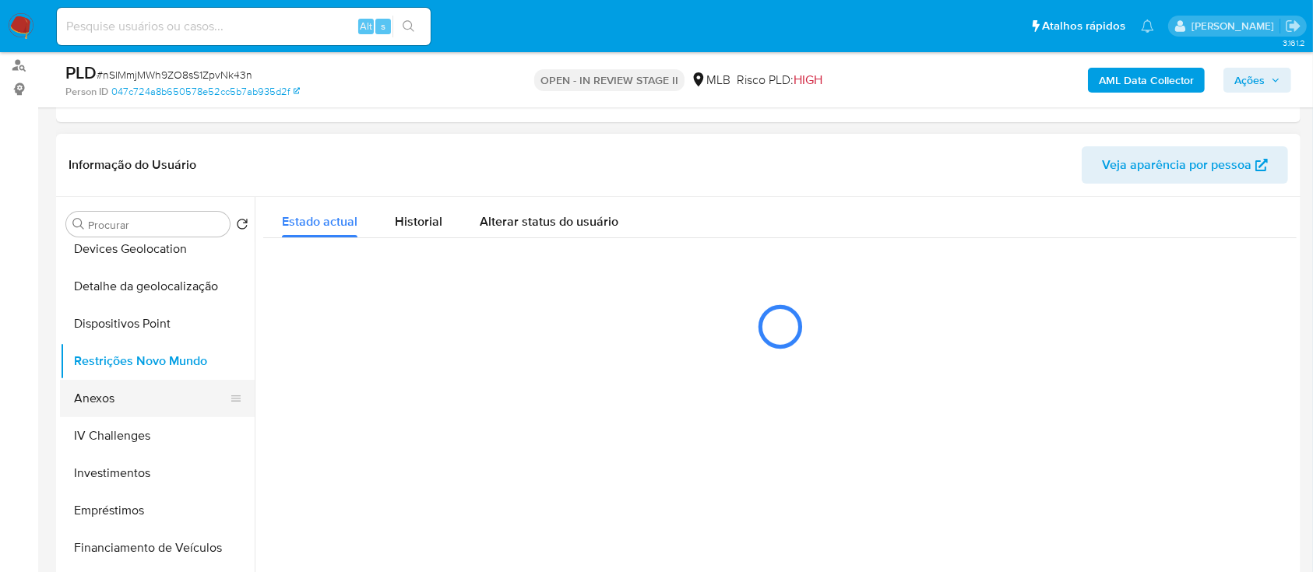
click at [101, 403] on button "Anexos" at bounding box center [151, 398] width 182 height 37
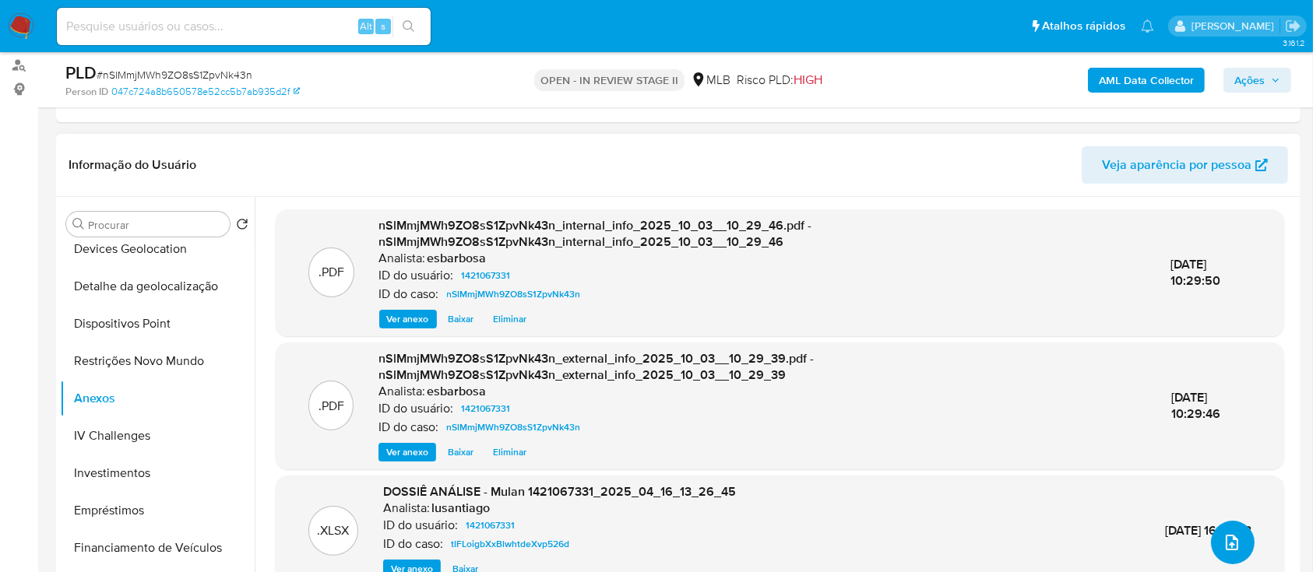
click at [1229, 545] on icon "upload-file" at bounding box center [1232, 543] width 12 height 16
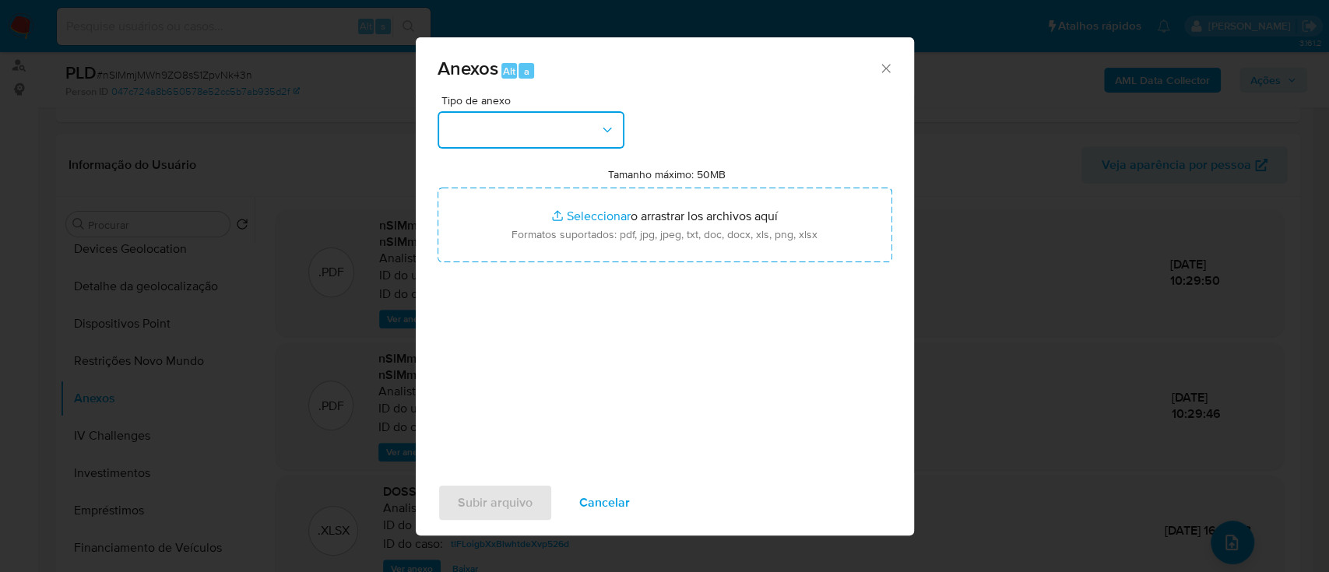
click at [549, 134] on button "button" at bounding box center [531, 129] width 187 height 37
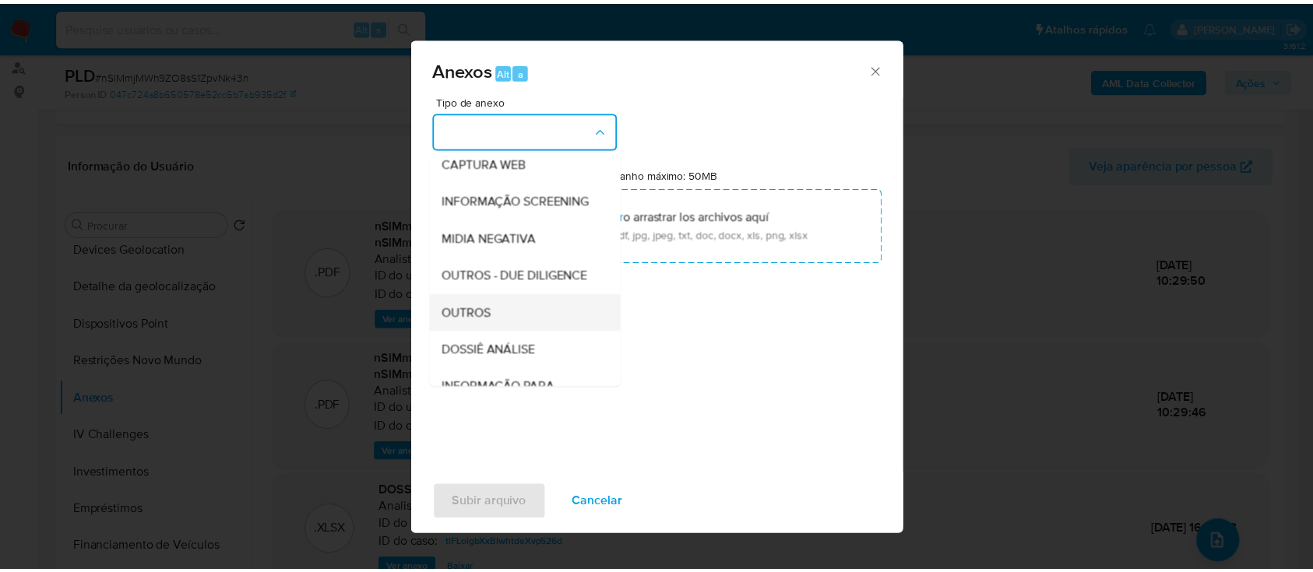
scroll to position [239, 0]
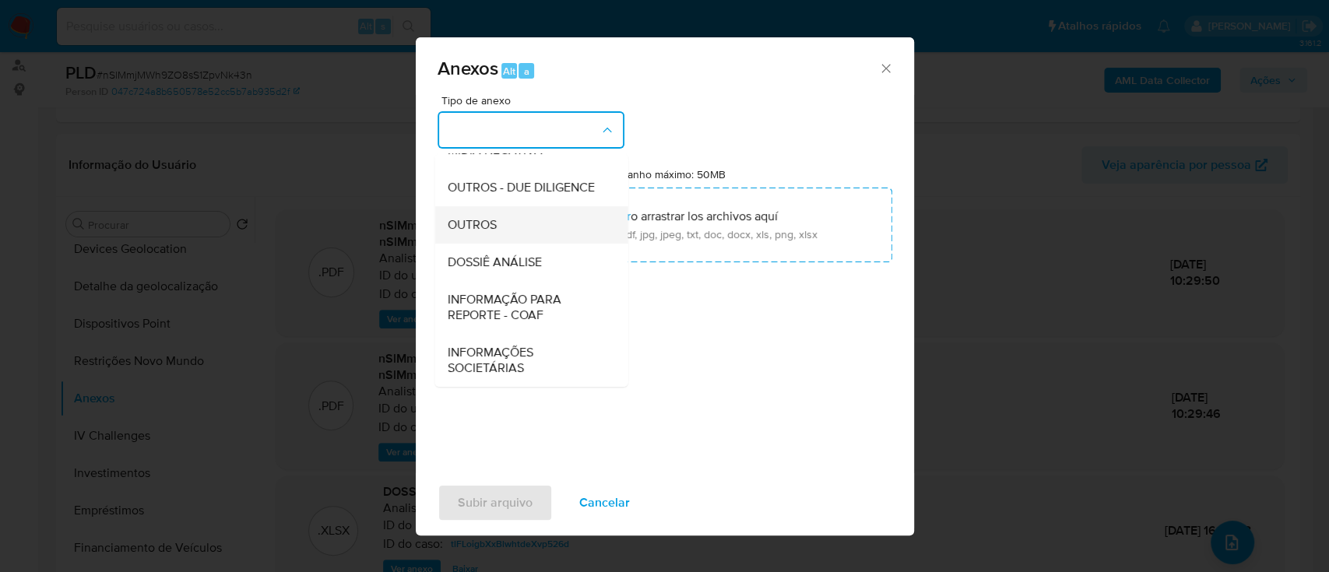
click at [496, 222] on span "OUTROS" at bounding box center [471, 225] width 49 height 16
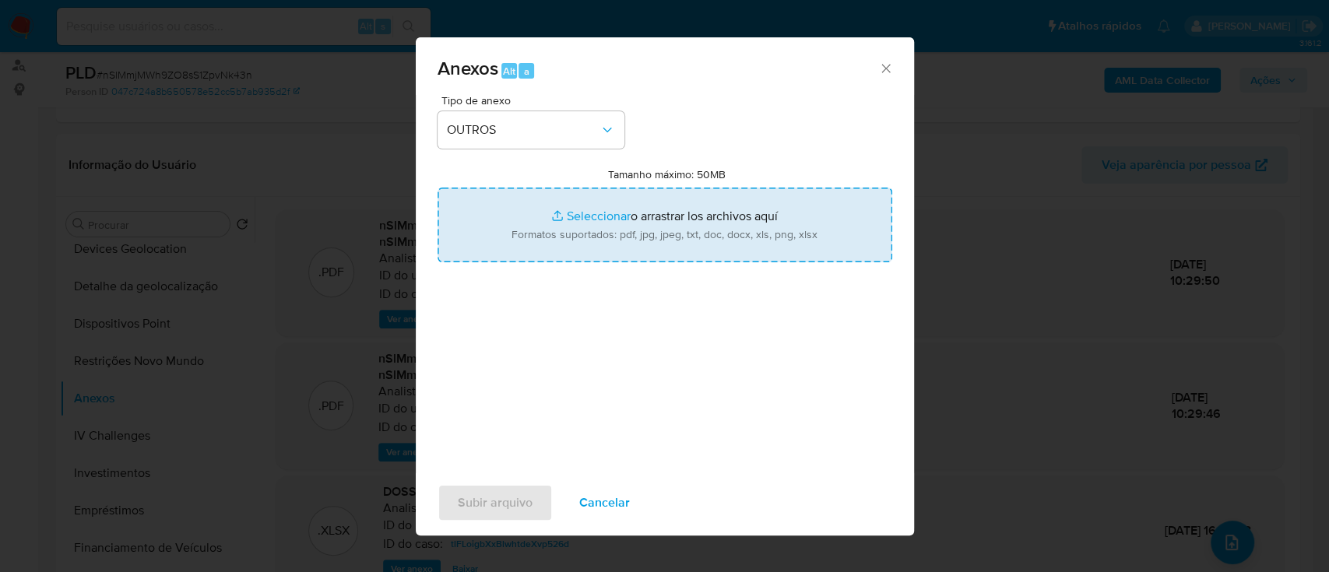
click at [600, 215] on input "Tamanho máximo: 50MB Seleccionar archivos" at bounding box center [665, 225] width 455 height 75
type input "C:\fakepath\Declinio SAR - nSlMmjMWh9ZO8sS1ZpvNk43n - CNPJ 15776219000316 - SAN…"
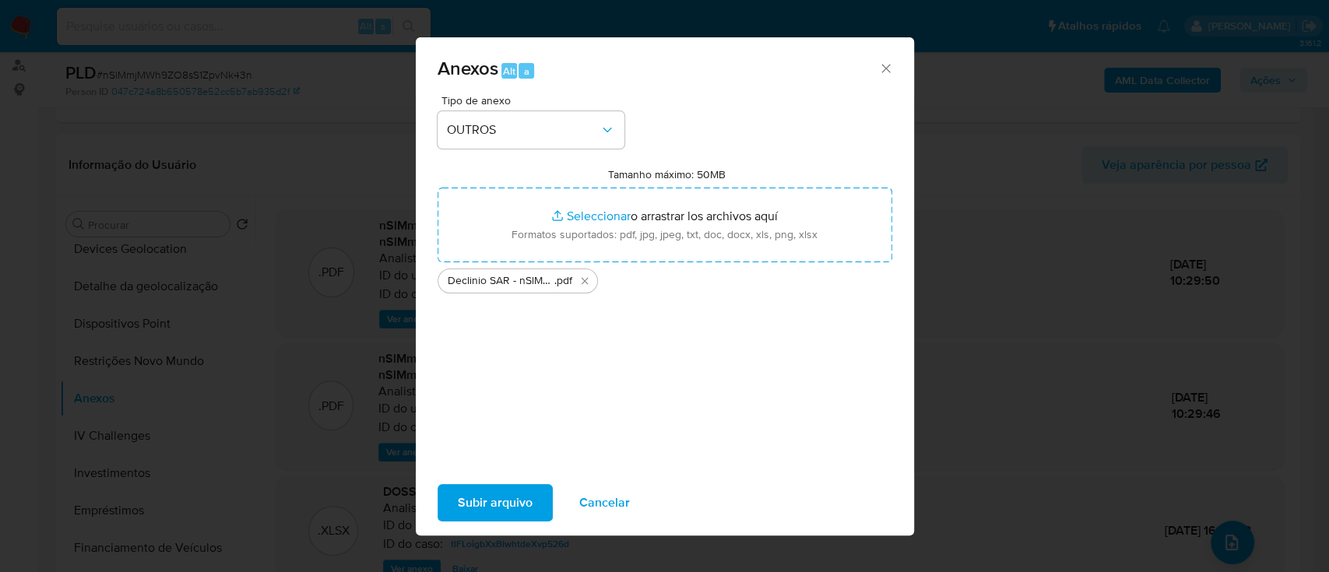
click at [498, 502] on span "Subir arquivo" at bounding box center [495, 503] width 75 height 34
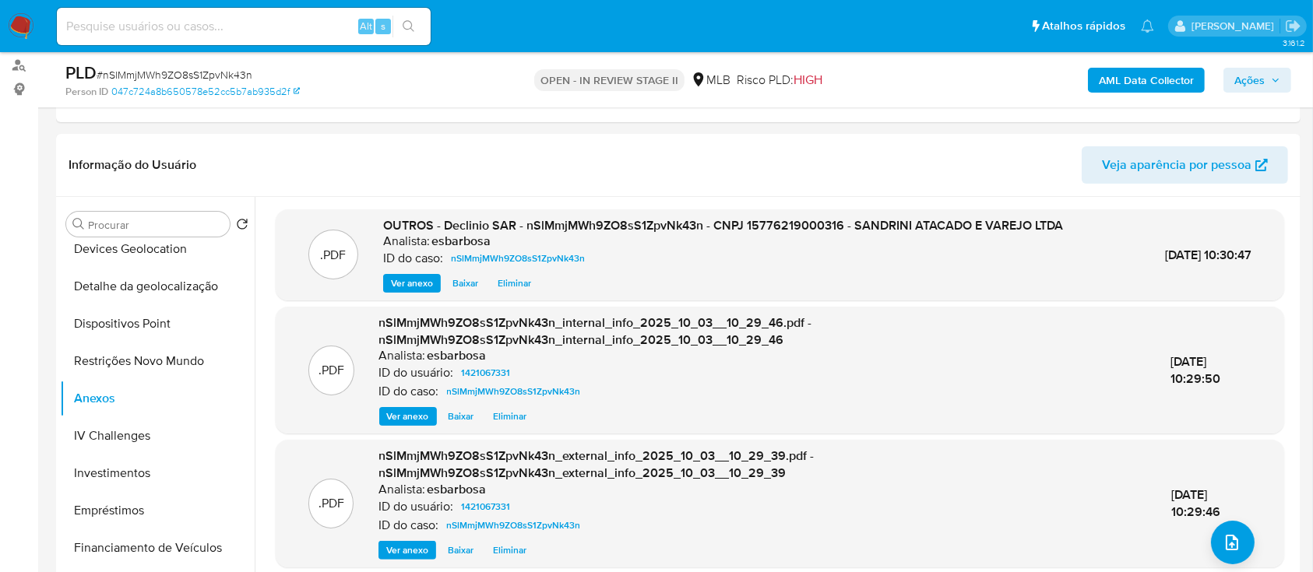
click at [1249, 79] on span "Ações" at bounding box center [1249, 80] width 30 height 25
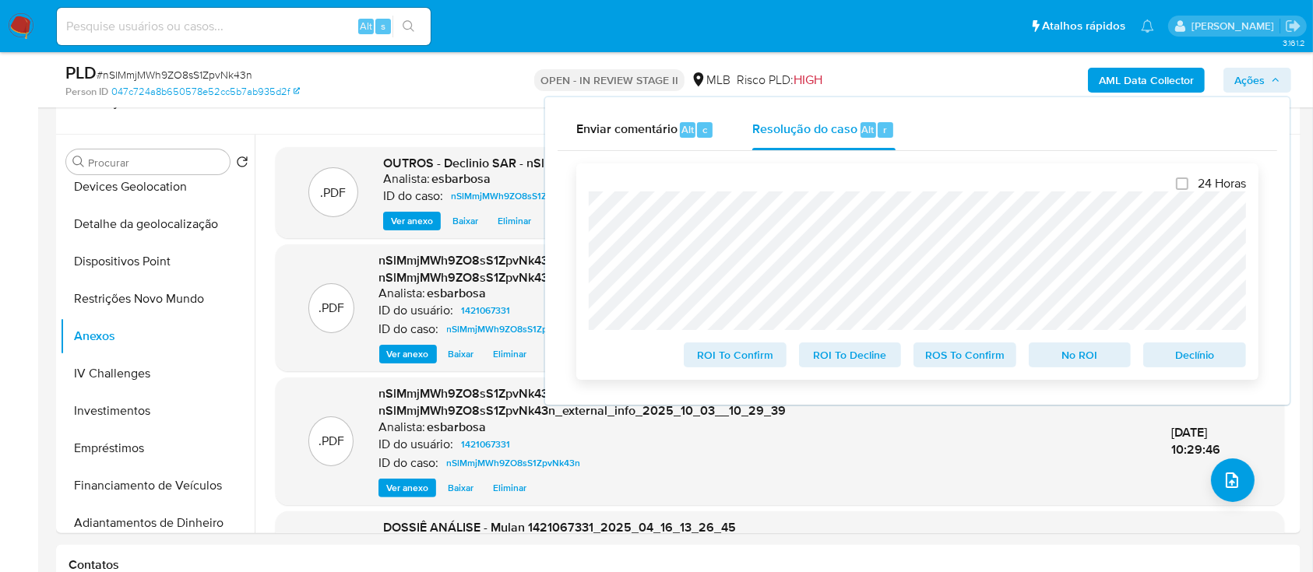
scroll to position [311, 0]
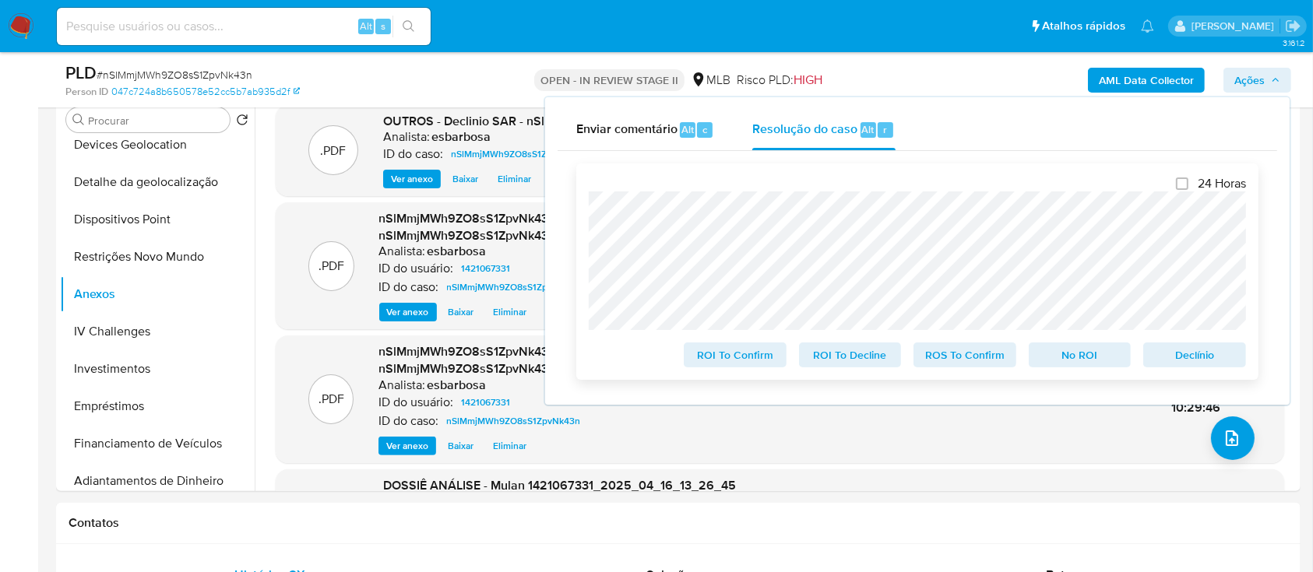
click at [1074, 360] on span "No ROI" at bounding box center [1080, 355] width 81 height 22
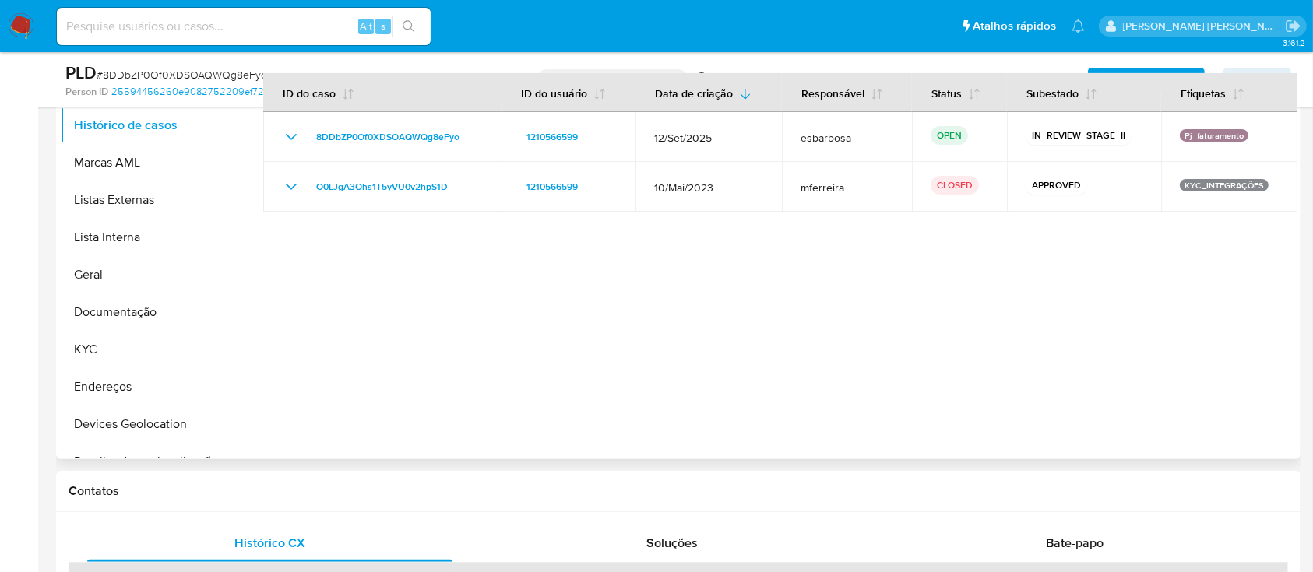
scroll to position [311, 0]
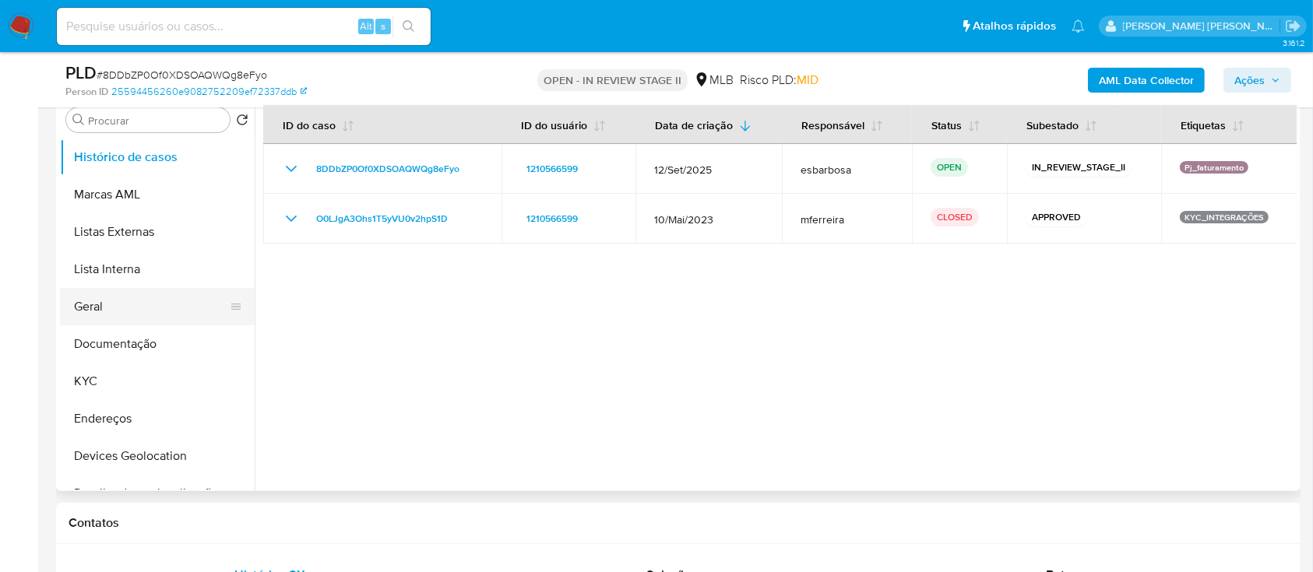
click at [123, 301] on button "Geral" at bounding box center [151, 306] width 182 height 37
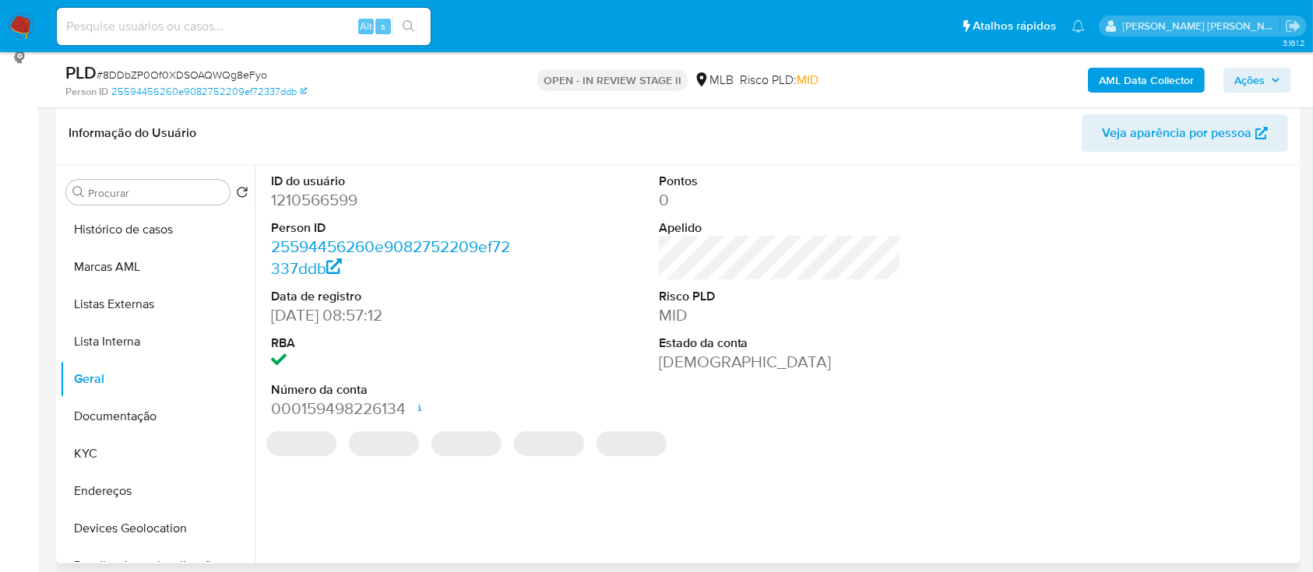
scroll to position [207, 0]
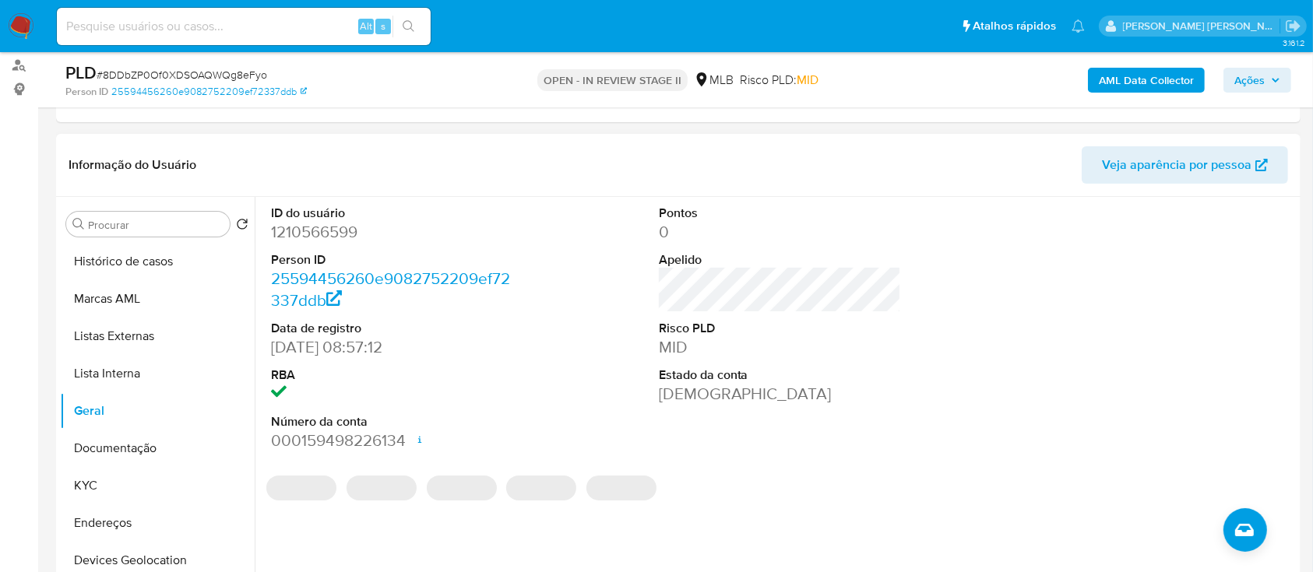
click at [322, 240] on dd "1210566599" at bounding box center [392, 232] width 243 height 22
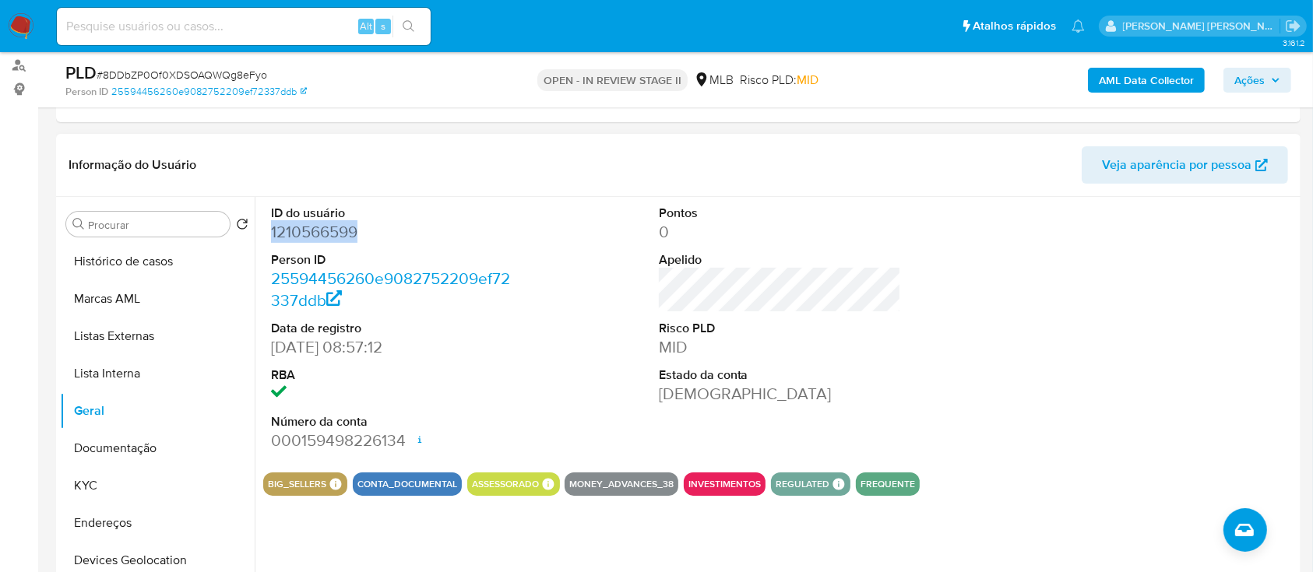
click at [322, 240] on dd "1210566599" at bounding box center [392, 232] width 243 height 22
copy dd "1210566599"
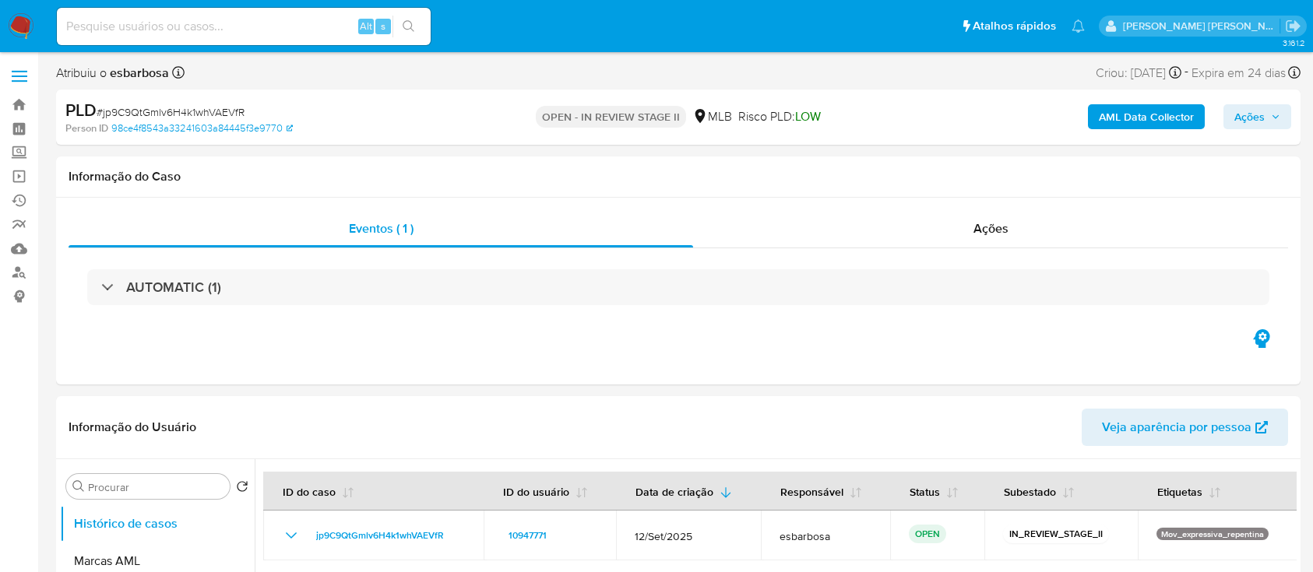
select select "10"
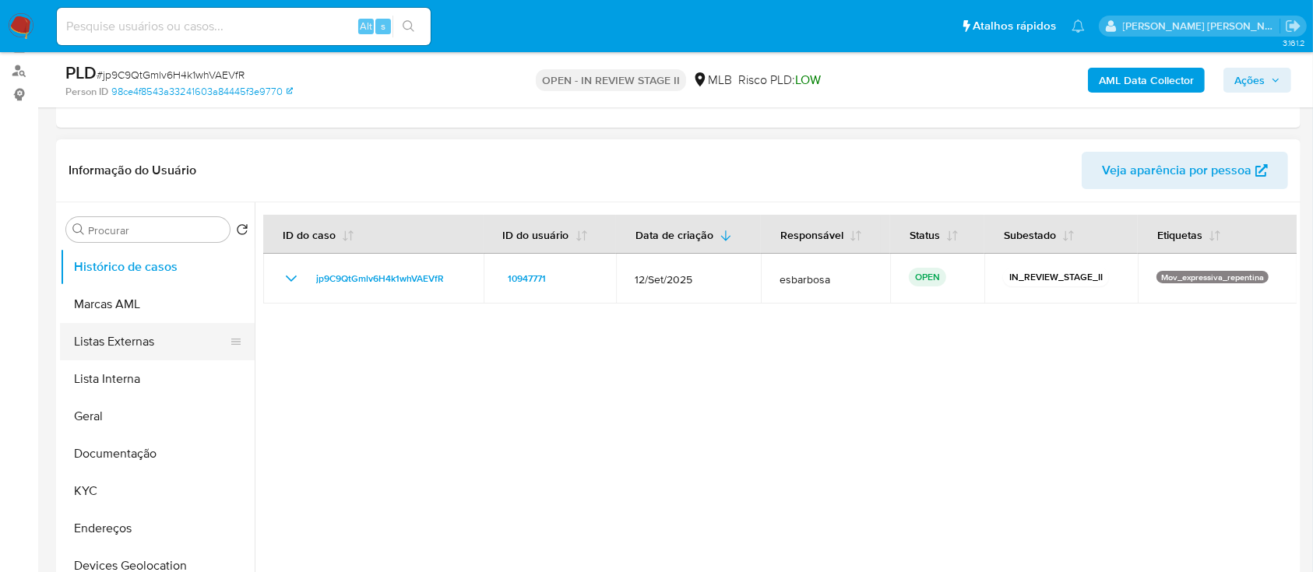
scroll to position [207, 0]
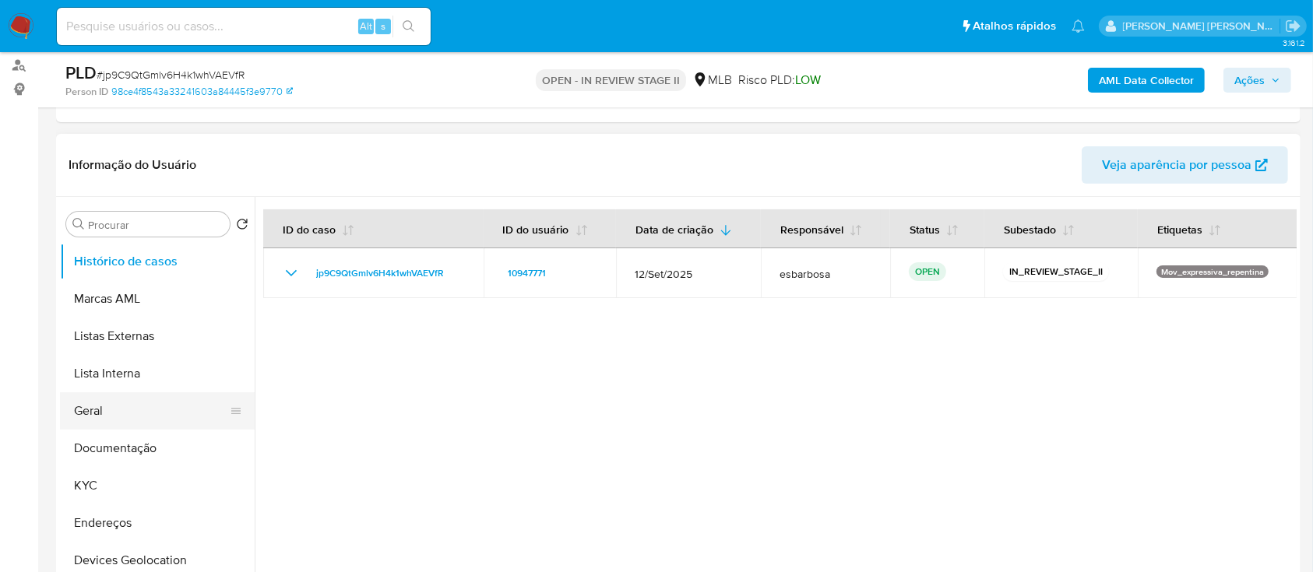
click at [99, 417] on button "Geral" at bounding box center [151, 410] width 182 height 37
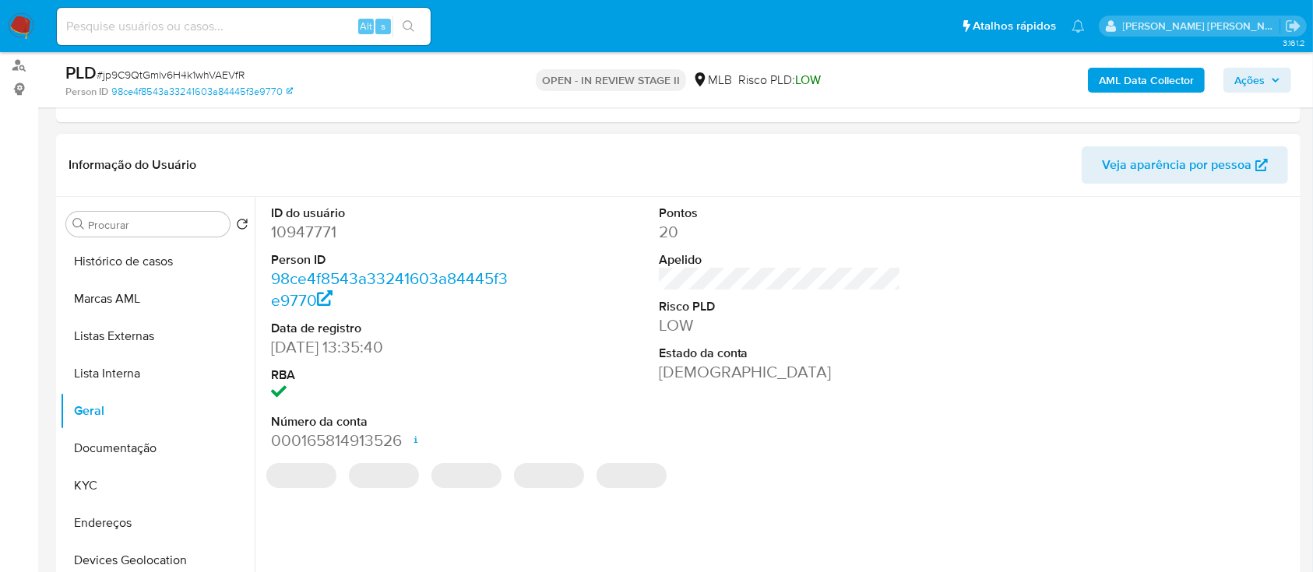
click at [329, 231] on dd "10947771" at bounding box center [392, 232] width 243 height 22
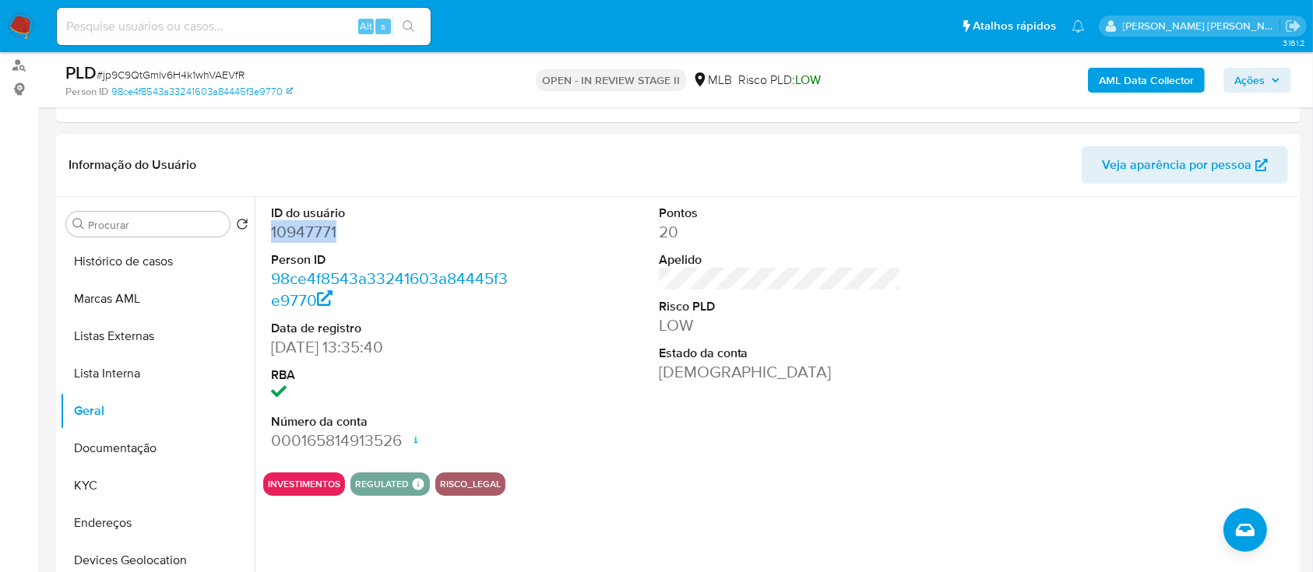
copy dd "10947771"
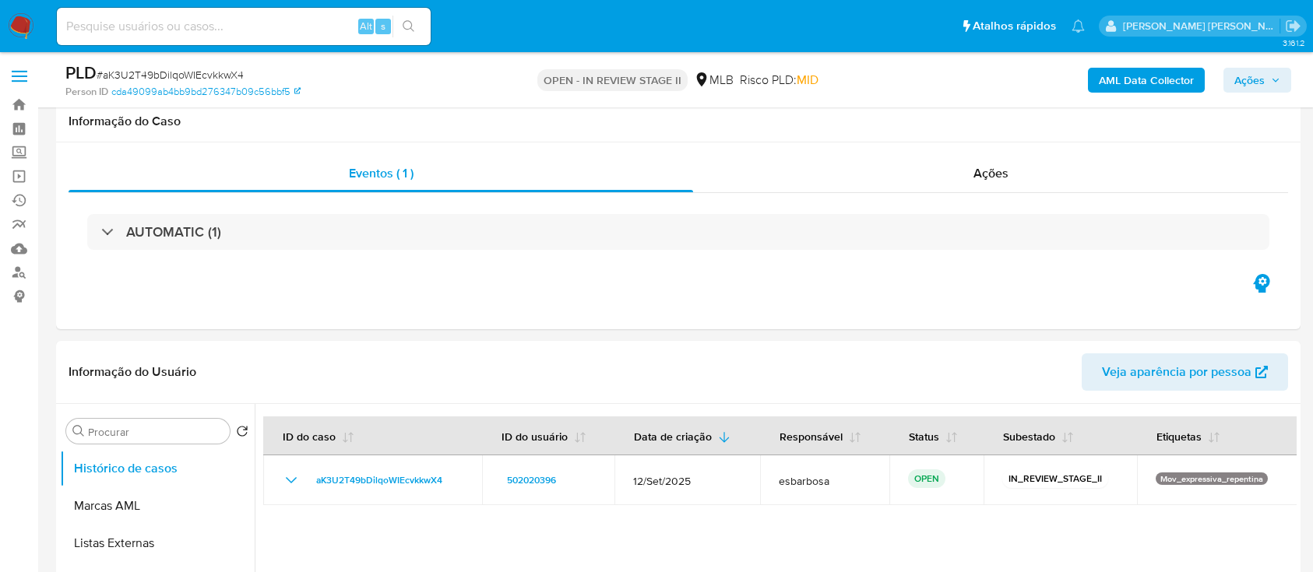
select select "10"
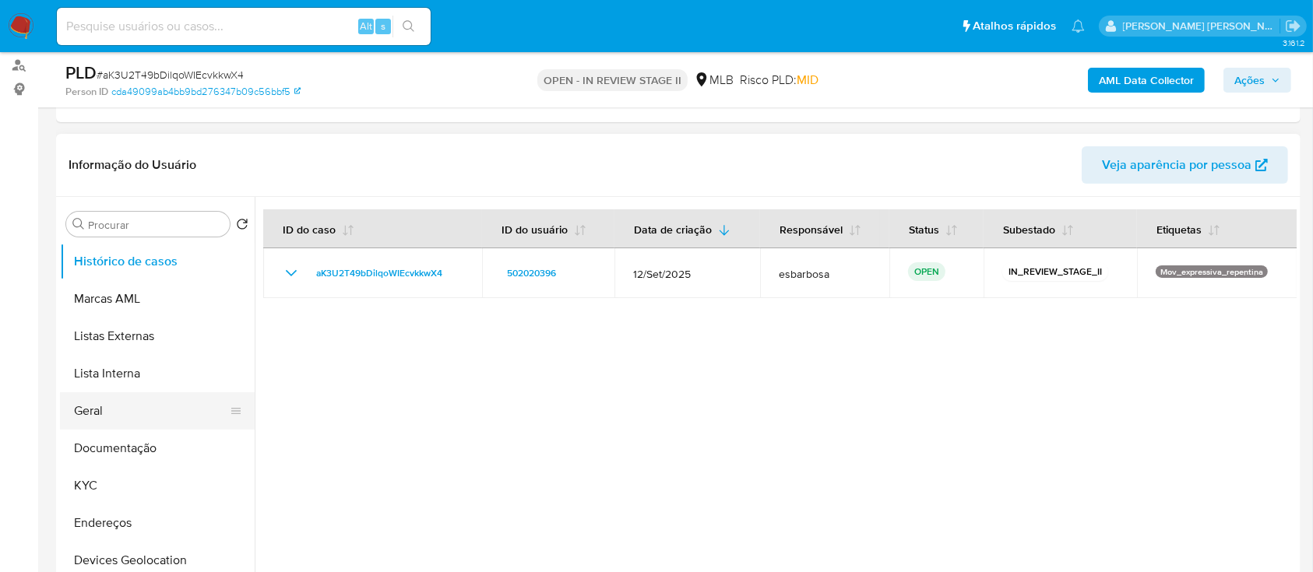
scroll to position [207, 0]
click at [115, 402] on button "Geral" at bounding box center [151, 410] width 182 height 37
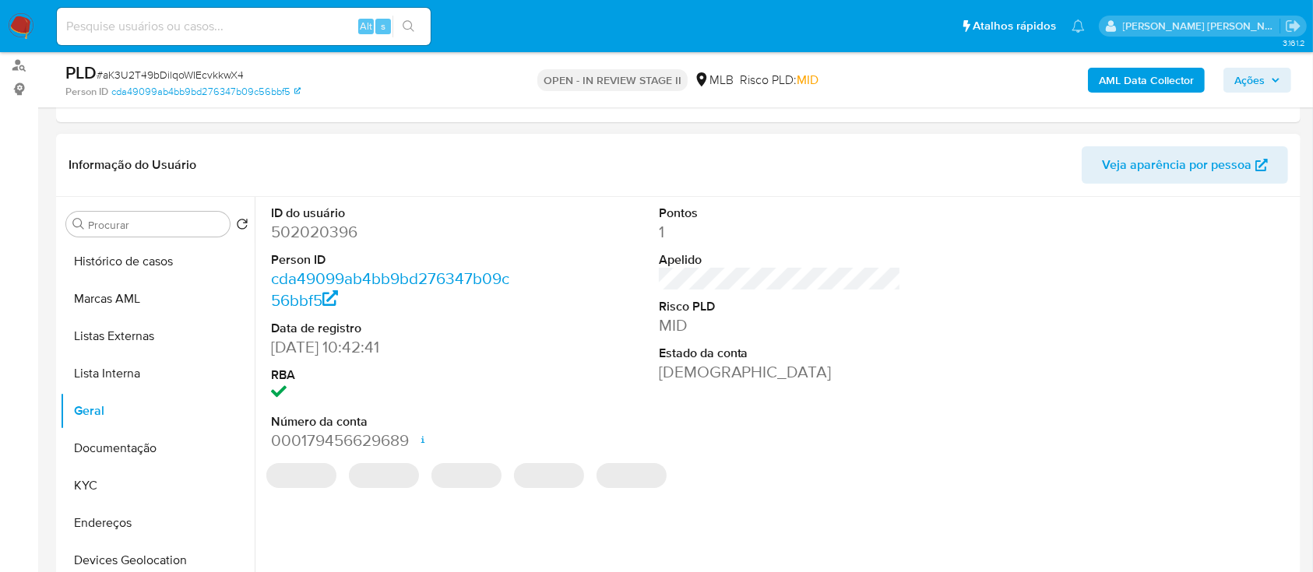
click at [337, 233] on dd "502020396" at bounding box center [392, 232] width 243 height 22
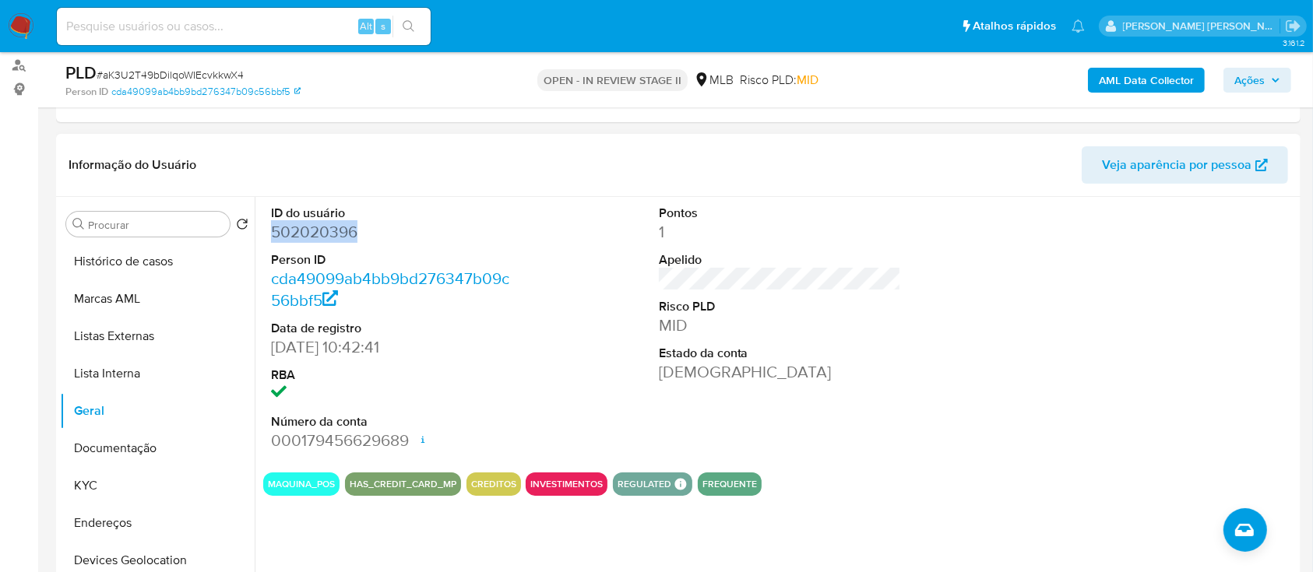
copy dd "502020396"
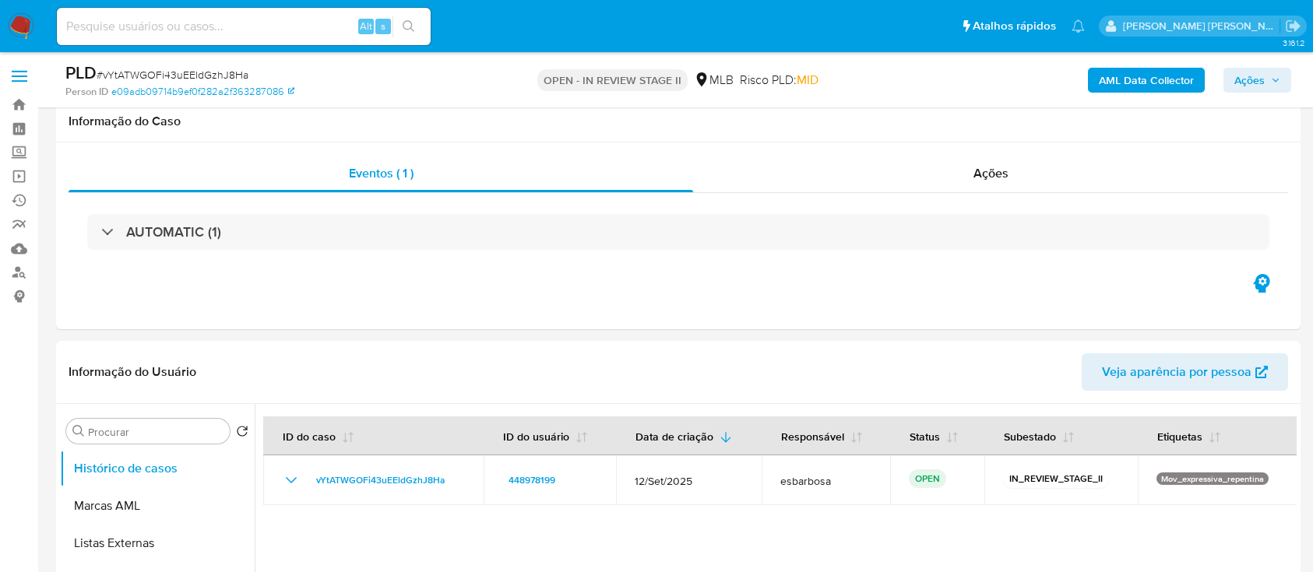
select select "10"
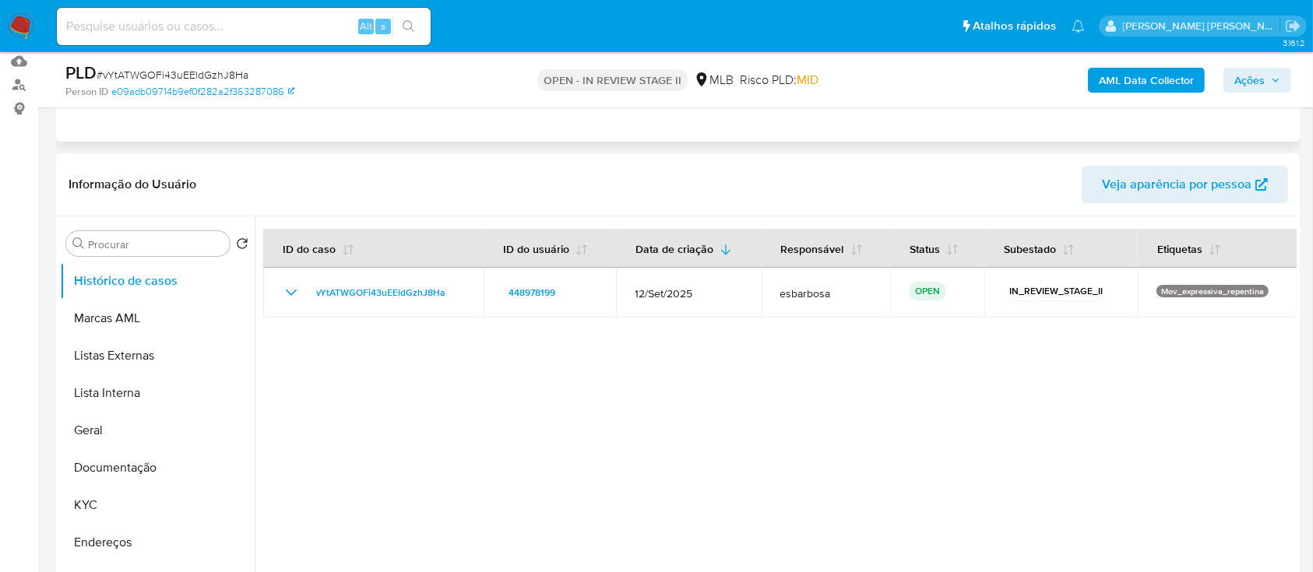
scroll to position [207, 0]
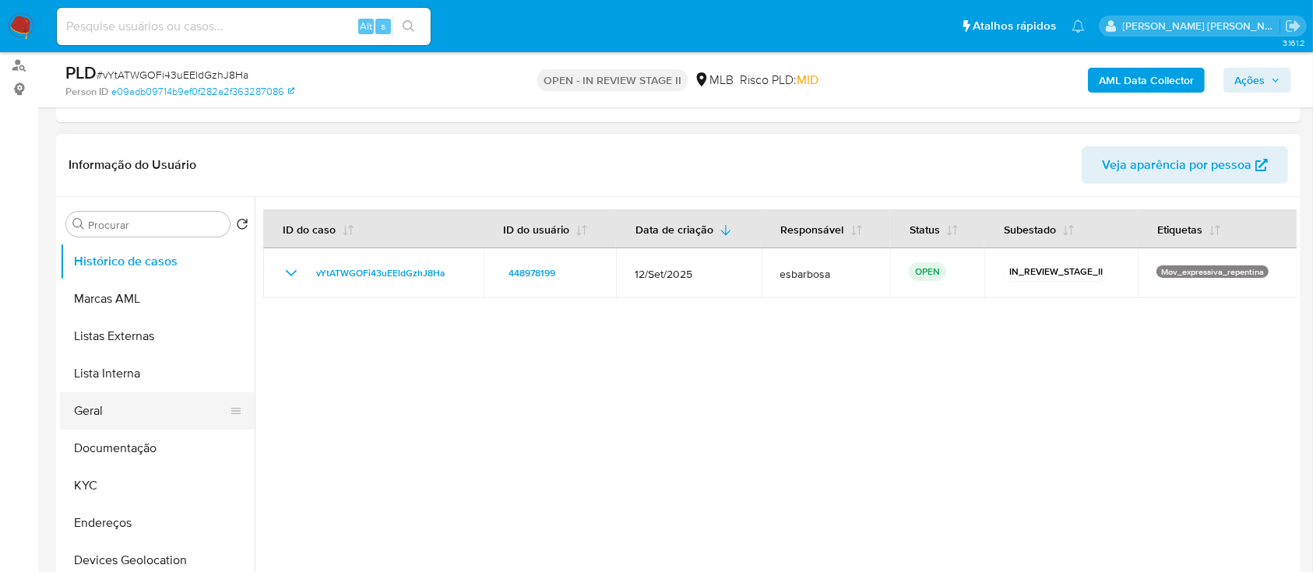
click at [117, 414] on button "Geral" at bounding box center [151, 410] width 182 height 37
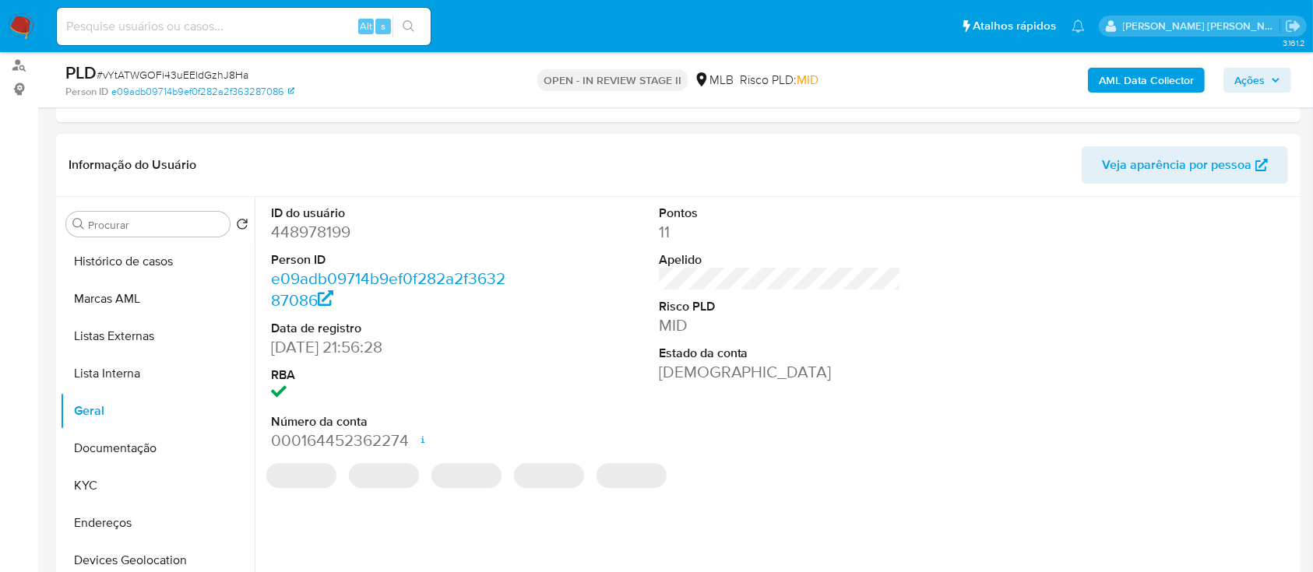
click at [318, 239] on dd "448978199" at bounding box center [392, 232] width 243 height 22
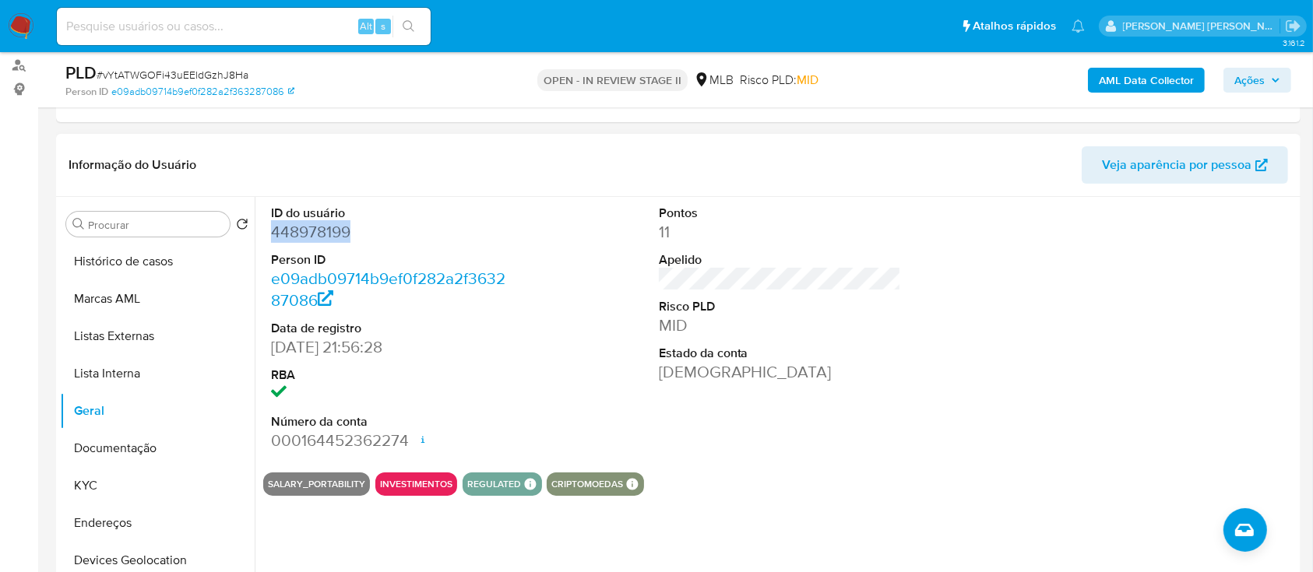
copy dd "448978199"
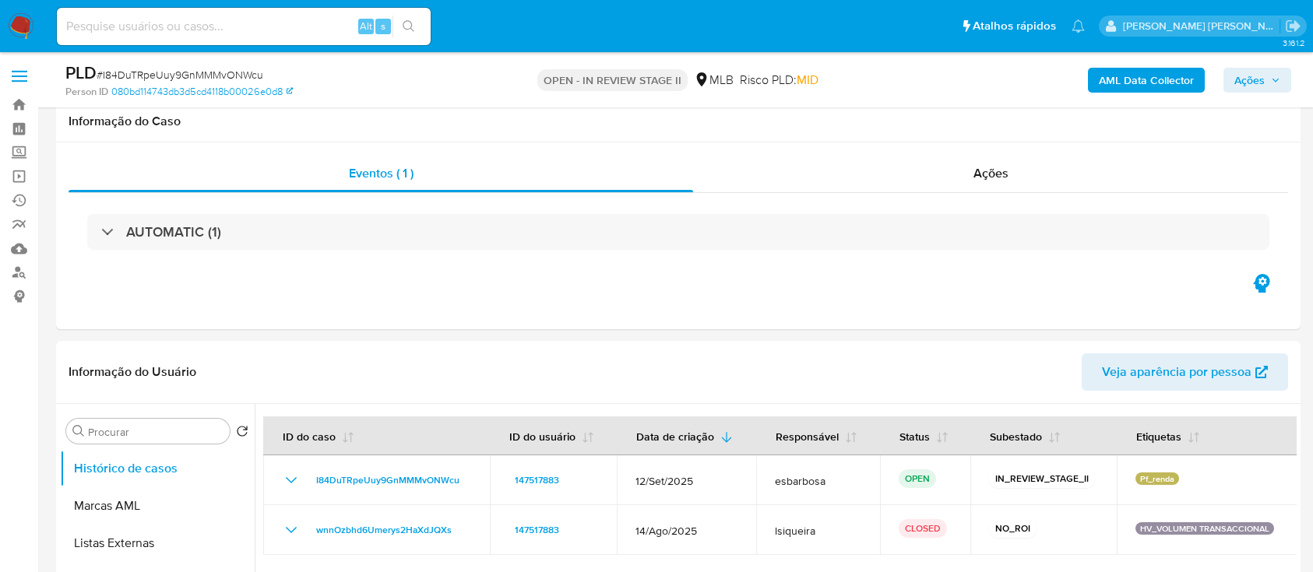
scroll to position [1350, 0]
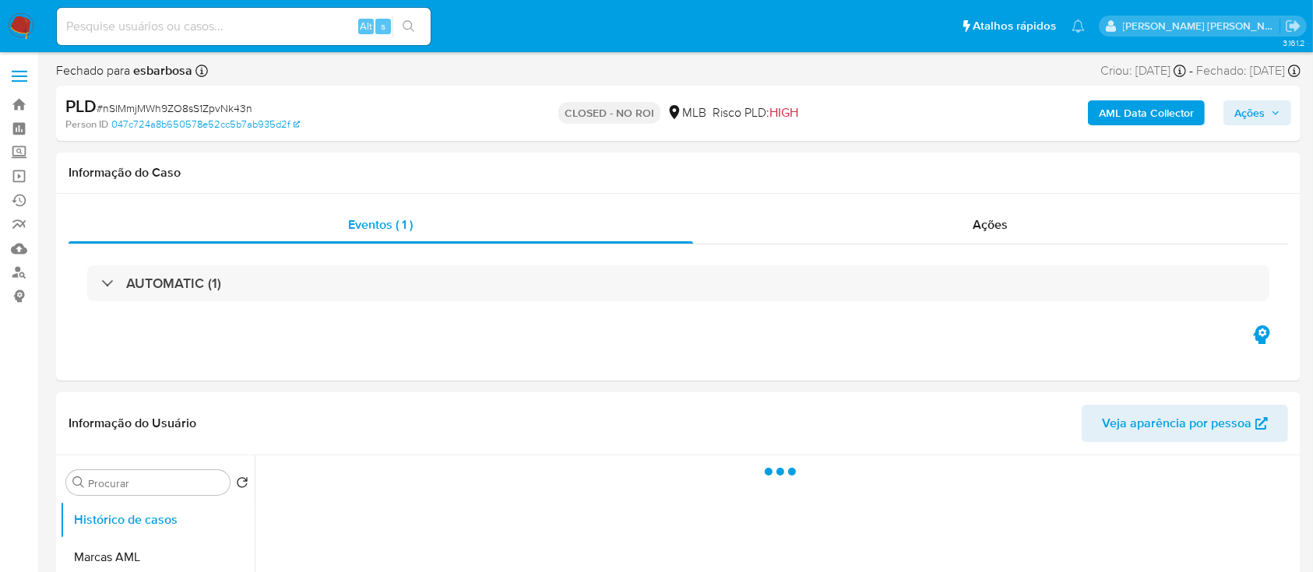
select select "10"
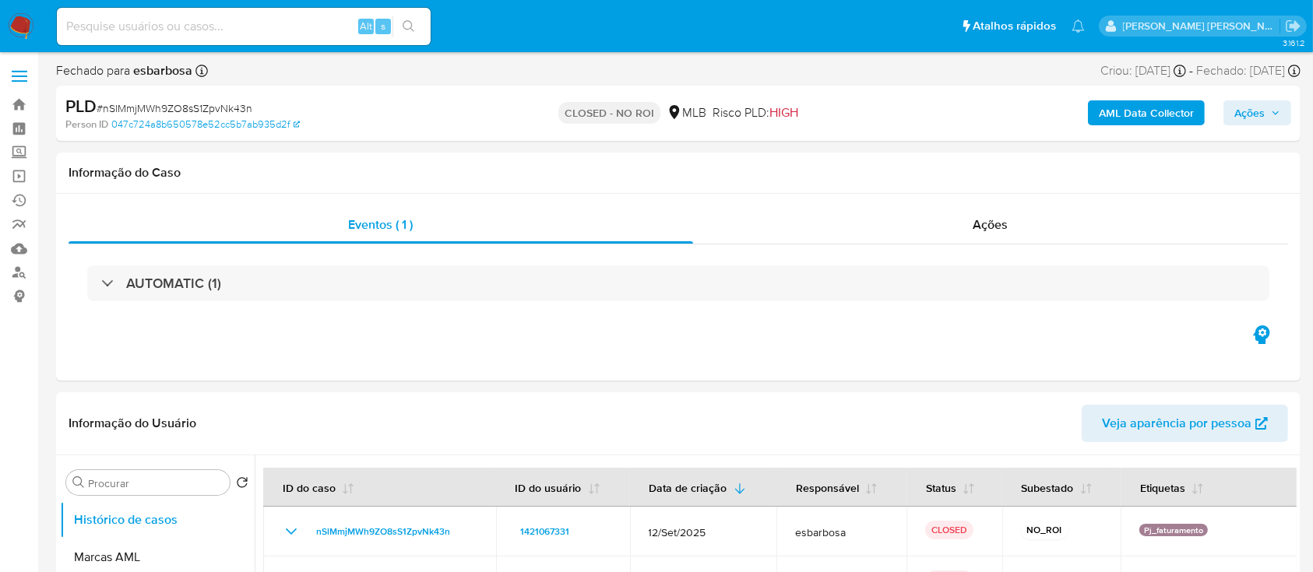
click at [234, 113] on span "# nSlMmjMWh9ZO8sS1ZpvNk43n" at bounding box center [175, 108] width 156 height 16
copy span "nSlMmjMWh9ZO8sS1ZpvNk43n"
click at [223, 109] on span "# nSlMmjMWh9ZO8sS1ZpvNk43n" at bounding box center [175, 108] width 156 height 16
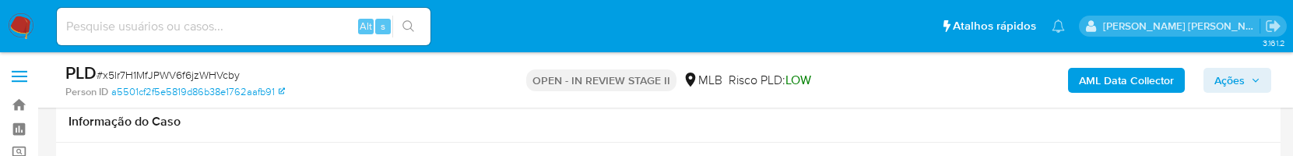
scroll to position [1350, 0]
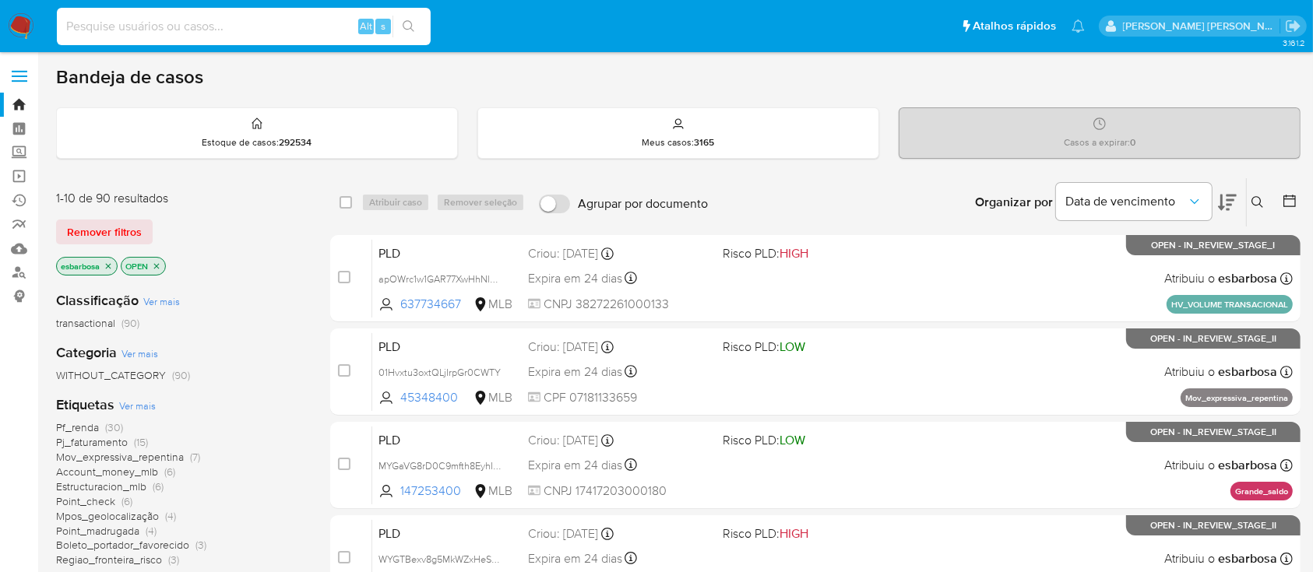
click at [263, 28] on input at bounding box center [244, 26] width 374 height 20
paste input "WI2RjvbwkFLv9UQLt0TZ8MgE"
type input "WI2RjvbwkFLv9UQLt0TZ8MgE"
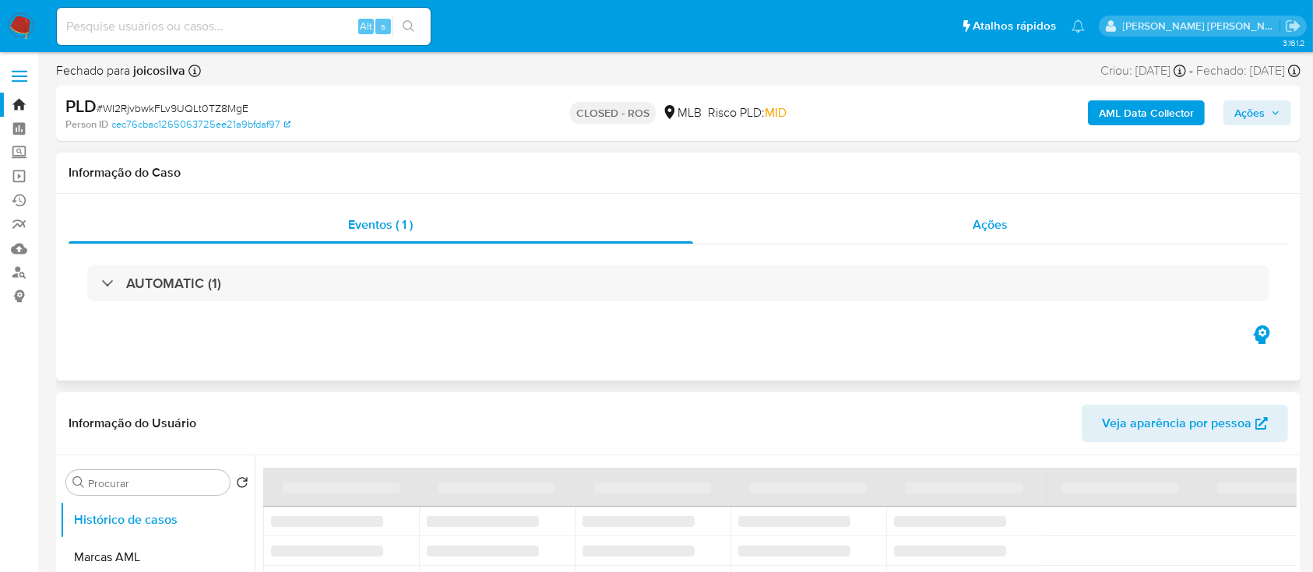
click at [790, 229] on div "Ações" at bounding box center [990, 224] width 595 height 37
select select "10"
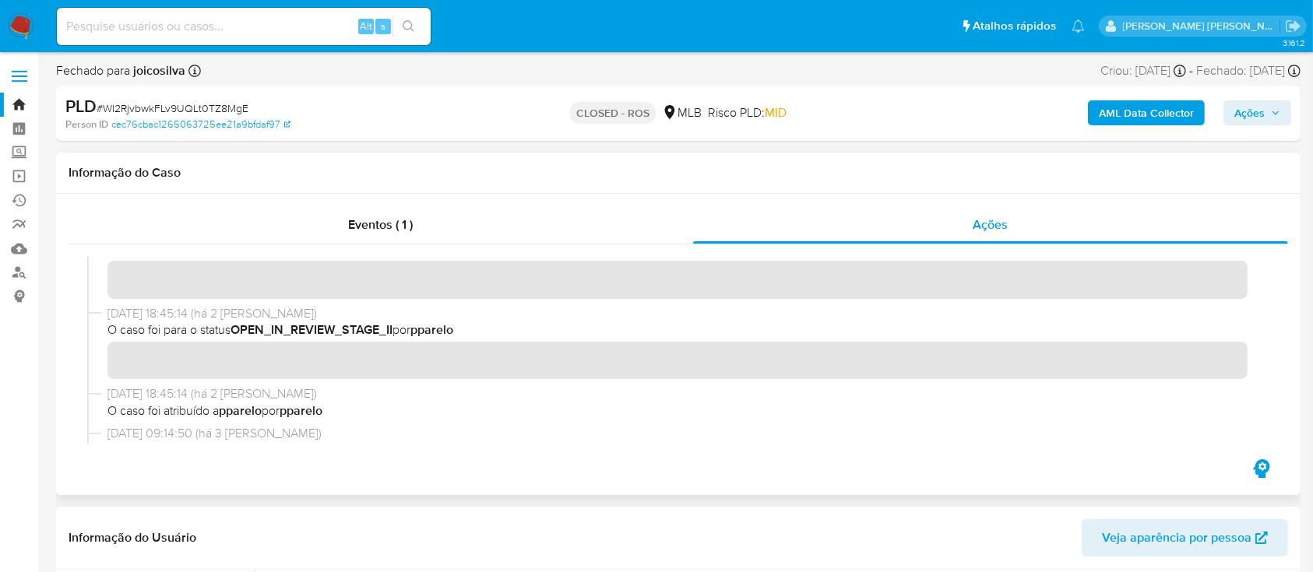
scroll to position [830, 0]
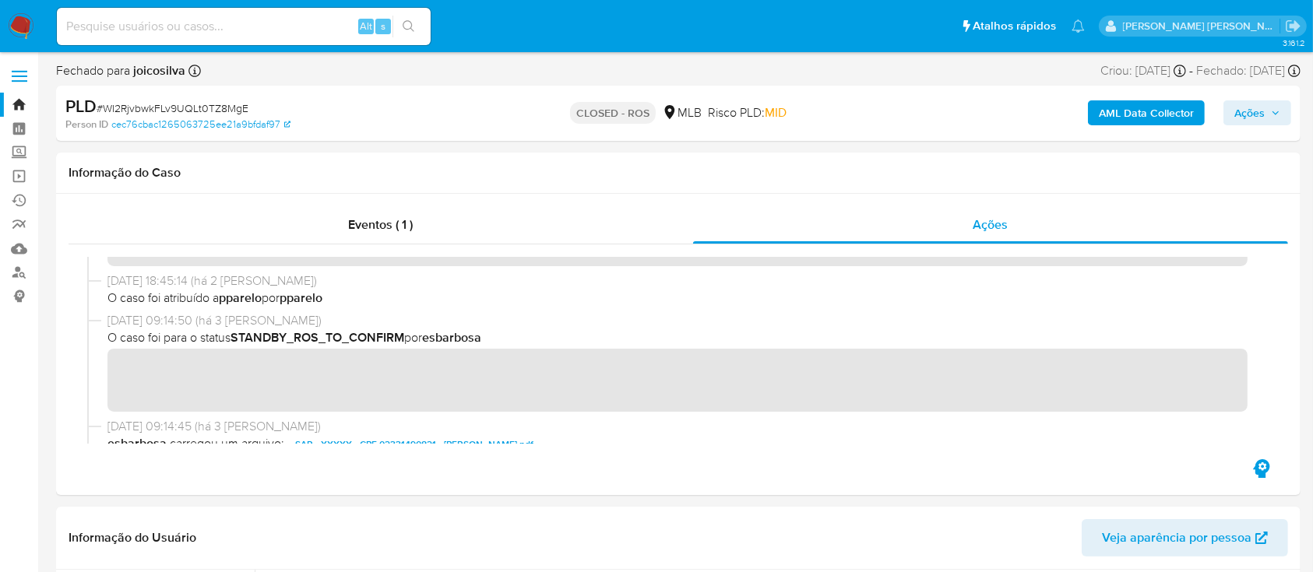
click at [249, 15] on div "Alt s" at bounding box center [244, 26] width 374 height 37
click at [246, 22] on input at bounding box center [244, 26] width 374 height 20
paste input "sGjcJuKVnv42qXzJ0455A5vq"
type input "sGjcJuKVnv42qXzJ0455A5vq"
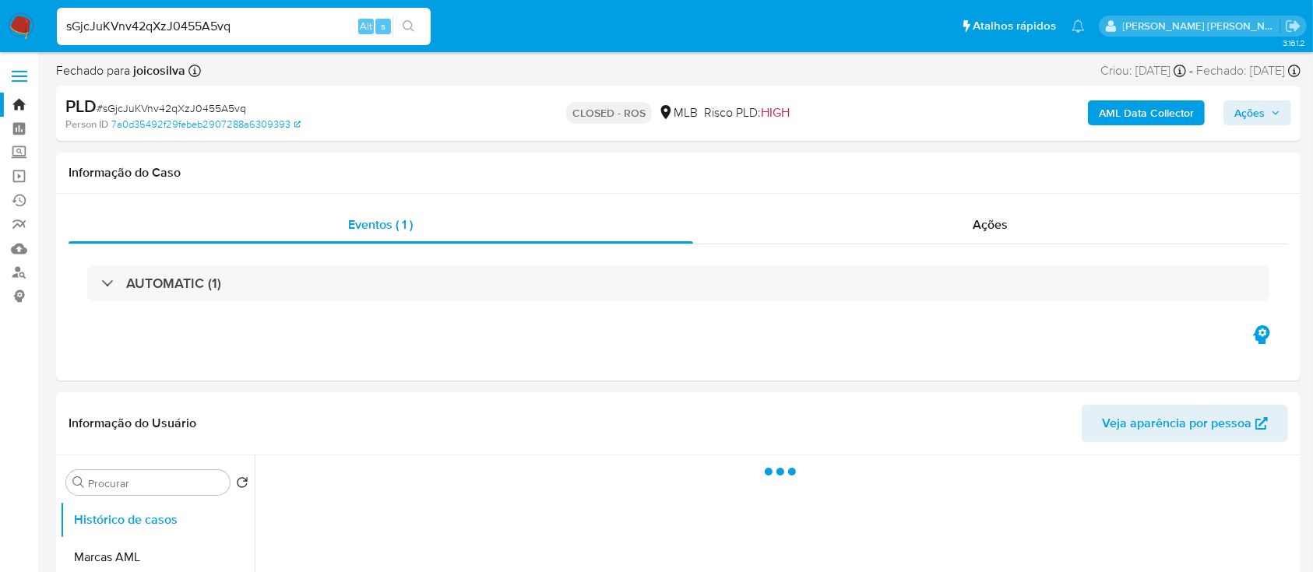
select select "10"
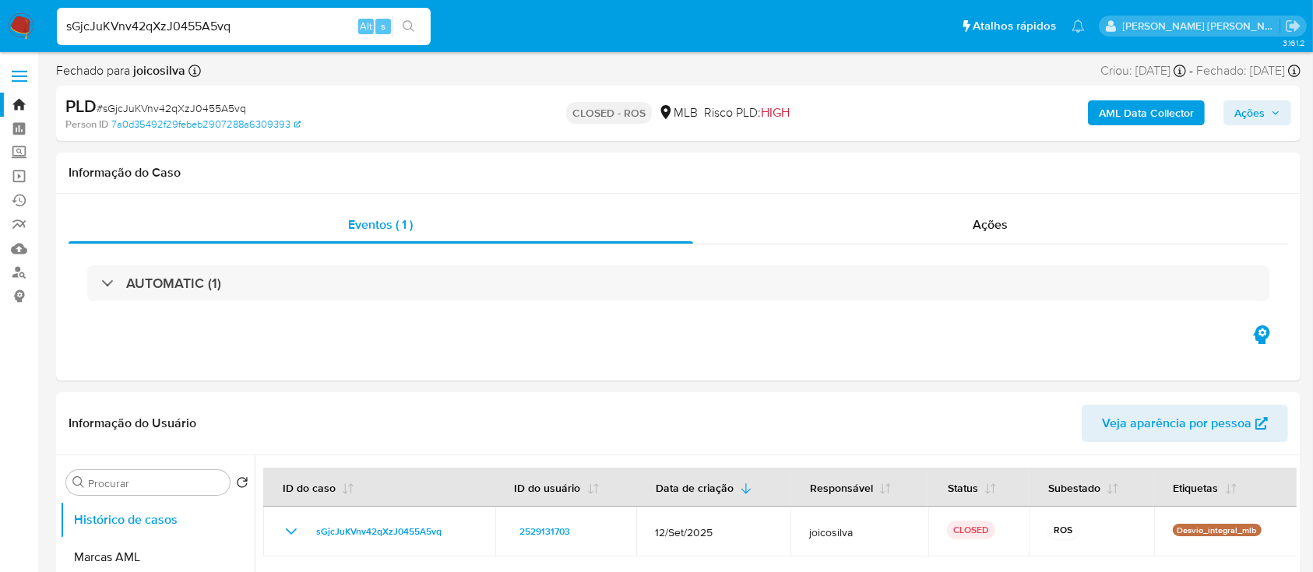
click at [246, 23] on input "sGjcJuKVnv42qXzJ0455A5vq" at bounding box center [244, 26] width 374 height 20
paste input "dHyJVYEnXNjbz7WcP8xyOKwW"
type input "dHyJVYEnXNjbz7WcP8xyOKwW"
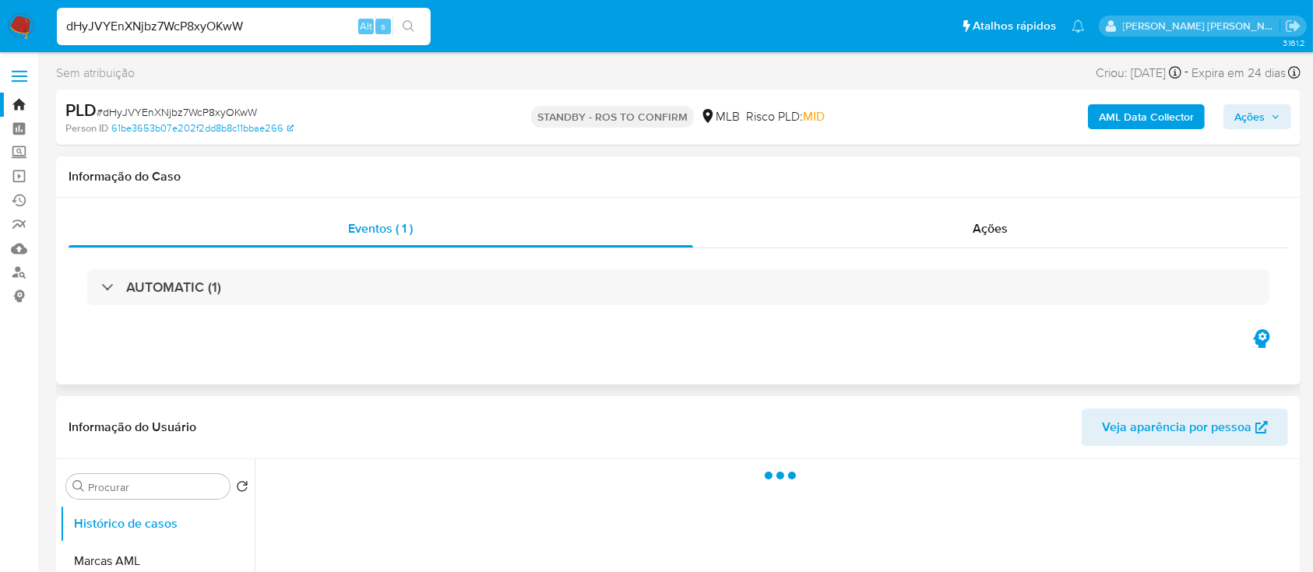
select select "10"
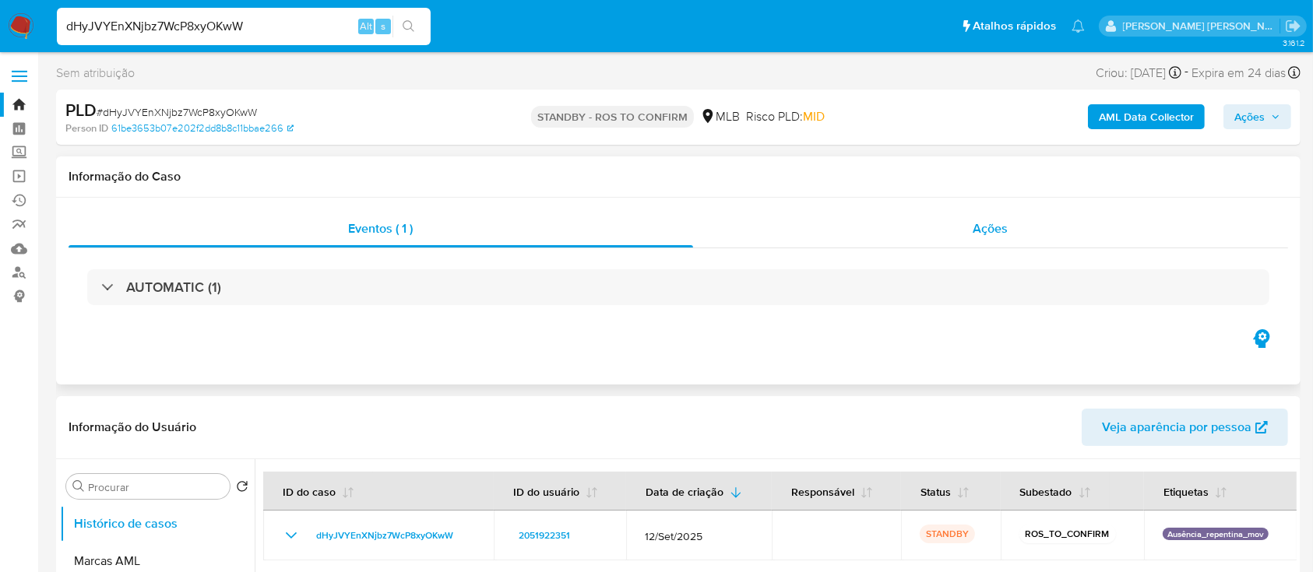
click at [878, 231] on div "Ações" at bounding box center [990, 228] width 595 height 37
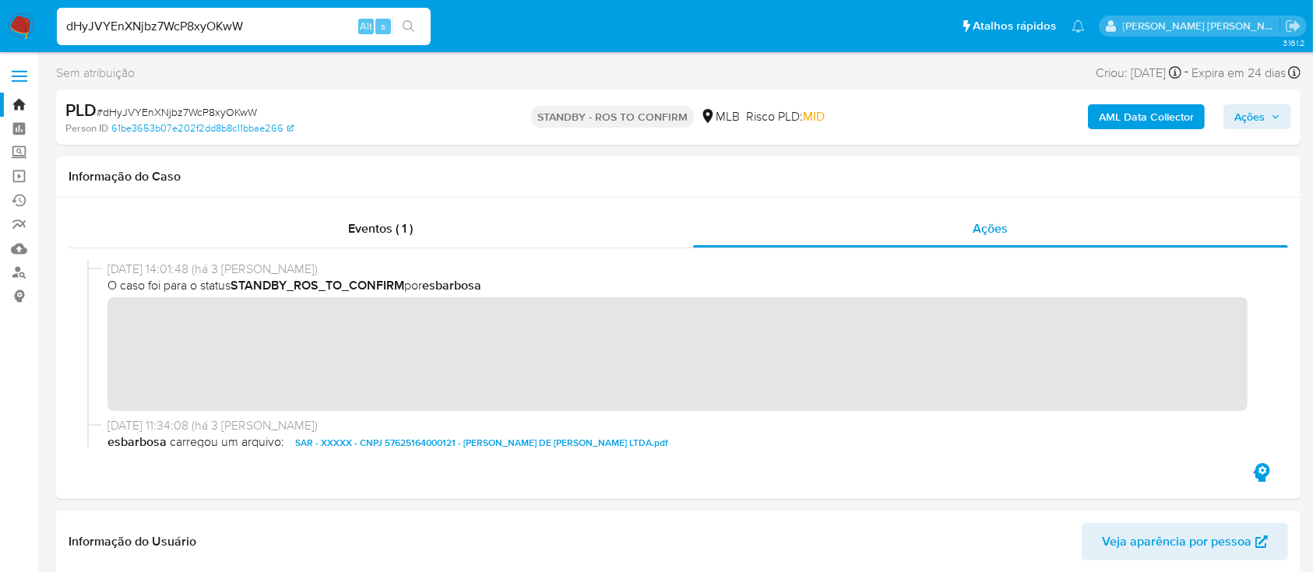
click at [282, 25] on input "dHyJVYEnXNjbz7WcP8xyOKwW" at bounding box center [244, 26] width 374 height 20
paste input "su8I2UZAzX5r9JK4o4uUr64E"
type input "su8I2UZAzX5r9JK4o4uUr64E"
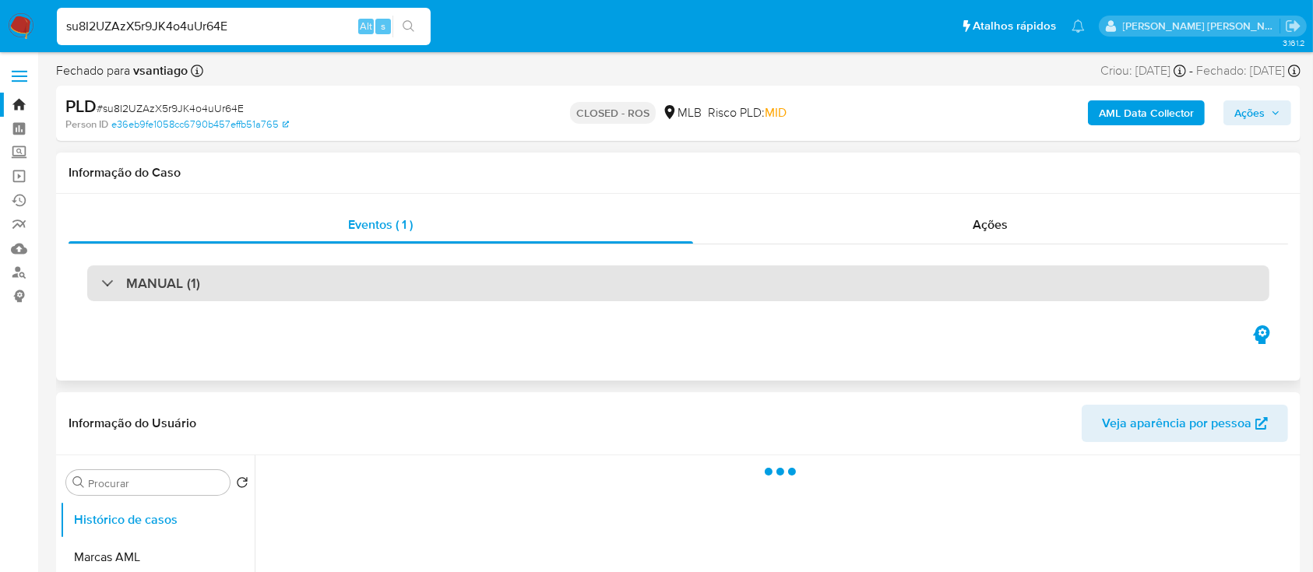
select select "10"
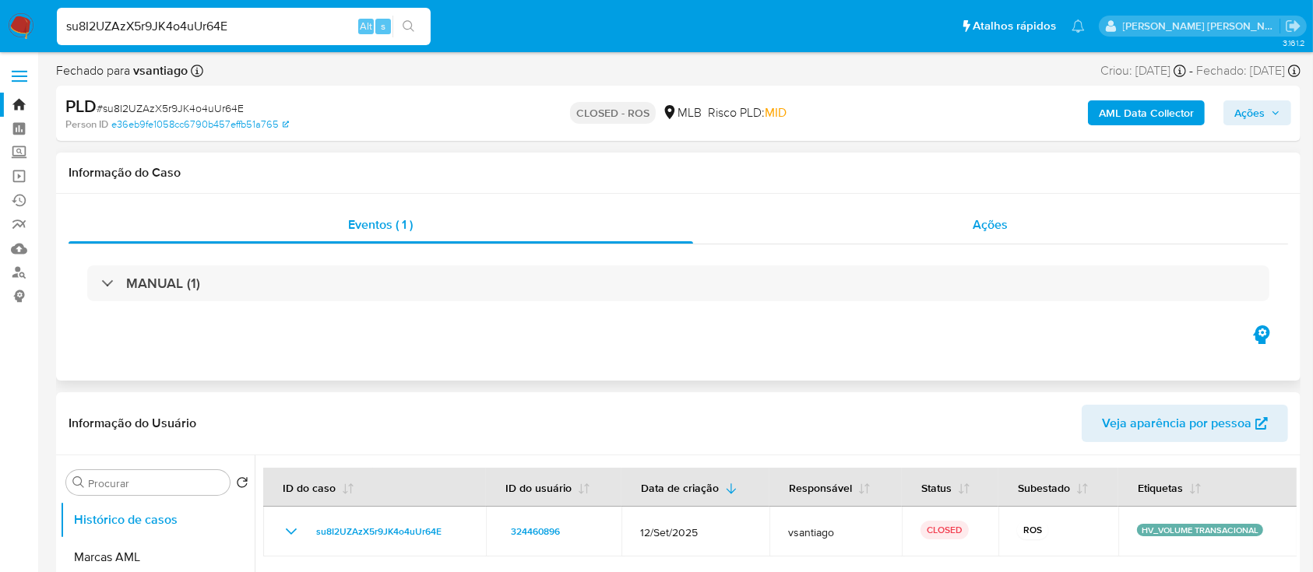
click at [735, 236] on div "Ações" at bounding box center [990, 224] width 595 height 37
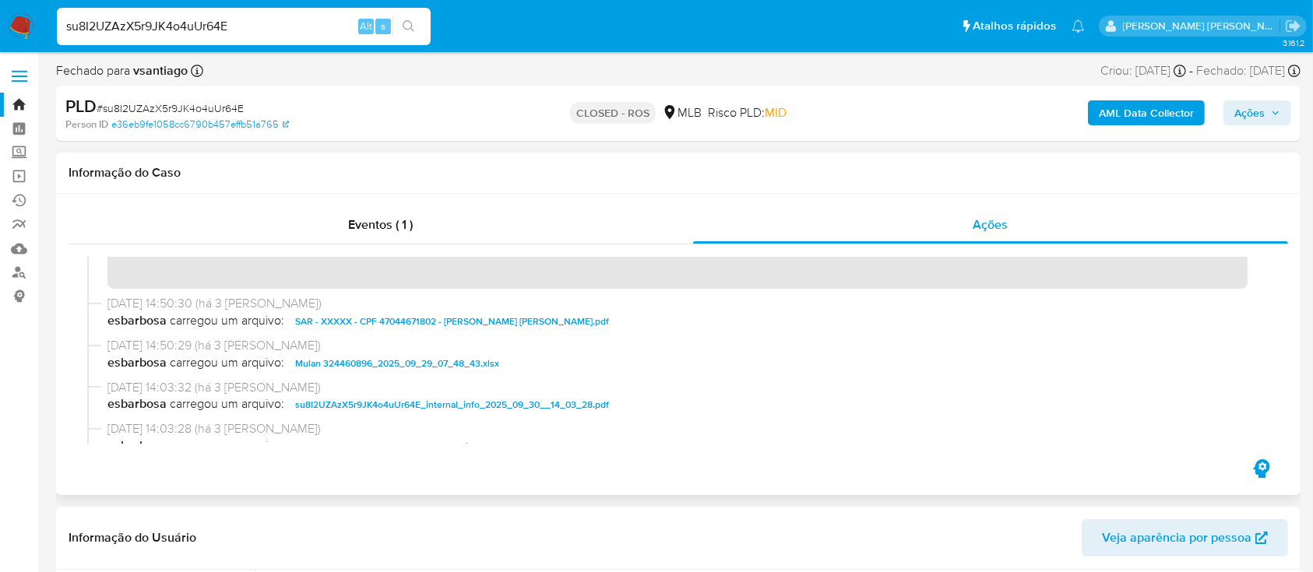
scroll to position [1765, 0]
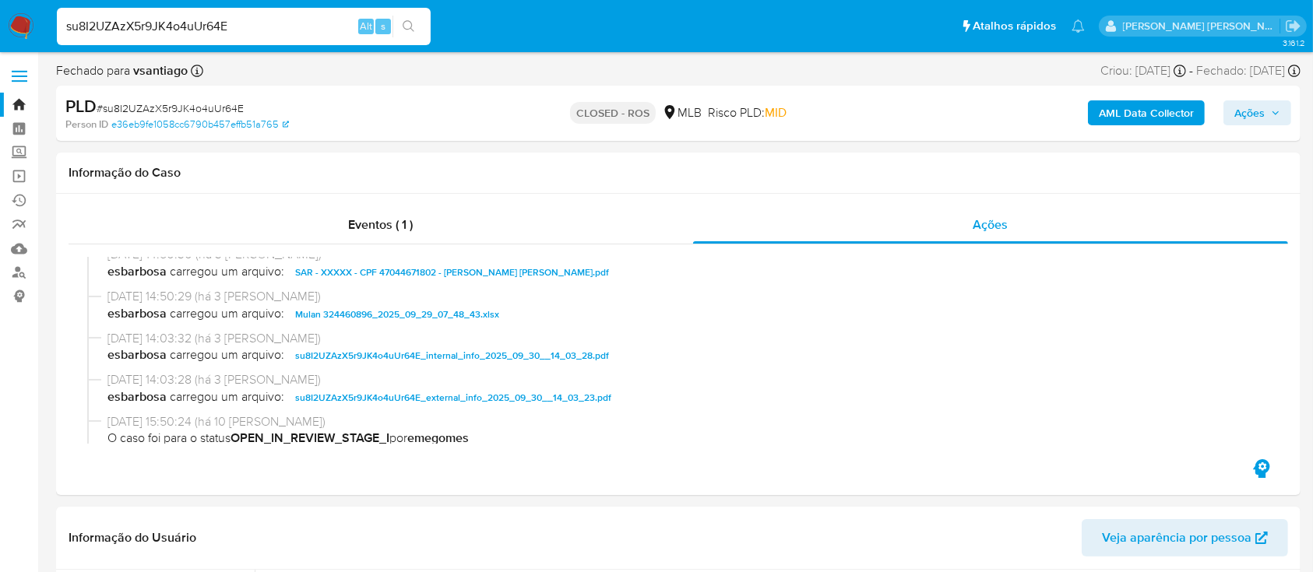
click at [246, 31] on input "su8I2UZAzX5r9JK4o4uUr64E" at bounding box center [244, 26] width 374 height 20
paste input "SgBBV1Cql8JGsgcE6S4KQiHZ"
type input "SgBBV1Cql8JGsgcE6S4KQiHZ"
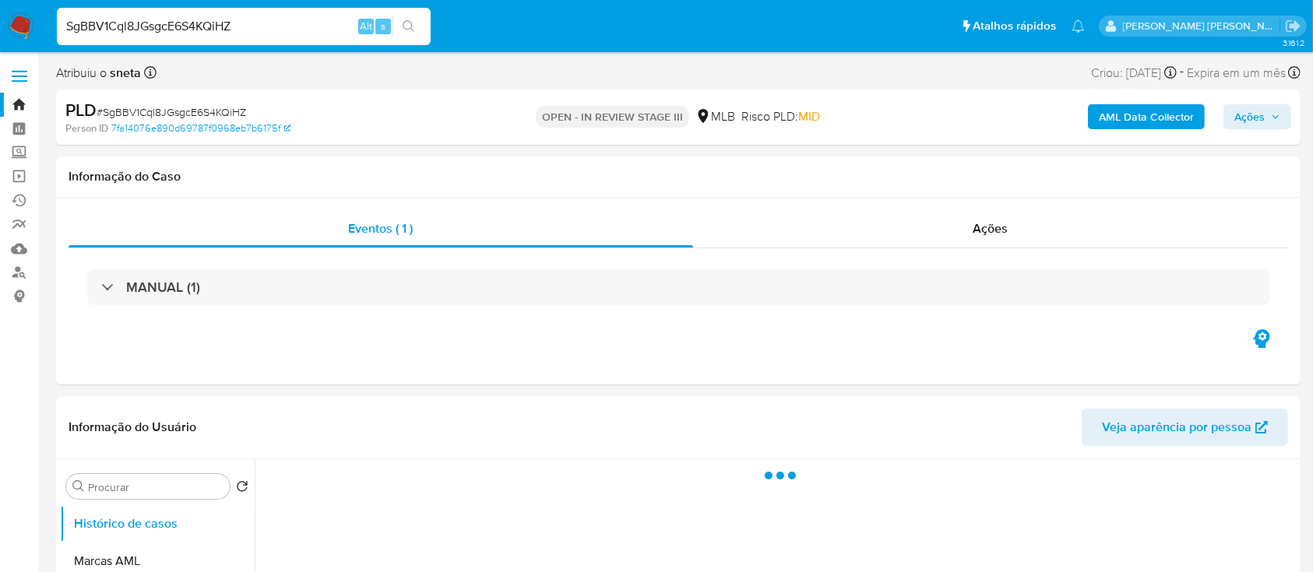
select select "10"
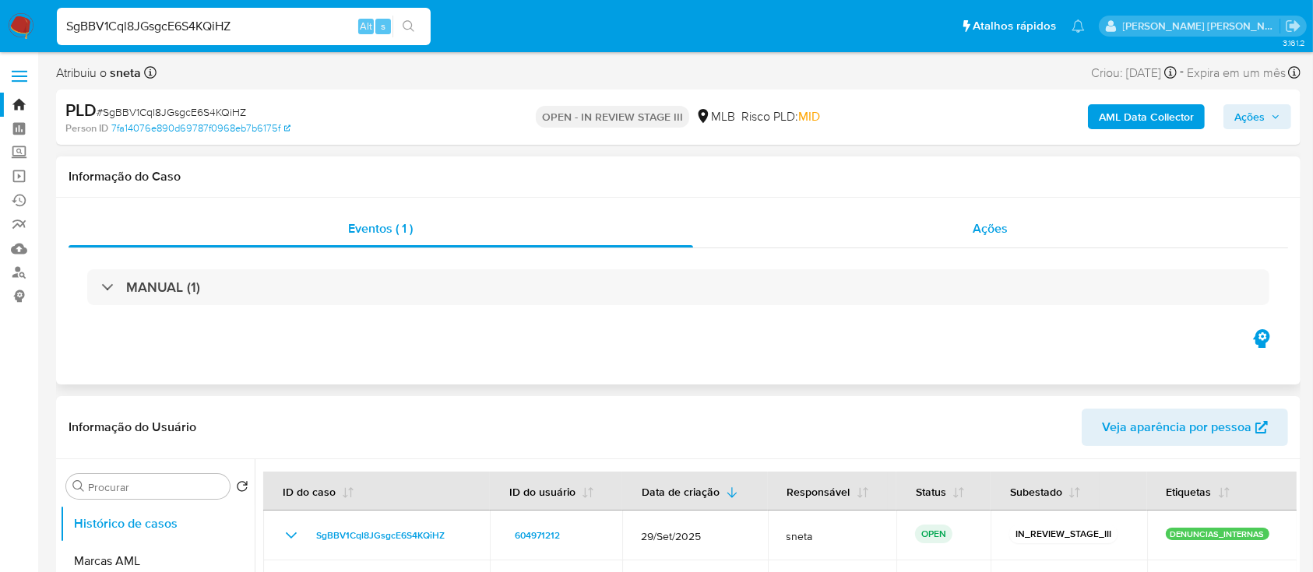
click at [957, 233] on div "Ações" at bounding box center [990, 228] width 595 height 37
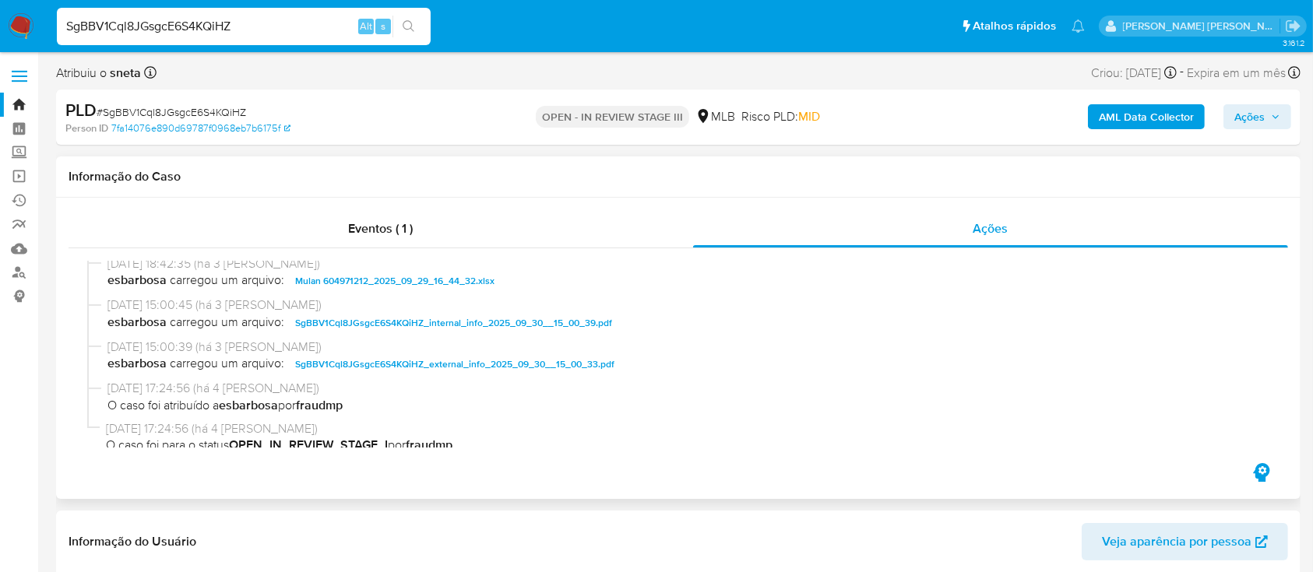
scroll to position [623, 0]
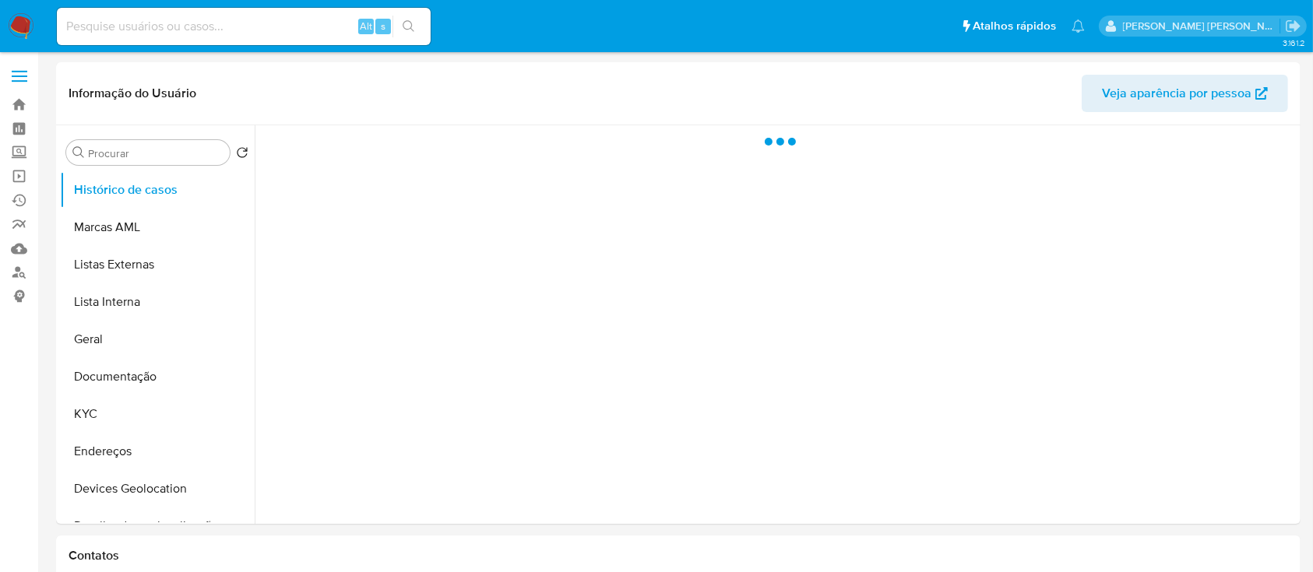
select select "10"
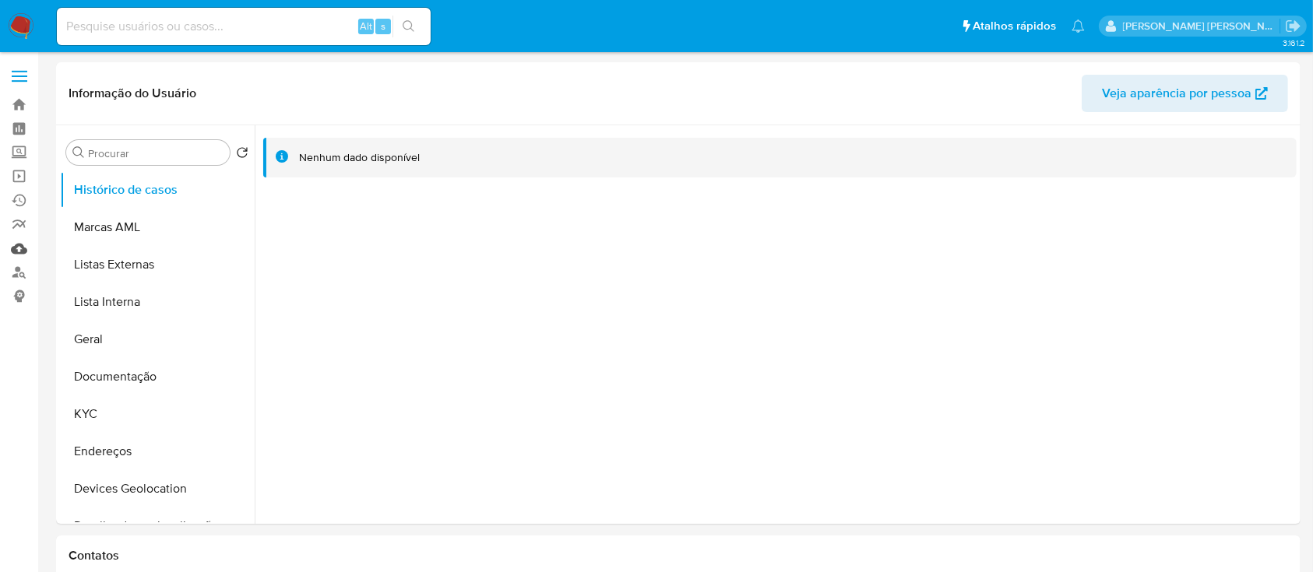
click at [23, 255] on link "Mulan" at bounding box center [92, 249] width 185 height 24
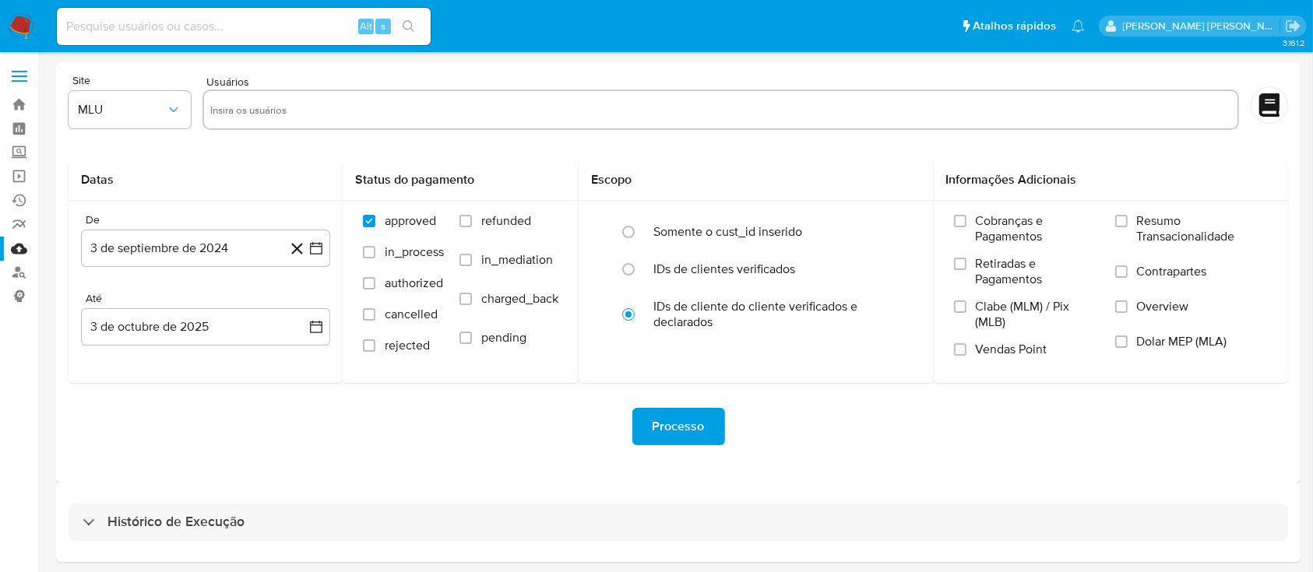
click at [19, 26] on img at bounding box center [21, 26] width 26 height 26
